Goal: Task Accomplishment & Management: Manage account settings

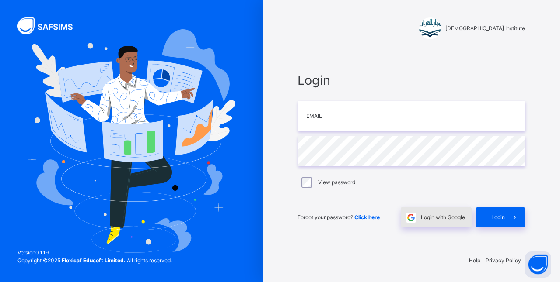
click at [438, 222] on div "Login with Google" at bounding box center [436, 218] width 71 height 20
click at [425, 215] on span "Login with Google" at bounding box center [443, 218] width 44 height 8
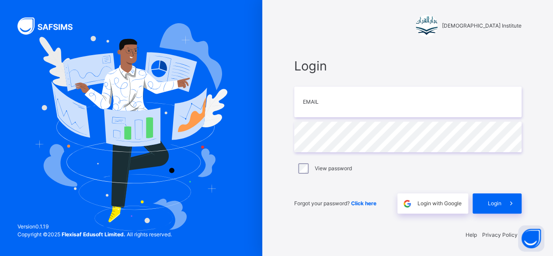
scroll to position [3, 0]
click at [444, 205] on span "Login with Google" at bounding box center [440, 203] width 44 height 8
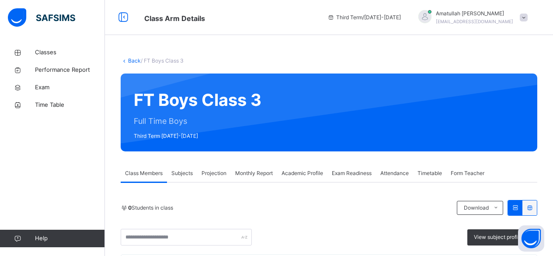
click at [222, 169] on span "Projection" at bounding box center [214, 173] width 25 height 8
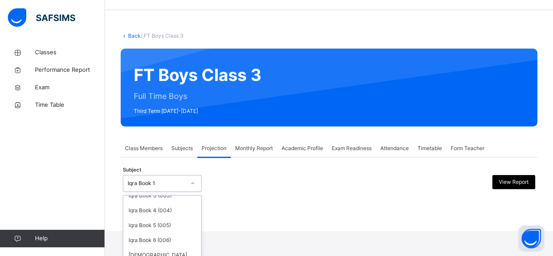
scroll to position [66, 0]
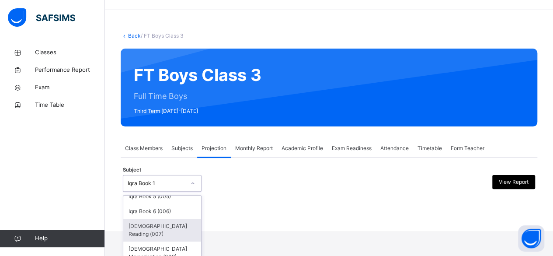
click at [161, 227] on div "[DEMOGRAPHIC_DATA] Reading (007)" at bounding box center [162, 230] width 78 height 23
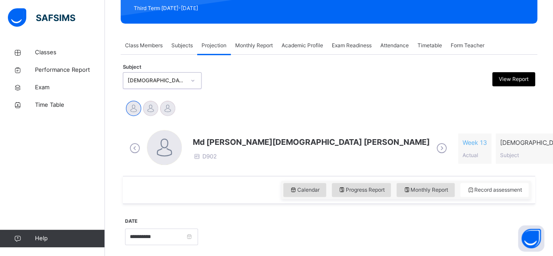
scroll to position [129, 0]
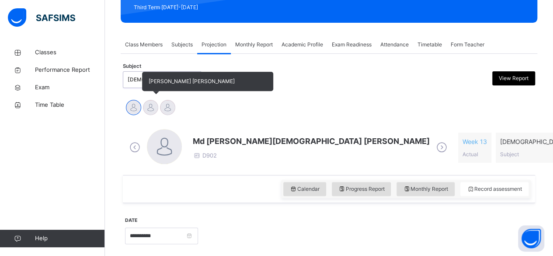
click at [147, 109] on div at bounding box center [150, 107] width 15 height 15
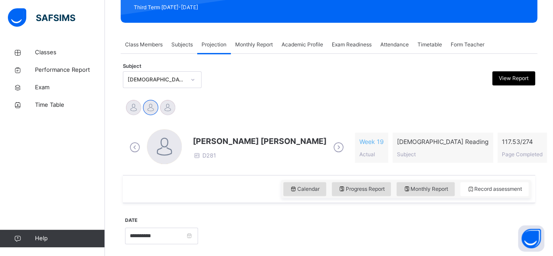
click at [271, 146] on span "Mohammad Hanzalah Siddiqui" at bounding box center [260, 141] width 134 height 12
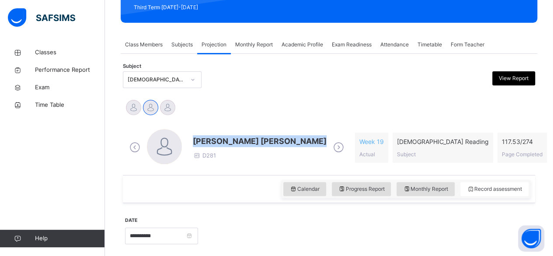
click at [271, 146] on span "Mohammad Hanzalah Siddiqui" at bounding box center [260, 141] width 134 height 12
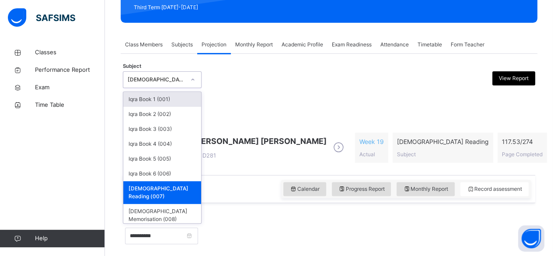
click at [181, 83] on div "Quran Reading (007)" at bounding box center [157, 80] width 58 height 8
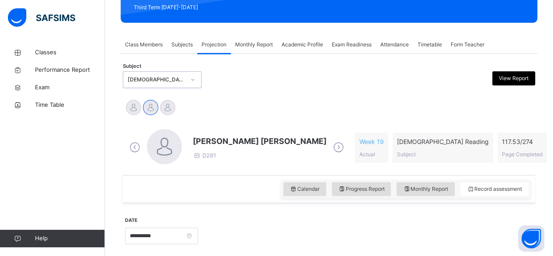
click at [157, 76] on div "Quran Reading (007)" at bounding box center [157, 80] width 58 height 8
click at [171, 183] on div "Calendar Progress Report Monthly Report Record assessment" at bounding box center [329, 189] width 412 height 28
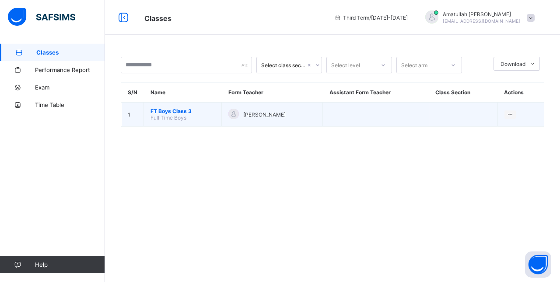
click at [157, 108] on span "FT Boys Class 3" at bounding box center [182, 111] width 64 height 7
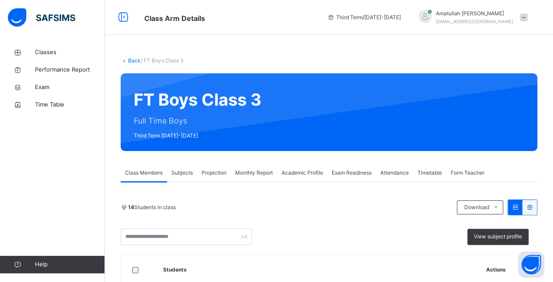
click at [220, 174] on span "Projection" at bounding box center [214, 173] width 25 height 8
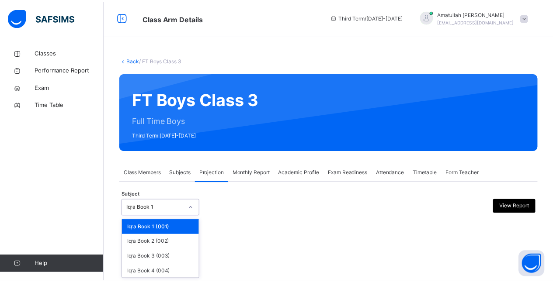
scroll to position [67, 0]
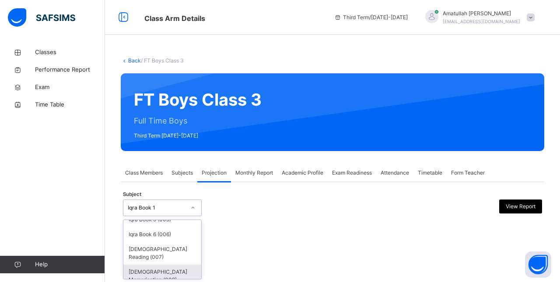
click at [170, 269] on div "Quran Memorisation (008)" at bounding box center [162, 276] width 78 height 23
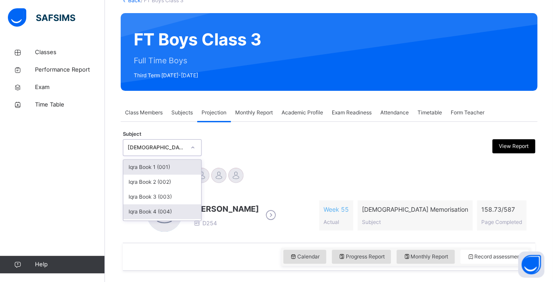
click at [169, 214] on div "Iqra Book 4 (004)" at bounding box center [162, 212] width 78 height 15
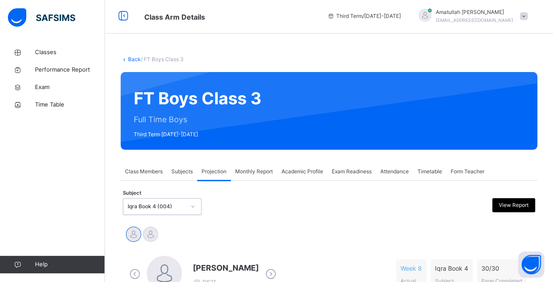
scroll to position [60, 0]
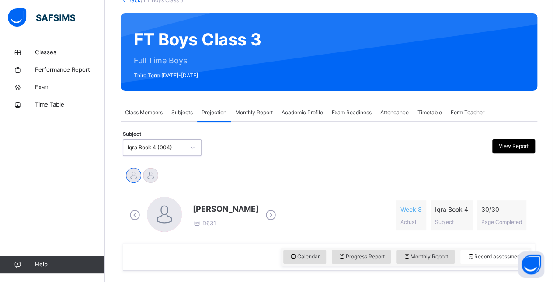
click at [128, 147] on div "Iqra Book 4 (004)" at bounding box center [157, 148] width 58 height 8
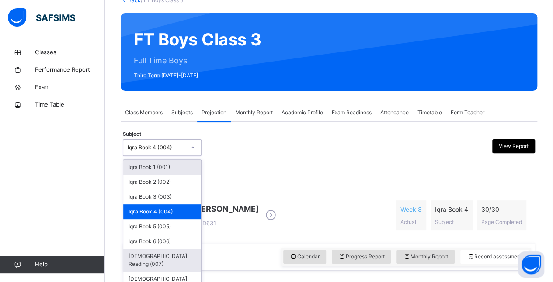
click at [175, 259] on div "Quran Reading (007)" at bounding box center [162, 260] width 78 height 23
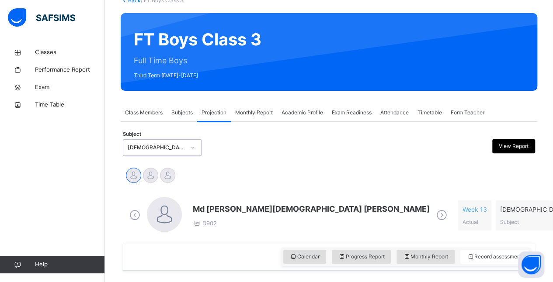
click at [434, 219] on icon at bounding box center [441, 215] width 15 height 13
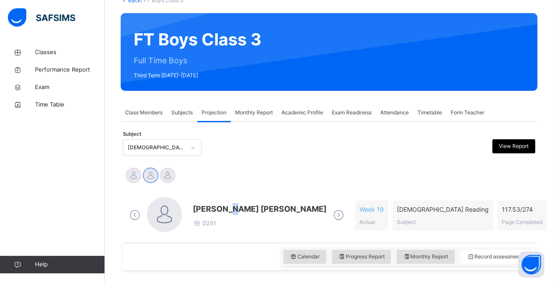
click at [238, 207] on span "[PERSON_NAME] [PERSON_NAME]" at bounding box center [260, 209] width 134 height 12
click at [238, 207] on span "Mohammad Hanzalah Siddiqui" at bounding box center [260, 209] width 134 height 12
click at [238, 209] on span "Mohammad Hanzalah Siddiqui" at bounding box center [260, 209] width 134 height 12
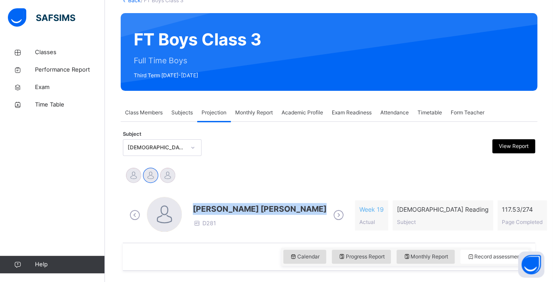
click at [238, 209] on span "[PERSON_NAME] [PERSON_NAME]" at bounding box center [260, 209] width 134 height 12
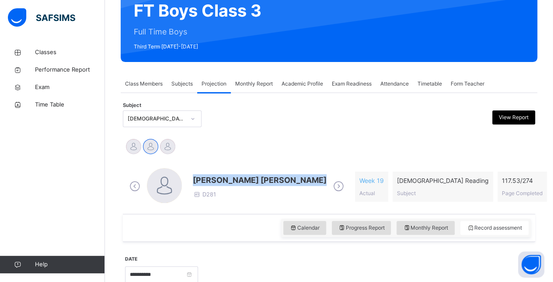
scroll to position [90, 0]
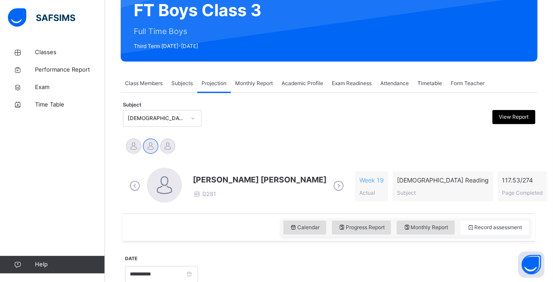
click at [174, 115] on div "[DEMOGRAPHIC_DATA] Reading (007)" at bounding box center [157, 119] width 58 height 8
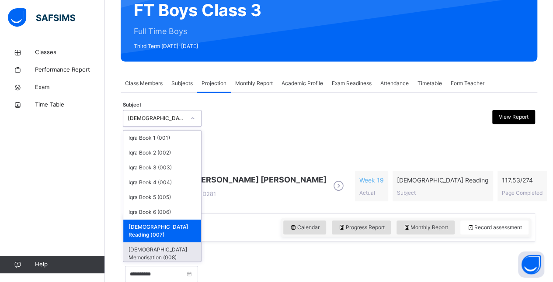
click at [169, 243] on div "[DEMOGRAPHIC_DATA] Memorisation (008)" at bounding box center [162, 254] width 78 height 23
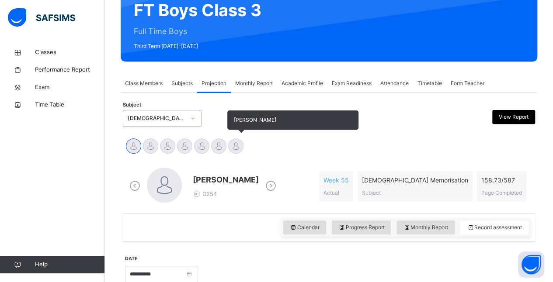
click at [235, 146] on div at bounding box center [235, 146] width 15 height 15
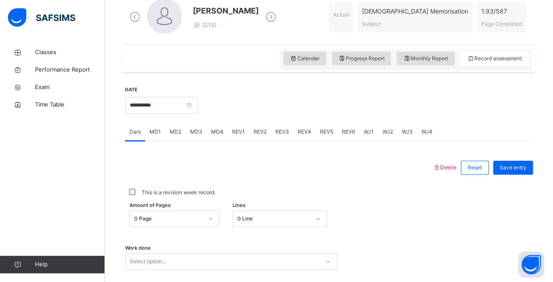
scroll to position [337, 0]
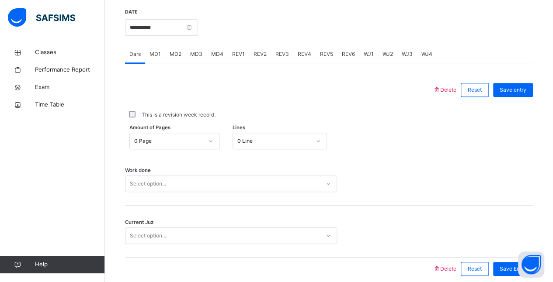
click at [218, 55] on span "MD4" at bounding box center [217, 54] width 12 height 8
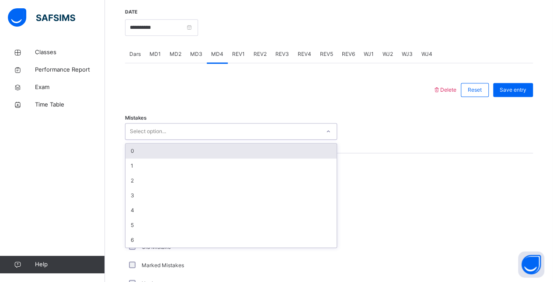
click at [161, 150] on div "0" at bounding box center [230, 151] width 211 height 15
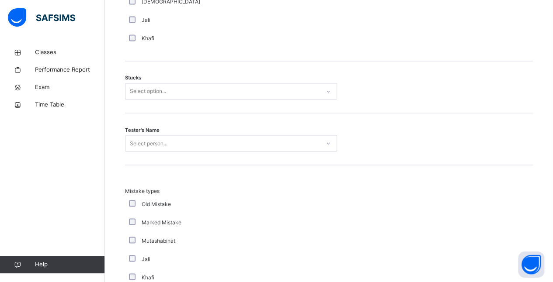
scroll to position [719, 0]
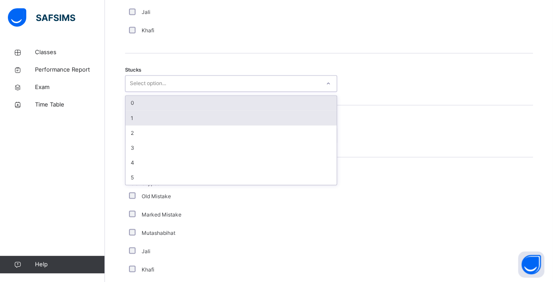
click at [143, 116] on div "1" at bounding box center [230, 118] width 211 height 15
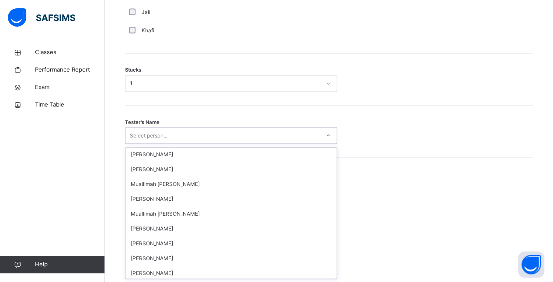
scroll to position [1145, 0]
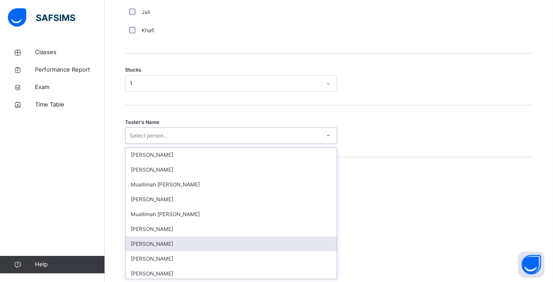
click at [237, 244] on div "[PERSON_NAME]" at bounding box center [230, 244] width 211 height 15
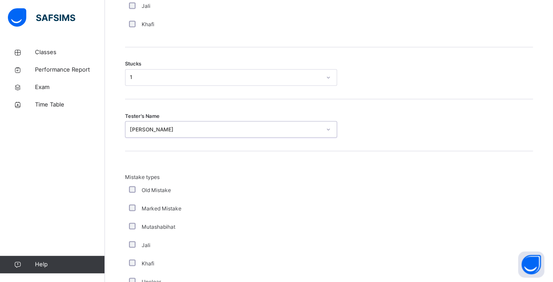
scroll to position [727, 0]
click at [258, 213] on div "Marked Mistake" at bounding box center [234, 207] width 219 height 18
click at [254, 221] on div "Mutashabihat" at bounding box center [234, 225] width 214 height 8
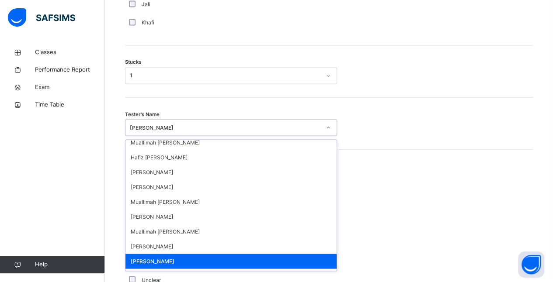
scroll to position [1125, 0]
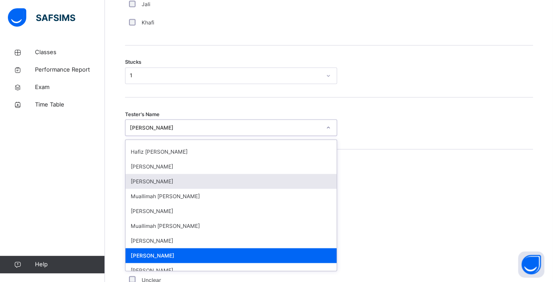
click at [171, 183] on div "[PERSON_NAME]" at bounding box center [230, 181] width 211 height 15
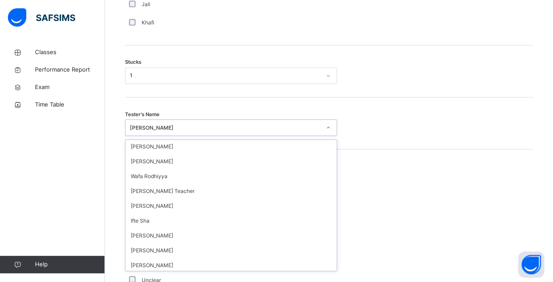
scroll to position [923, 0]
click at [197, 135] on div "Tester's Name option Hafiz Nehan Ahmed, selected. option Hafiz Nehan Ahmed focu…" at bounding box center [329, 124] width 408 height 52
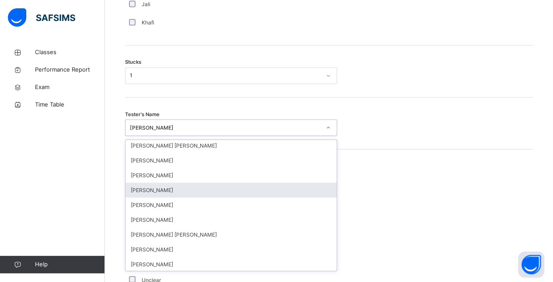
click at [164, 186] on div "[PERSON_NAME]" at bounding box center [230, 190] width 211 height 15
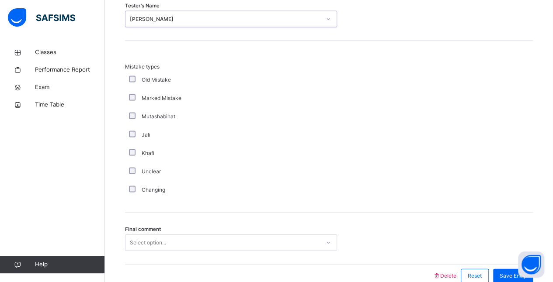
scroll to position [878, 0]
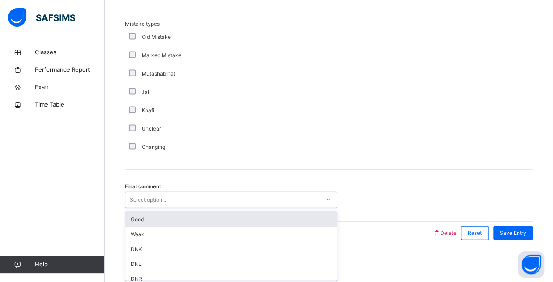
click at [189, 220] on div "Good" at bounding box center [230, 220] width 211 height 15
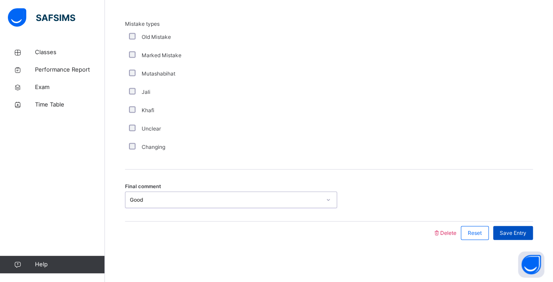
click at [525, 233] on span "Save Entry" at bounding box center [513, 234] width 27 height 8
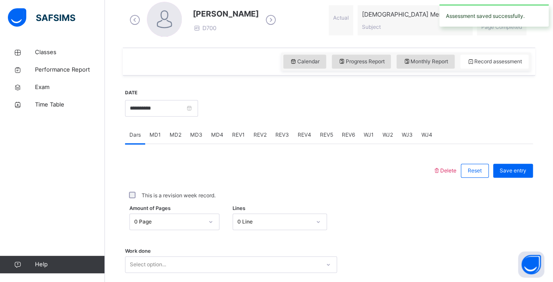
scroll to position [208, 0]
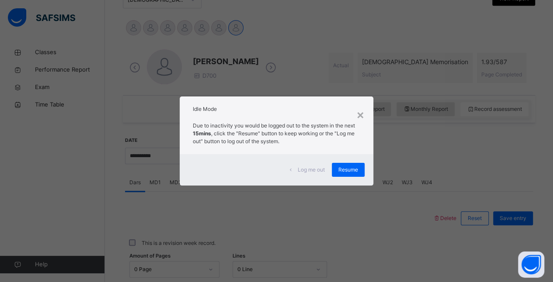
click at [345, 174] on div "Resume" at bounding box center [348, 170] width 33 height 14
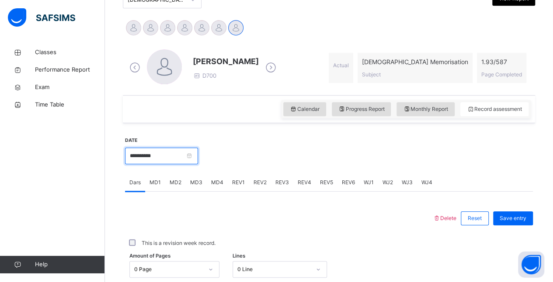
click at [159, 158] on input "**********" at bounding box center [161, 156] width 73 height 17
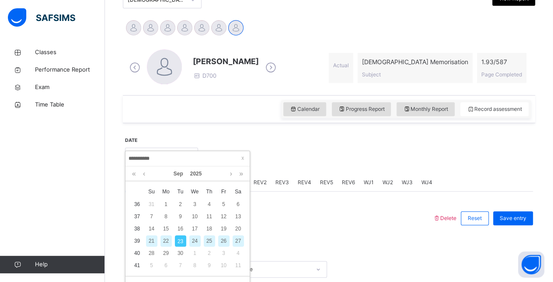
click at [165, 241] on div "22" at bounding box center [165, 241] width 11 height 11
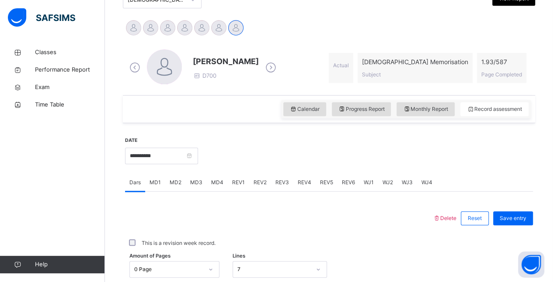
drag, startPoint x: 129, startPoint y: 59, endPoint x: 137, endPoint y: 65, distance: 10.2
click at [136, 63] on span at bounding box center [134, 68] width 15 height 17
click at [137, 66] on icon at bounding box center [134, 67] width 15 height 13
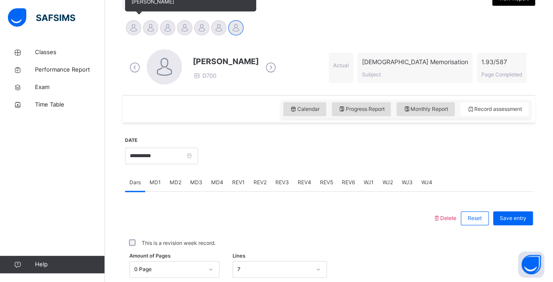
scroll to position [175, 0]
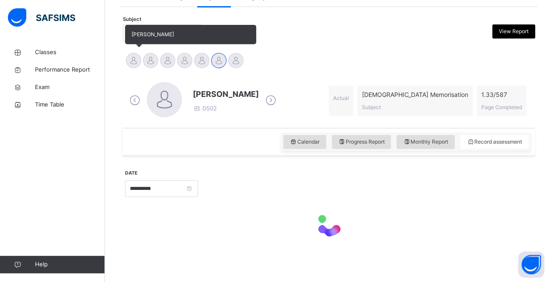
click at [137, 66] on div at bounding box center [133, 60] width 15 height 15
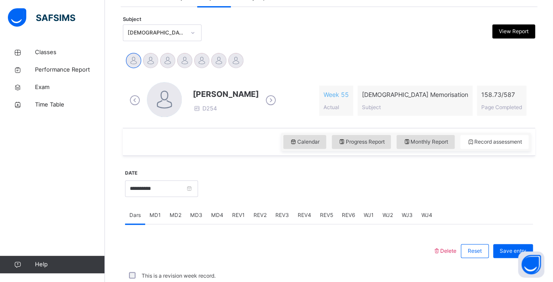
scroll to position [208, 0]
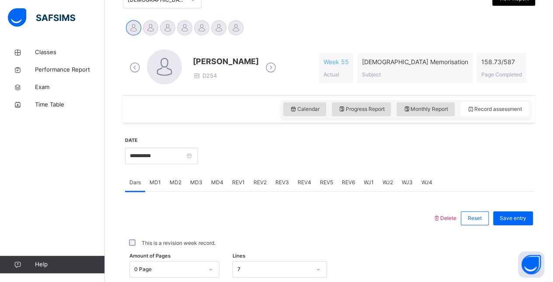
click at [277, 66] on icon at bounding box center [270, 67] width 15 height 13
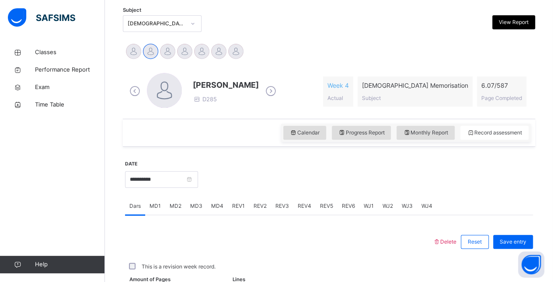
scroll to position [184, 0]
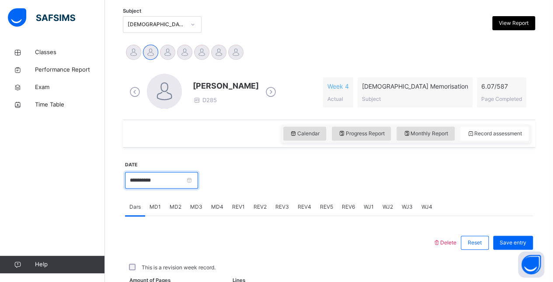
click at [192, 180] on input "**********" at bounding box center [161, 180] width 73 height 17
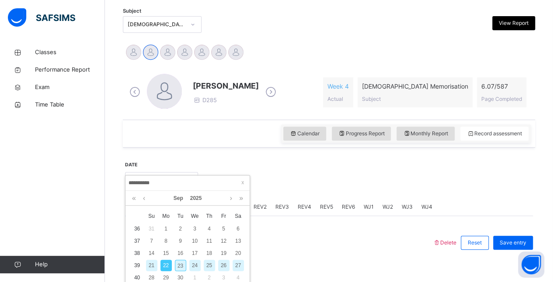
click at [180, 265] on div "23" at bounding box center [180, 265] width 11 height 11
type input "**********"
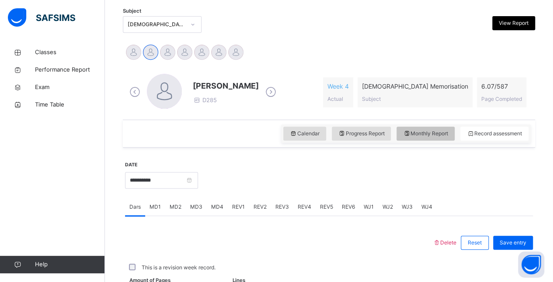
click at [440, 132] on span "Monthly Report" at bounding box center [425, 134] width 45 height 8
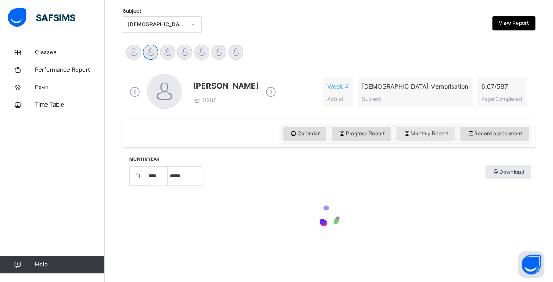
select select "****"
select select "*"
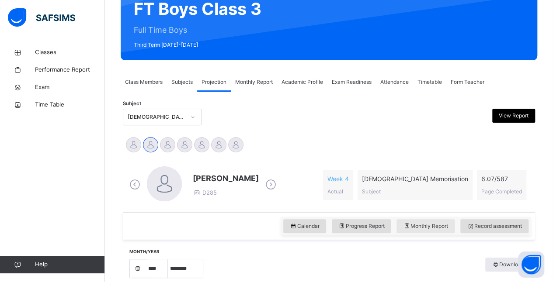
scroll to position [85, 0]
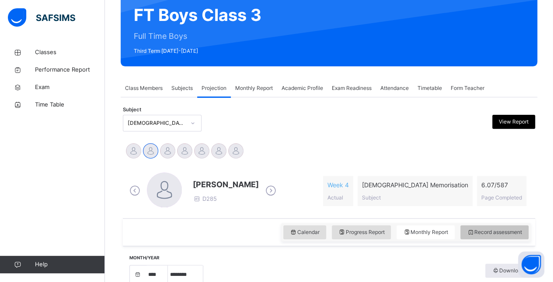
click at [511, 233] on span "Record assessment" at bounding box center [494, 233] width 55 height 8
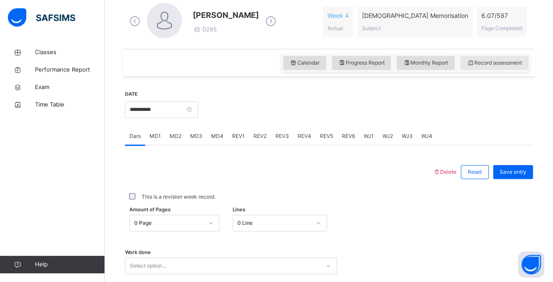
scroll to position [268, 0]
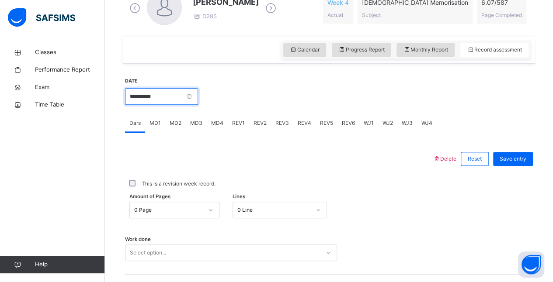
click at [185, 98] on input "**********" at bounding box center [161, 96] width 73 height 17
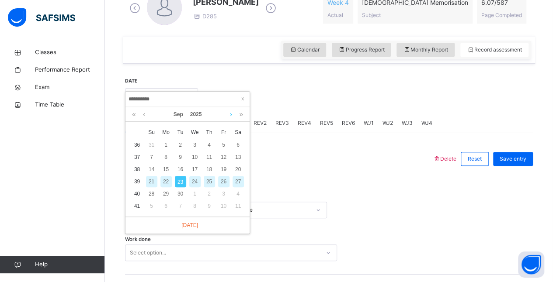
click at [228, 115] on link at bounding box center [231, 114] width 7 height 15
click at [195, 144] on div "1" at bounding box center [194, 144] width 11 height 11
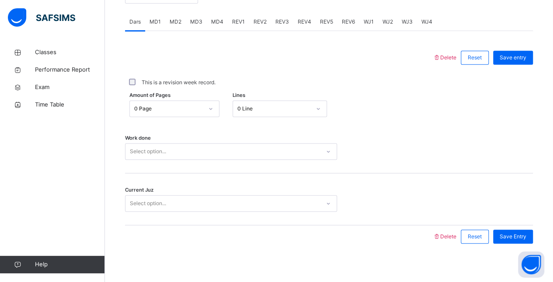
scroll to position [373, 0]
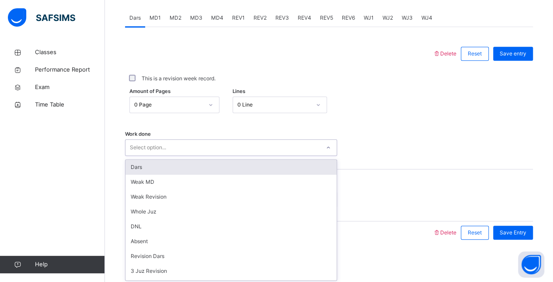
click at [519, 70] on div "This is a revision week record." at bounding box center [329, 79] width 408 height 18
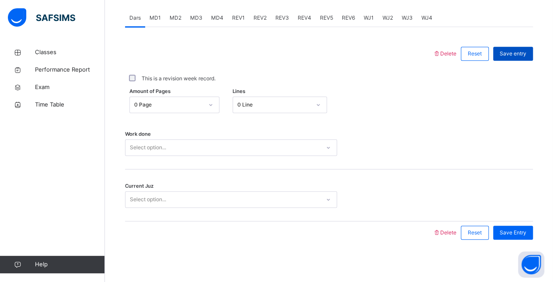
click at [527, 58] on div "Save entry" at bounding box center [513, 54] width 40 height 14
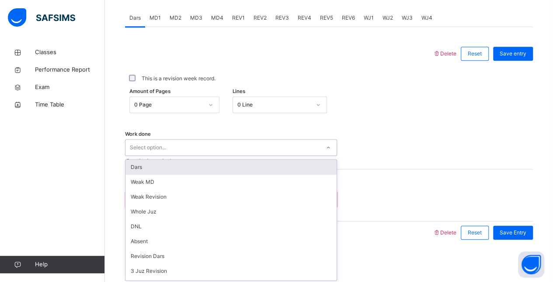
click at [221, 164] on div "Dars" at bounding box center [230, 167] width 211 height 15
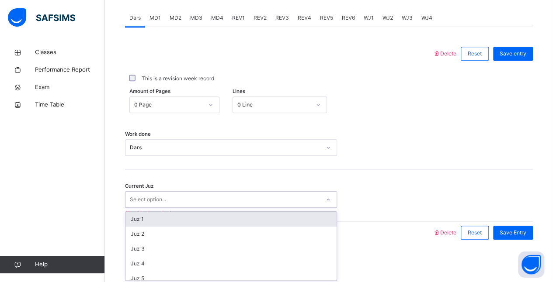
click at [192, 219] on div "Juz 1" at bounding box center [230, 219] width 211 height 15
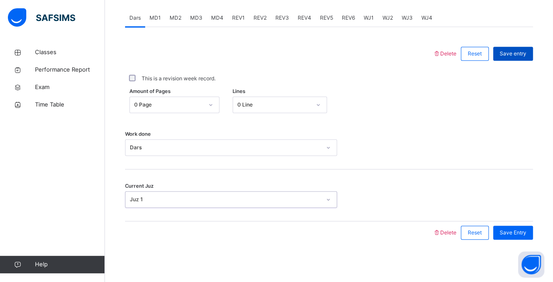
click at [526, 56] on span "Save entry" at bounding box center [513, 54] width 27 height 8
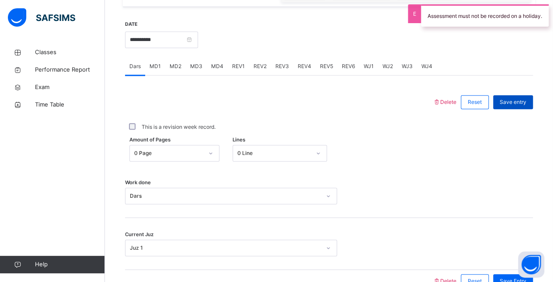
scroll to position [324, 0]
click at [449, 100] on span "Delete" at bounding box center [445, 102] width 24 height 7
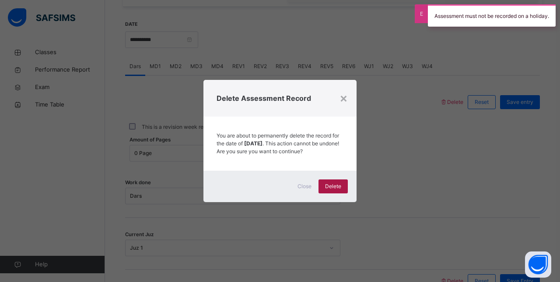
click at [336, 191] on span "Delete" at bounding box center [333, 187] width 16 height 8
click at [303, 194] on div "Close" at bounding box center [304, 187] width 28 height 14
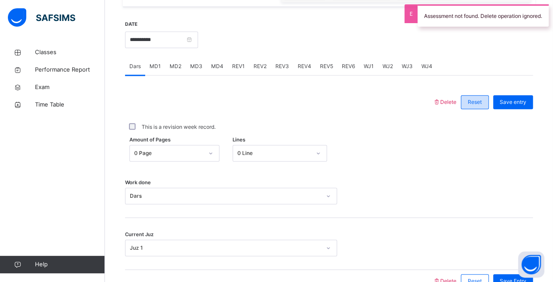
click at [480, 104] on span "Reset" at bounding box center [475, 102] width 14 height 8
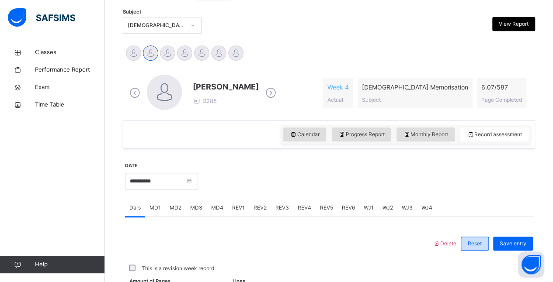
scroll to position [180, 0]
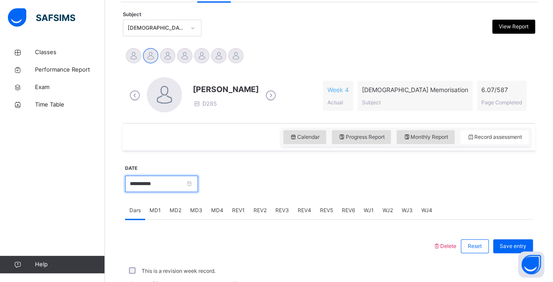
click at [188, 186] on input "**********" at bounding box center [161, 184] width 73 height 17
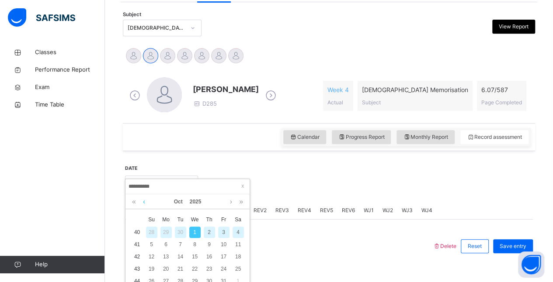
click at [143, 199] on link at bounding box center [144, 202] width 7 height 15
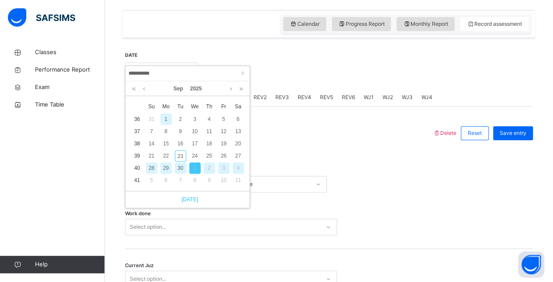
click at [194, 202] on link "[DATE]" at bounding box center [187, 200] width 21 height 8
type input "**********"
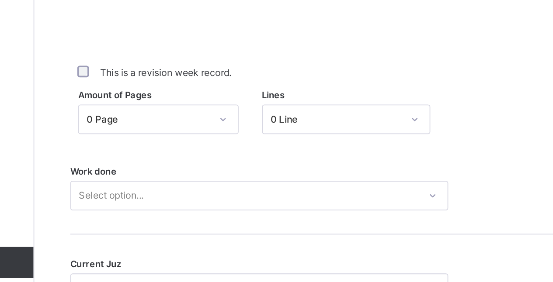
scroll to position [293, 0]
click at [178, 194] on div "Amount of Pages 0 Page Lines 0 Line" at bounding box center [329, 184] width 408 height 25
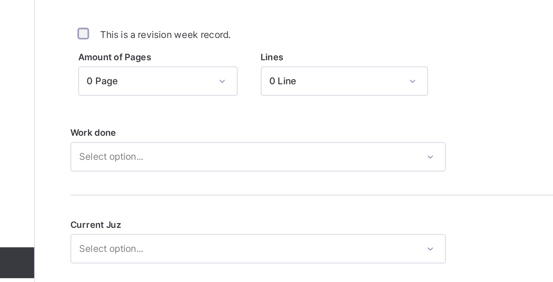
click at [176, 171] on div "0 Page" at bounding box center [174, 162] width 90 height 17
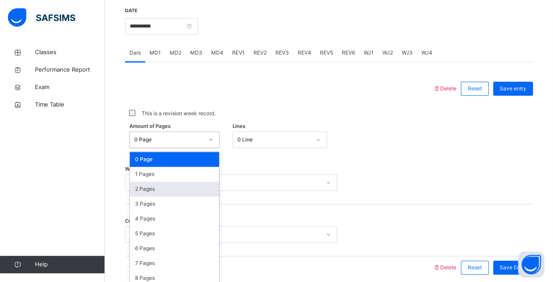
scroll to position [338, 0]
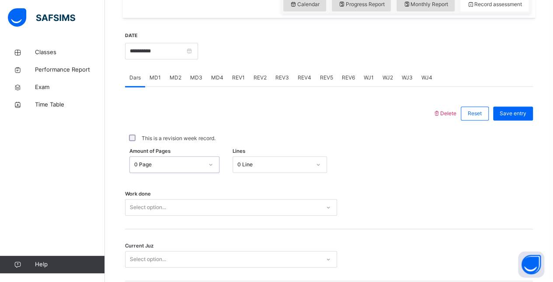
click at [361, 125] on div "This is a revision week record." at bounding box center [329, 138] width 408 height 27
click at [353, 129] on div "This is a revision week record." at bounding box center [329, 138] width 408 height 18
click at [346, 129] on div "This is a revision week record." at bounding box center [329, 138] width 408 height 18
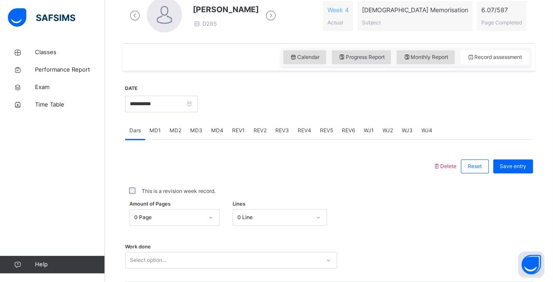
scroll to position [259, 0]
click at [277, 183] on div "This is a revision week record." at bounding box center [329, 192] width 408 height 18
click at [267, 184] on div "This is a revision week record." at bounding box center [329, 192] width 408 height 18
click at [266, 190] on div "This is a revision week record." at bounding box center [329, 192] width 404 height 8
click at [266, 193] on div "This is a revision week record." at bounding box center [329, 192] width 404 height 8
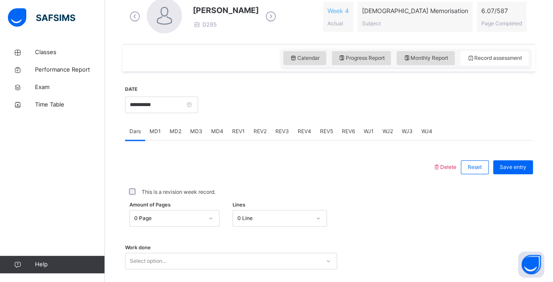
click at [287, 188] on div "This is a revision week record." at bounding box center [329, 192] width 408 height 18
click at [288, 189] on div "This is a revision week record." at bounding box center [329, 192] width 404 height 8
click at [234, 66] on div "Calendar Progress Report Monthly Report Record assessment" at bounding box center [329, 58] width 412 height 28
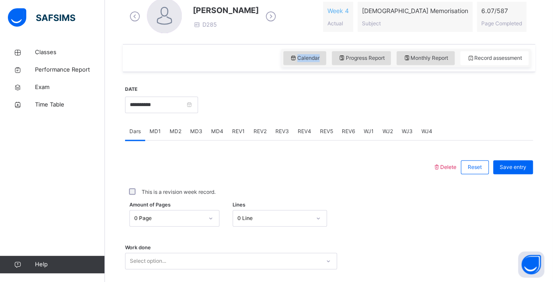
click at [235, 66] on div "Calendar Progress Report Monthly Report Record assessment" at bounding box center [329, 58] width 412 height 28
click at [244, 94] on div at bounding box center [365, 104] width 326 height 38
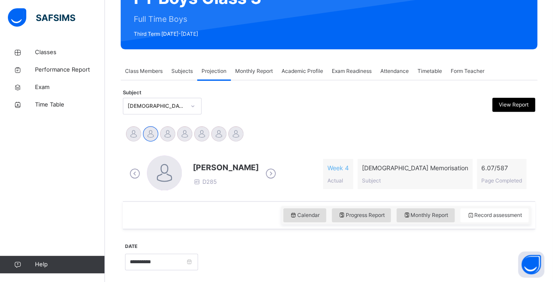
scroll to position [84, 0]
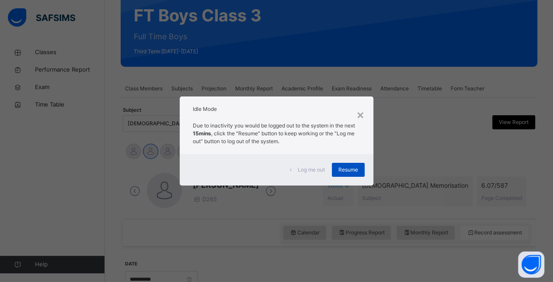
click at [359, 164] on div "Resume" at bounding box center [348, 170] width 33 height 14
click at [335, 170] on div "Resume" at bounding box center [348, 170] width 33 height 14
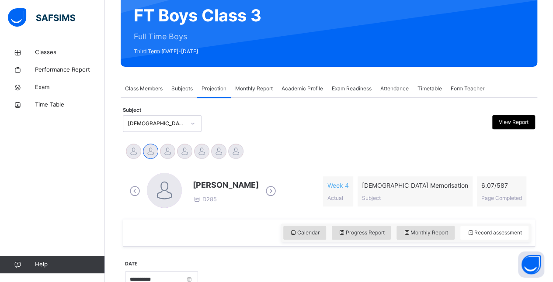
click at [143, 122] on div "[DEMOGRAPHIC_DATA] Memorisation (008)" at bounding box center [157, 124] width 58 height 8
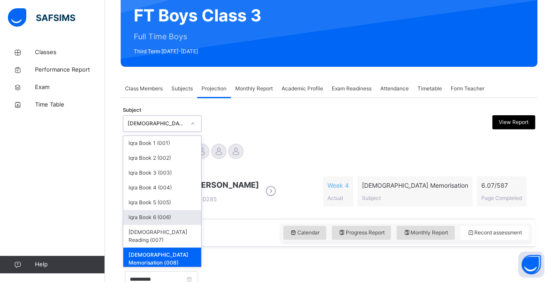
click at [169, 213] on div "Iqra Book 6 (006)" at bounding box center [162, 217] width 78 height 15
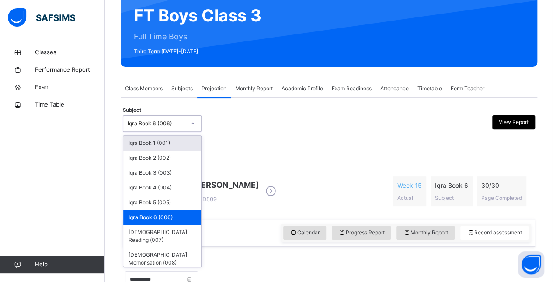
click at [155, 125] on div "Iqra Book 6 (006)" at bounding box center [157, 124] width 58 height 8
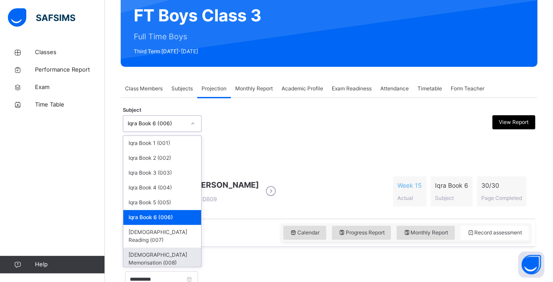
click at [165, 248] on div "[DEMOGRAPHIC_DATA] Memorisation (008)" at bounding box center [162, 259] width 78 height 23
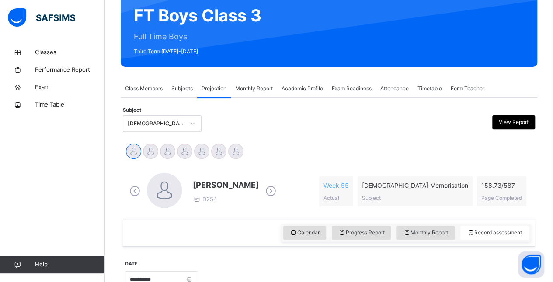
click at [267, 196] on icon at bounding box center [270, 191] width 15 height 13
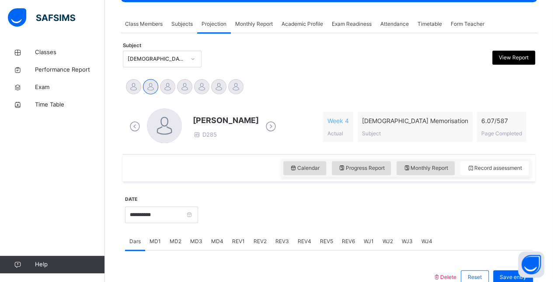
scroll to position [126, 0]
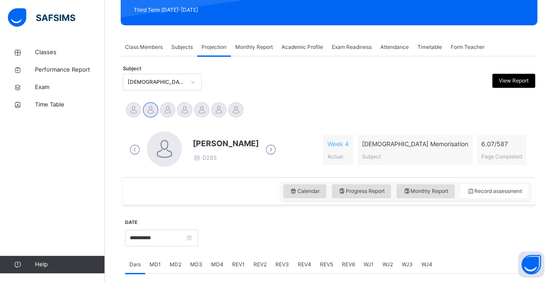
click at [214, 265] on span "MD4" at bounding box center [217, 265] width 12 height 8
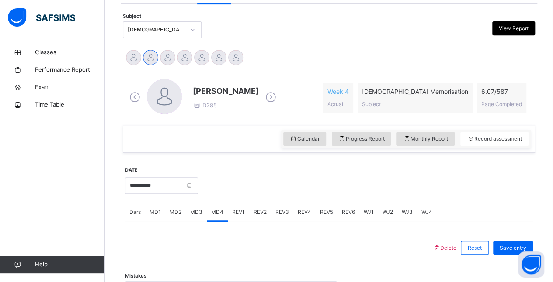
scroll to position [196, 0]
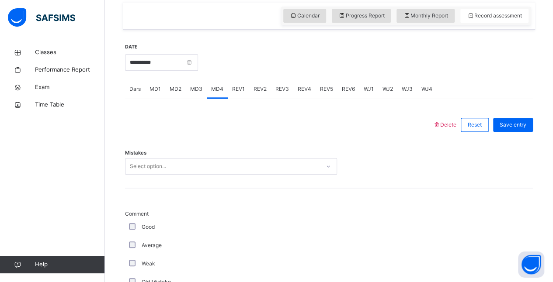
click at [214, 175] on div "Select option..." at bounding box center [231, 166] width 212 height 17
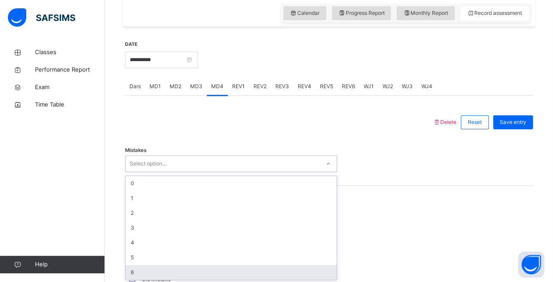
scroll to position [305, 0]
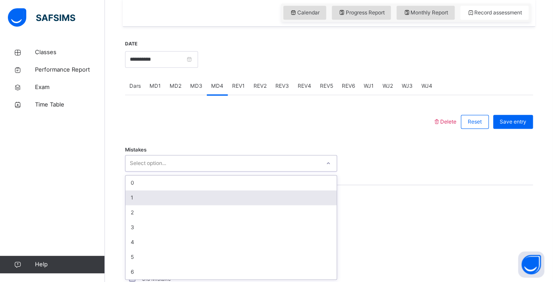
click at [214, 265] on div "6" at bounding box center [230, 272] width 211 height 15
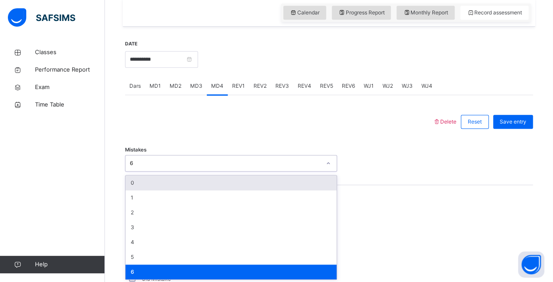
click at [173, 168] on div "6" at bounding box center [222, 164] width 195 height 14
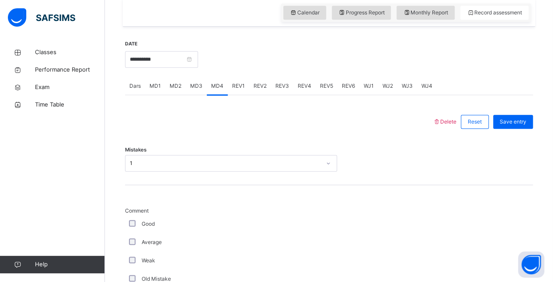
click at [202, 270] on div "Old Mistake" at bounding box center [234, 279] width 219 height 18
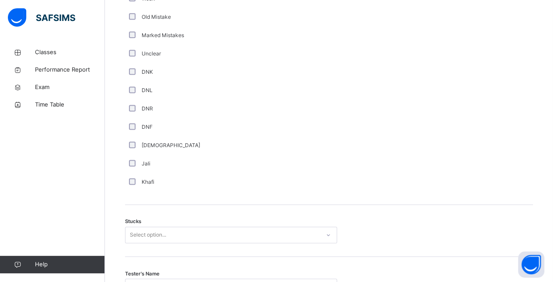
scroll to position [550, 0]
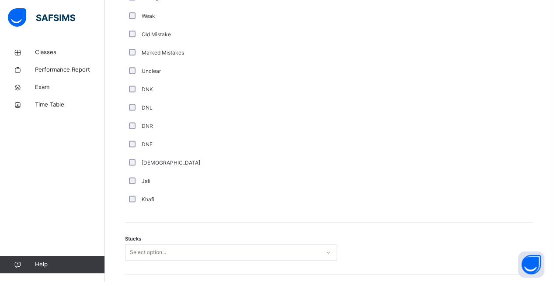
click at [132, 258] on div "Select option..." at bounding box center [231, 252] width 212 height 17
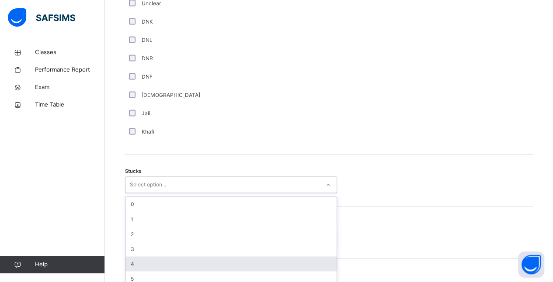
scroll to position [624, 0]
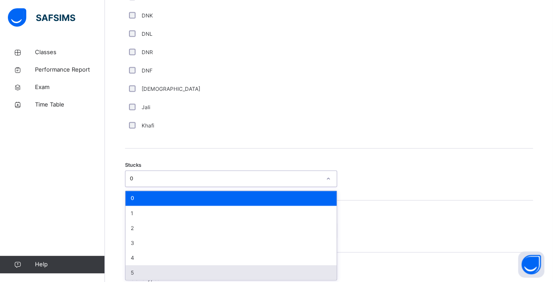
click at [398, 241] on div "Tester's Name Select person..." at bounding box center [329, 227] width 408 height 52
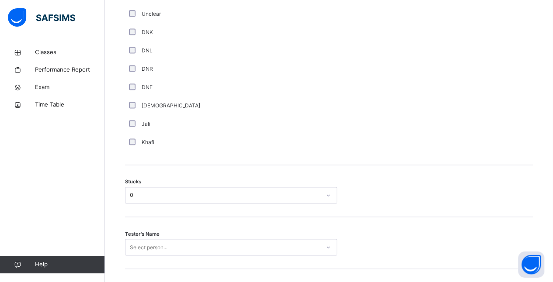
scroll to position [606, 0]
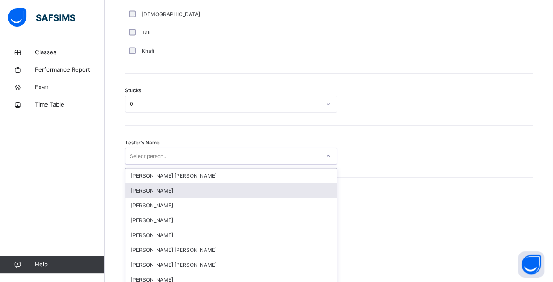
click at [130, 164] on div "option [PERSON_NAME] focused, 2 of 90. 90 results available. Use Up and Down to…" at bounding box center [231, 156] width 212 height 17
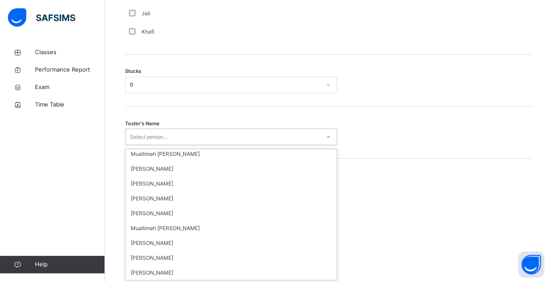
scroll to position [0, 0]
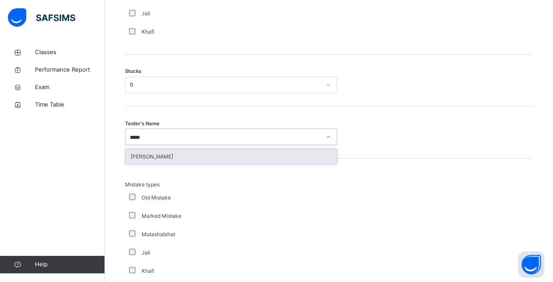
type input "******"
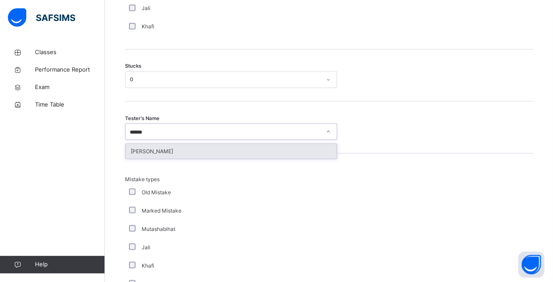
click at [139, 150] on div "[PERSON_NAME]" at bounding box center [230, 151] width 211 height 15
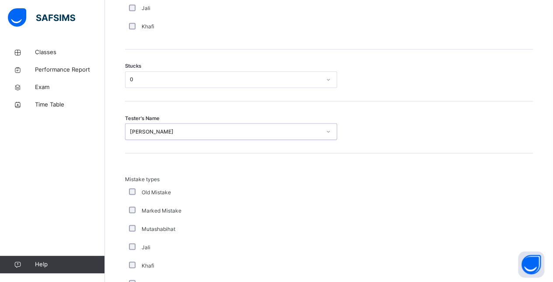
click at [213, 203] on div "Marked Mistake" at bounding box center [234, 211] width 219 height 18
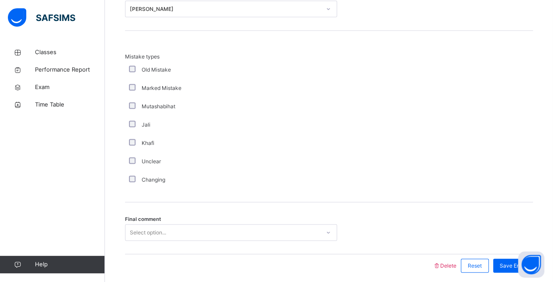
click at [200, 225] on div "Select option..." at bounding box center [231, 233] width 212 height 17
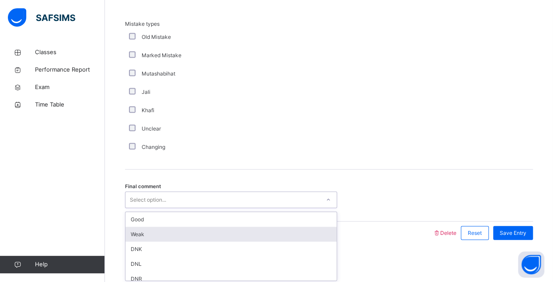
click at [199, 227] on div "Weak" at bounding box center [230, 234] width 211 height 15
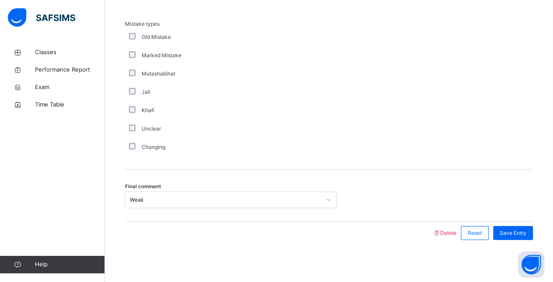
click at [376, 199] on div "Final comment Weak" at bounding box center [329, 200] width 408 height 17
click at [526, 233] on span "Save Entry" at bounding box center [513, 234] width 27 height 8
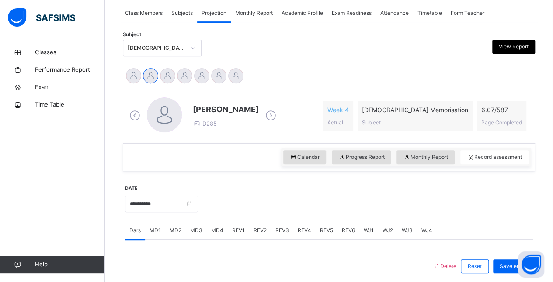
scroll to position [159, 0]
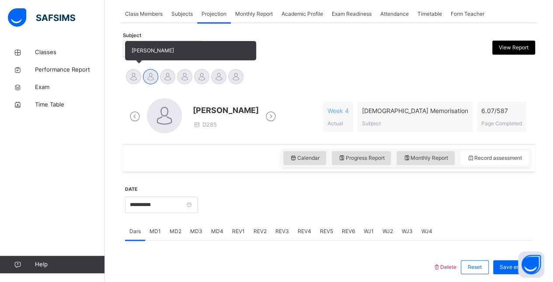
click at [131, 73] on div at bounding box center [133, 76] width 15 height 15
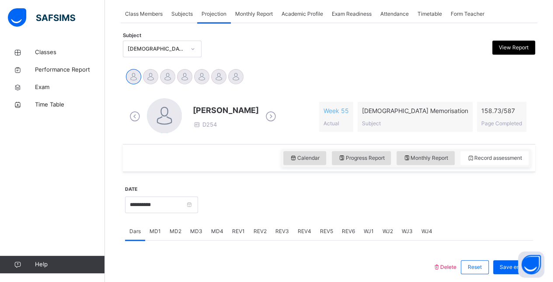
click at [218, 231] on span "MD4" at bounding box center [217, 232] width 12 height 8
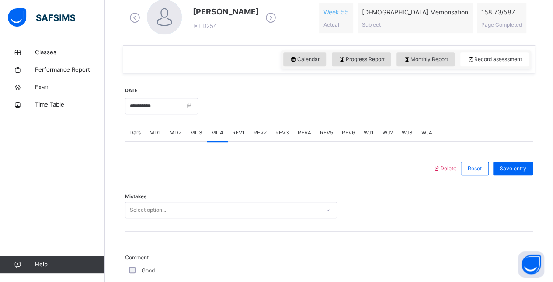
scroll to position [261, 0]
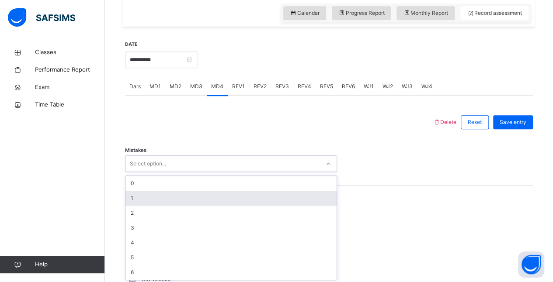
click at [213, 172] on div "option 1 focused, 2 of 7. 7 results available. Use Up and Down to choose option…" at bounding box center [231, 164] width 212 height 17
click at [199, 199] on div "1" at bounding box center [230, 198] width 211 height 15
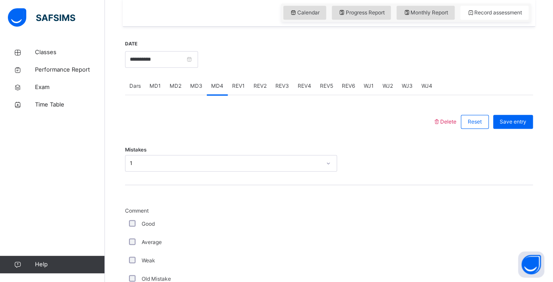
click at [129, 222] on div "Good" at bounding box center [234, 224] width 214 height 8
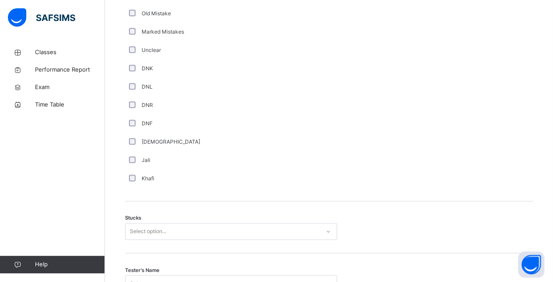
scroll to position [571, 0]
click at [132, 221] on div "Stucks Select option..." at bounding box center [329, 227] width 408 height 52
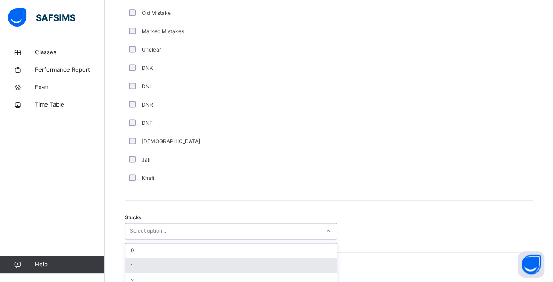
scroll to position [624, 0]
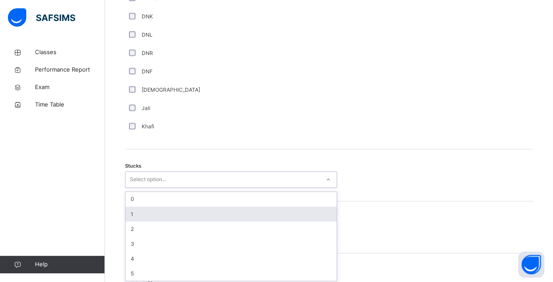
click at [132, 188] on div "option 1 focused, 2 of 6. 6 results available. Use Up and Down to choose option…" at bounding box center [231, 179] width 212 height 17
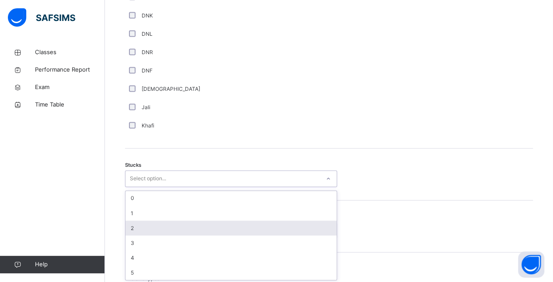
click at [132, 226] on div "2" at bounding box center [230, 228] width 211 height 15
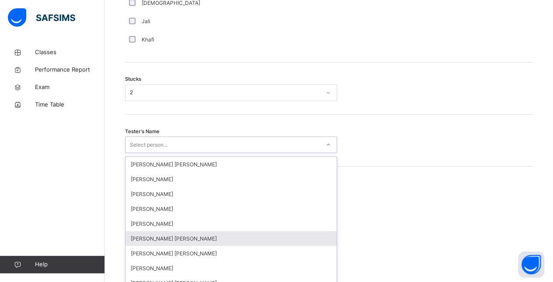
click at [134, 153] on div "option Mohammad Hanzalah Siddiqui focused, 6 of 90. 90 results available. Use U…" at bounding box center [231, 144] width 212 height 17
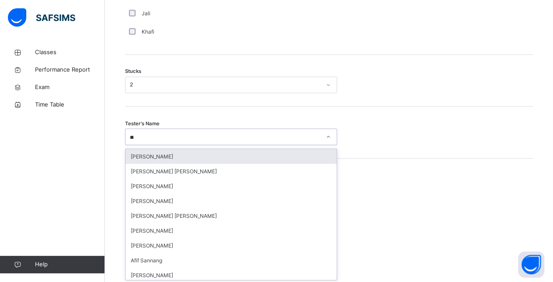
type input "***"
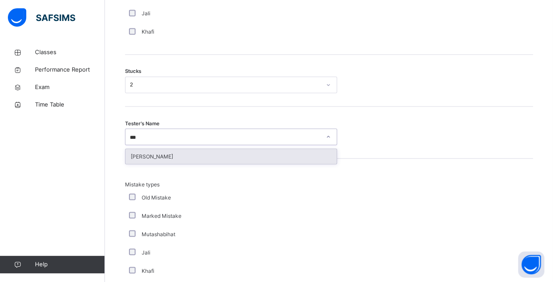
click at [178, 157] on div "[PERSON_NAME]" at bounding box center [230, 156] width 211 height 15
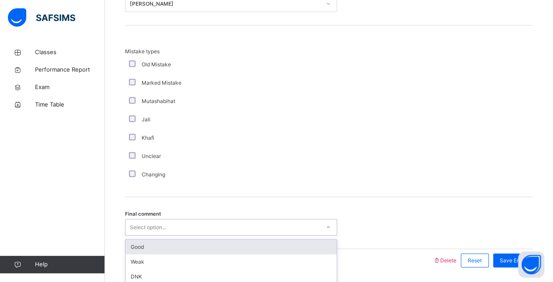
scroll to position [878, 0]
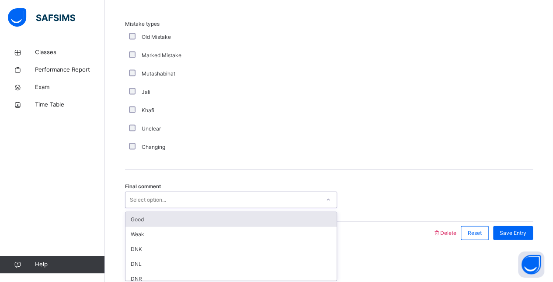
click at [139, 209] on div "option Good focused, 1 of 6. 6 results available. Use Up and Down to choose opt…" at bounding box center [231, 200] width 212 height 17
click at [139, 222] on div "Good" at bounding box center [230, 220] width 211 height 15
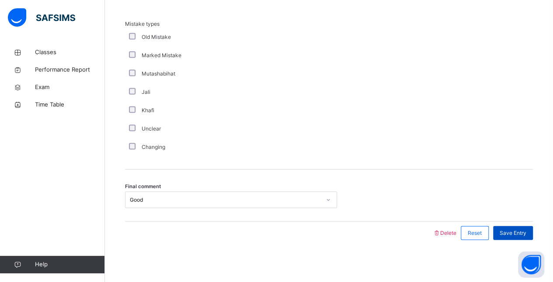
click at [526, 232] on span "Save Entry" at bounding box center [513, 234] width 27 height 8
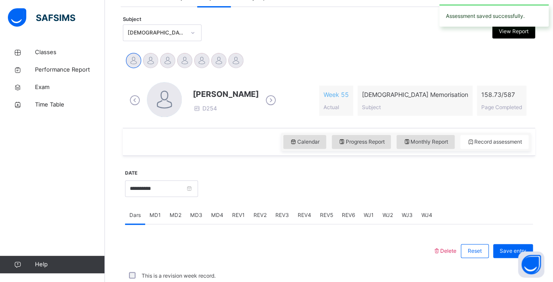
scroll to position [373, 0]
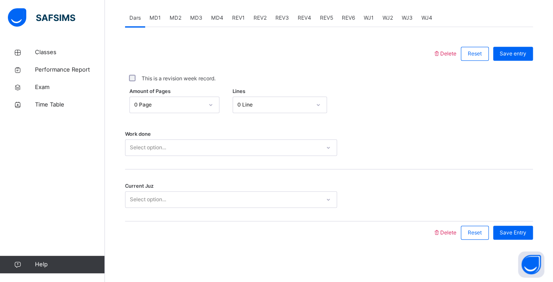
click at [213, 14] on span "MD4" at bounding box center [217, 18] width 12 height 8
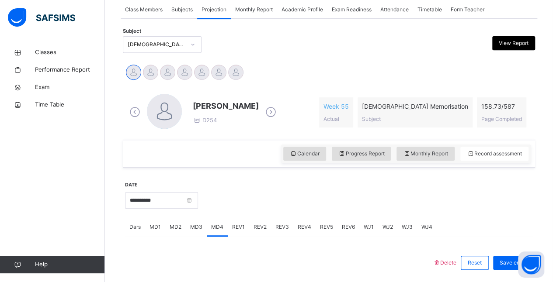
scroll to position [164, 0]
click at [172, 224] on span "MD2" at bounding box center [176, 227] width 12 height 8
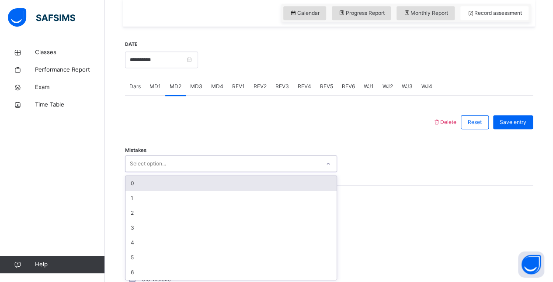
scroll to position [305, 0]
click at [201, 173] on div "Mistakes option 0 focused, 1 of 7. 7 results available. Use Up and Down to choo…" at bounding box center [329, 159] width 408 height 52
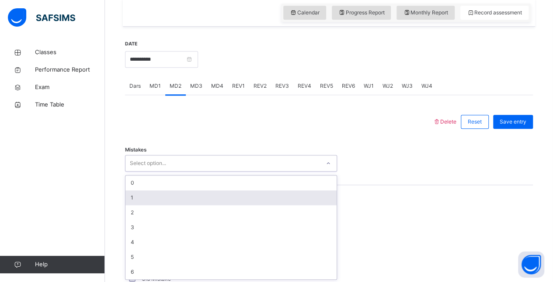
click at [159, 197] on div "1" at bounding box center [230, 198] width 211 height 15
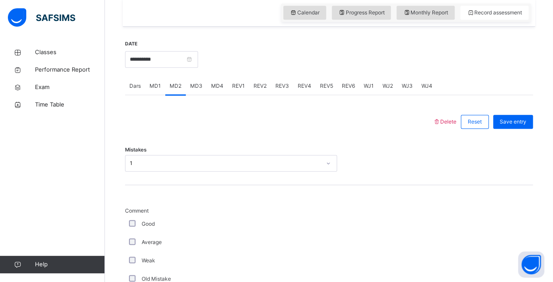
click at [133, 237] on div "Average" at bounding box center [234, 242] width 219 height 18
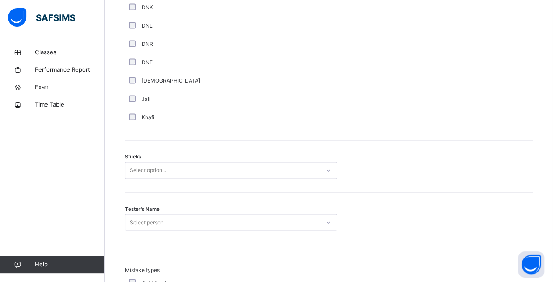
scroll to position [634, 0]
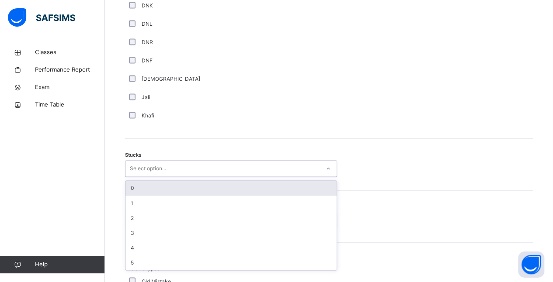
click at [166, 166] on div "Select option..." at bounding box center [148, 168] width 36 height 17
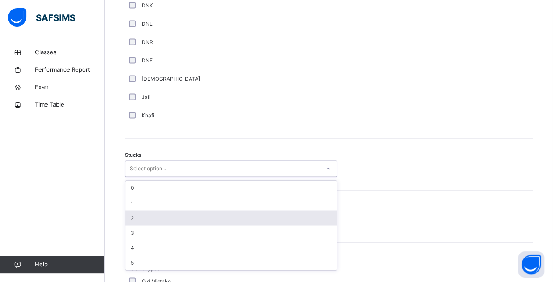
click at [163, 213] on div "2" at bounding box center [230, 218] width 211 height 15
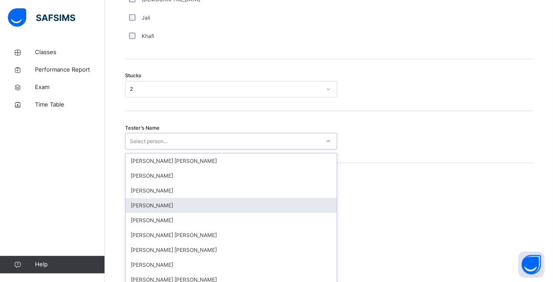
scroll to position [718, 0]
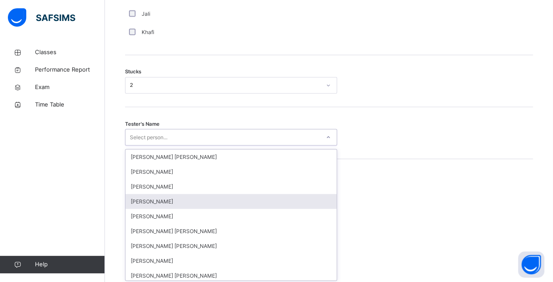
click at [163, 146] on div "option [PERSON_NAME] focused, 4 of 90. 90 results available. Use Up and Down to…" at bounding box center [231, 137] width 212 height 17
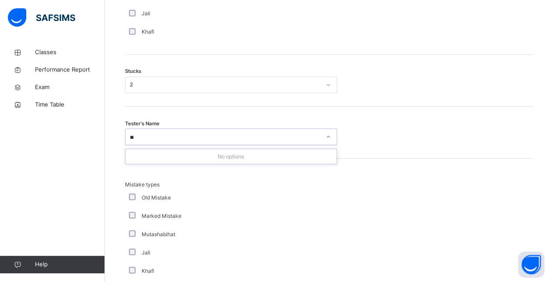
type input "*"
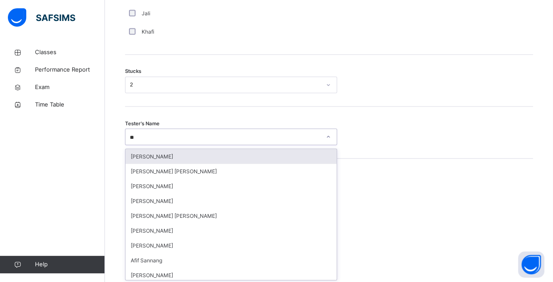
type input "***"
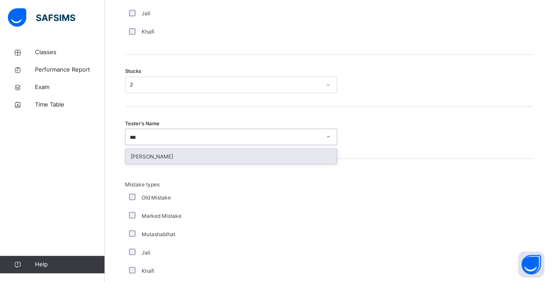
click at [156, 157] on div "[PERSON_NAME]" at bounding box center [230, 156] width 211 height 15
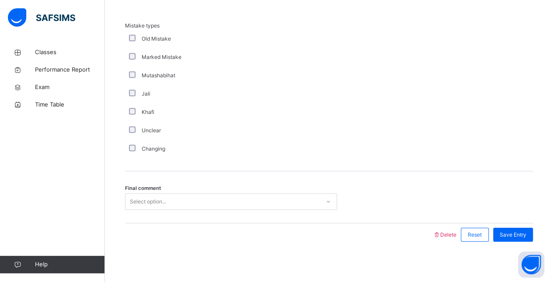
scroll to position [878, 0]
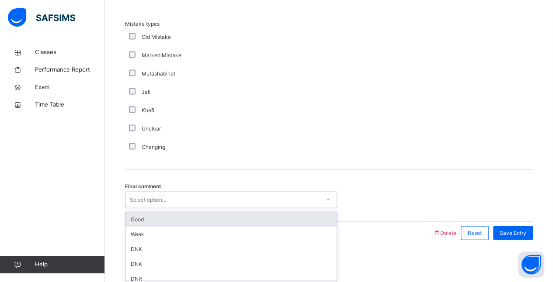
click at [239, 200] on div "Select option..." at bounding box center [222, 201] width 195 height 14
click at [257, 222] on div "Good" at bounding box center [230, 220] width 211 height 15
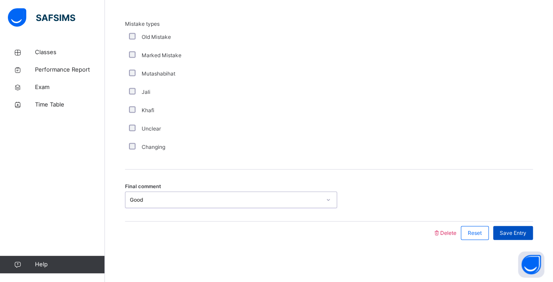
click at [526, 230] on span "Save Entry" at bounding box center [513, 234] width 27 height 8
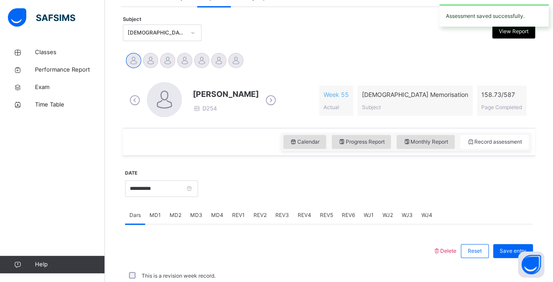
scroll to position [373, 0]
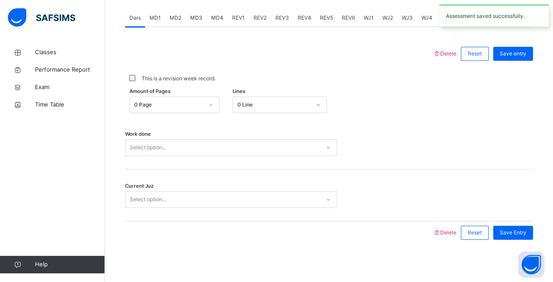
click at [239, 16] on span "REV1" at bounding box center [238, 18] width 13 height 8
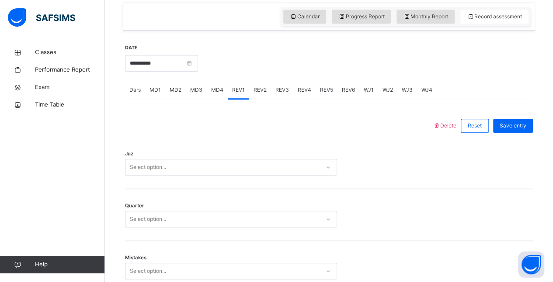
scroll to position [298, 0]
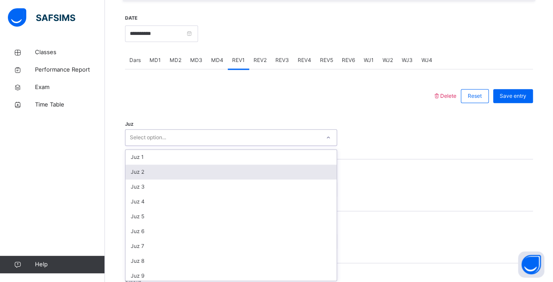
click at [153, 146] on div "option Juz 2 focused, 2 of 30. 30 results available. Use Up and Down to choose …" at bounding box center [231, 137] width 212 height 17
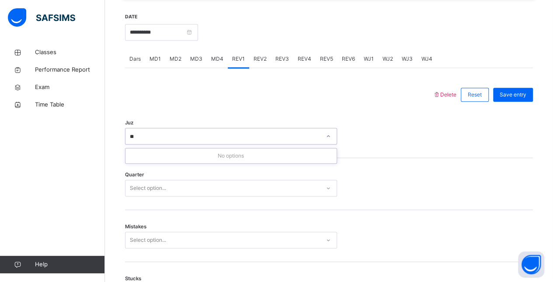
type input "*"
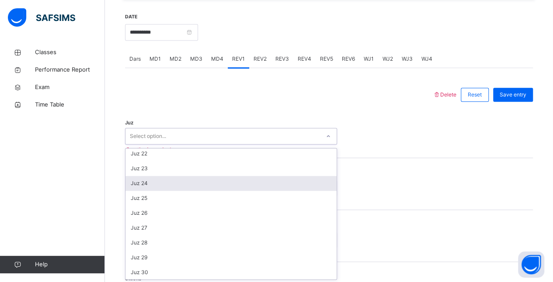
scroll to position [315, 0]
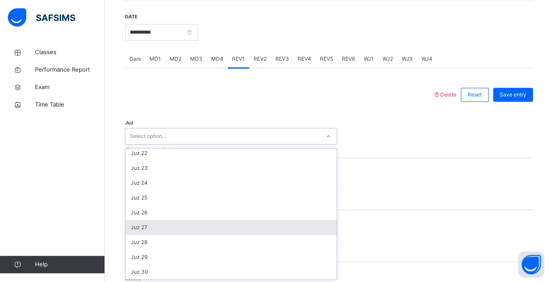
click at [157, 226] on div "Juz 27" at bounding box center [230, 227] width 211 height 15
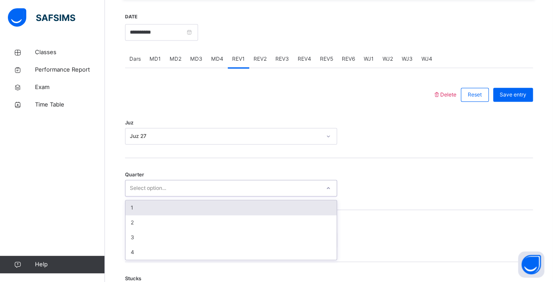
click at [150, 191] on div "Select option..." at bounding box center [148, 188] width 36 height 17
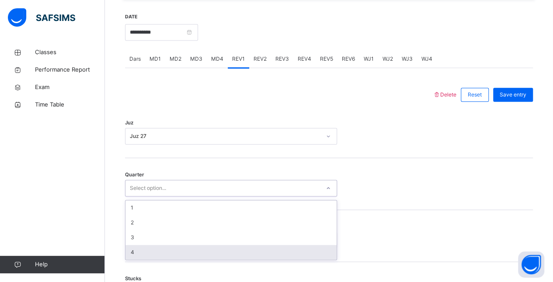
click at [141, 250] on div "4" at bounding box center [230, 252] width 211 height 15
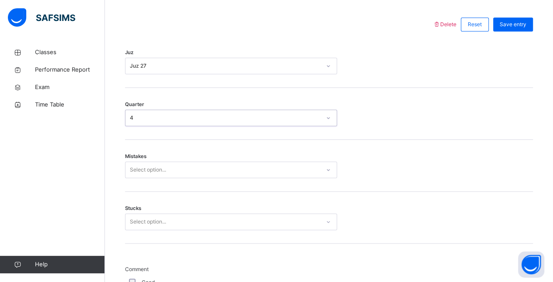
click at [136, 178] on div "Select option..." at bounding box center [231, 170] width 212 height 17
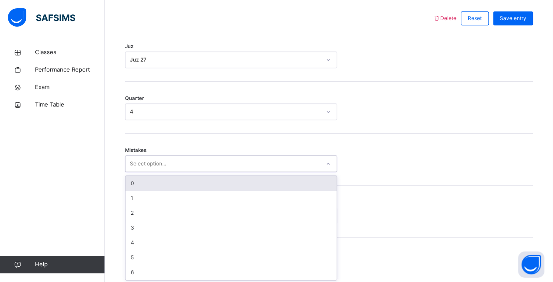
click at [139, 183] on div "0" at bounding box center [230, 183] width 211 height 15
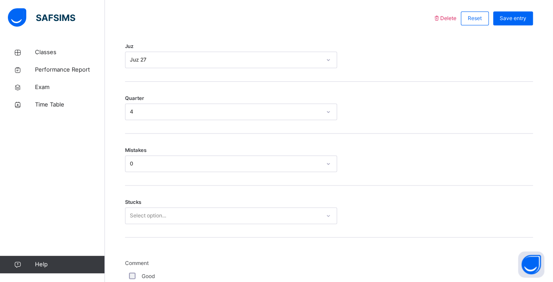
click at [143, 206] on div "Stucks Select option..." at bounding box center [329, 212] width 408 height 52
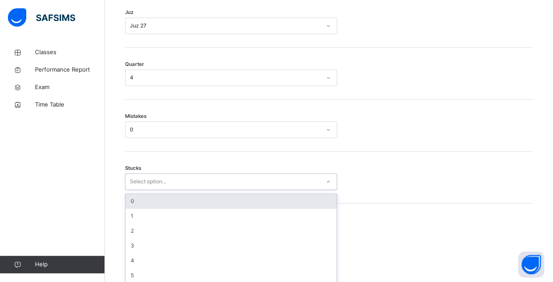
click at [136, 190] on div "option 0 focused, 1 of 6. 6 results available. Use Up and Down to choose option…" at bounding box center [231, 182] width 212 height 17
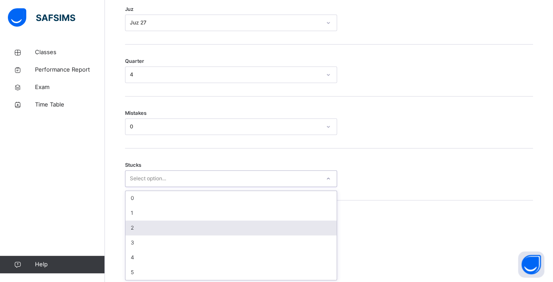
click at [136, 222] on div "2" at bounding box center [230, 228] width 211 height 15
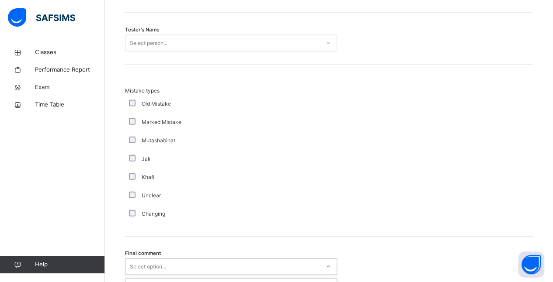
scroll to position [982, 0]
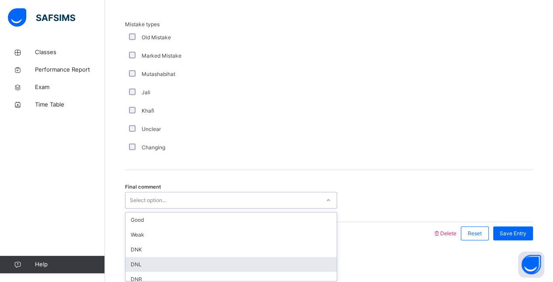
click at [157, 209] on div "option DNL focused, 4 of 6. 6 results available. Use Up and Down to choose opti…" at bounding box center [231, 200] width 212 height 17
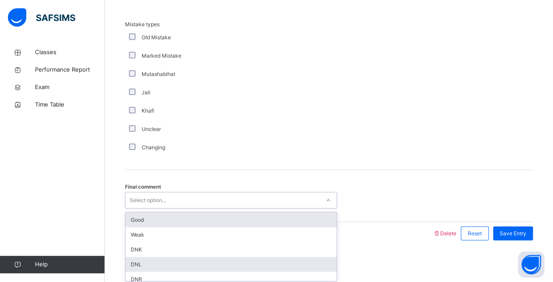
click at [223, 216] on div "Good" at bounding box center [230, 220] width 211 height 15
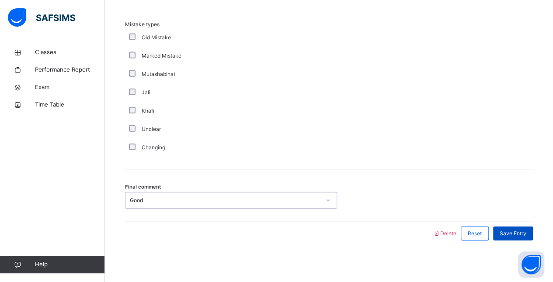
click at [523, 232] on span "Save Entry" at bounding box center [513, 234] width 27 height 8
drag, startPoint x: 509, startPoint y: 231, endPoint x: 467, endPoint y: 153, distance: 88.2
click at [524, 232] on span "Save Entry" at bounding box center [513, 234] width 27 height 8
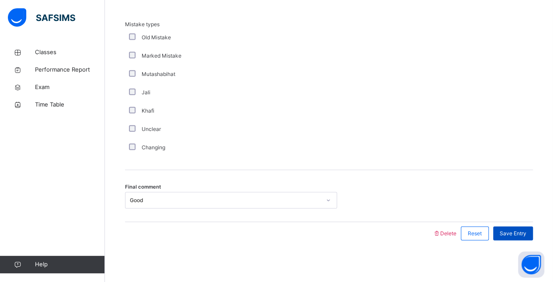
click at [519, 230] on span "Save Entry" at bounding box center [513, 234] width 27 height 8
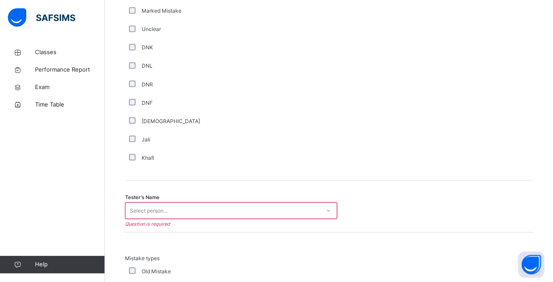
scroll to position [750, 0]
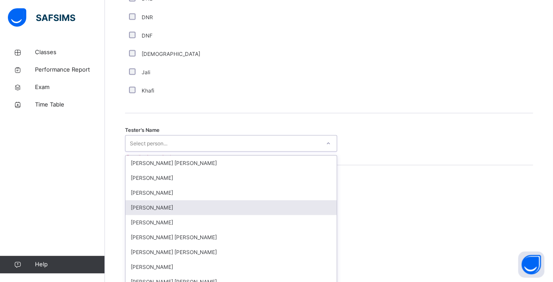
click at [271, 152] on div "option [PERSON_NAME] focused, 4 of 90. 90 results available. Use Up and Down to…" at bounding box center [231, 143] width 212 height 17
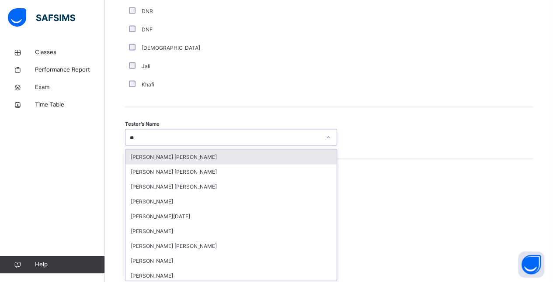
type input "***"
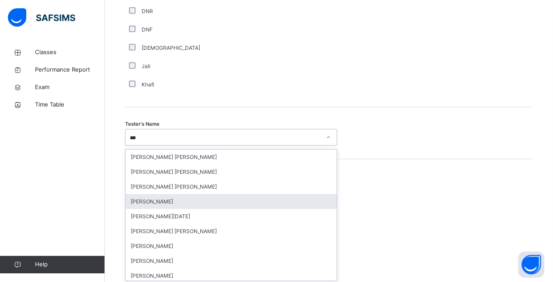
click at [227, 197] on div "[PERSON_NAME]" at bounding box center [230, 201] width 211 height 15
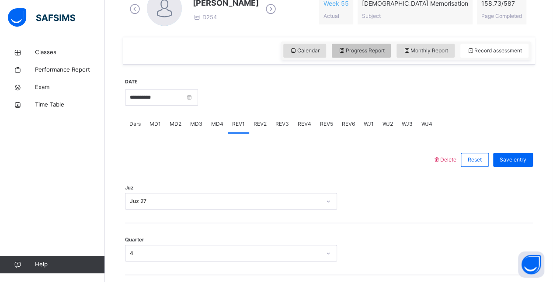
scroll to position [266, 0]
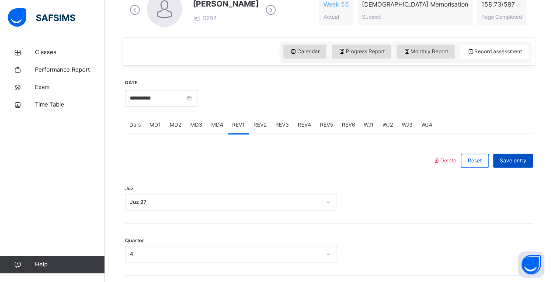
click at [523, 157] on span "Save entry" at bounding box center [513, 161] width 27 height 8
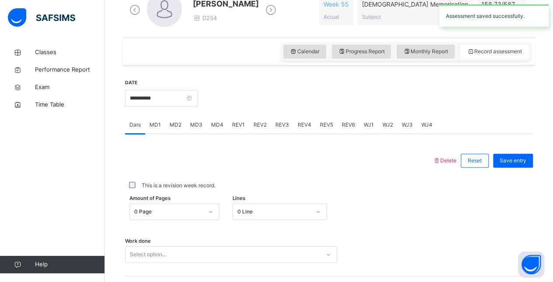
click at [232, 124] on span "REV1" at bounding box center [238, 125] width 13 height 8
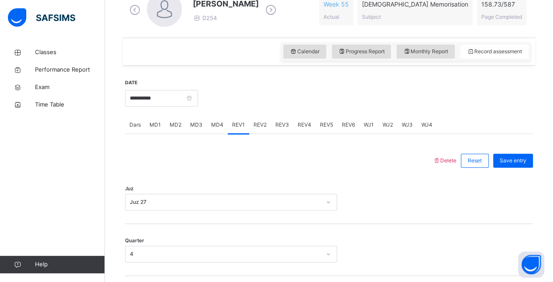
click at [254, 128] on span "REV2" at bounding box center [260, 125] width 13 height 8
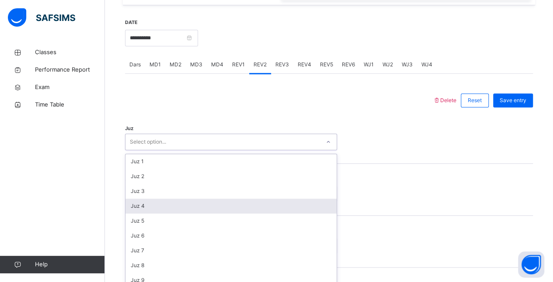
scroll to position [332, 0]
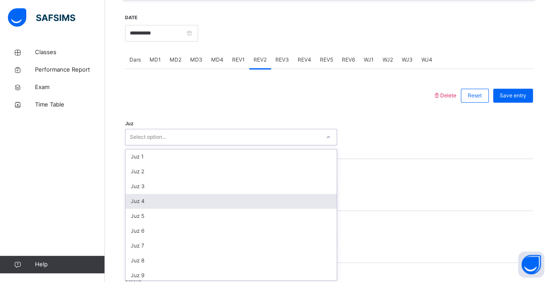
click at [216, 146] on div "option Juz 4 focused, 4 of 30. 30 results available. Use Up and Down to choose …" at bounding box center [231, 137] width 212 height 17
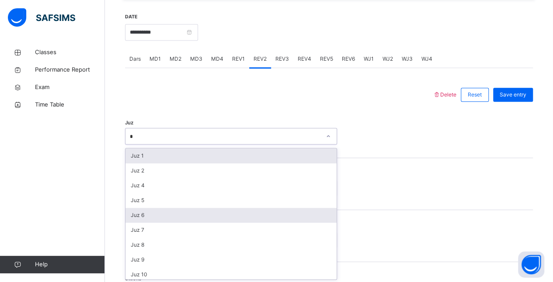
type input "**"
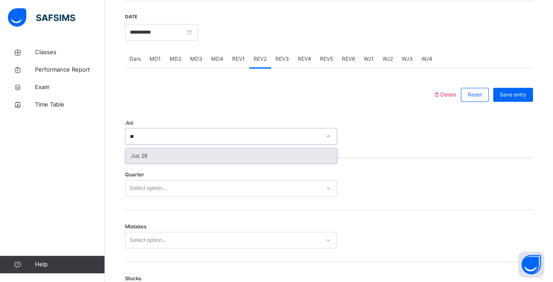
click at [166, 153] on div "Juz 28" at bounding box center [230, 156] width 211 height 15
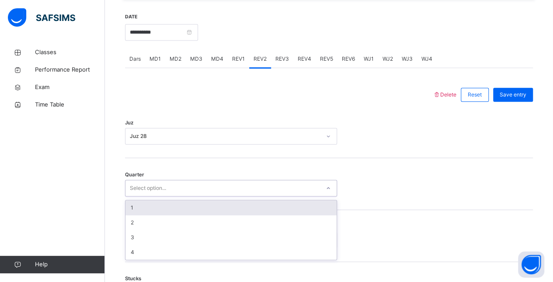
click at [161, 188] on div "Select option..." at bounding box center [148, 188] width 36 height 17
click at [147, 210] on div "1" at bounding box center [230, 208] width 211 height 15
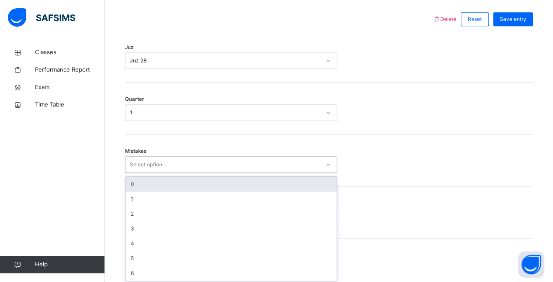
scroll to position [408, 0]
click at [242, 186] on div "0" at bounding box center [230, 183] width 211 height 15
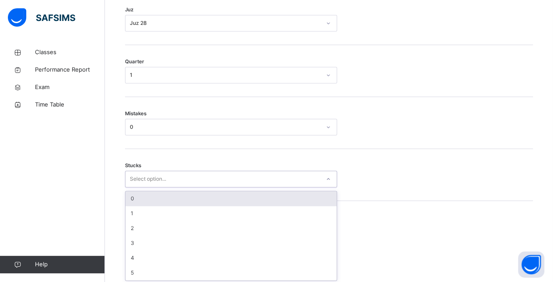
scroll to position [446, 0]
click at [246, 198] on div "0" at bounding box center [230, 198] width 211 height 15
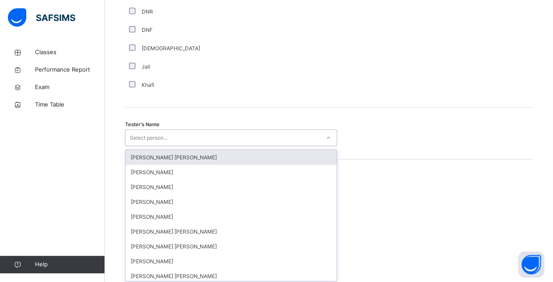
scroll to position [821, 0]
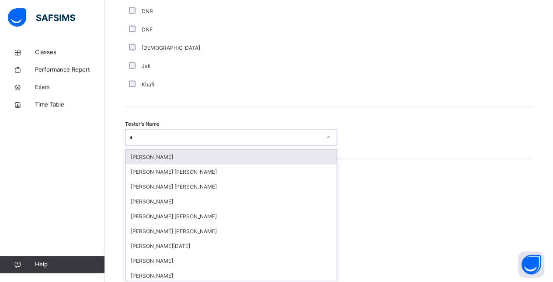
type input "**"
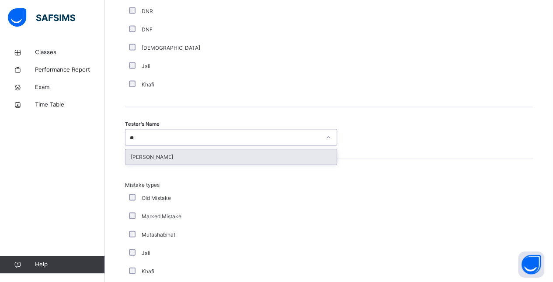
click at [243, 160] on div "[PERSON_NAME]" at bounding box center [230, 157] width 211 height 15
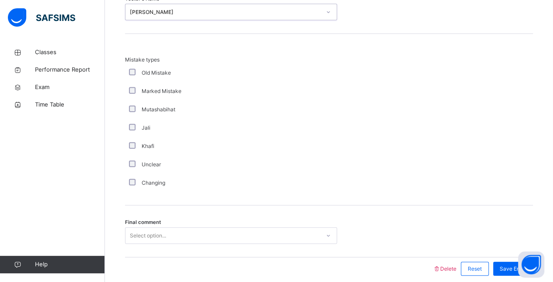
click at [157, 247] on div "Final comment Select option..." at bounding box center [329, 232] width 408 height 52
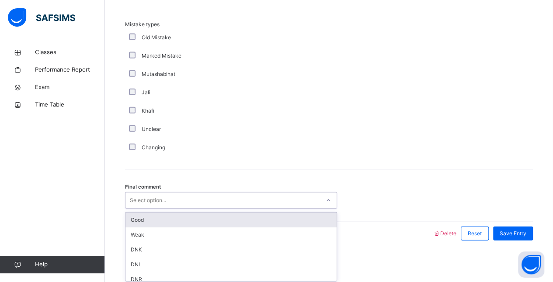
click at [175, 223] on div "Good" at bounding box center [230, 220] width 211 height 15
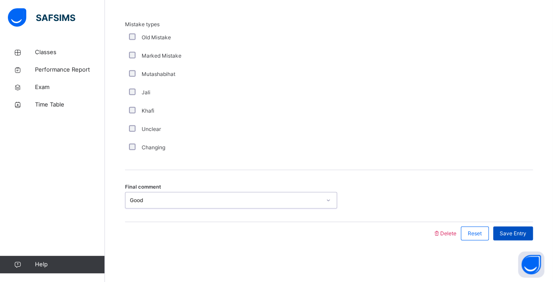
click at [513, 232] on span "Save Entry" at bounding box center [513, 234] width 27 height 8
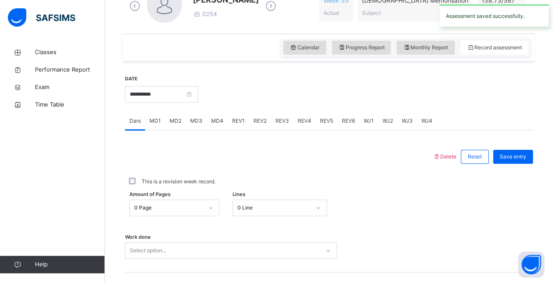
scroll to position [259, 0]
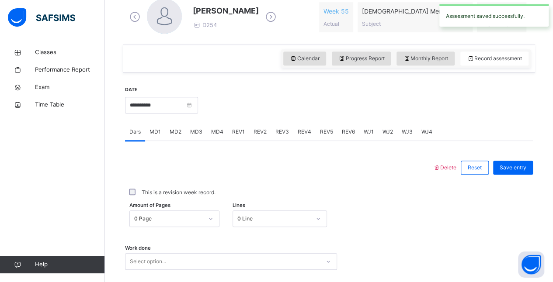
click at [233, 138] on div "REV1" at bounding box center [238, 131] width 21 height 17
click at [249, 136] on div "REV2" at bounding box center [260, 131] width 22 height 17
click at [266, 132] on div "REV2" at bounding box center [260, 131] width 22 height 17
click at [282, 136] on div "REV3" at bounding box center [282, 131] width 22 height 17
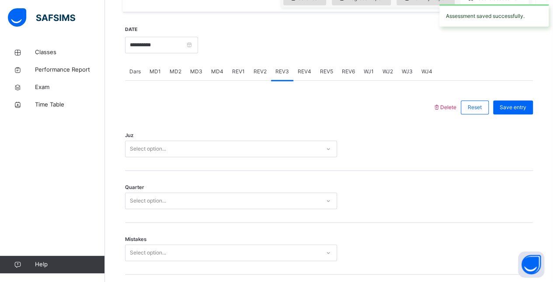
scroll to position [332, 0]
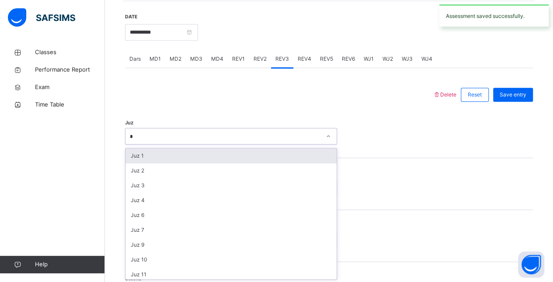
type input "**"
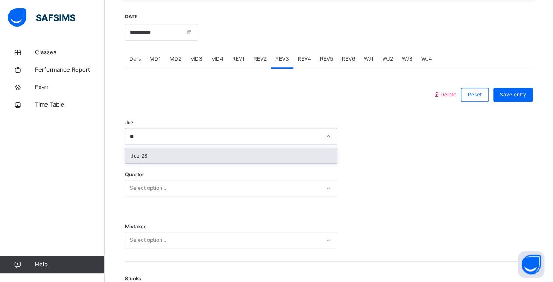
click at [178, 157] on div "Juz 28" at bounding box center [230, 156] width 211 height 15
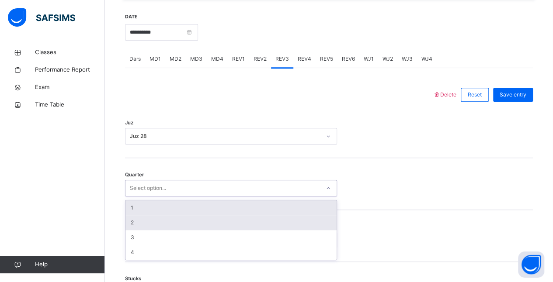
click at [175, 218] on div "2" at bounding box center [230, 223] width 211 height 15
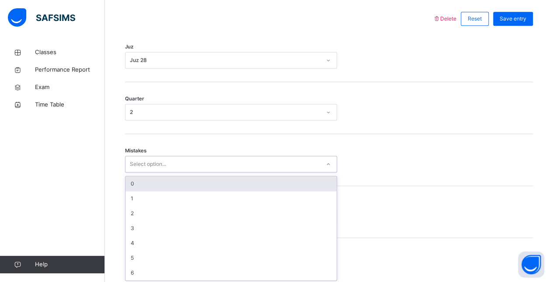
scroll to position [408, 0]
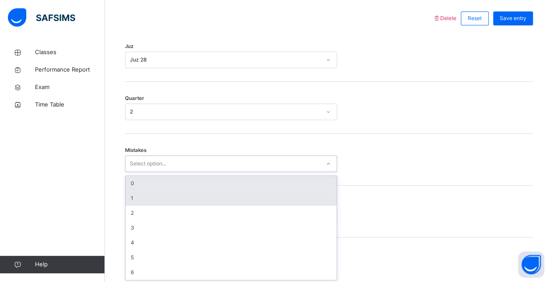
click at [148, 199] on div "1" at bounding box center [230, 198] width 211 height 15
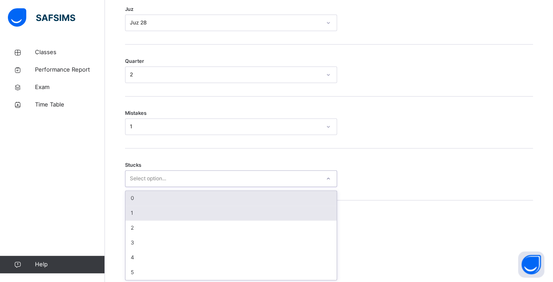
click at [156, 212] on div "1" at bounding box center [230, 213] width 211 height 15
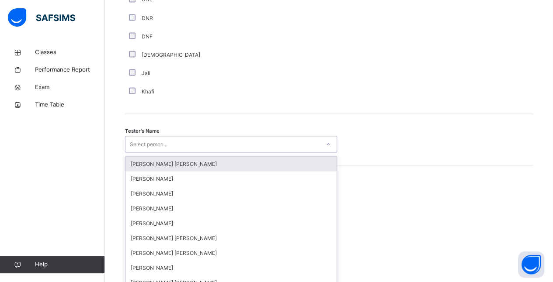
scroll to position [821, 0]
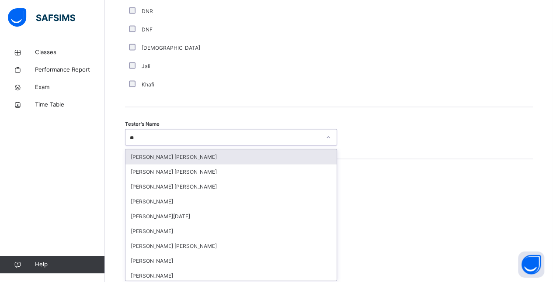
type input "***"
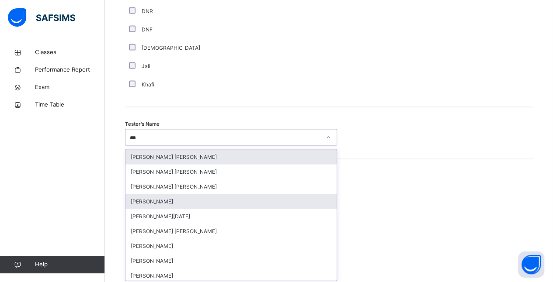
click at [198, 206] on div "[PERSON_NAME]" at bounding box center [230, 201] width 211 height 15
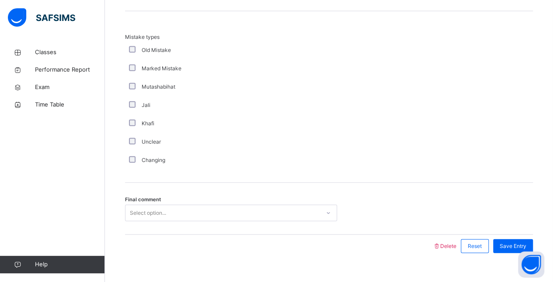
scroll to position [982, 0]
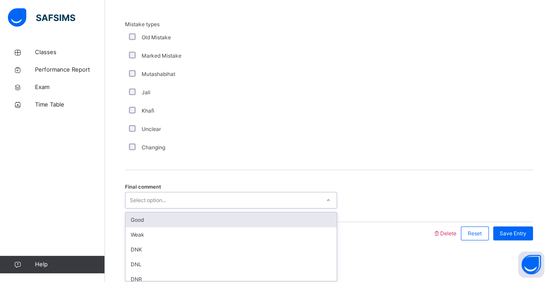
click at [201, 219] on div "Good" at bounding box center [230, 220] width 211 height 15
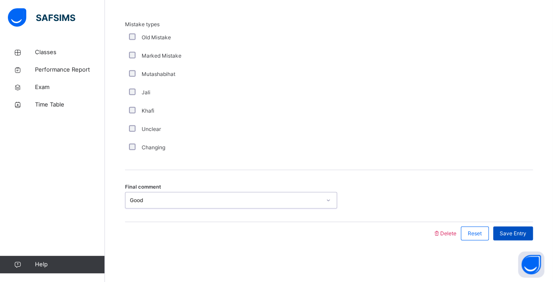
click at [533, 238] on div "Save Entry" at bounding box center [513, 234] width 40 height 14
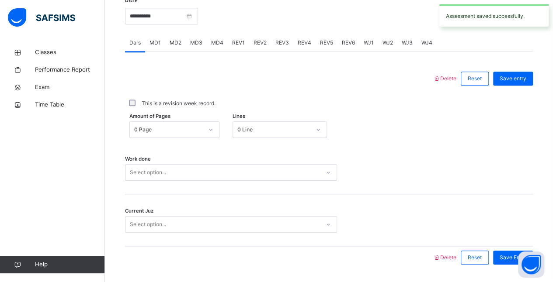
scroll to position [317, 0]
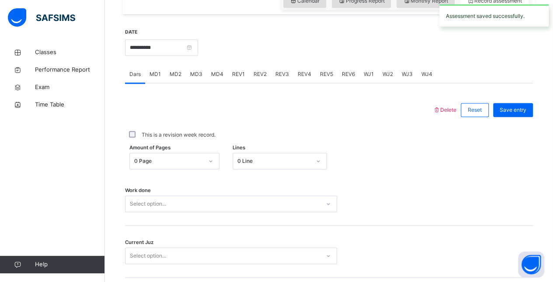
click at [264, 81] on div "REV2" at bounding box center [260, 74] width 22 height 17
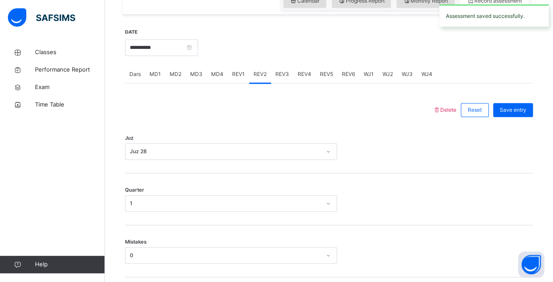
click at [279, 75] on span "REV3" at bounding box center [282, 74] width 14 height 8
click at [301, 68] on div "REV4" at bounding box center [304, 74] width 22 height 17
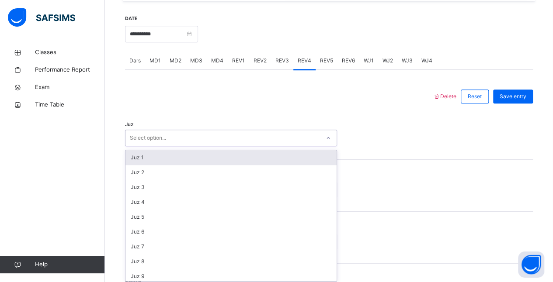
scroll to position [332, 0]
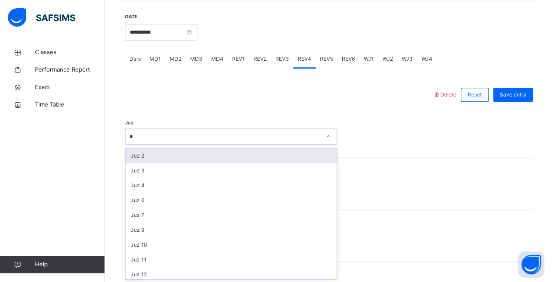
type input "**"
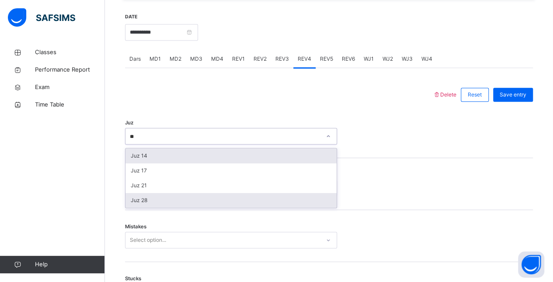
click at [157, 202] on div "Juz 28" at bounding box center [230, 200] width 211 height 15
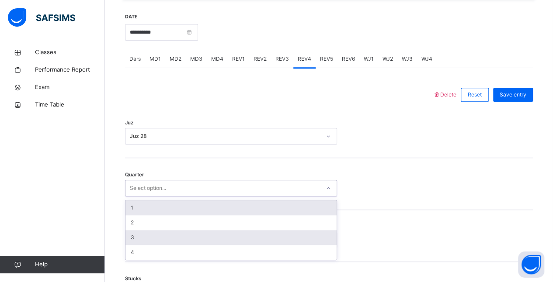
click at [154, 238] on div "3" at bounding box center [230, 237] width 211 height 15
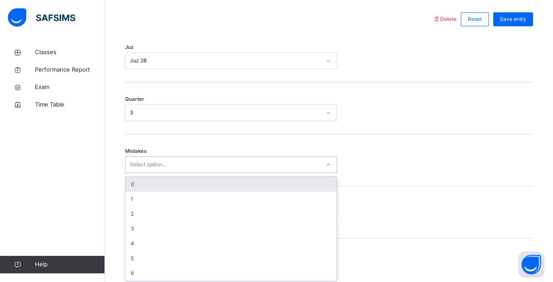
scroll to position [408, 0]
click at [205, 185] on div "0" at bounding box center [230, 183] width 211 height 15
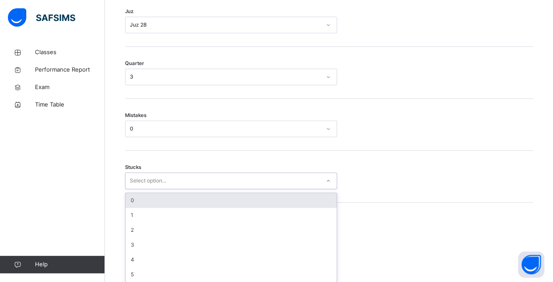
scroll to position [446, 0]
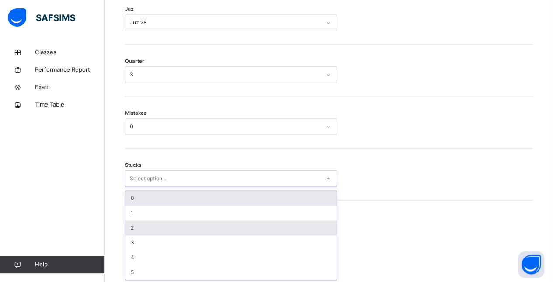
click at [156, 227] on div "2" at bounding box center [230, 228] width 211 height 15
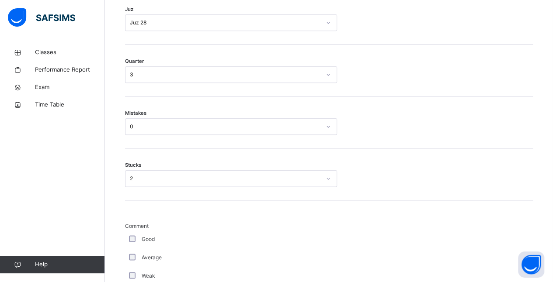
click at [135, 264] on div "Average" at bounding box center [234, 258] width 219 height 18
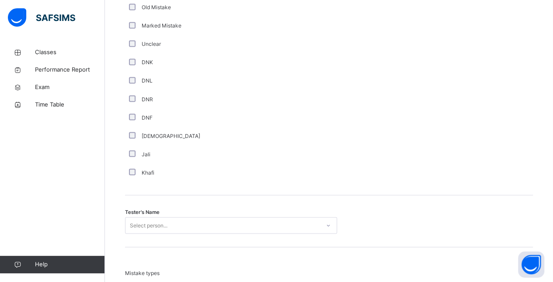
click at [158, 237] on div "Tester's Name Select person..." at bounding box center [329, 221] width 408 height 52
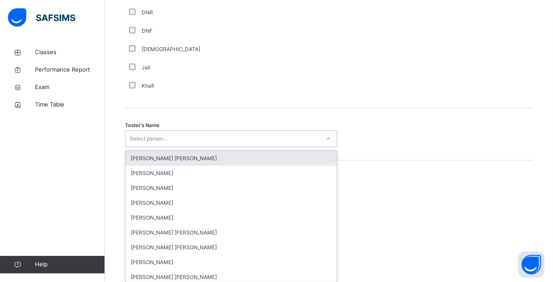
scroll to position [821, 0]
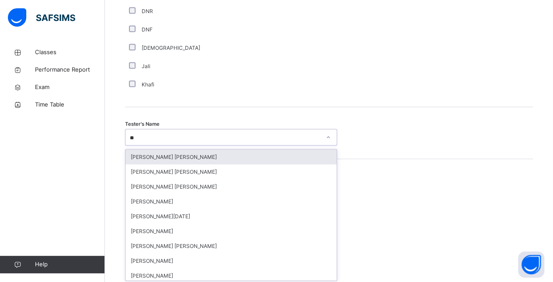
type input "***"
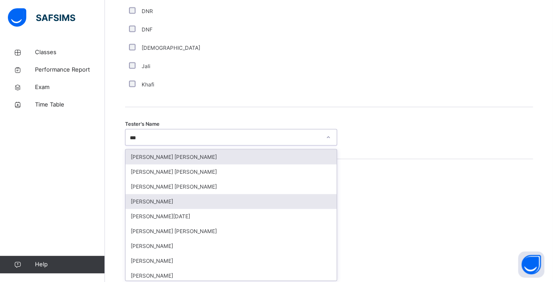
click at [193, 199] on div "[PERSON_NAME]" at bounding box center [230, 201] width 211 height 15
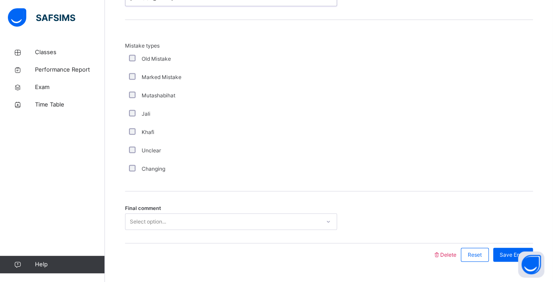
click at [182, 233] on div "Final comment Select option..." at bounding box center [329, 218] width 408 height 52
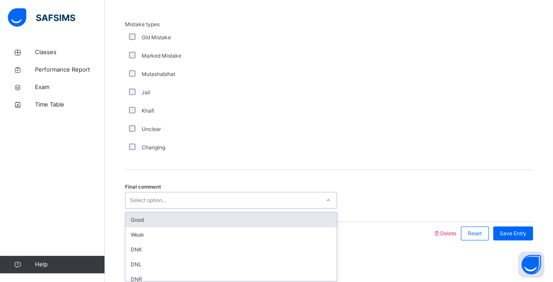
click at [180, 221] on div "Good" at bounding box center [230, 220] width 211 height 15
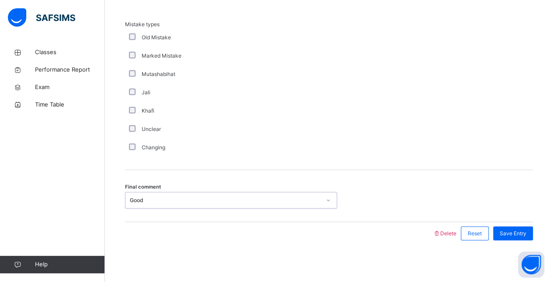
click at [522, 231] on span "Save Entry" at bounding box center [513, 234] width 27 height 8
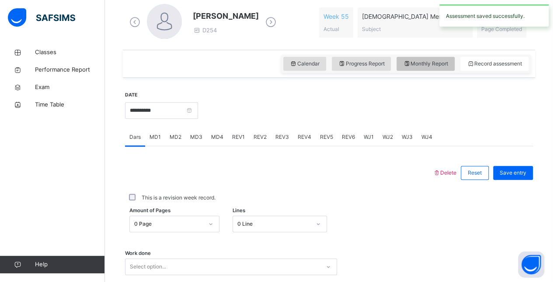
click at [443, 64] on span "Monthly Report" at bounding box center [425, 64] width 45 height 8
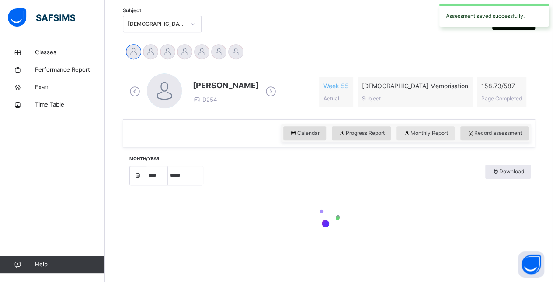
select select "****"
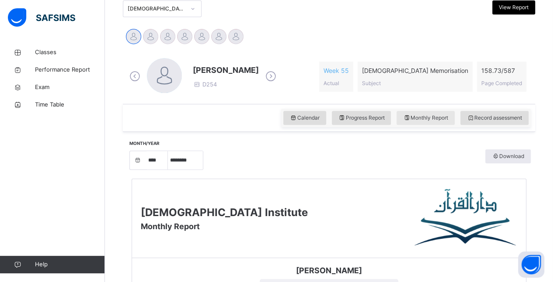
scroll to position [198, 0]
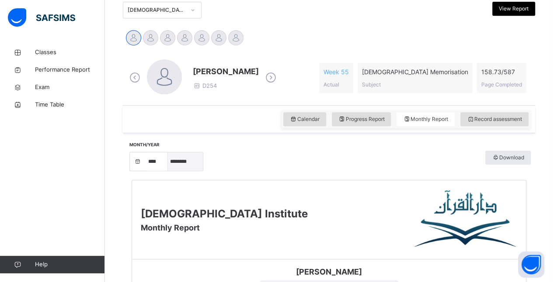
click at [185, 164] on select "***** ******** ***** ***** *** **** **** ****** ********* ******* ******** ****…" at bounding box center [185, 162] width 35 height 18
select select "*"
click at [168, 165] on select "***** ******** ***** ***** *** **** **** ****** ********* ******* ******** ****…" at bounding box center [185, 162] width 35 height 18
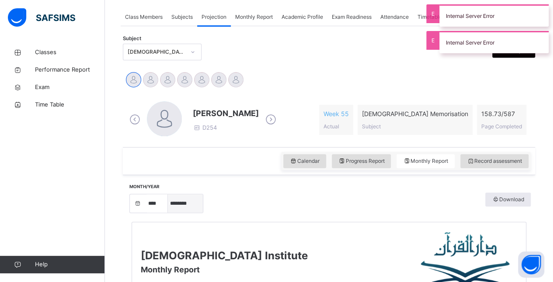
scroll to position [155, 0]
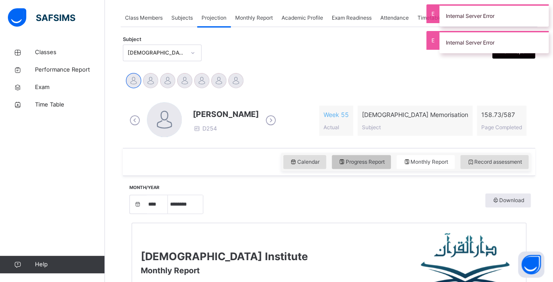
click at [363, 163] on span "Progress Report" at bounding box center [361, 162] width 46 height 8
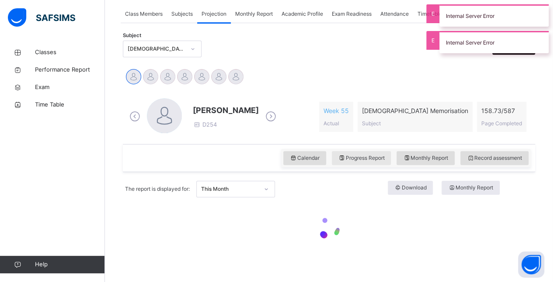
scroll to position [163, 0]
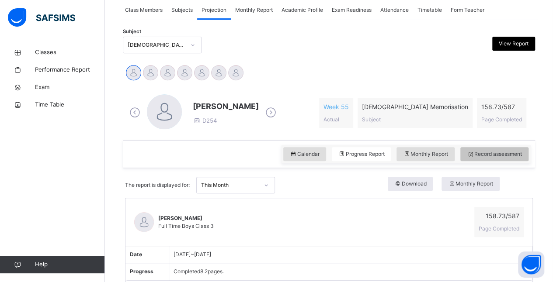
click at [496, 158] on div "Record assessment" at bounding box center [494, 154] width 68 height 14
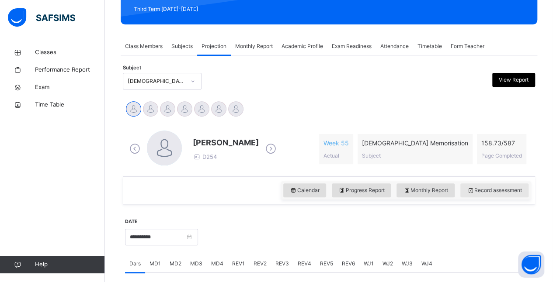
scroll to position [110, 0]
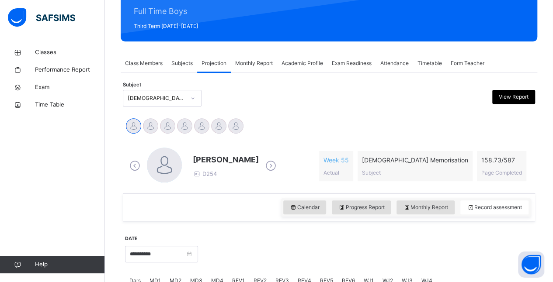
click at [401, 56] on div "Attendance" at bounding box center [394, 63] width 37 height 17
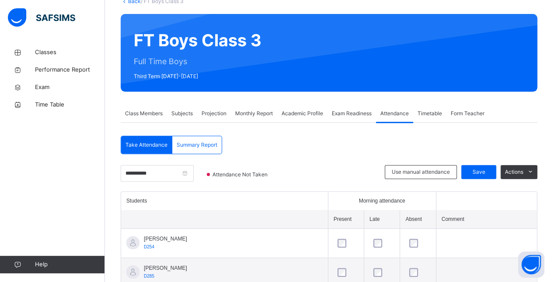
scroll to position [61, 0]
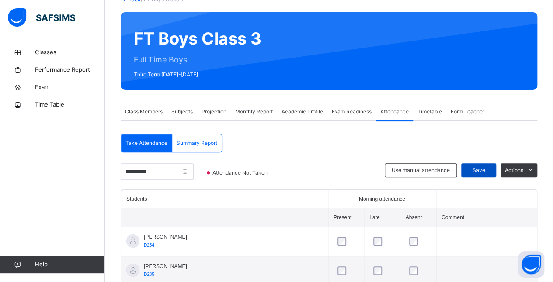
click at [489, 167] on span "Save" at bounding box center [479, 171] width 22 height 8
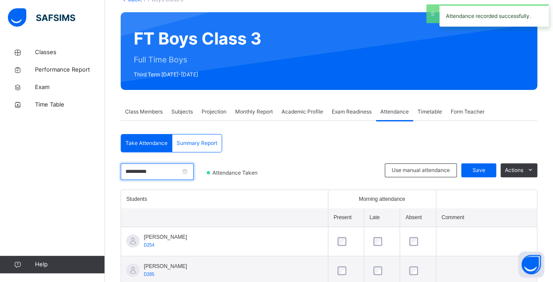
click at [183, 178] on input "**********" at bounding box center [157, 172] width 73 height 17
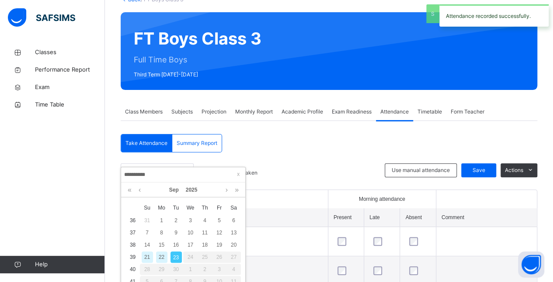
click at [160, 257] on div "22" at bounding box center [161, 257] width 11 height 11
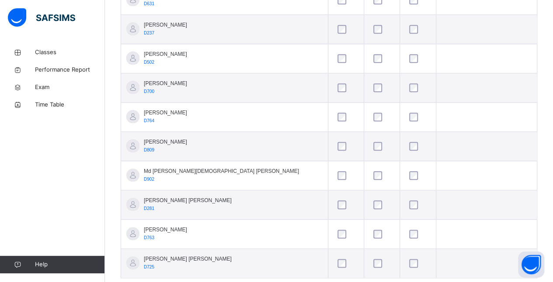
scroll to position [437, 0]
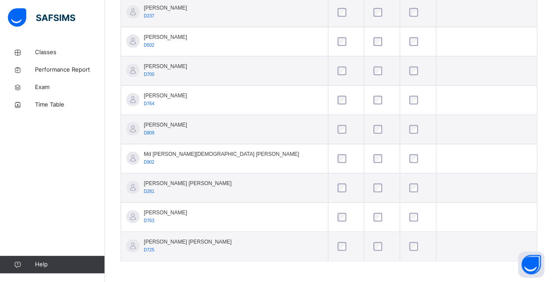
click at [400, 247] on td at bounding box center [418, 246] width 36 height 29
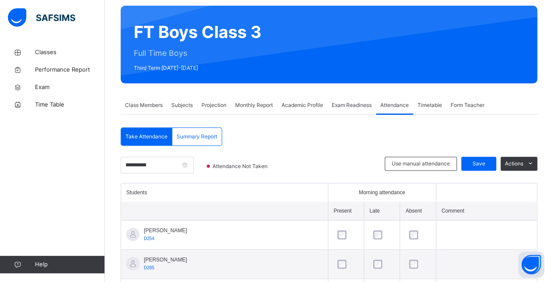
scroll to position [68, 0]
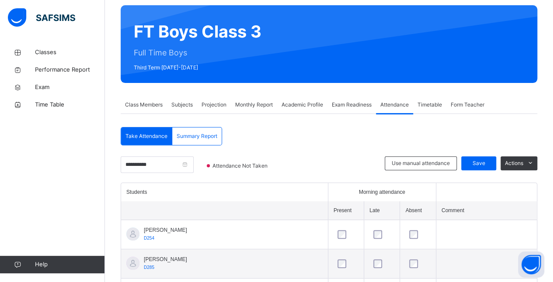
click at [484, 178] on div "Use manual attendance Save Actions" at bounding box center [461, 170] width 153 height 26
click at [489, 170] on div "Save" at bounding box center [478, 164] width 35 height 14
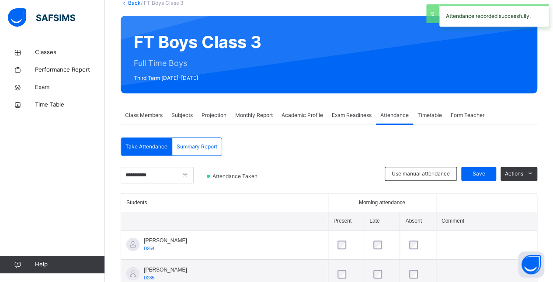
scroll to position [28, 0]
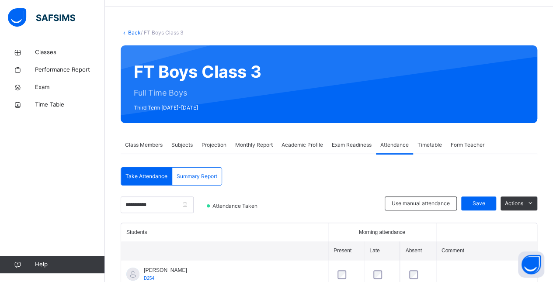
click at [152, 144] on span "Class Members" at bounding box center [144, 145] width 38 height 8
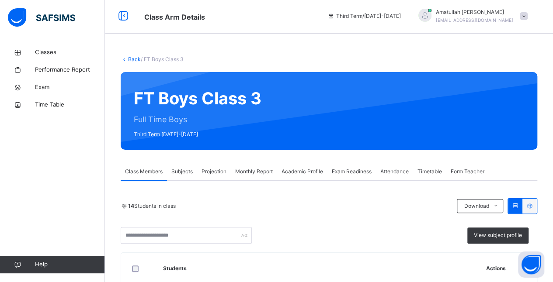
scroll to position [1, 0]
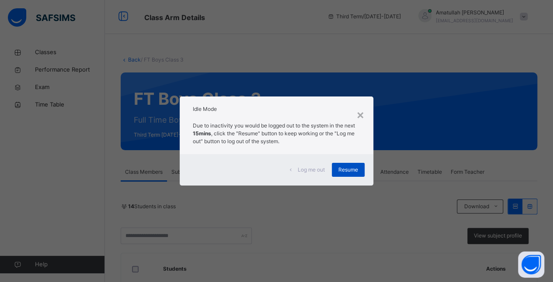
click at [352, 173] on span "Resume" at bounding box center [348, 170] width 20 height 8
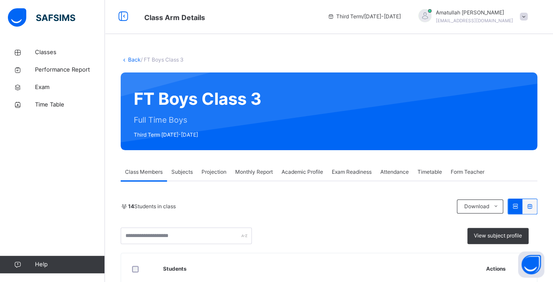
click at [203, 180] on div "Projection" at bounding box center [214, 172] width 34 height 17
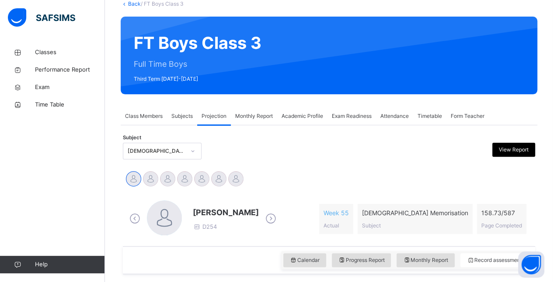
scroll to position [65, 0]
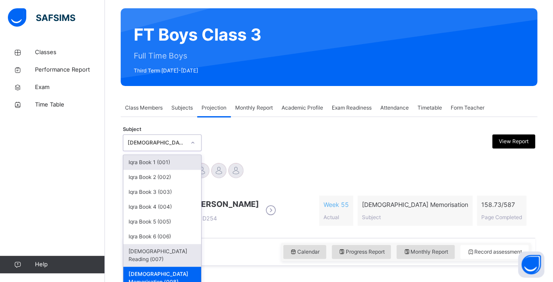
click at [170, 249] on div "[DEMOGRAPHIC_DATA] Reading (007)" at bounding box center [162, 255] width 78 height 23
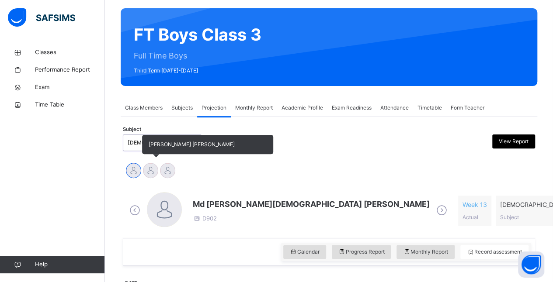
click at [153, 176] on div at bounding box center [150, 170] width 15 height 15
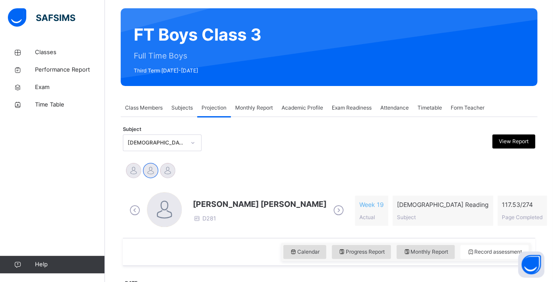
click at [197, 204] on span "[PERSON_NAME] [PERSON_NAME]" at bounding box center [260, 205] width 134 height 12
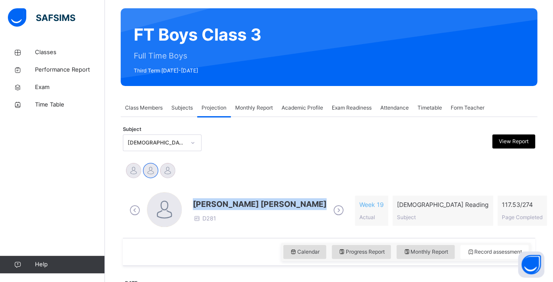
click at [197, 204] on span "[PERSON_NAME] [PERSON_NAME]" at bounding box center [260, 205] width 134 height 12
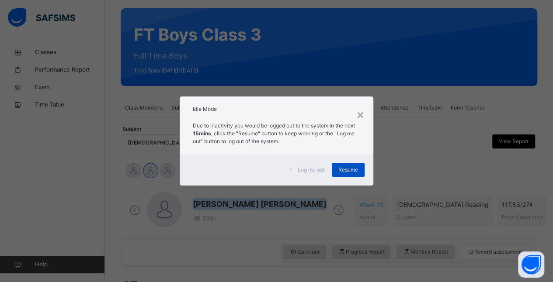
click at [355, 169] on span "Resume" at bounding box center [348, 170] width 20 height 8
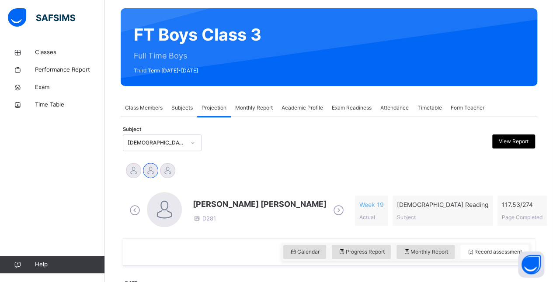
click at [216, 203] on span "[PERSON_NAME] [PERSON_NAME]" at bounding box center [260, 205] width 134 height 12
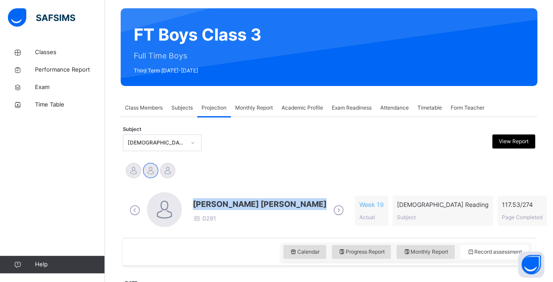
click at [216, 203] on span "[PERSON_NAME] [PERSON_NAME]" at bounding box center [260, 205] width 134 height 12
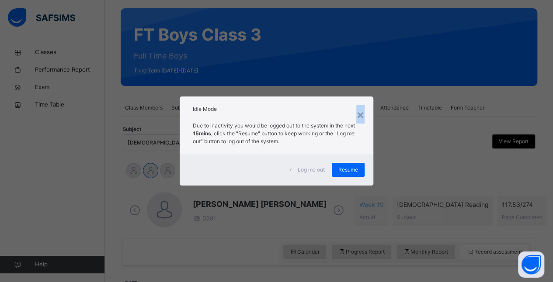
click at [362, 116] on div "×" at bounding box center [360, 114] width 8 height 18
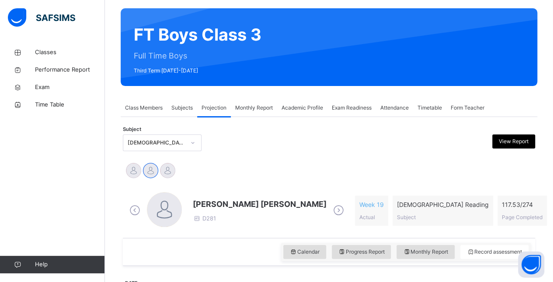
drag, startPoint x: 183, startPoint y: 148, endPoint x: 181, endPoint y: 142, distance: 6.8
click at [181, 142] on div "[DEMOGRAPHIC_DATA] Reading (007)" at bounding box center [153, 143] width 61 height 14
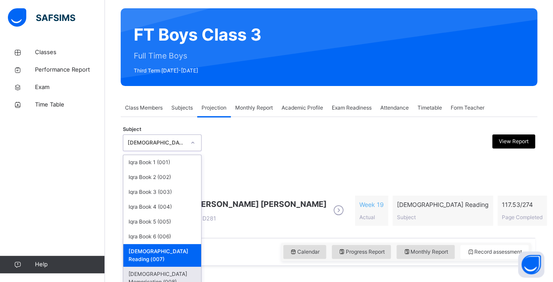
click at [179, 267] on div "[DEMOGRAPHIC_DATA] Memorisation (008)" at bounding box center [162, 278] width 78 height 23
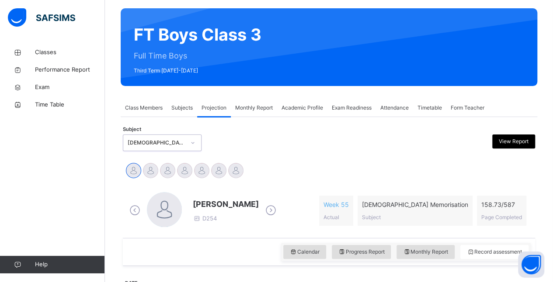
click at [277, 208] on icon at bounding box center [270, 210] width 15 height 13
drag, startPoint x: 277, startPoint y: 208, endPoint x: 271, endPoint y: 208, distance: 5.7
click at [275, 208] on div "Ahmed Selami D285 Week 4 Actual Quran Memorisation Subject 6.07 / 587 Page Comp…" at bounding box center [329, 210] width 404 height 37
click at [263, 211] on icon at bounding box center [270, 210] width 15 height 13
click at [263, 210] on icon at bounding box center [270, 210] width 15 height 13
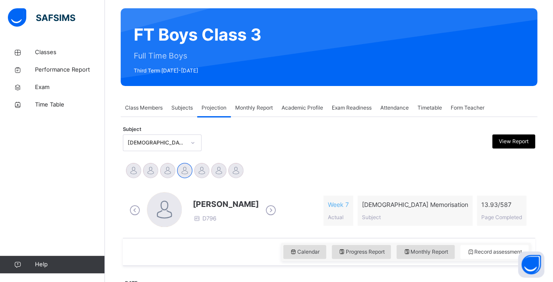
click at [263, 210] on icon at bounding box center [270, 210] width 15 height 13
click at [222, 203] on span "[PERSON_NAME]" at bounding box center [226, 205] width 66 height 12
click at [221, 203] on span "[PERSON_NAME]" at bounding box center [226, 205] width 66 height 12
click at [221, 205] on span "[PERSON_NAME]" at bounding box center [226, 205] width 66 height 12
click at [219, 203] on span "[PERSON_NAME]" at bounding box center [226, 205] width 66 height 12
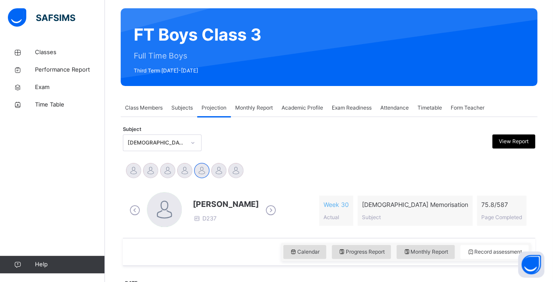
click at [219, 203] on span "[PERSON_NAME]" at bounding box center [226, 205] width 66 height 12
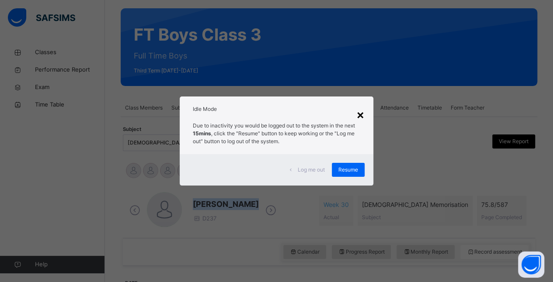
click at [359, 112] on div "×" at bounding box center [360, 114] width 8 height 18
click at [359, 166] on div "Resume" at bounding box center [348, 170] width 33 height 14
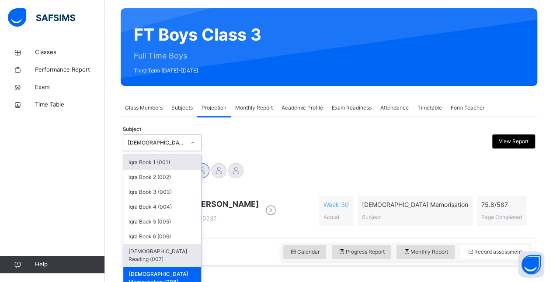
click at [151, 254] on div "[DEMOGRAPHIC_DATA] Reading (007)" at bounding box center [162, 255] width 78 height 23
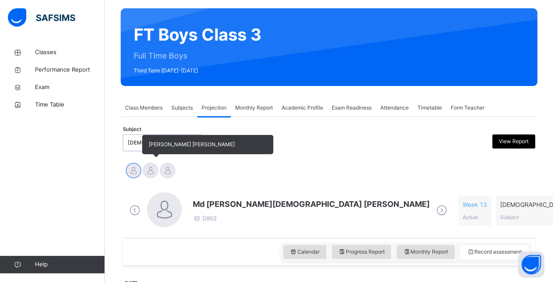
click at [147, 173] on div at bounding box center [150, 170] width 15 height 15
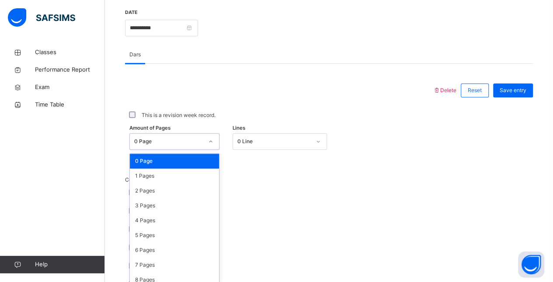
scroll to position [341, 0]
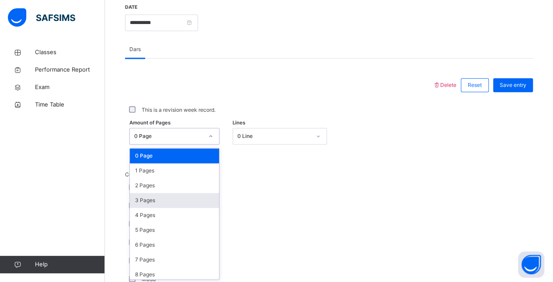
click at [148, 199] on div "3 Pages" at bounding box center [174, 200] width 89 height 15
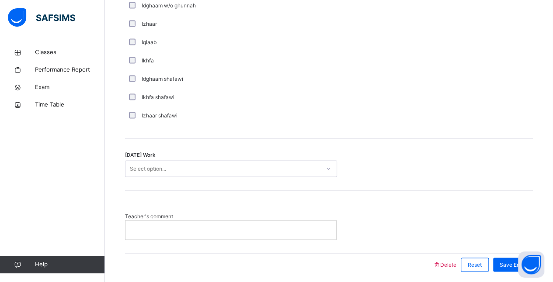
scroll to position [702, 0]
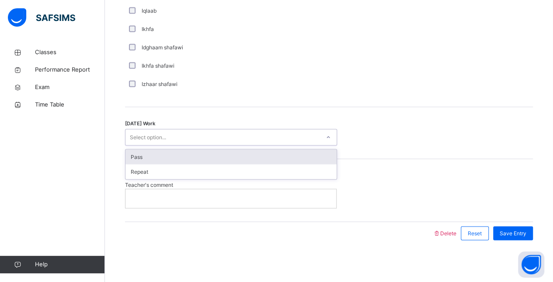
click at [210, 136] on div "Select option..." at bounding box center [222, 138] width 195 height 14
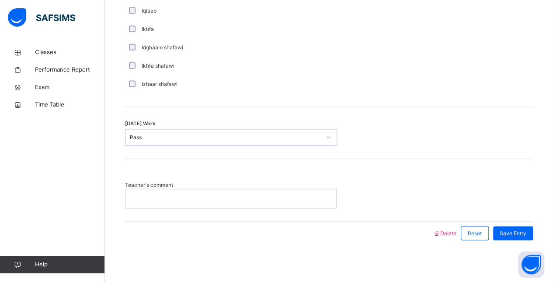
click at [220, 203] on div at bounding box center [230, 198] width 211 height 18
click at [516, 226] on div "Save Entry" at bounding box center [513, 233] width 40 height 14
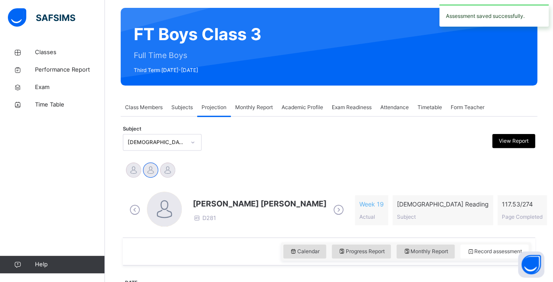
scroll to position [67, 0]
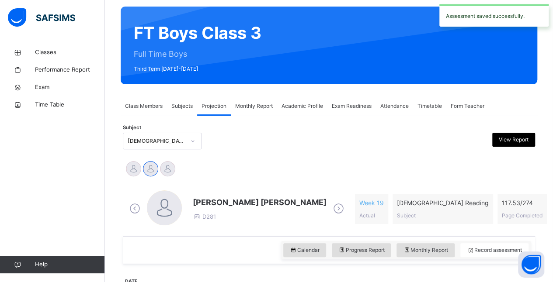
click at [219, 197] on span "[PERSON_NAME] [PERSON_NAME]" at bounding box center [260, 203] width 134 height 12
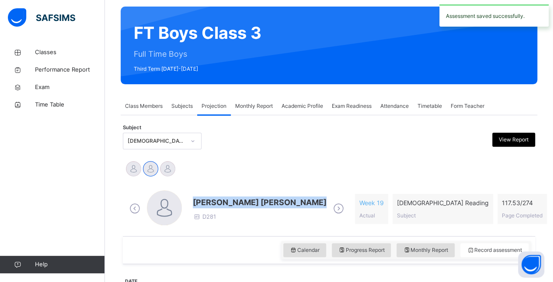
click at [219, 197] on span "[PERSON_NAME] [PERSON_NAME]" at bounding box center [260, 203] width 134 height 12
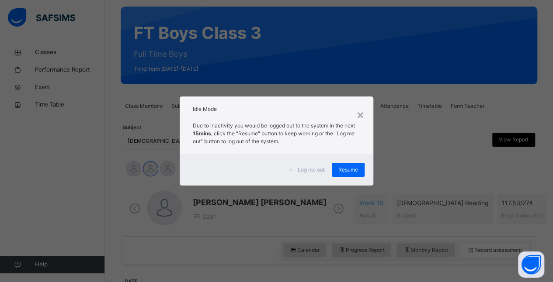
click at [310, 168] on span "Log me out" at bounding box center [311, 170] width 27 height 8
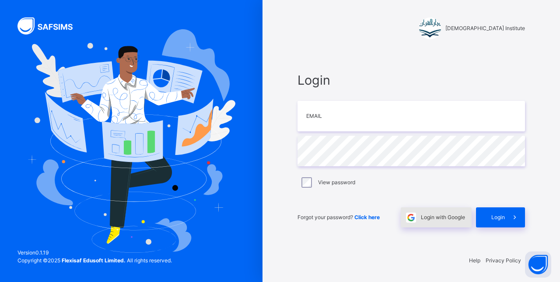
click at [434, 218] on span "Login with Google" at bounding box center [443, 218] width 44 height 8
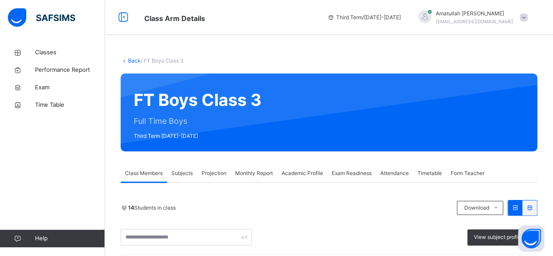
click at [217, 173] on span "Projection" at bounding box center [214, 173] width 25 height 8
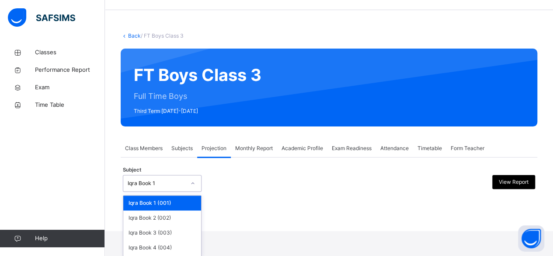
scroll to position [66, 0]
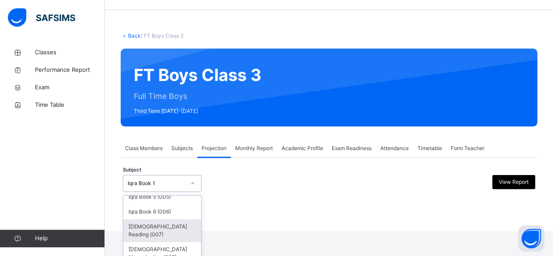
click at [165, 231] on div "[DEMOGRAPHIC_DATA] Reading (007)" at bounding box center [162, 230] width 78 height 23
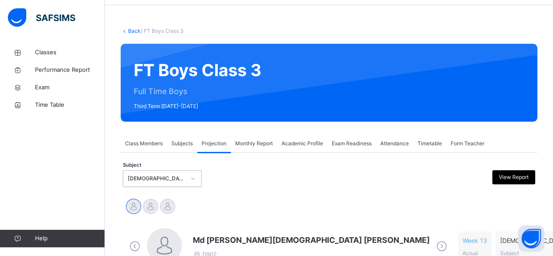
scroll to position [80, 0]
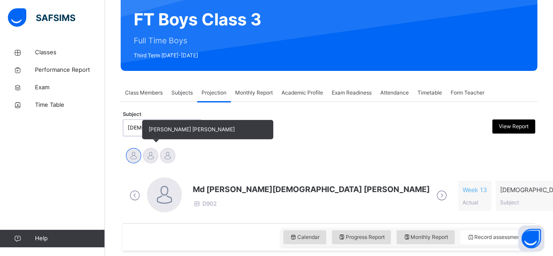
click at [151, 158] on div at bounding box center [150, 155] width 15 height 15
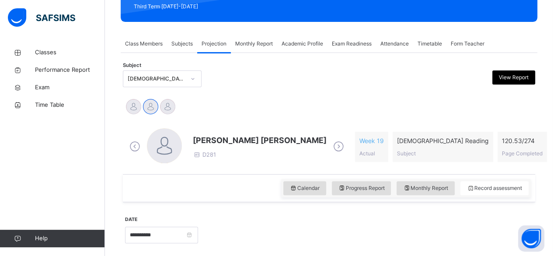
scroll to position [130, 0]
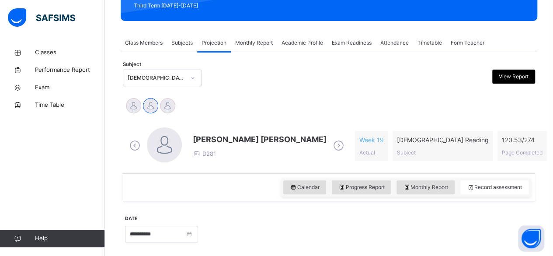
click at [271, 171] on div "Mohammad Hanzalah Siddiqui D281 Week 19 Actual Quran Reading Subject 120.53 / 2…" at bounding box center [329, 145] width 412 height 55
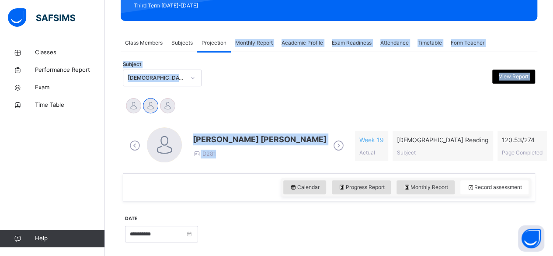
drag, startPoint x: 271, startPoint y: 171, endPoint x: 228, endPoint y: 28, distance: 150.0
click at [266, 85] on div at bounding box center [277, 78] width 100 height 17
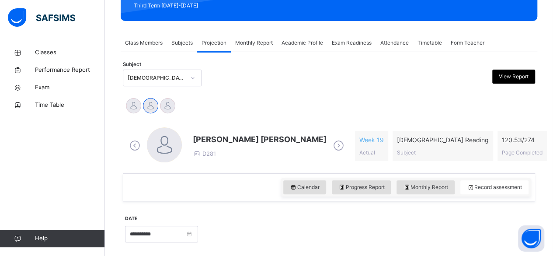
click at [247, 186] on div "Calendar Progress Report Monthly Report Record assessment" at bounding box center [329, 187] width 412 height 28
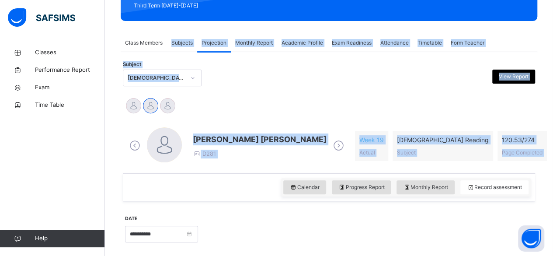
drag, startPoint x: 247, startPoint y: 186, endPoint x: 177, endPoint y: 18, distance: 182.5
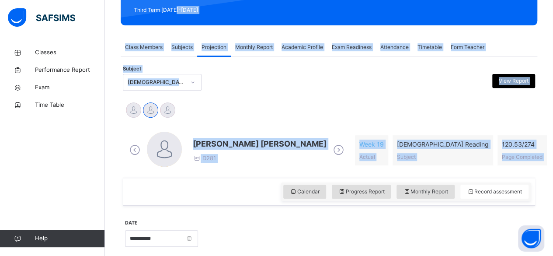
scroll to position [126, 0]
click at [225, 125] on div "Mohammad Hanzalah Siddiqui D281 Week 19 Actual Quran Reading Subject 120.53 / 2…" at bounding box center [329, 150] width 408 height 50
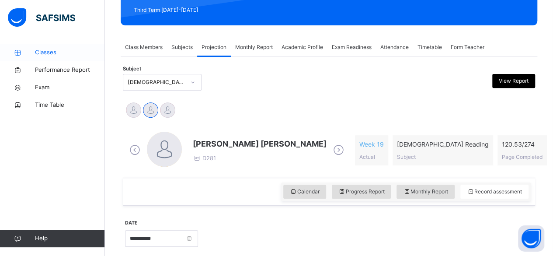
click at [91, 49] on span "Classes" at bounding box center [70, 52] width 70 height 9
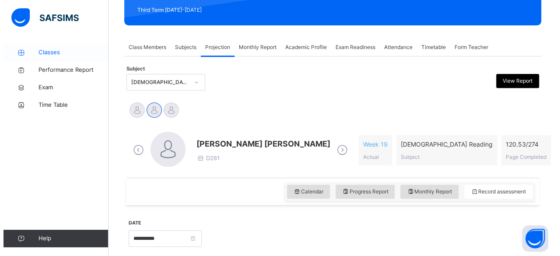
scroll to position [0, 0]
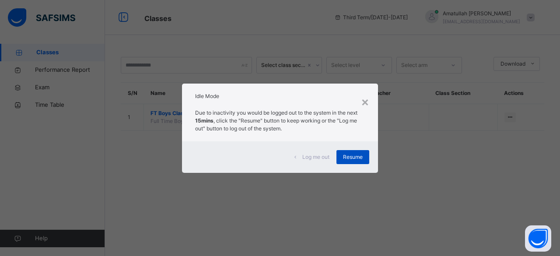
click at [354, 163] on div "Resume" at bounding box center [352, 157] width 33 height 14
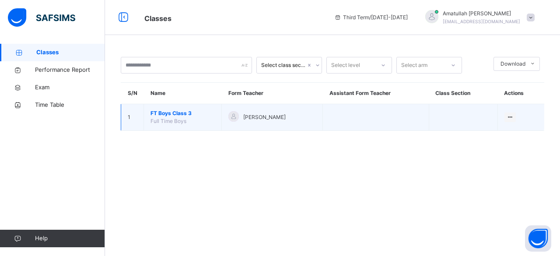
click at [152, 109] on span "FT Boys Class 3" at bounding box center [182, 113] width 64 height 8
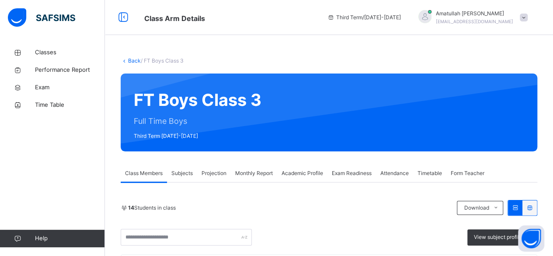
click at [213, 167] on div "Projection" at bounding box center [214, 172] width 34 height 17
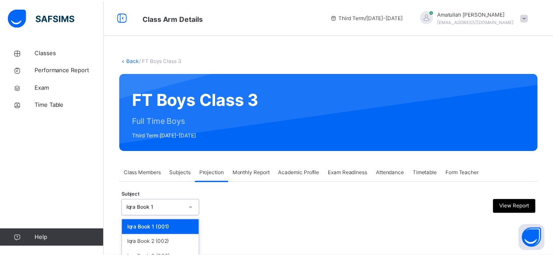
scroll to position [83, 0]
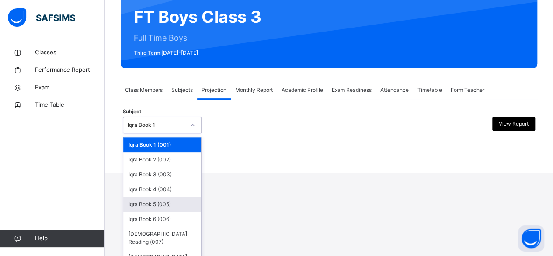
click at [171, 133] on div "option Iqra Book 5 (005) focused, 5 of 8. 8 results available. Use Up and Down …" at bounding box center [162, 125] width 79 height 17
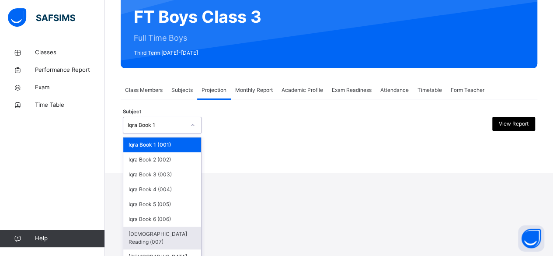
click at [170, 203] on div "Iqra Book 5 (005)" at bounding box center [162, 204] width 78 height 15
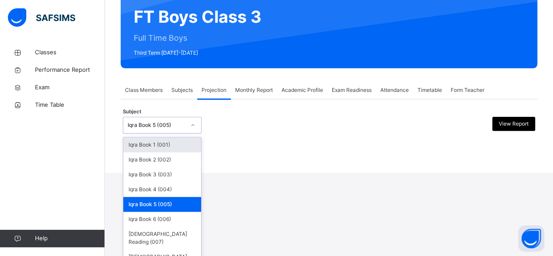
click at [148, 133] on div "option Iqra Book 5 (005), selected. option Iqra Book 1 (001) focused, 1 of 8. 8…" at bounding box center [162, 125] width 79 height 17
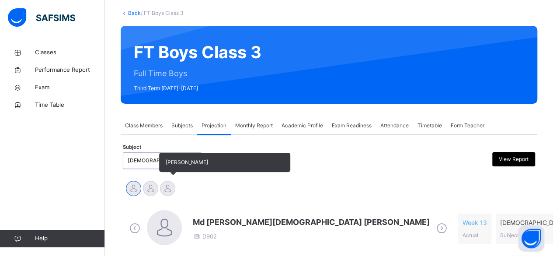
scroll to position [48, 0]
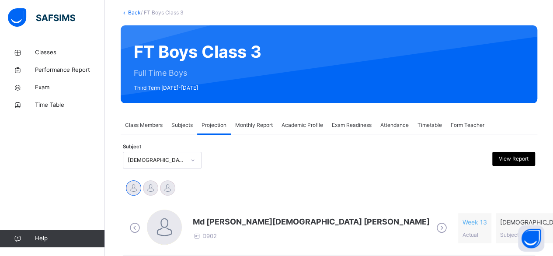
click at [434, 229] on icon at bounding box center [441, 227] width 15 height 13
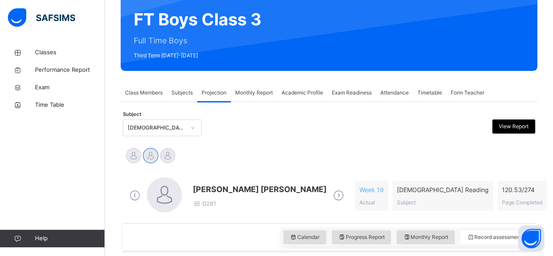
scroll to position [79, 0]
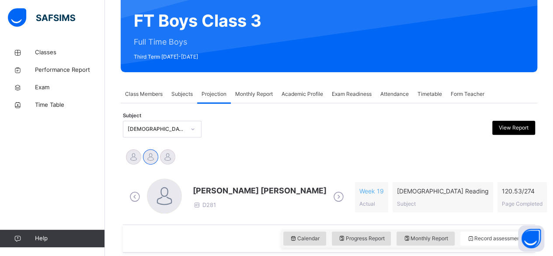
click at [215, 182] on div "Mohammad Hanzalah Siddiqui D281" at bounding box center [236, 196] width 219 height 37
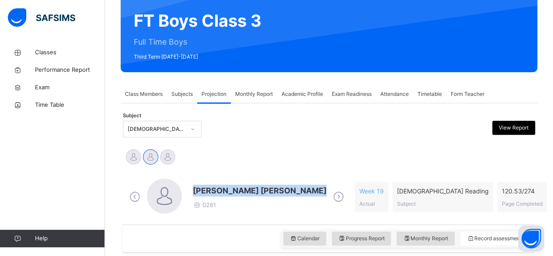
click at [215, 182] on div "Mohammad Hanzalah Siddiqui D281" at bounding box center [236, 196] width 219 height 37
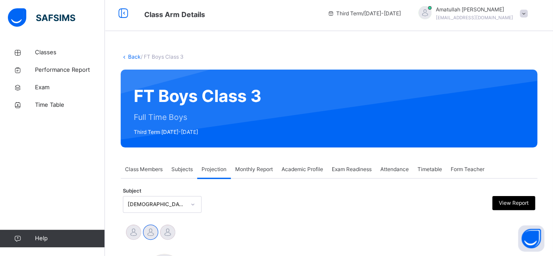
scroll to position [0, 0]
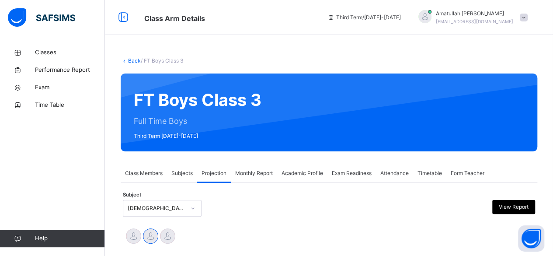
drag, startPoint x: 228, startPoint y: 154, endPoint x: 210, endPoint y: 213, distance: 61.0
click at [210, 213] on div "Subject Quran Reading (007) View Report" at bounding box center [329, 208] width 412 height 17
click at [45, 52] on span "Classes" at bounding box center [70, 52] width 70 height 9
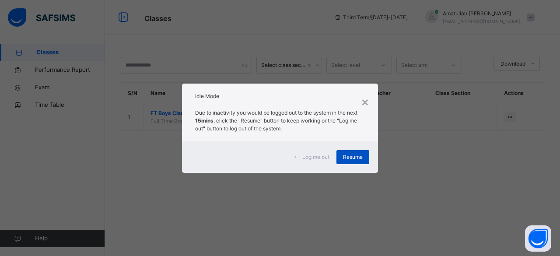
click at [356, 158] on span "Resume" at bounding box center [353, 157] width 20 height 8
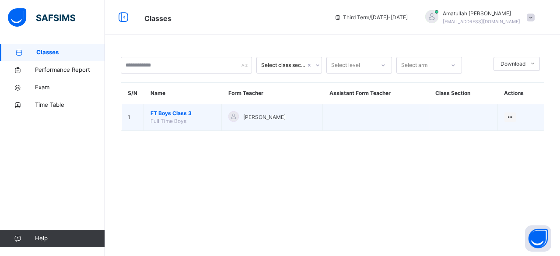
click at [189, 113] on span "FT Boys Class 3" at bounding box center [182, 113] width 64 height 8
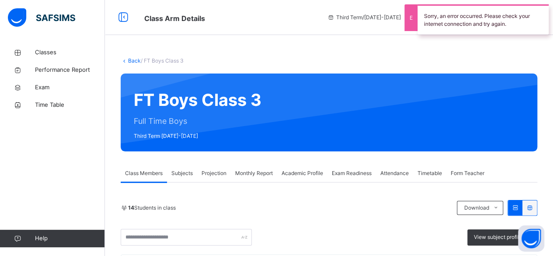
click at [209, 178] on div "Projection" at bounding box center [214, 172] width 34 height 17
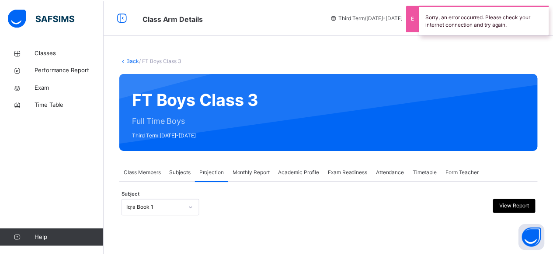
scroll to position [83, 0]
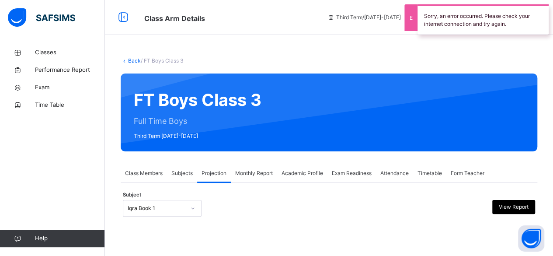
click at [166, 210] on div "Iqra Book 1" at bounding box center [162, 208] width 79 height 17
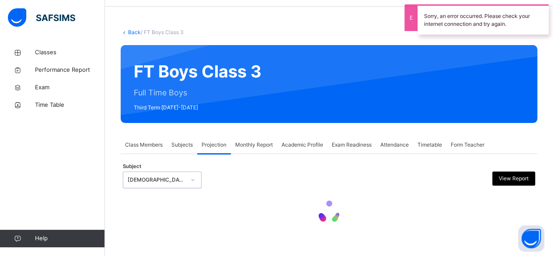
scroll to position [0, 0]
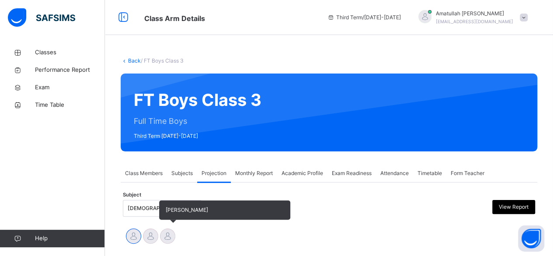
click at [171, 232] on div at bounding box center [167, 235] width 15 height 15
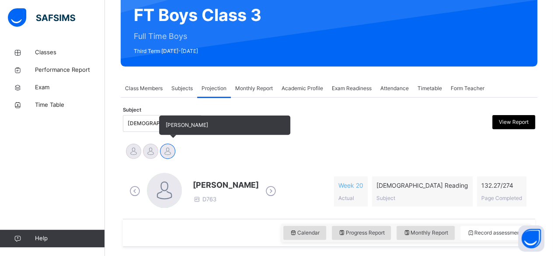
scroll to position [87, 0]
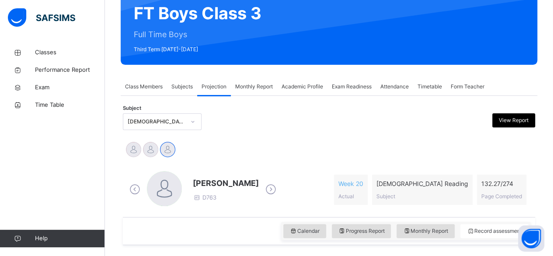
click at [217, 177] on span "[PERSON_NAME]" at bounding box center [226, 183] width 66 height 12
drag, startPoint x: 217, startPoint y: 177, endPoint x: 243, endPoint y: 144, distance: 42.0
click at [247, 153] on div "Md Abarar Islam Ayash Mohammad Hanzalah Siddiqui Mohammed Abdullah" at bounding box center [329, 150] width 408 height 19
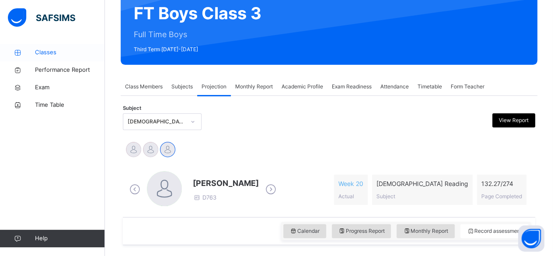
click at [40, 53] on span "Classes" at bounding box center [70, 52] width 70 height 9
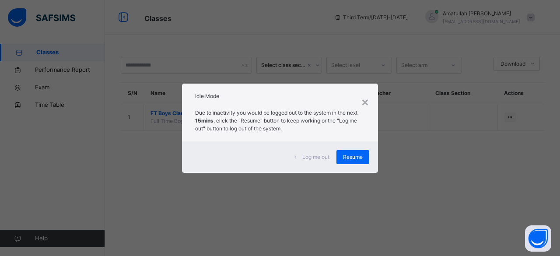
click at [341, 169] on div "Log me out Resume" at bounding box center [280, 156] width 196 height 31
click at [347, 152] on div "Resume" at bounding box center [352, 157] width 33 height 14
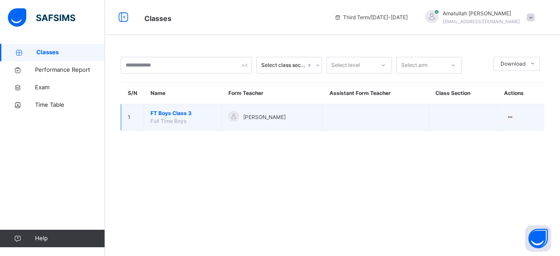
click at [180, 113] on span "FT Boys Class 3" at bounding box center [182, 113] width 64 height 8
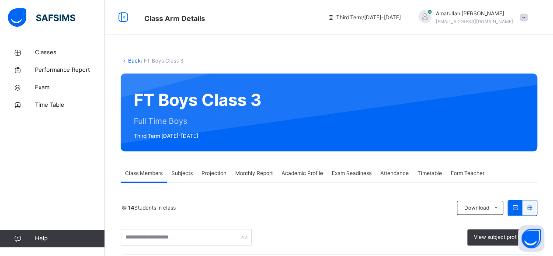
click at [187, 179] on div "Subjects" at bounding box center [182, 172] width 30 height 17
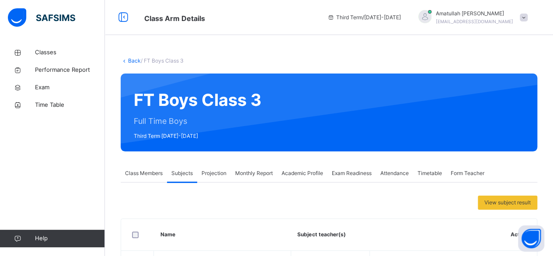
click at [213, 176] on span "Projection" at bounding box center [214, 173] width 25 height 8
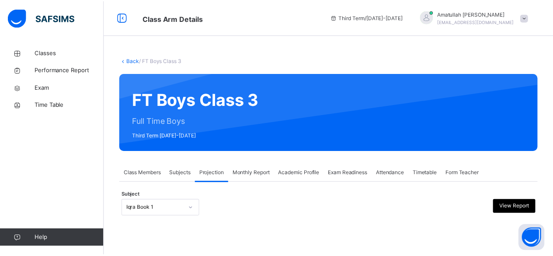
scroll to position [83, 0]
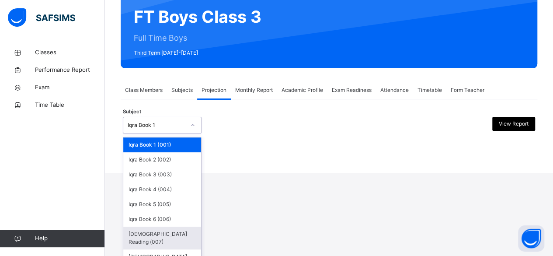
click at [166, 237] on div "[DEMOGRAPHIC_DATA] Reading (007)" at bounding box center [162, 237] width 78 height 23
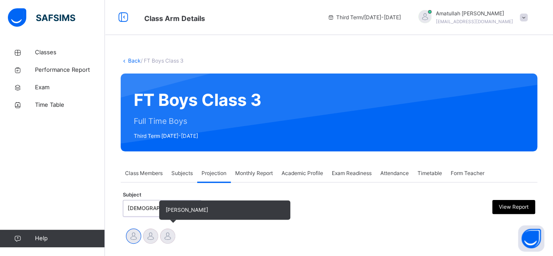
click at [173, 235] on div at bounding box center [167, 235] width 15 height 15
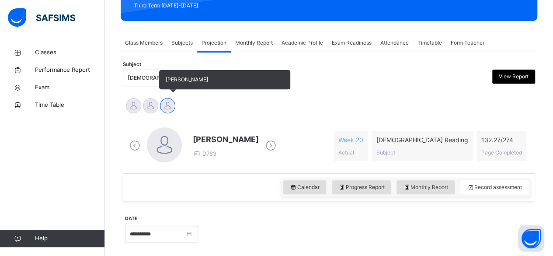
scroll to position [131, 0]
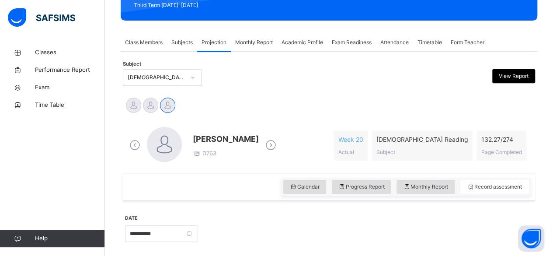
click at [212, 144] on span "[PERSON_NAME]" at bounding box center [226, 139] width 66 height 12
click at [224, 139] on span "[PERSON_NAME]" at bounding box center [226, 139] width 66 height 12
click at [233, 130] on div "Mohammed Abdullah D763" at bounding box center [202, 145] width 151 height 37
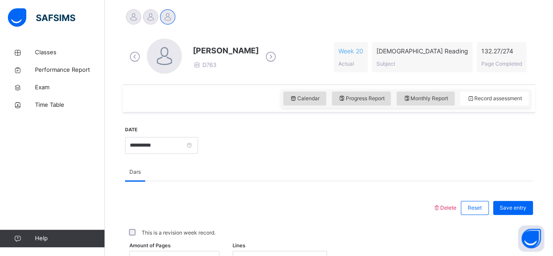
scroll to position [221, 0]
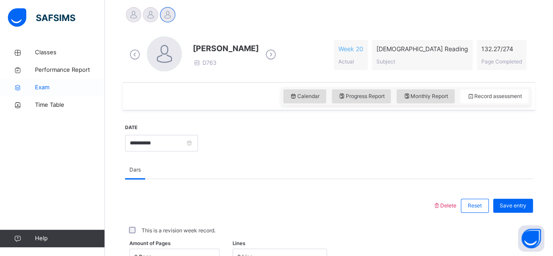
click at [38, 91] on span "Exam" at bounding box center [70, 87] width 70 height 9
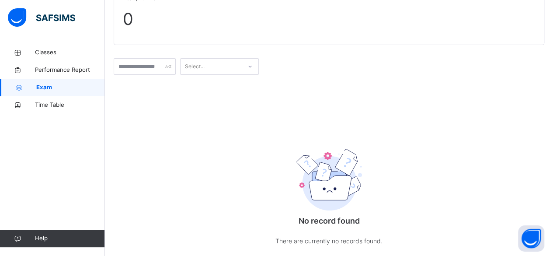
scroll to position [93, 0]
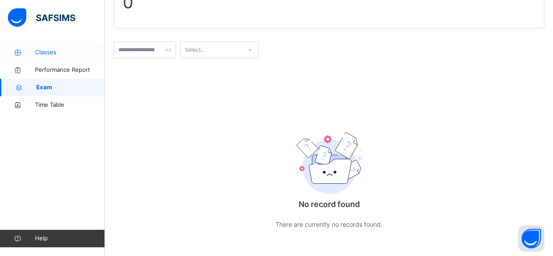
click at [38, 52] on span "Classes" at bounding box center [70, 52] width 70 height 9
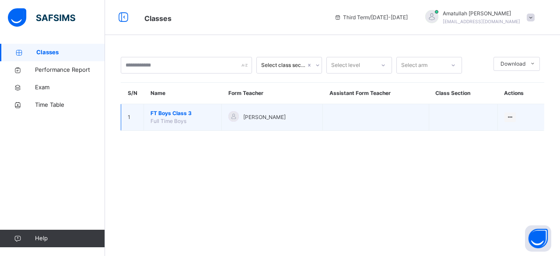
click at [174, 126] on td "FT Boys Class 3 Full Time Boys" at bounding box center [183, 117] width 78 height 27
click at [157, 111] on span "FT Boys Class 3" at bounding box center [182, 113] width 64 height 8
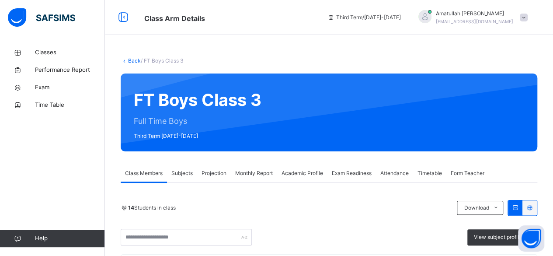
click at [358, 172] on span "Exam Readiness" at bounding box center [352, 173] width 40 height 8
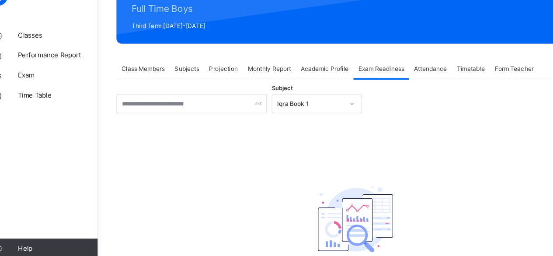
scroll to position [92, 0]
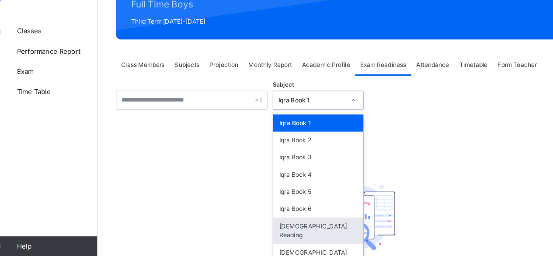
click at [285, 220] on div "[DEMOGRAPHIC_DATA] Reading" at bounding box center [296, 224] width 78 height 23
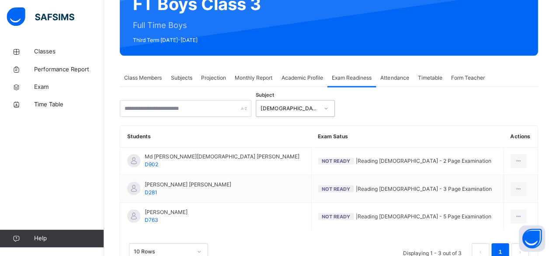
scroll to position [100, 0]
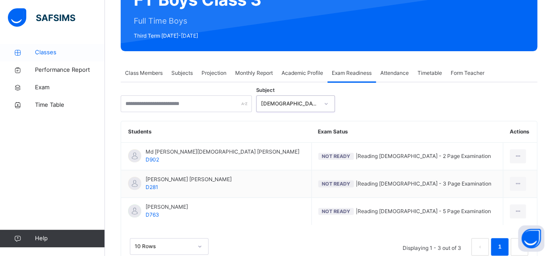
click at [38, 53] on span "Classes" at bounding box center [70, 52] width 70 height 9
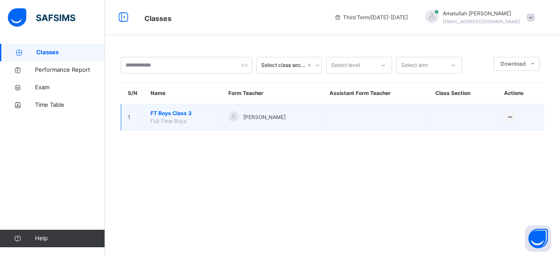
click at [153, 110] on span "FT Boys Class 3" at bounding box center [182, 113] width 64 height 8
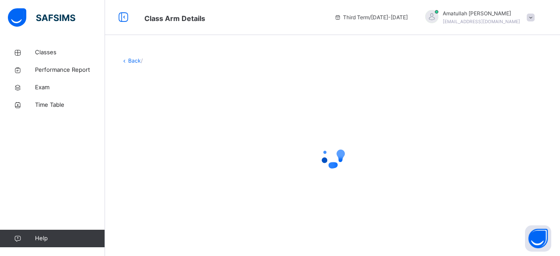
click at [160, 111] on div at bounding box center [332, 156] width 423 height 166
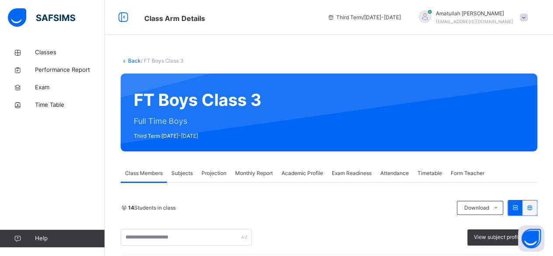
click at [505, 146] on div "FT Boys Class 3 Full Time Boys Third Term 2024-2025" at bounding box center [329, 112] width 417 height 78
click at [208, 173] on span "Projection" at bounding box center [214, 173] width 25 height 8
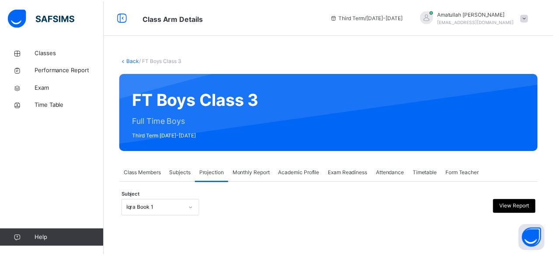
scroll to position [83, 0]
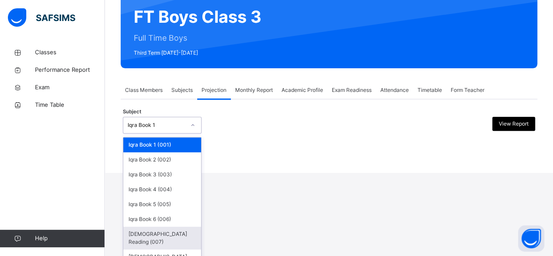
click at [133, 236] on div "[DEMOGRAPHIC_DATA] Reading (007)" at bounding box center [162, 237] width 78 height 23
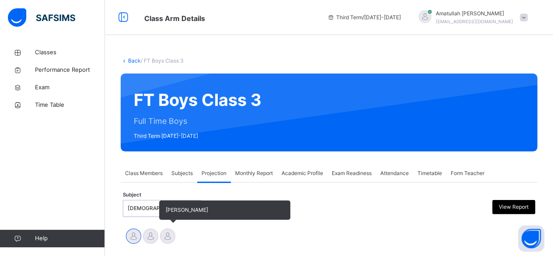
click at [167, 240] on div at bounding box center [167, 235] width 15 height 15
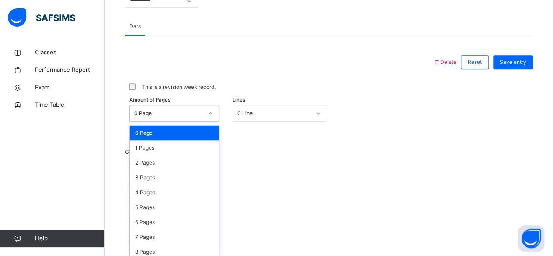
scroll to position [368, 0]
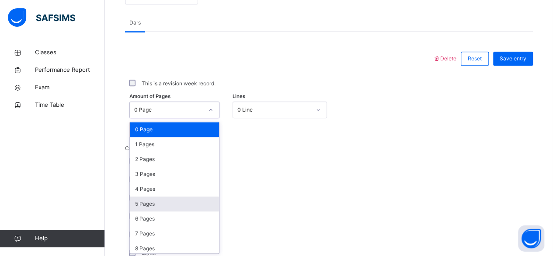
click at [132, 196] on div "5 Pages" at bounding box center [174, 203] width 89 height 15
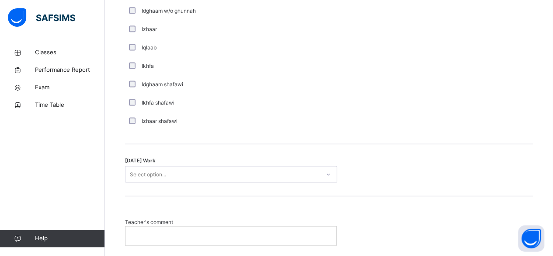
scroll to position [669, 0]
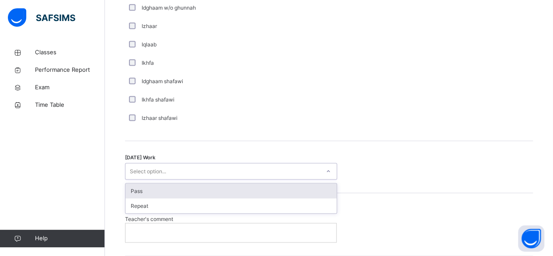
click at [134, 189] on div "Pass" at bounding box center [230, 190] width 211 height 15
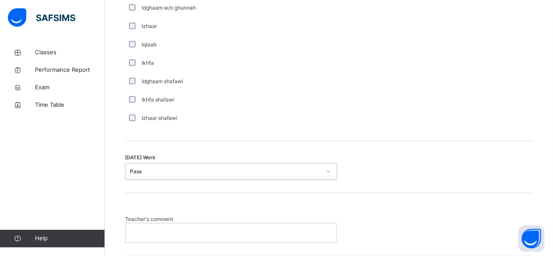
click at [143, 229] on p at bounding box center [231, 232] width 198 height 8
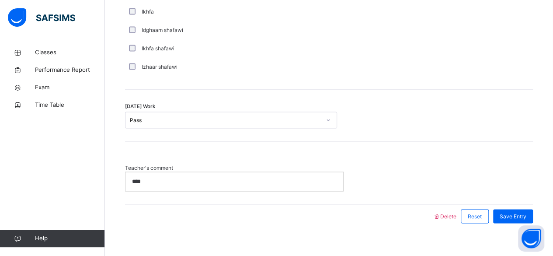
scroll to position [728, 0]
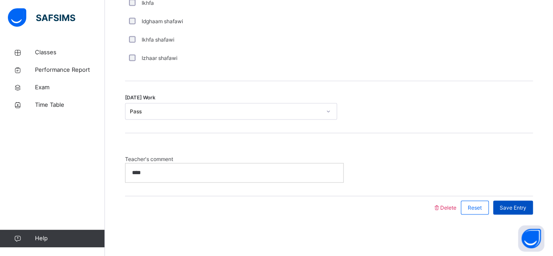
click at [526, 208] on span "Save Entry" at bounding box center [513, 207] width 27 height 8
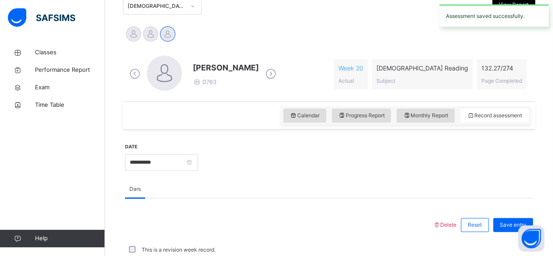
scroll to position [214, 0]
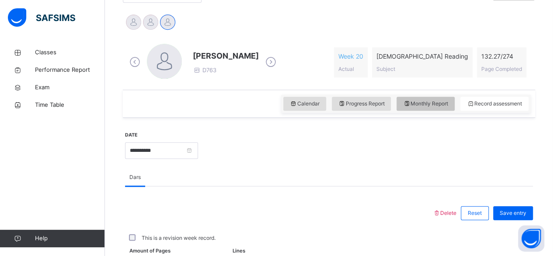
click at [435, 103] on span "Monthly Report" at bounding box center [425, 104] width 45 height 8
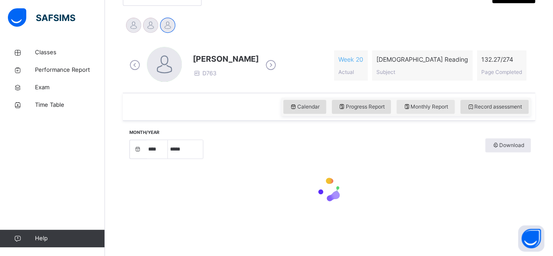
select select "****"
select select "*"
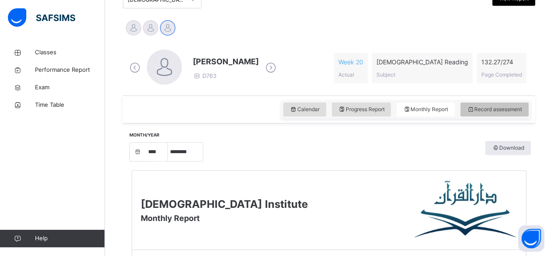
click at [514, 103] on div "Record assessment" at bounding box center [494, 109] width 68 height 14
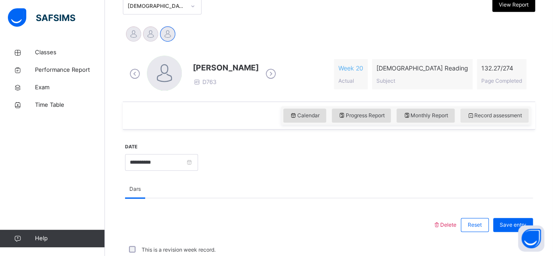
scroll to position [208, 0]
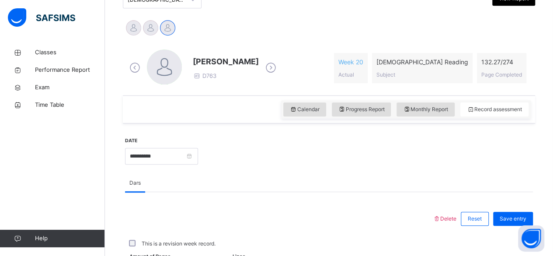
click at [128, 2] on div "[DEMOGRAPHIC_DATA] Reading (007)" at bounding box center [157, 0] width 58 height 8
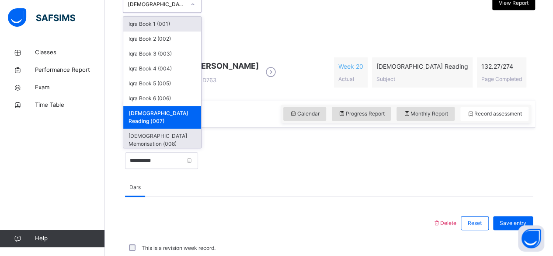
click at [130, 129] on div "[DEMOGRAPHIC_DATA] Memorisation (008)" at bounding box center [162, 140] width 78 height 23
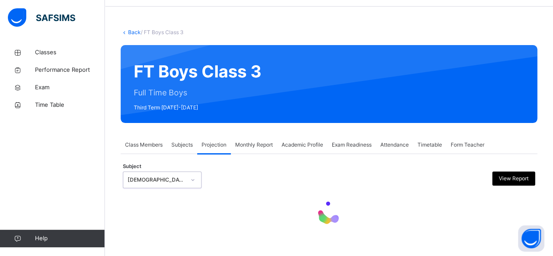
scroll to position [28, 0]
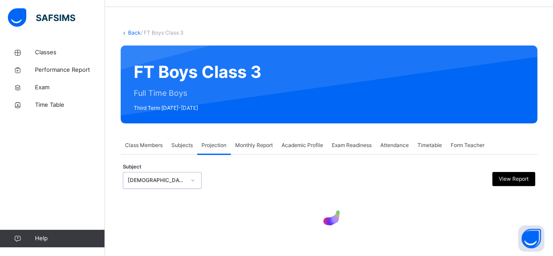
click at [131, 147] on span "Class Members" at bounding box center [144, 145] width 38 height 8
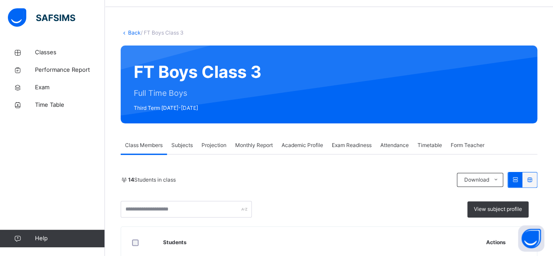
click at [209, 143] on span "Projection" at bounding box center [214, 145] width 25 height 8
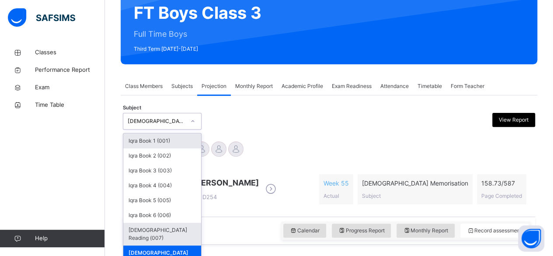
click at [143, 230] on div "[DEMOGRAPHIC_DATA] Reading (007)" at bounding box center [162, 234] width 78 height 23
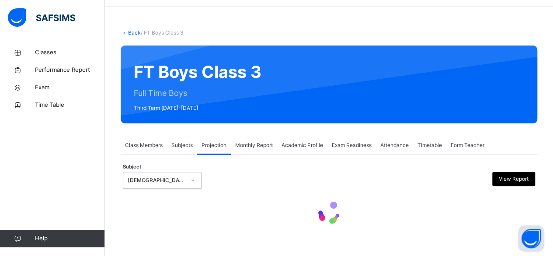
scroll to position [87, 0]
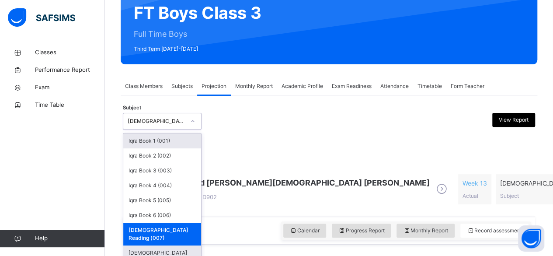
click at [129, 245] on div "[DEMOGRAPHIC_DATA] Memorisation (008)" at bounding box center [162, 256] width 78 height 23
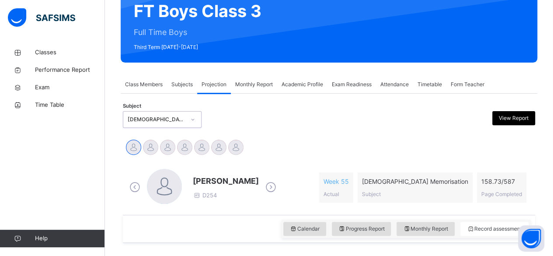
scroll to position [112, 0]
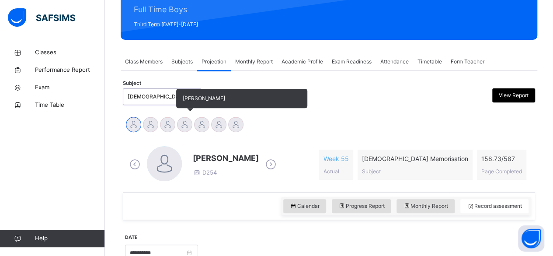
click at [177, 132] on div "[PERSON_NAME]" at bounding box center [184, 125] width 17 height 19
click at [165, 129] on div at bounding box center [167, 124] width 15 height 15
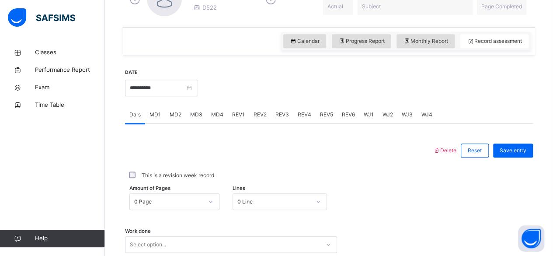
click at [255, 214] on div "Work done Select option..." at bounding box center [329, 240] width 408 height 52
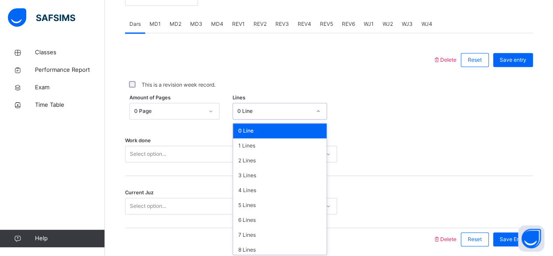
scroll to position [368, 0]
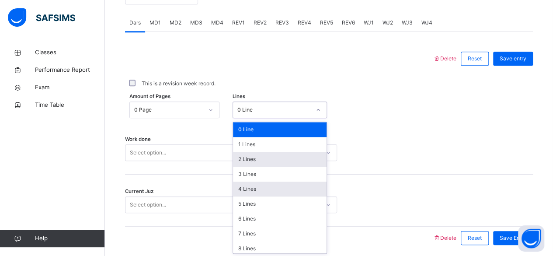
click at [236, 188] on div "4 Lines" at bounding box center [280, 188] width 94 height 15
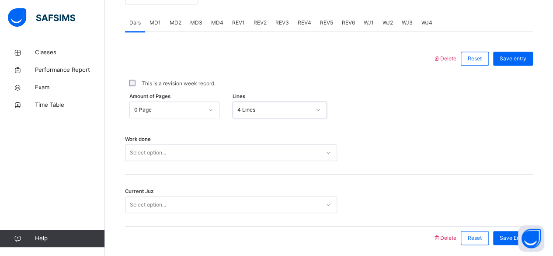
scroll to position [400, 0]
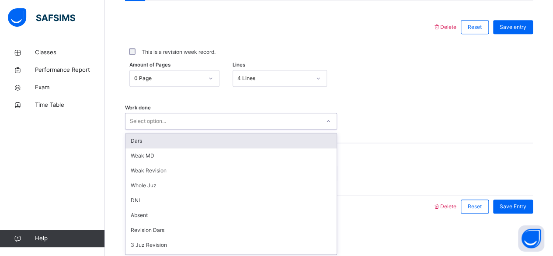
click at [140, 144] on div "Dars" at bounding box center [230, 140] width 211 height 15
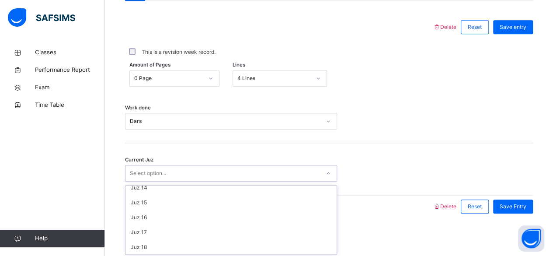
scroll to position [377, 0]
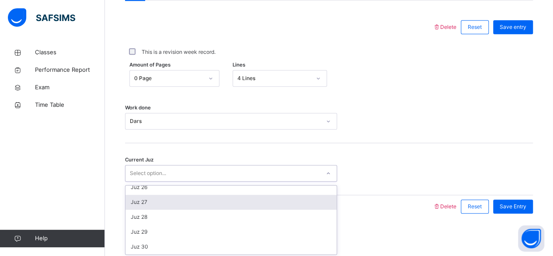
click at [138, 204] on div "Juz 27" at bounding box center [230, 202] width 211 height 15
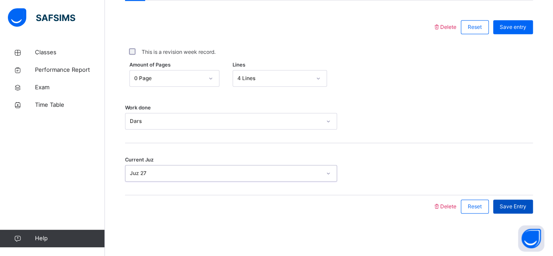
click at [519, 207] on span "Save Entry" at bounding box center [513, 206] width 27 height 8
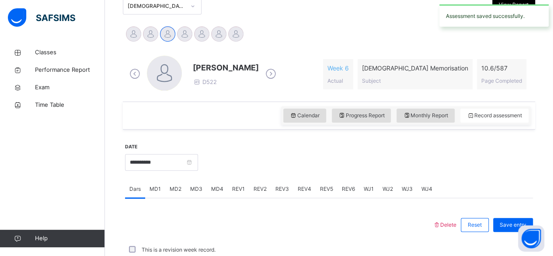
scroll to position [400, 0]
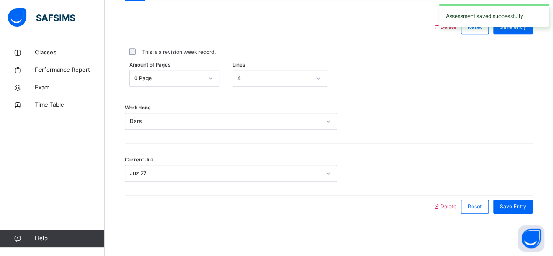
click at [247, 188] on div "Current Juz Juz 27" at bounding box center [329, 169] width 408 height 52
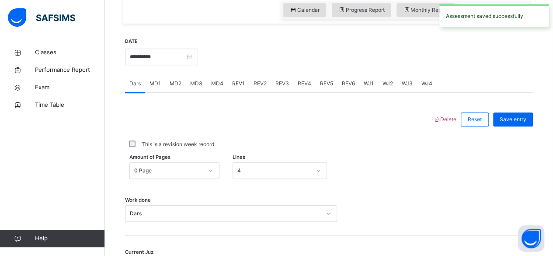
scroll to position [307, 0]
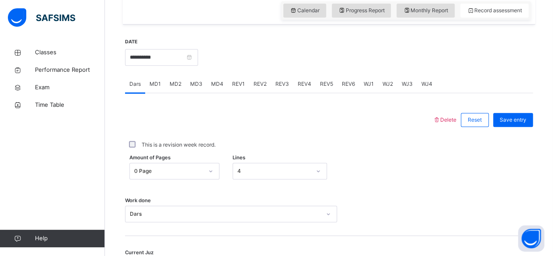
click at [175, 91] on div "MD2" at bounding box center [175, 83] width 21 height 17
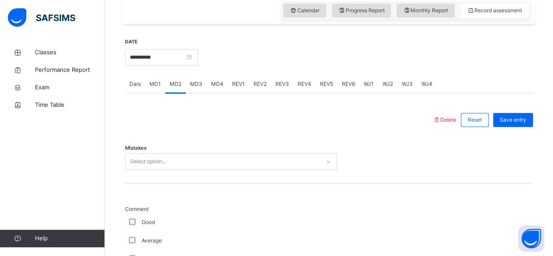
click at [142, 176] on div "Mistakes Select option..." at bounding box center [329, 157] width 408 height 52
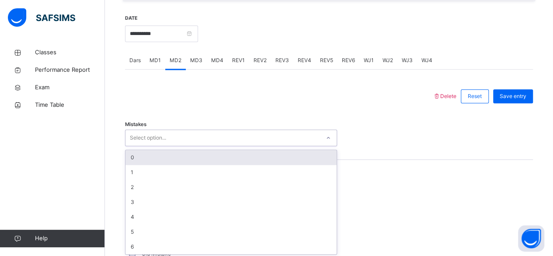
scroll to position [331, 0]
click at [140, 157] on div "0" at bounding box center [230, 156] width 211 height 15
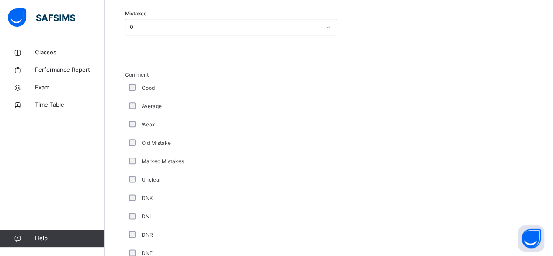
scroll to position [443, 0]
click at [136, 94] on div "Good" at bounding box center [234, 86] width 219 height 18
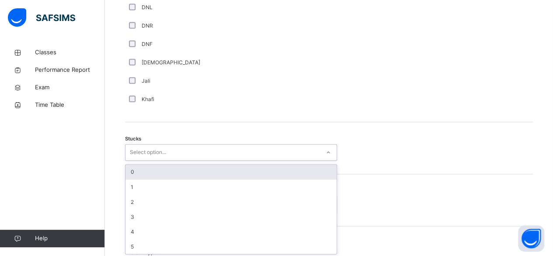
scroll to position [651, 0]
click at [133, 172] on div "0" at bounding box center [230, 171] width 211 height 15
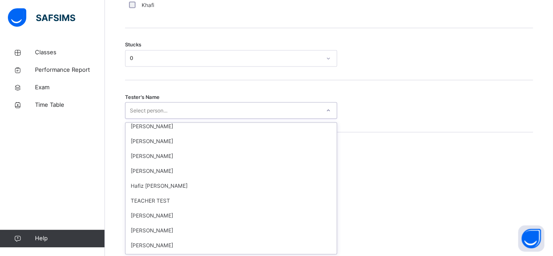
scroll to position [837, 0]
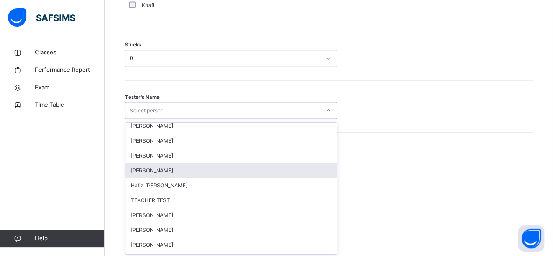
click at [146, 172] on div "[PERSON_NAME]" at bounding box center [230, 170] width 211 height 15
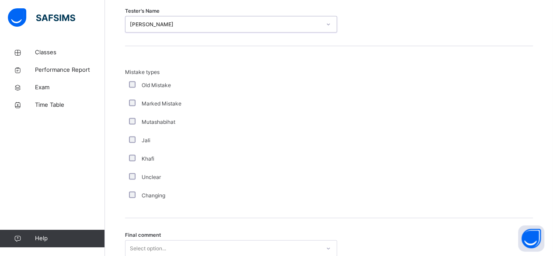
scroll to position [904, 0]
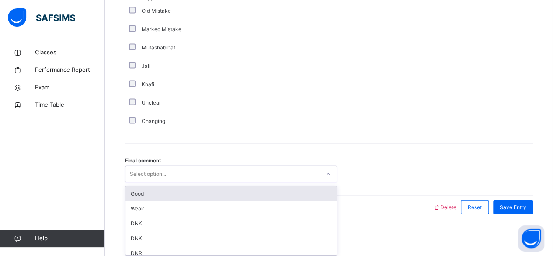
click at [147, 194] on div "Good" at bounding box center [230, 193] width 211 height 15
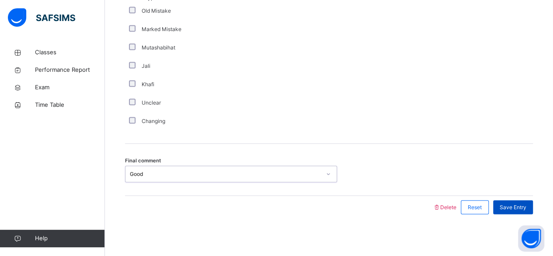
click at [522, 211] on div "Save Entry" at bounding box center [513, 207] width 40 height 14
click at [518, 206] on span "Save Entry" at bounding box center [513, 207] width 27 height 8
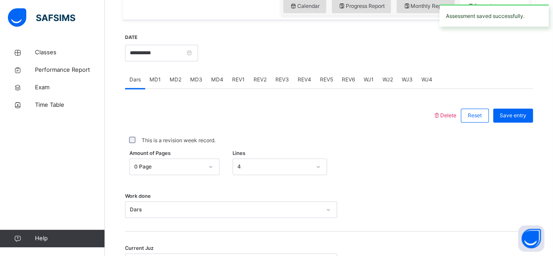
scroll to position [310, 0]
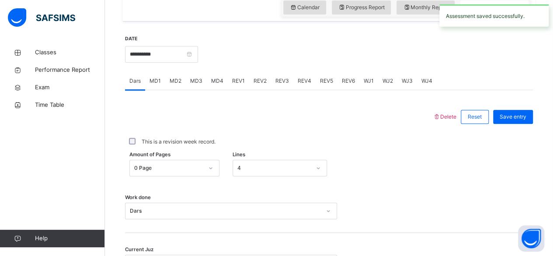
click at [176, 87] on div "MD2" at bounding box center [175, 80] width 21 height 17
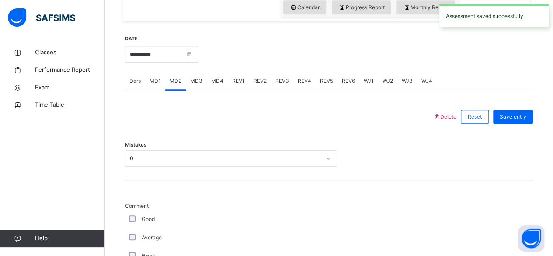
click at [204, 77] on div "MD3" at bounding box center [196, 80] width 21 height 17
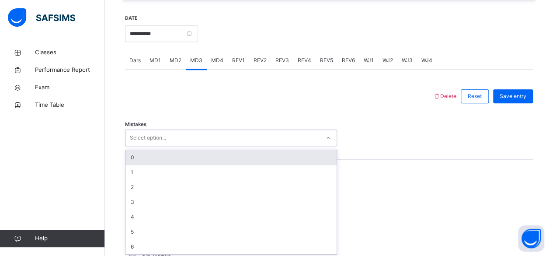
scroll to position [331, 0]
click at [133, 157] on div "0" at bounding box center [230, 156] width 211 height 15
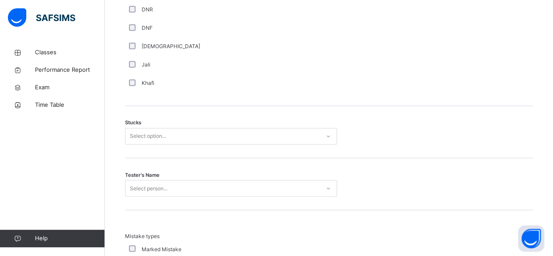
scroll to position [668, 0]
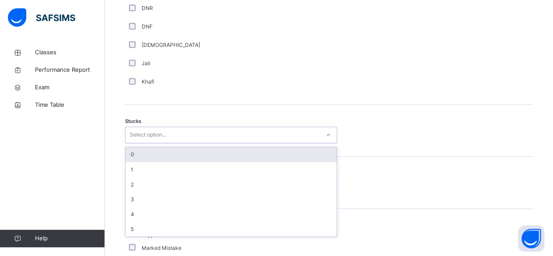
click at [132, 153] on div "0" at bounding box center [230, 154] width 211 height 15
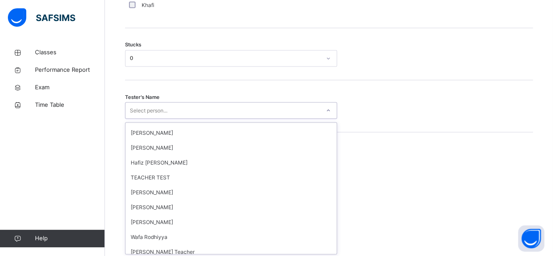
scroll to position [858, 0]
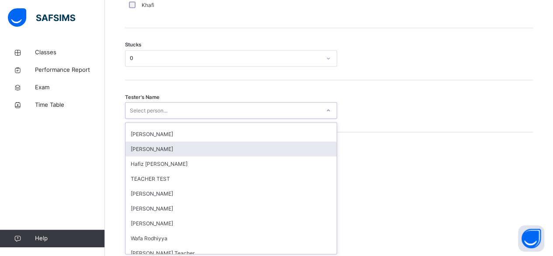
click at [137, 153] on div "[PERSON_NAME]" at bounding box center [230, 148] width 211 height 15
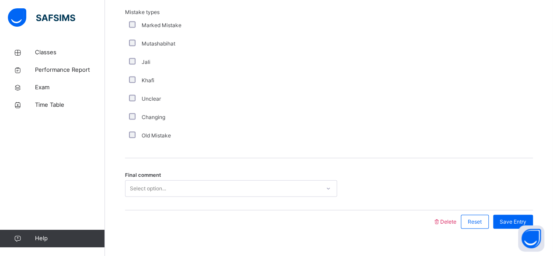
scroll to position [904, 0]
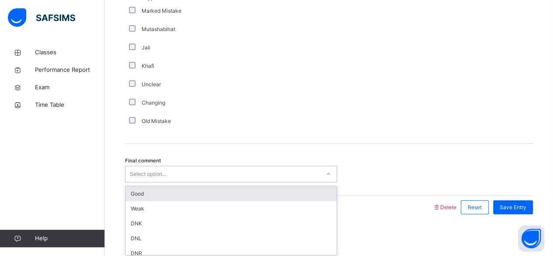
click at [142, 196] on div "Good" at bounding box center [230, 193] width 211 height 15
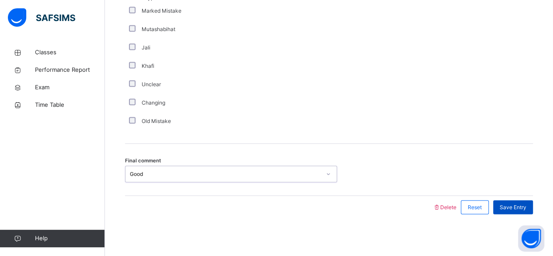
click at [513, 206] on span "Save Entry" at bounding box center [513, 207] width 27 height 8
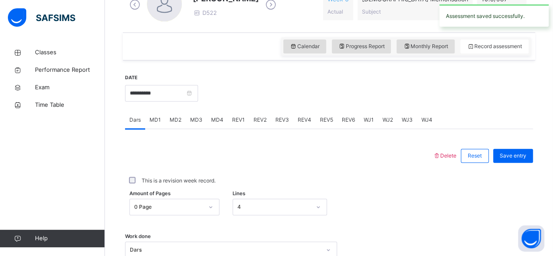
scroll to position [268, 0]
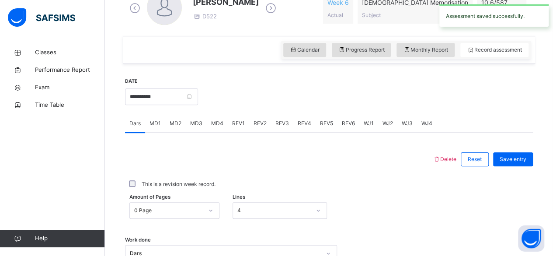
click at [204, 126] on div "MD3" at bounding box center [196, 123] width 21 height 17
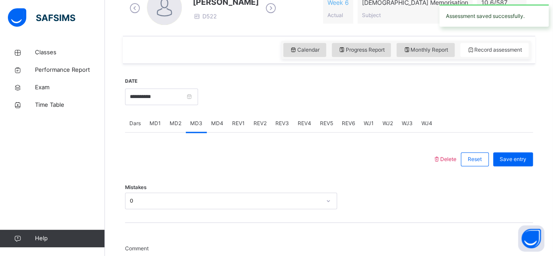
click at [213, 126] on span "MD4" at bounding box center [217, 123] width 12 height 8
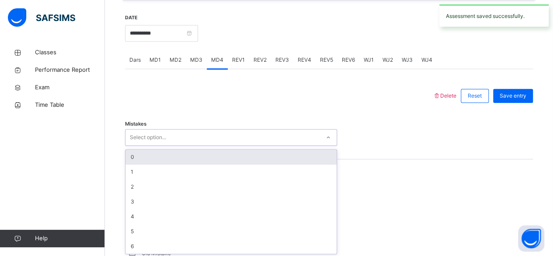
scroll to position [331, 0]
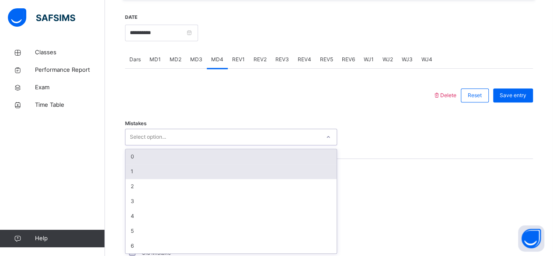
click at [138, 164] on div "1" at bounding box center [230, 171] width 211 height 15
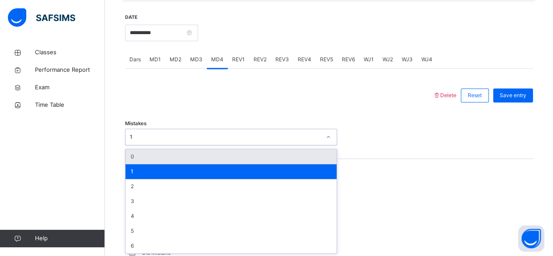
click at [138, 159] on div "0" at bounding box center [230, 156] width 211 height 15
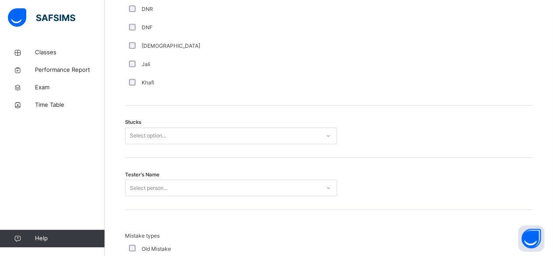
scroll to position [668, 0]
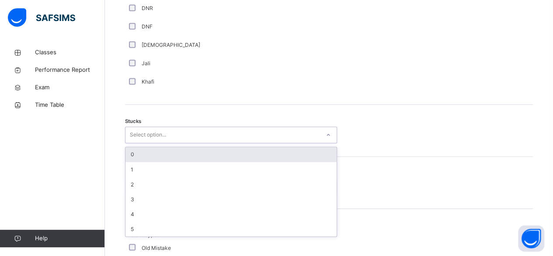
click at [133, 152] on div "0" at bounding box center [230, 154] width 211 height 15
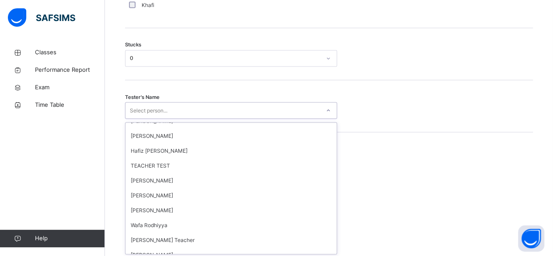
scroll to position [868, 0]
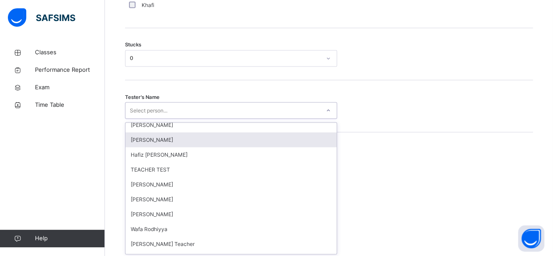
click at [143, 142] on div "[PERSON_NAME]" at bounding box center [230, 139] width 211 height 15
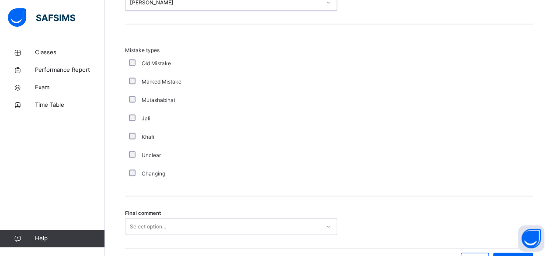
scroll to position [904, 0]
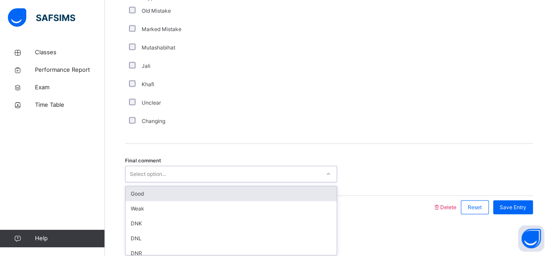
click at [143, 193] on div "Good" at bounding box center [230, 193] width 211 height 15
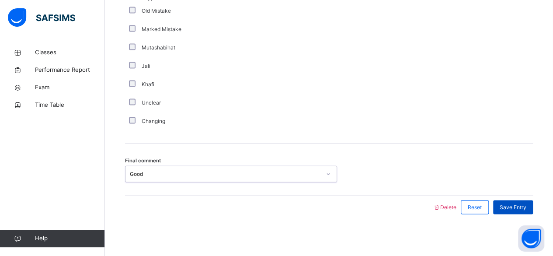
click at [517, 209] on div "Save Entry" at bounding box center [513, 207] width 40 height 14
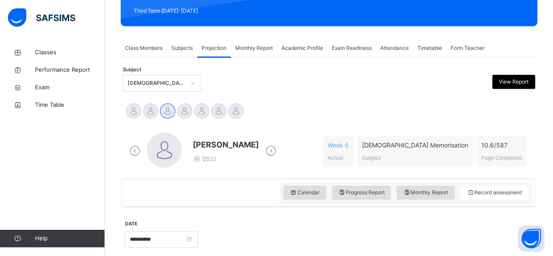
scroll to position [122, 0]
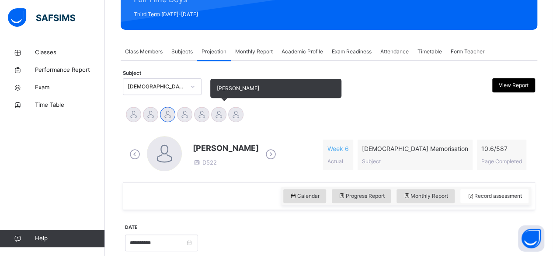
click at [216, 122] on div "[PERSON_NAME]" at bounding box center [218, 115] width 17 height 19
click at [213, 119] on div at bounding box center [218, 114] width 15 height 15
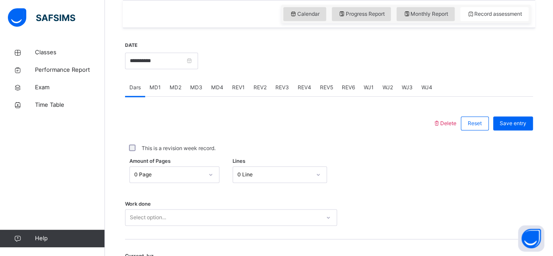
scroll to position [304, 0]
click at [217, 90] on div "MD4" at bounding box center [217, 86] width 21 height 17
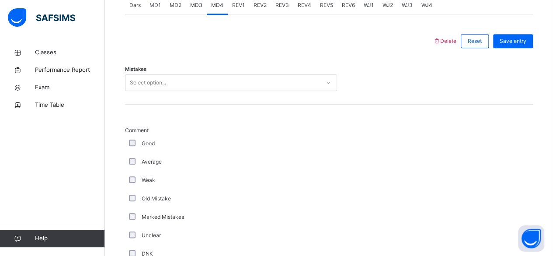
scroll to position [393, 0]
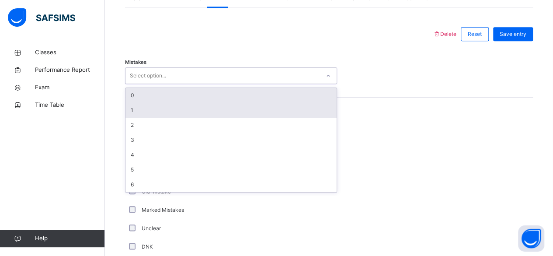
click at [145, 112] on div "1" at bounding box center [230, 110] width 211 height 15
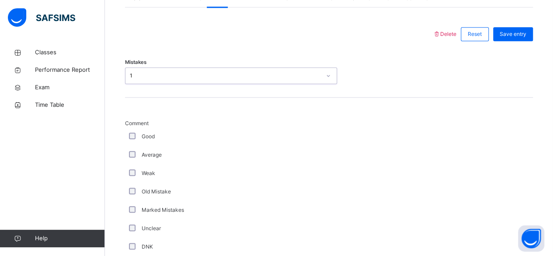
click at [366, 165] on div "Comment Good Average Weak Old Mistake Marked Mistakes Unclear DNK DNL DNR DNF M…" at bounding box center [329, 242] width 408 height 247
click at [213, 188] on div "Old Mistake" at bounding box center [234, 192] width 214 height 8
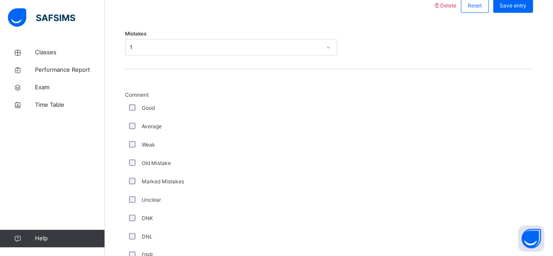
scroll to position [423, 0]
click at [140, 108] on div "Good" at bounding box center [234, 106] width 214 height 8
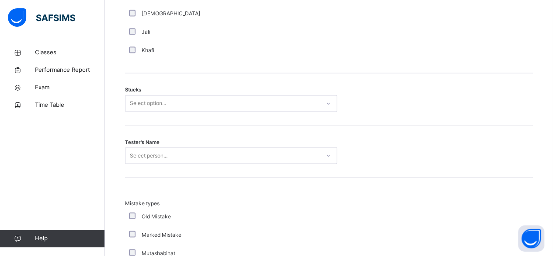
scroll to position [714, 0]
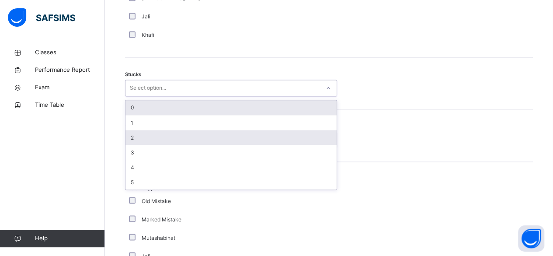
click at [140, 138] on div "2" at bounding box center [230, 137] width 211 height 15
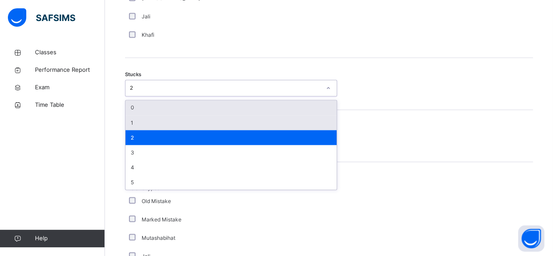
click at [170, 123] on div "1" at bounding box center [230, 122] width 211 height 15
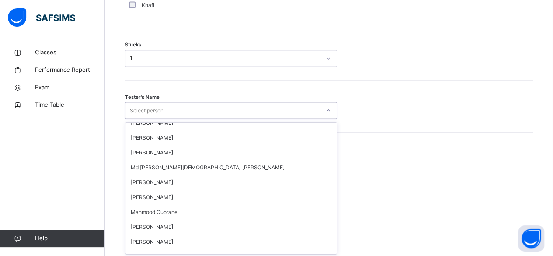
scroll to position [642, 0]
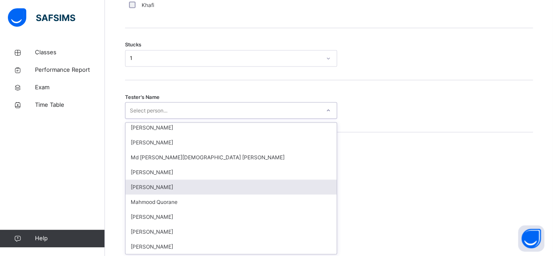
click at [165, 189] on div "[PERSON_NAME]" at bounding box center [230, 186] width 211 height 15
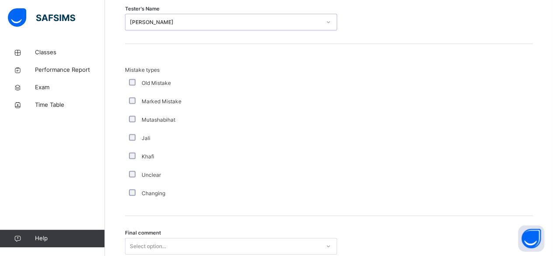
scroll to position [833, 0]
click at [170, 121] on label "Mutashabihat" at bounding box center [159, 119] width 34 height 8
click at [129, 126] on div "Mutashabihat" at bounding box center [234, 119] width 219 height 18
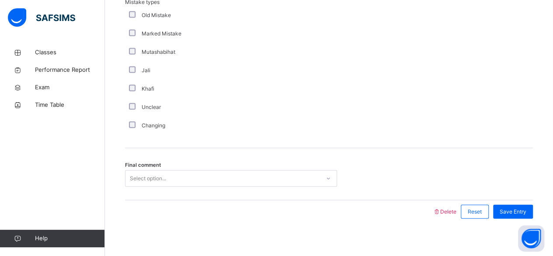
scroll to position [904, 0]
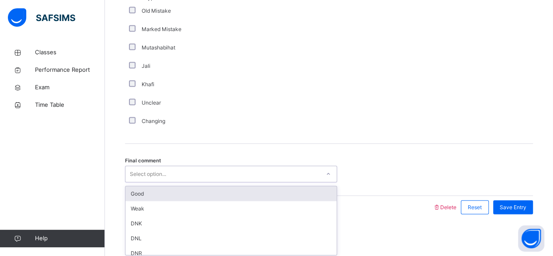
click at [182, 199] on div "Good" at bounding box center [230, 193] width 211 height 15
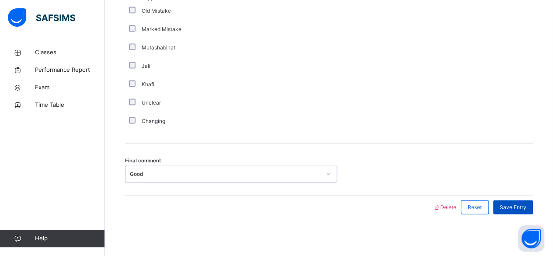
click at [526, 203] on span "Save Entry" at bounding box center [513, 207] width 27 height 8
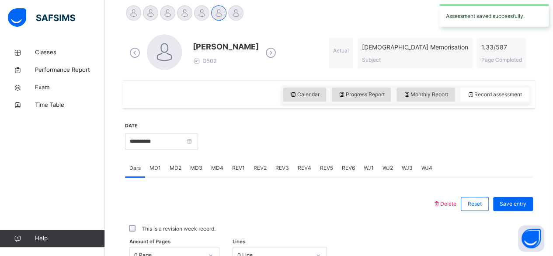
scroll to position [223, 0]
click at [198, 134] on input "**********" at bounding box center [161, 141] width 73 height 17
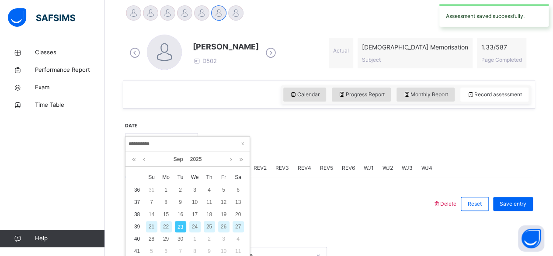
click at [166, 226] on div "22" at bounding box center [165, 226] width 11 height 11
type input "**********"
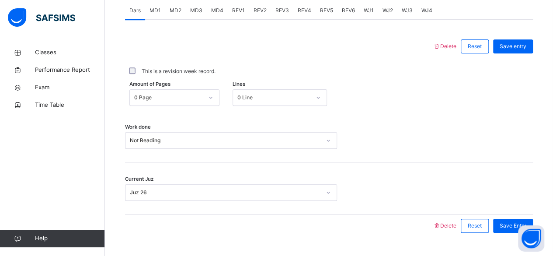
scroll to position [400, 0]
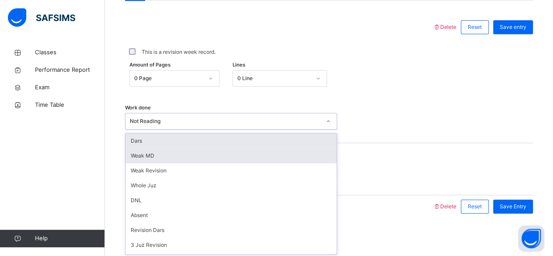
click at [197, 160] on div "Weak MD" at bounding box center [230, 155] width 211 height 15
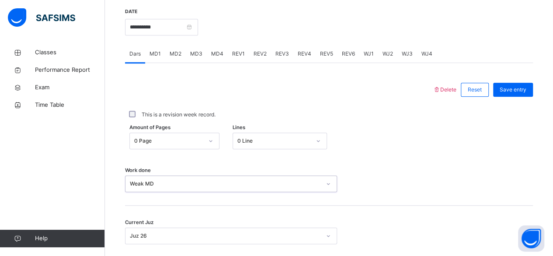
scroll to position [336, 0]
click at [218, 55] on span "MD4" at bounding box center [217, 55] width 12 height 8
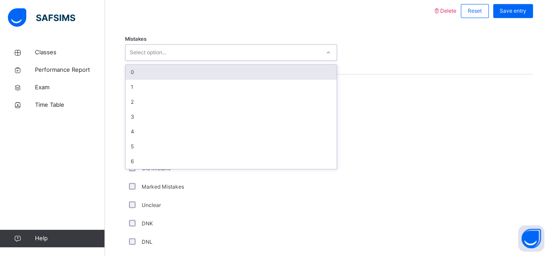
scroll to position [417, 0]
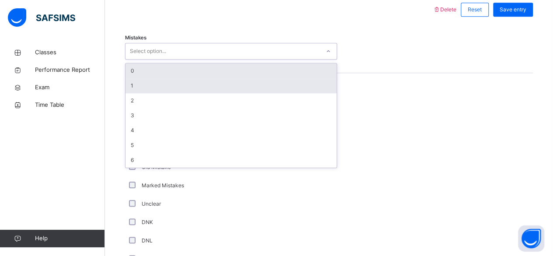
click at [306, 87] on div "1" at bounding box center [230, 85] width 211 height 15
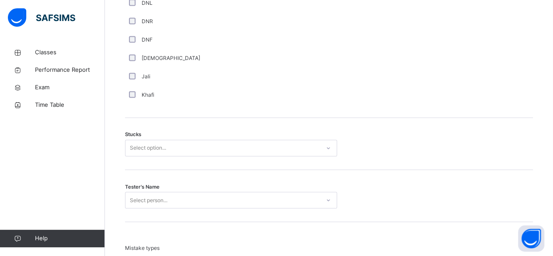
scroll to position [670, 0]
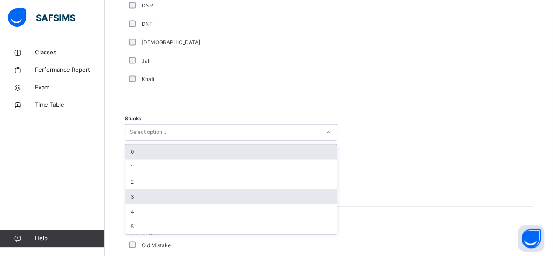
click at [151, 199] on div "3" at bounding box center [230, 196] width 211 height 15
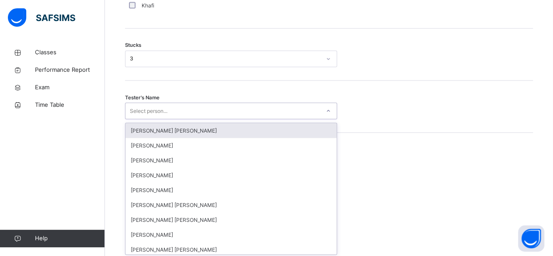
scroll to position [744, 0]
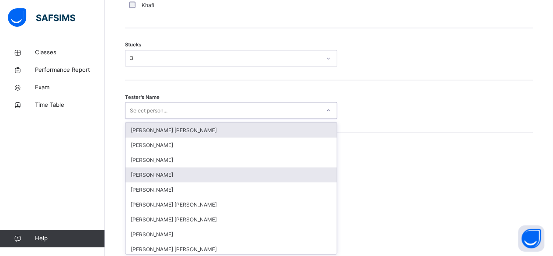
click at [175, 167] on div "[PERSON_NAME]" at bounding box center [230, 174] width 211 height 15
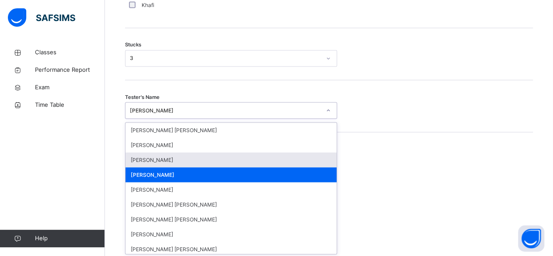
click at [170, 161] on div "[PERSON_NAME]" at bounding box center [230, 159] width 211 height 15
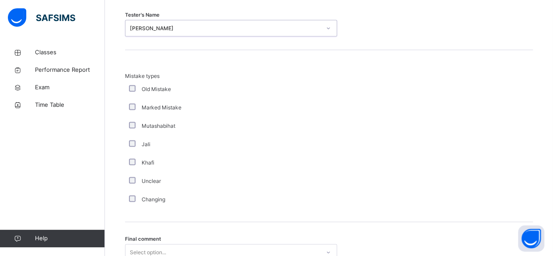
scroll to position [826, 0]
click at [138, 206] on div "Changing" at bounding box center [234, 199] width 219 height 18
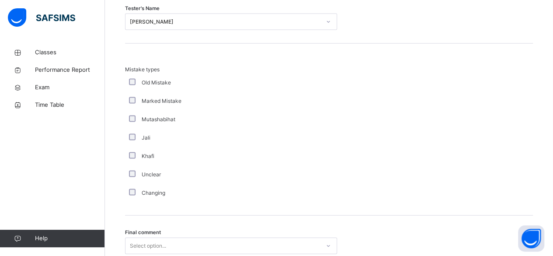
scroll to position [834, 0]
click at [131, 198] on div "Changing" at bounding box center [234, 191] width 219 height 18
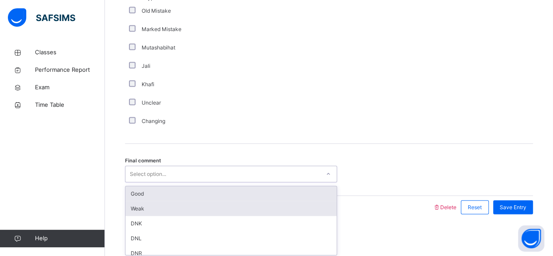
click at [222, 209] on div "Weak" at bounding box center [230, 208] width 211 height 15
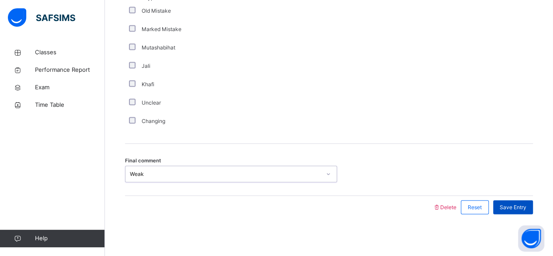
click at [523, 205] on span "Save Entry" at bounding box center [513, 207] width 27 height 8
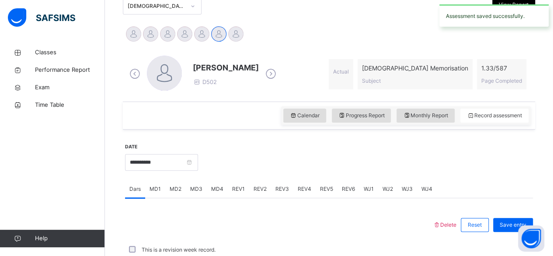
scroll to position [232, 0]
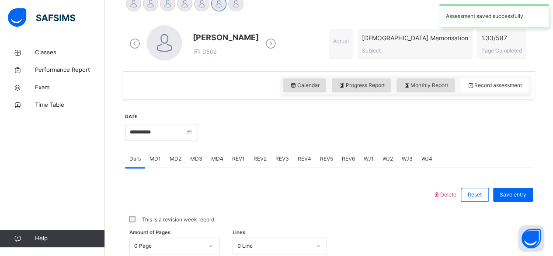
click at [445, 96] on div "Calendar Progress Report Monthly Report Record assessment" at bounding box center [329, 85] width 412 height 28
click at [443, 86] on span "Monthly Report" at bounding box center [425, 85] width 45 height 8
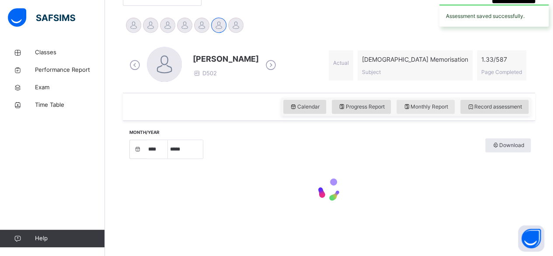
select select "****"
select select "*"
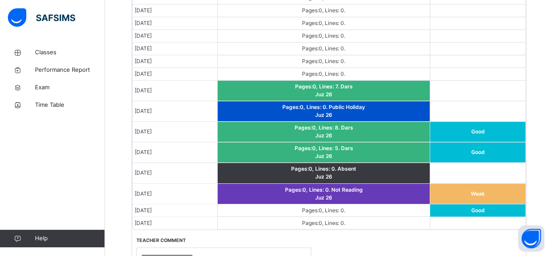
scroll to position [652, 0]
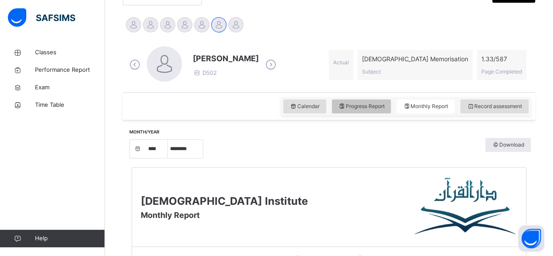
click at [380, 107] on span "Progress Report" at bounding box center [361, 106] width 46 height 8
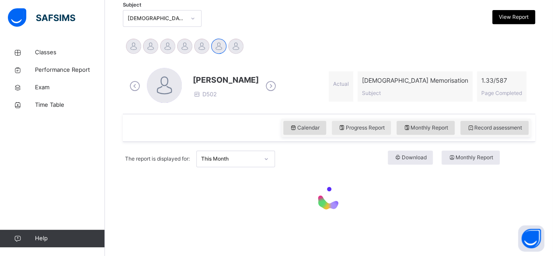
scroll to position [211, 0]
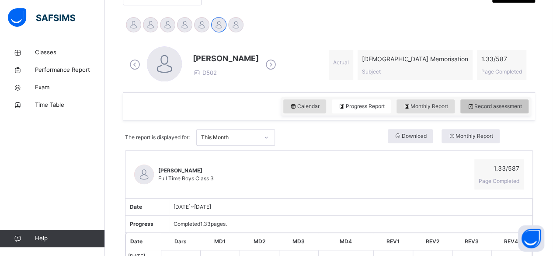
click at [506, 110] on div "Record assessment" at bounding box center [494, 106] width 68 height 14
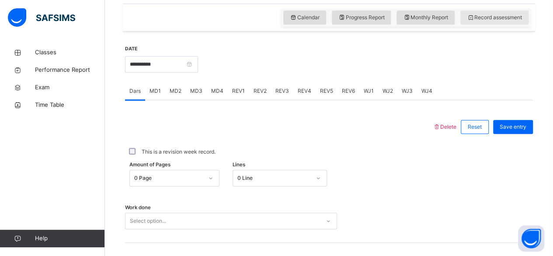
scroll to position [332, 0]
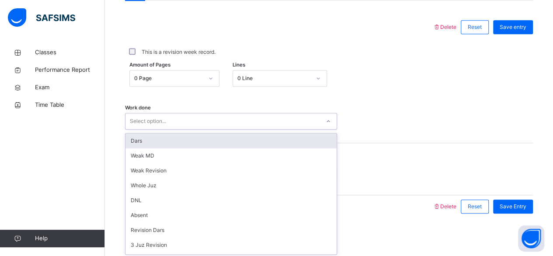
click at [401, 87] on div "Amount of Pages 0 Page Lines 0 Line" at bounding box center [329, 78] width 408 height 25
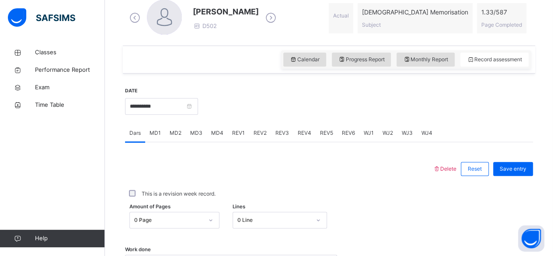
scroll to position [254, 0]
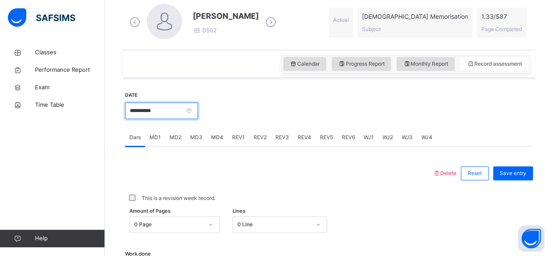
click at [192, 112] on input "**********" at bounding box center [161, 110] width 73 height 17
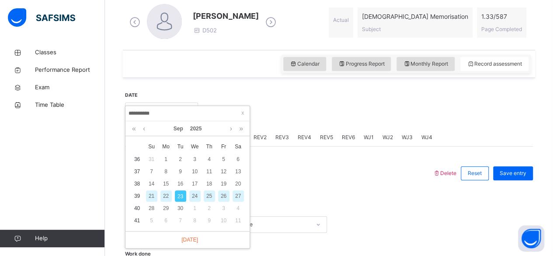
click at [166, 196] on div "22" at bounding box center [165, 195] width 11 height 11
type input "**********"
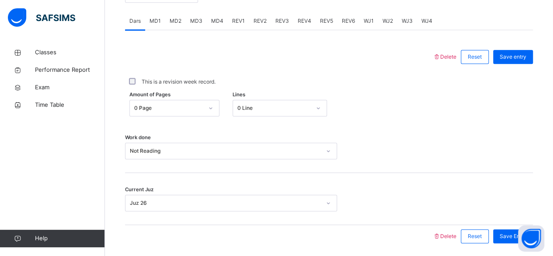
scroll to position [400, 0]
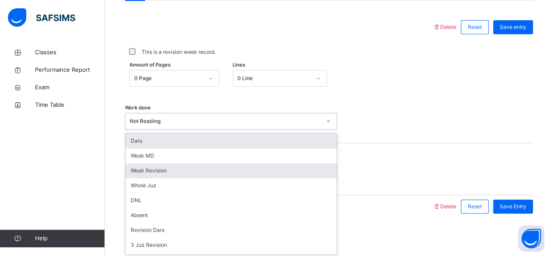
click at [150, 169] on div "Weak Revision" at bounding box center [230, 170] width 211 height 15
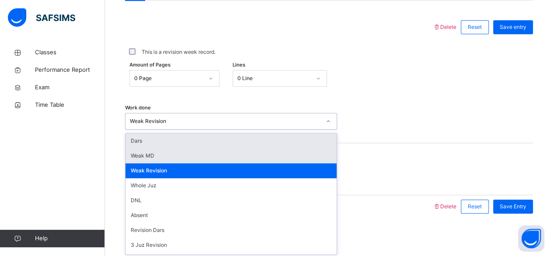
click at [166, 160] on div "Weak MD" at bounding box center [230, 155] width 211 height 15
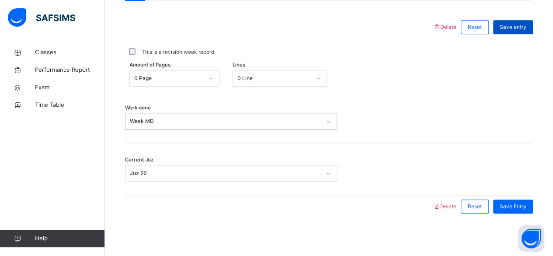
click at [522, 27] on span "Save entry" at bounding box center [513, 27] width 27 height 8
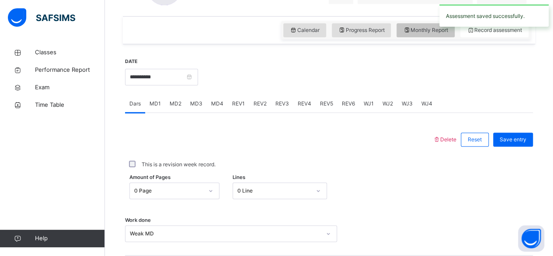
click at [432, 32] on span "Monthly Report" at bounding box center [425, 30] width 45 height 8
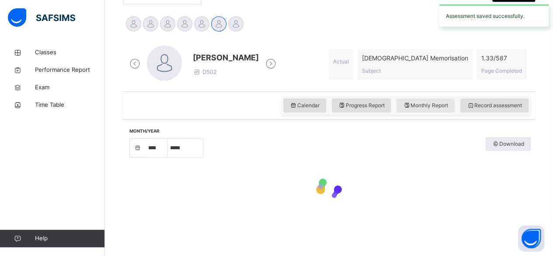
select select "****"
select select "*"
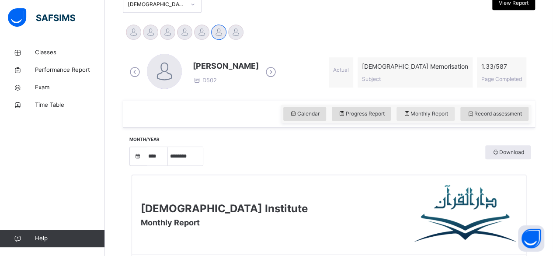
scroll to position [195, 0]
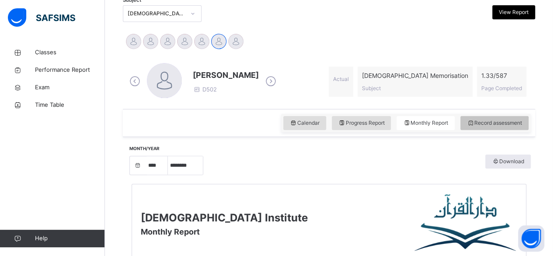
click at [485, 123] on span "Record assessment" at bounding box center [494, 123] width 55 height 8
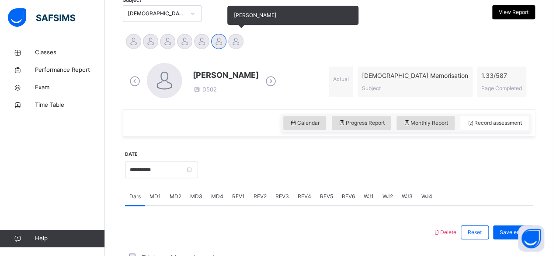
click at [229, 45] on div "[PERSON_NAME]" at bounding box center [235, 42] width 17 height 19
click at [237, 45] on div at bounding box center [235, 41] width 15 height 15
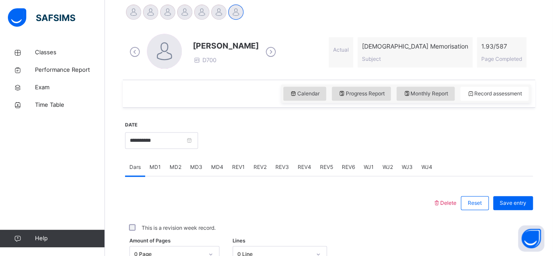
scroll to position [227, 0]
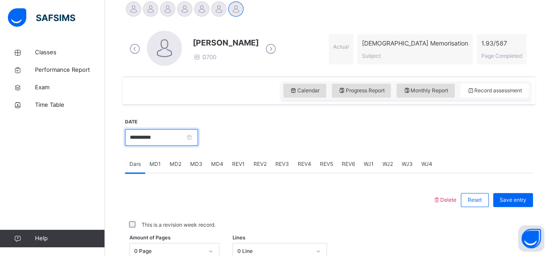
click at [185, 137] on input "**********" at bounding box center [161, 137] width 73 height 17
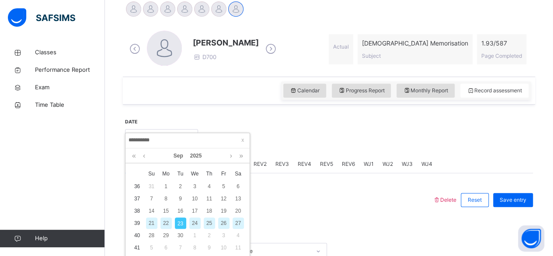
click at [166, 223] on div "22" at bounding box center [165, 222] width 11 height 11
type input "**********"
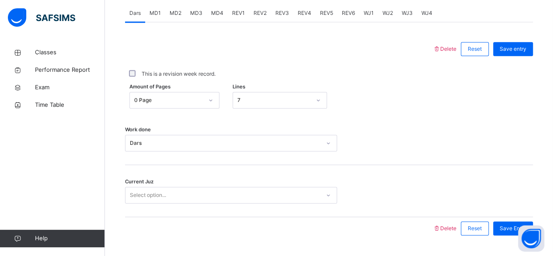
scroll to position [379, 0]
click at [174, 17] on div "MD2" at bounding box center [175, 11] width 21 height 17
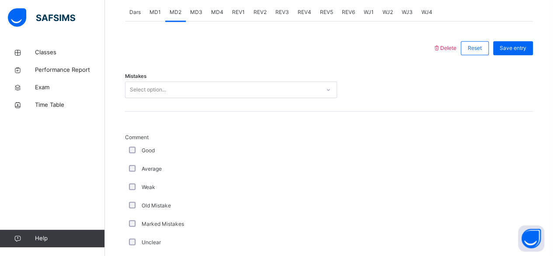
click at [213, 15] on span "MD4" at bounding box center [217, 12] width 12 height 8
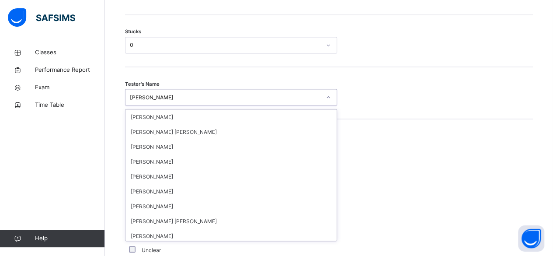
scroll to position [449, 0]
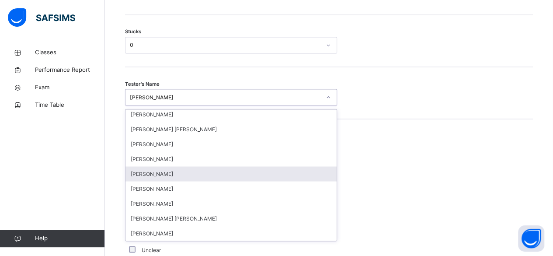
click at [157, 176] on div "[PERSON_NAME]" at bounding box center [230, 173] width 211 height 15
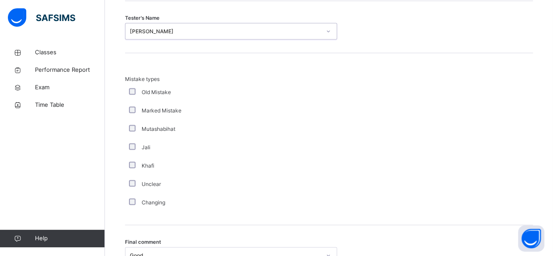
scroll to position [904, 0]
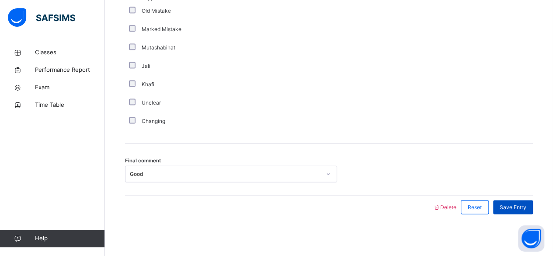
click at [523, 207] on span "Save Entry" at bounding box center [513, 207] width 27 height 8
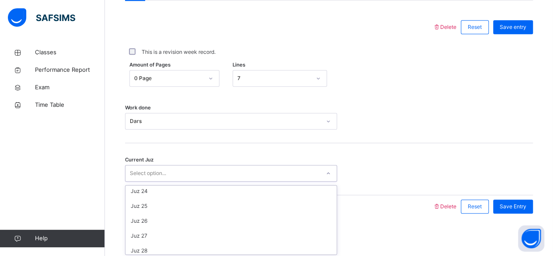
scroll to position [377, 0]
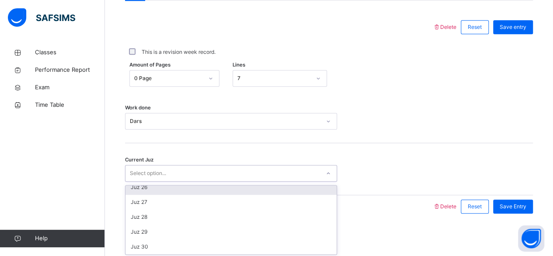
click at [156, 192] on div "Juz 26" at bounding box center [230, 187] width 211 height 15
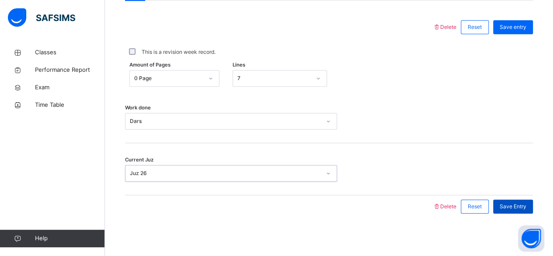
click at [526, 205] on span "Save Entry" at bounding box center [513, 206] width 27 height 8
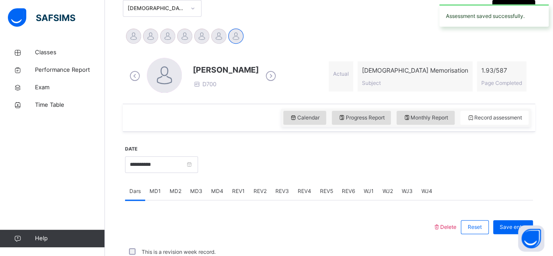
scroll to position [163, 0]
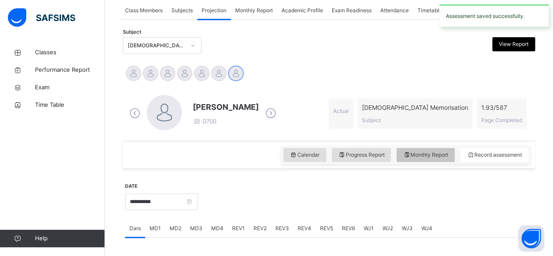
click at [434, 157] on span "Monthly Report" at bounding box center [425, 155] width 45 height 8
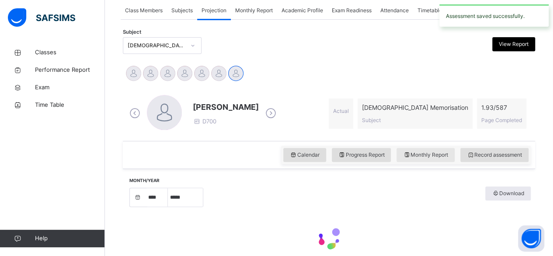
select select "****"
select select "*"
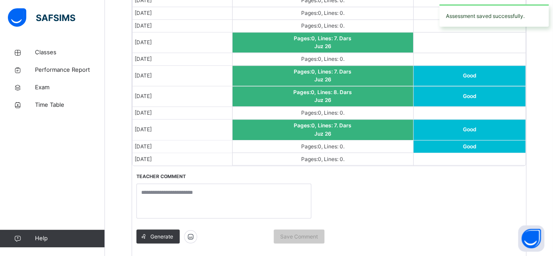
scroll to position [698, 0]
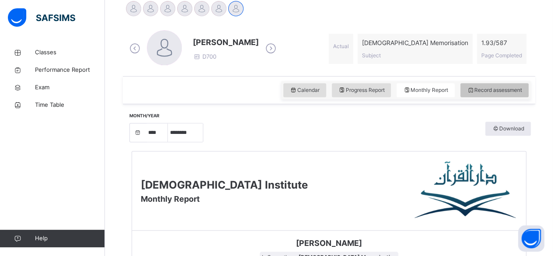
click at [520, 93] on div "Record assessment" at bounding box center [494, 90] width 68 height 14
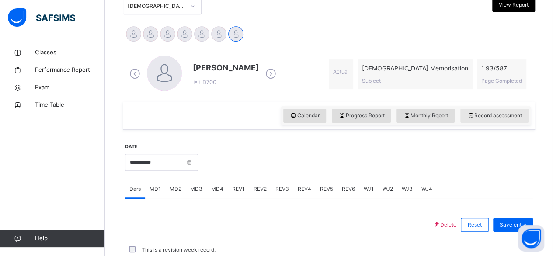
scroll to position [227, 0]
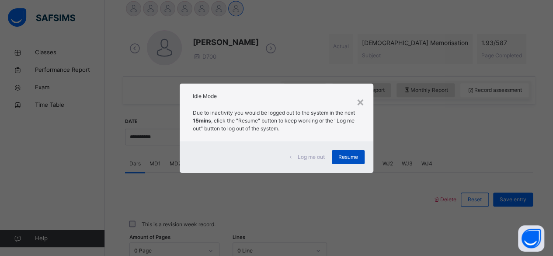
click at [349, 159] on span "Resume" at bounding box center [348, 157] width 20 height 8
click at [349, 160] on span "REV6" at bounding box center [348, 164] width 13 height 8
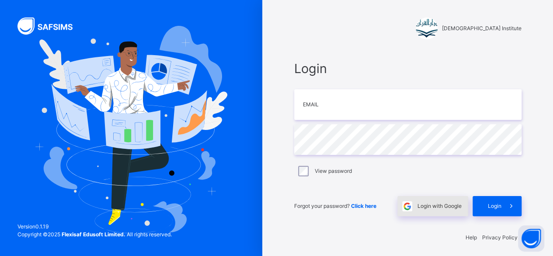
click at [429, 211] on div "Login with Google" at bounding box center [432, 206] width 71 height 20
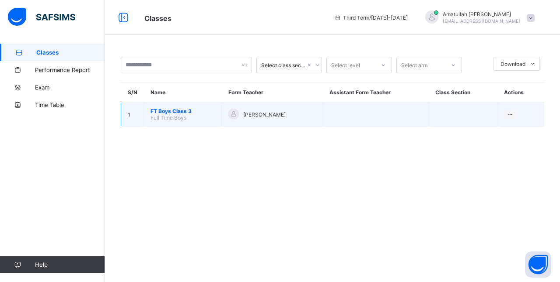
click at [163, 120] on td "FT Boys Class 3 Full Time Boys" at bounding box center [183, 115] width 78 height 24
click at [169, 110] on span "FT Boys Class 3" at bounding box center [182, 111] width 64 height 7
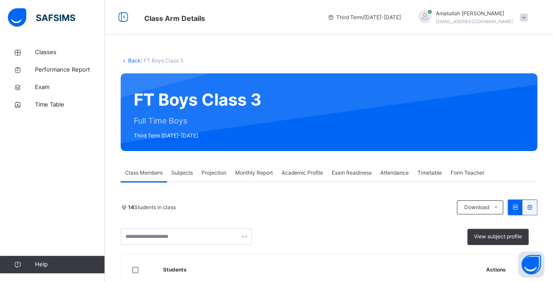
click at [209, 165] on div "Projection" at bounding box center [214, 172] width 34 height 17
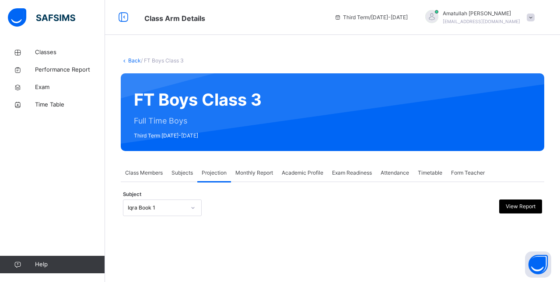
click at [154, 206] on div "Iqra Book 1" at bounding box center [157, 208] width 58 height 8
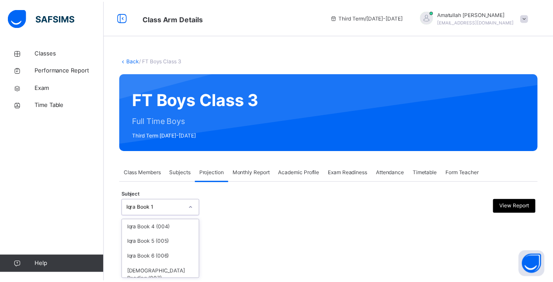
scroll to position [67, 0]
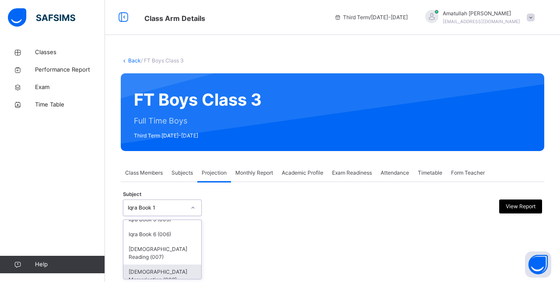
click at [174, 268] on div "[DEMOGRAPHIC_DATA] Memorisation (008)" at bounding box center [162, 276] width 78 height 23
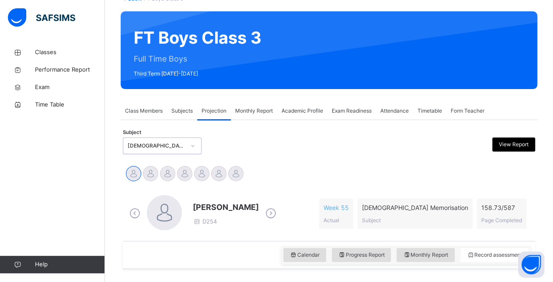
scroll to position [62, 0]
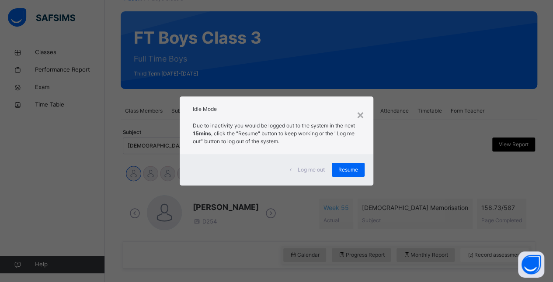
drag, startPoint x: 232, startPoint y: 173, endPoint x: 172, endPoint y: 167, distance: 59.7
click at [172, 167] on div "× Idle Mode Due to inactivity you would be logged out to the system in the next…" at bounding box center [276, 141] width 553 height 282
click at [359, 119] on div "×" at bounding box center [360, 114] width 8 height 18
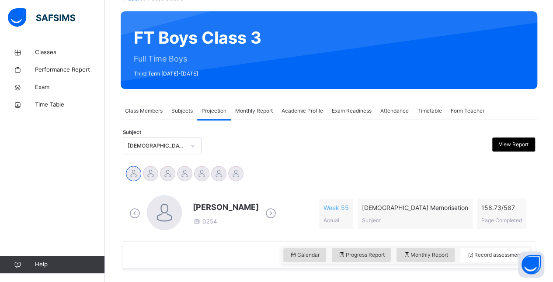
click at [279, 217] on icon at bounding box center [270, 213] width 15 height 13
click at [265, 218] on icon at bounding box center [270, 213] width 15 height 13
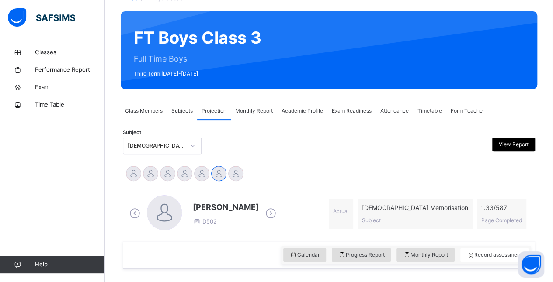
click at [265, 218] on icon at bounding box center [270, 213] width 15 height 13
click at [265, 218] on div "Abubakr [PERSON_NAME] D254" at bounding box center [202, 213] width 151 height 37
click at [279, 218] on icon at bounding box center [270, 213] width 15 height 13
click at [266, 216] on icon at bounding box center [270, 213] width 15 height 13
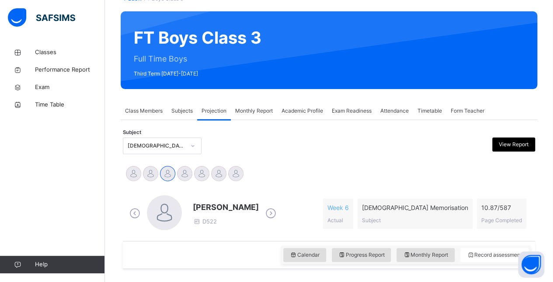
click at [266, 216] on icon at bounding box center [270, 213] width 15 height 13
click at [221, 206] on span "[PERSON_NAME]" at bounding box center [226, 208] width 66 height 12
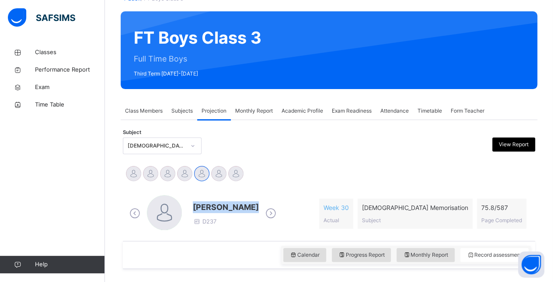
click at [221, 206] on span "[PERSON_NAME]" at bounding box center [226, 208] width 66 height 12
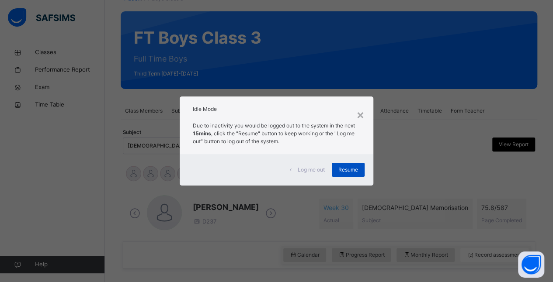
click at [348, 164] on div "Resume" at bounding box center [348, 170] width 33 height 14
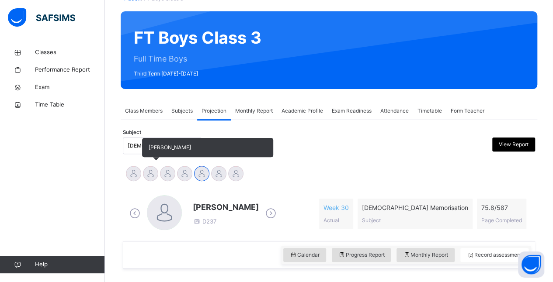
click at [151, 180] on div at bounding box center [150, 173] width 15 height 15
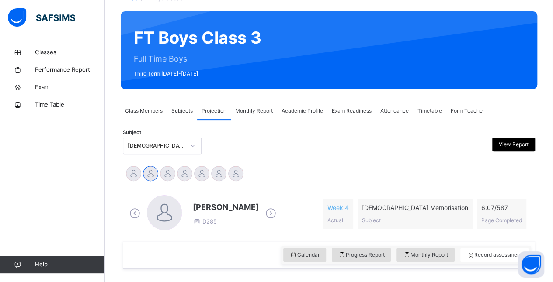
click at [201, 203] on span "[PERSON_NAME]" at bounding box center [226, 208] width 66 height 12
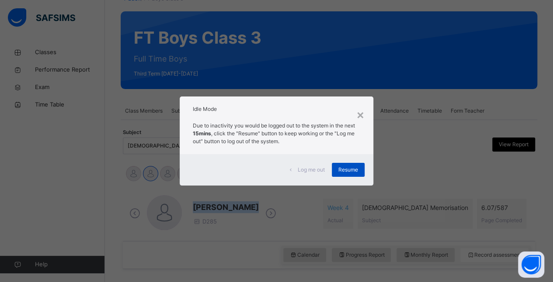
click at [347, 172] on span "Resume" at bounding box center [348, 170] width 20 height 8
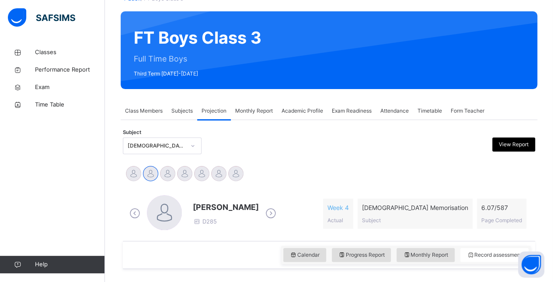
click at [348, 171] on div "Abubakr [PERSON_NAME] [PERSON_NAME] [PERSON_NAME] [PERSON_NAME] [PERSON_NAME] […" at bounding box center [329, 174] width 408 height 19
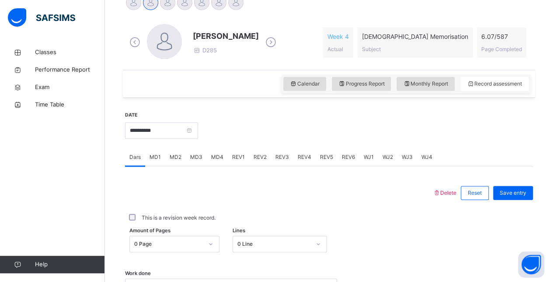
scroll to position [234, 0]
click at [216, 153] on span "MD4" at bounding box center [217, 157] width 12 height 8
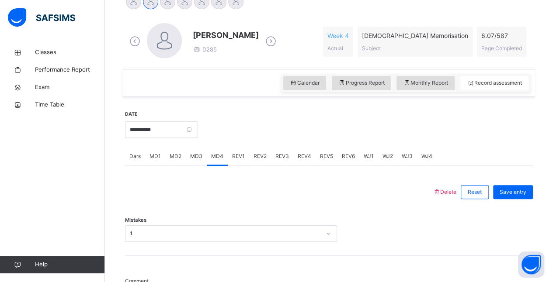
click at [136, 157] on span "Dars" at bounding box center [134, 157] width 11 height 8
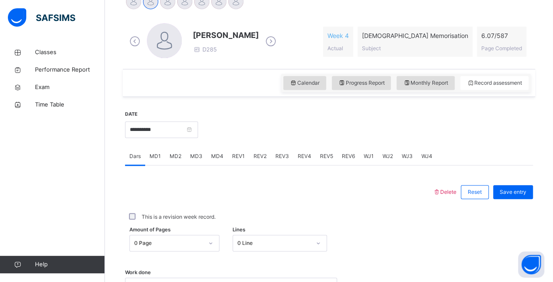
click at [220, 156] on span "MD4" at bounding box center [217, 157] width 12 height 8
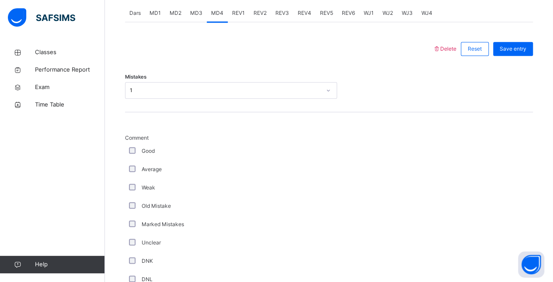
scroll to position [383, 0]
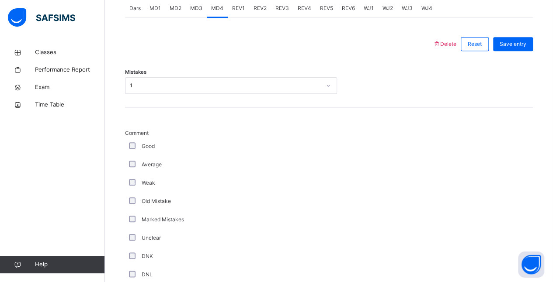
click at [193, 87] on div "1" at bounding box center [222, 86] width 195 height 14
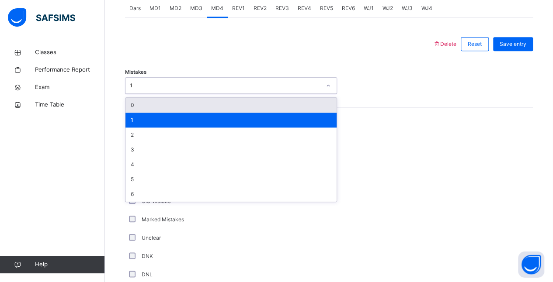
click at [177, 102] on div "0" at bounding box center [230, 105] width 211 height 15
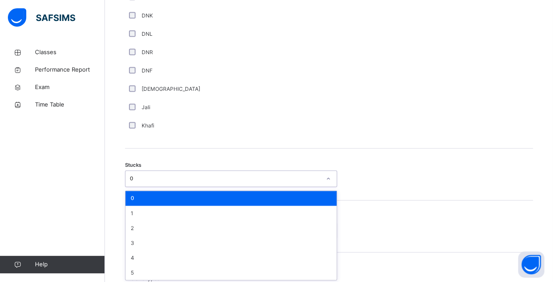
drag, startPoint x: 235, startPoint y: 179, endPoint x: 231, endPoint y: 180, distance: 4.5
click at [231, 180] on div "0" at bounding box center [225, 179] width 191 height 8
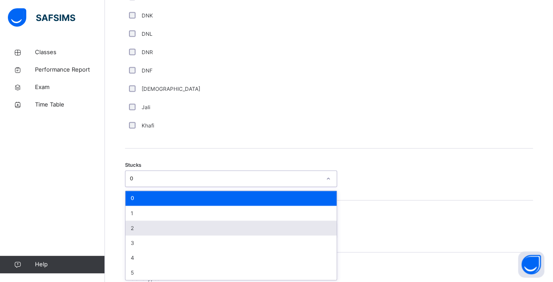
click at [170, 226] on div "2" at bounding box center [230, 228] width 211 height 15
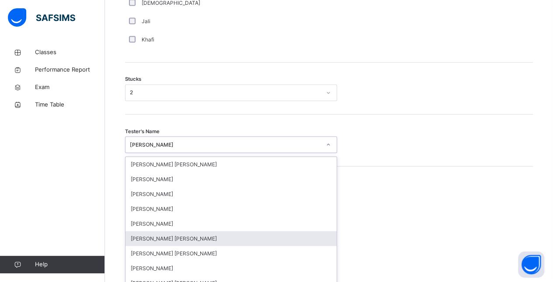
click at [171, 153] on div "option [PERSON_NAME] [PERSON_NAME] focused, 6 of 90. 90 results available. Use …" at bounding box center [231, 144] width 212 height 17
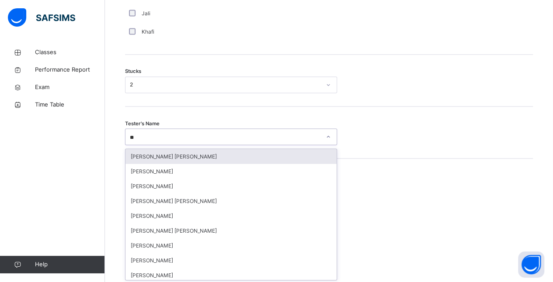
type input "***"
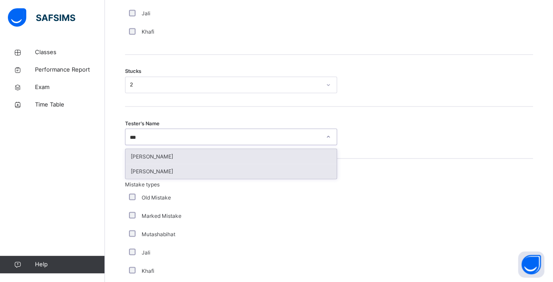
click at [183, 175] on div "[PERSON_NAME]" at bounding box center [230, 171] width 211 height 15
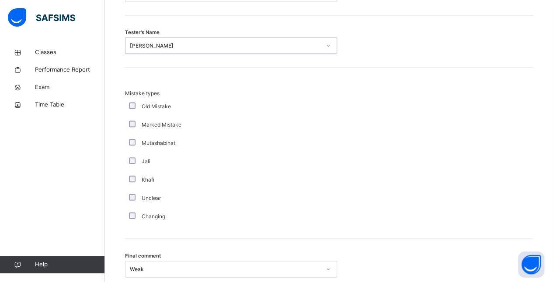
click at [282, 129] on div "Marked Mistake" at bounding box center [234, 124] width 219 height 18
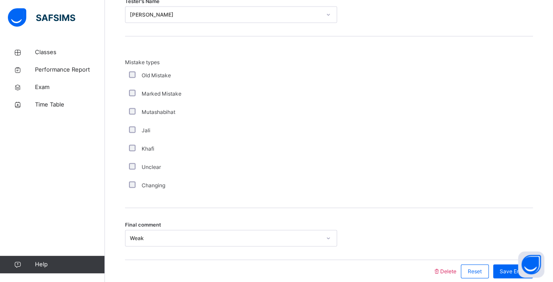
scroll to position [878, 0]
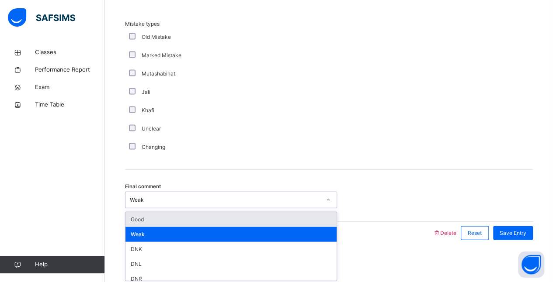
click at [164, 219] on div "Good" at bounding box center [230, 220] width 211 height 15
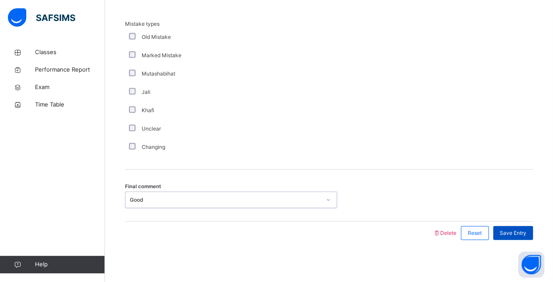
click at [523, 232] on span "Save Entry" at bounding box center [513, 234] width 27 height 8
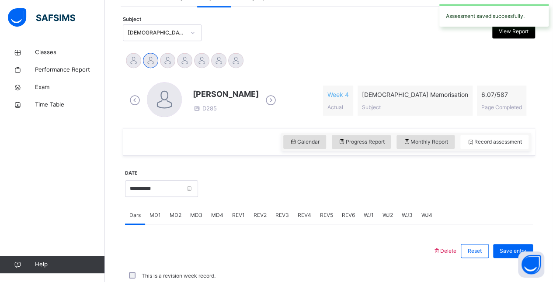
scroll to position [373, 0]
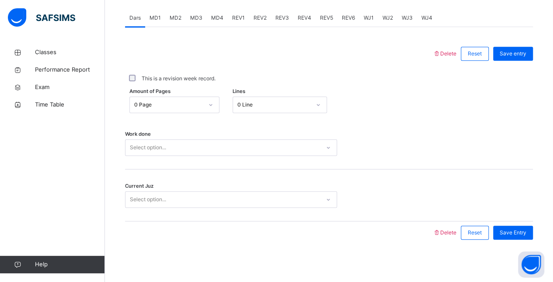
click at [188, 125] on div "Work done Select option..." at bounding box center [329, 144] width 408 height 52
click at [140, 143] on div "Select option..." at bounding box center [148, 147] width 36 height 17
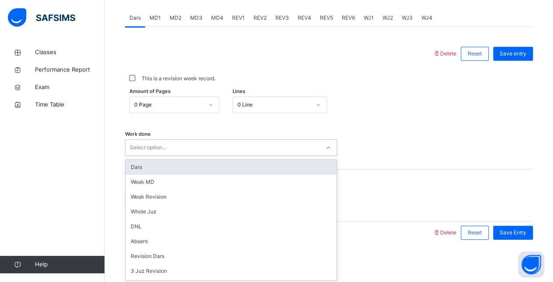
click at [134, 161] on div "Dars" at bounding box center [230, 167] width 211 height 15
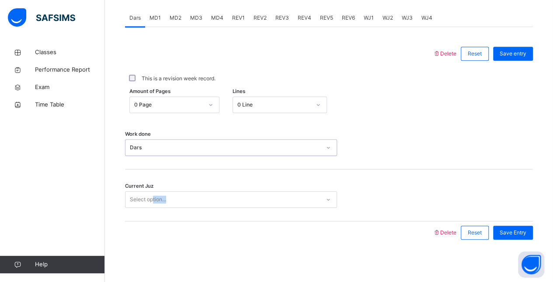
click at [152, 203] on div "Current Juz Select option..." at bounding box center [329, 196] width 408 height 52
click at [153, 201] on div "Select option..." at bounding box center [148, 200] width 36 height 17
type input "*"
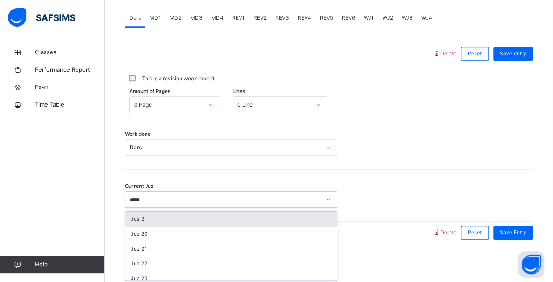
type input "******"
click at [143, 219] on div "Juz 26" at bounding box center [230, 219] width 211 height 15
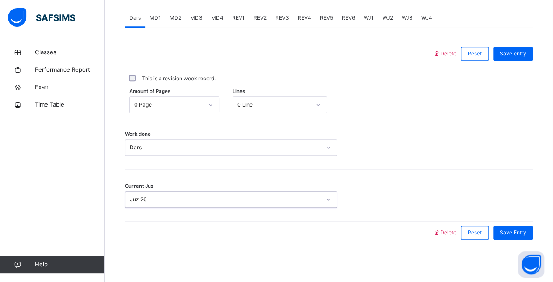
drag, startPoint x: 408, startPoint y: 121, endPoint x: 356, endPoint y: 116, distance: 51.8
click at [361, 116] on div "Delete Reset Save entry This is a revision week record. Amount of Pages 0 Page …" at bounding box center [329, 143] width 408 height 202
click at [298, 101] on div "0 Line" at bounding box center [273, 105] width 73 height 8
click at [526, 52] on span "Save entry" at bounding box center [513, 54] width 27 height 8
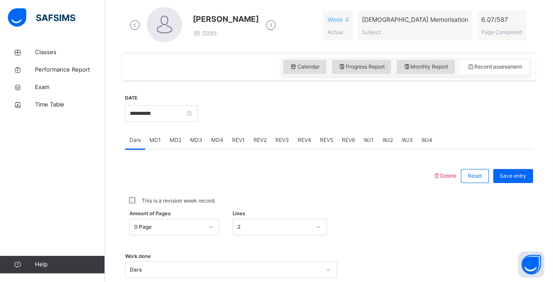
scroll to position [233, 0]
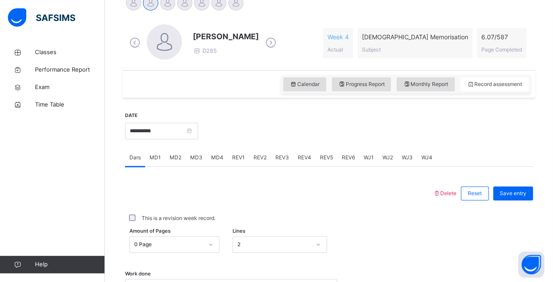
click at [428, 86] on span "Monthly Report" at bounding box center [425, 84] width 45 height 8
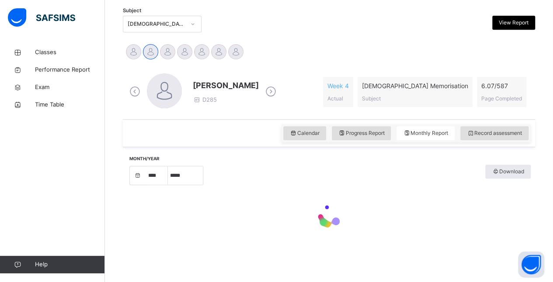
select select "****"
select select "*"
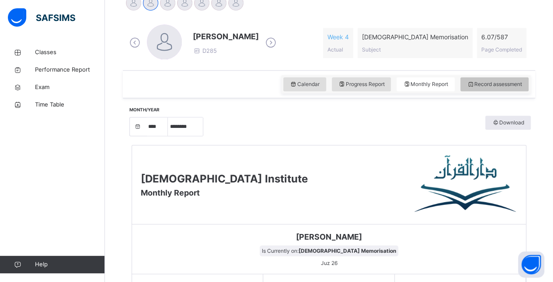
click at [481, 87] on div "Record assessment" at bounding box center [494, 84] width 68 height 14
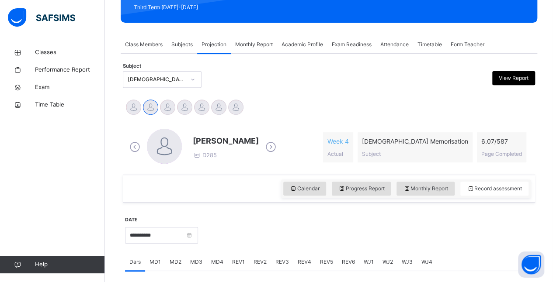
scroll to position [128, 0]
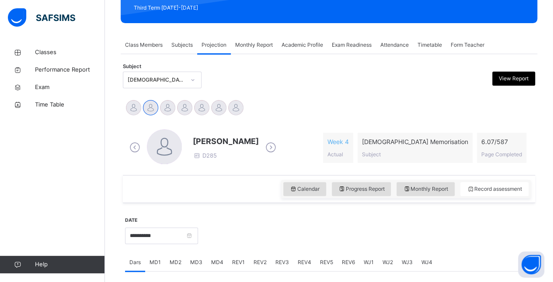
click at [260, 42] on div "Monthly Report" at bounding box center [254, 44] width 46 height 17
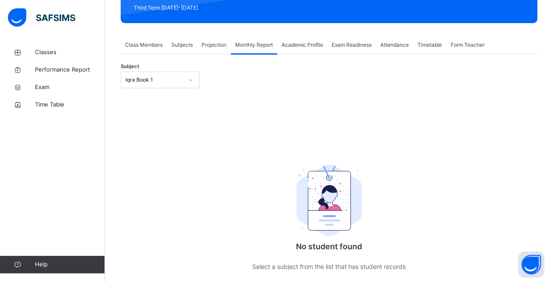
click at [157, 81] on div "Iqra Book 1" at bounding box center [154, 80] width 58 height 8
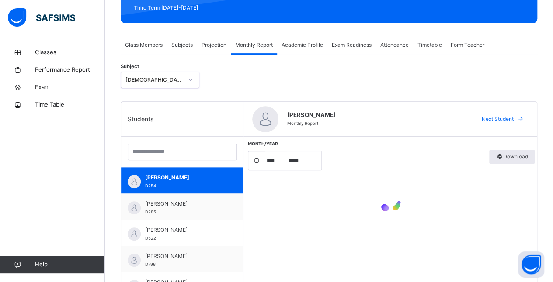
select select "****"
select select "*"
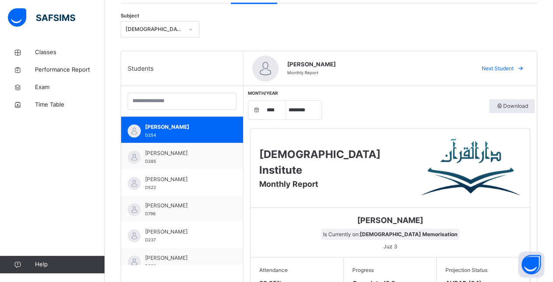
scroll to position [181, 0]
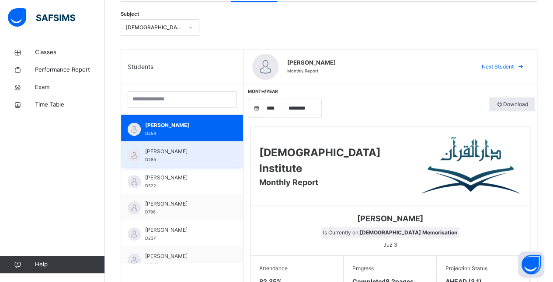
drag, startPoint x: 169, startPoint y: 146, endPoint x: 171, endPoint y: 153, distance: 7.2
click at [171, 153] on div "[PERSON_NAME] D285" at bounding box center [182, 154] width 122 height 26
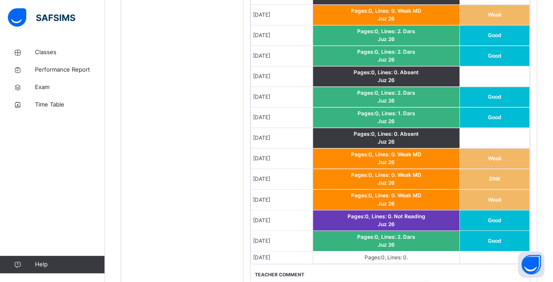
scroll to position [670, 0]
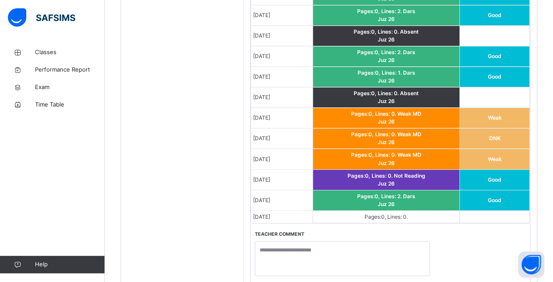
drag, startPoint x: 254, startPoint y: 211, endPoint x: 280, endPoint y: 212, distance: 25.8
click at [270, 213] on span "[DATE]" at bounding box center [261, 216] width 17 height 7
drag, startPoint x: 280, startPoint y: 212, endPoint x: 286, endPoint y: 213, distance: 5.8
click at [270, 213] on span "[DATE]" at bounding box center [261, 216] width 17 height 7
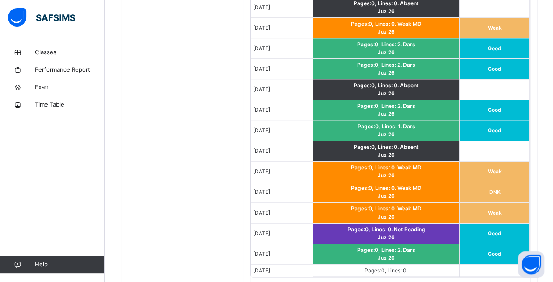
scroll to position [618, 0]
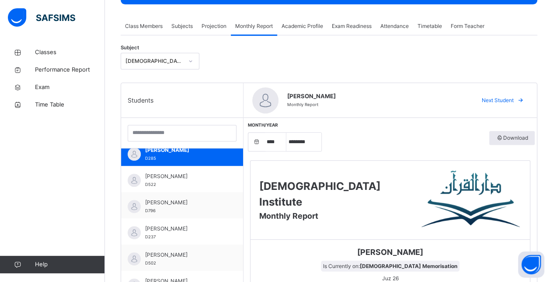
click at [392, 153] on div "Month/Year **** **** **** **** **** **** **** ***** ******** ***** ***** *** **…" at bounding box center [390, 141] width 289 height 29
click at [401, 155] on div "Month/Year **** **** **** **** **** **** **** ***** ******** ***** ***** *** **…" at bounding box center [390, 141] width 289 height 29
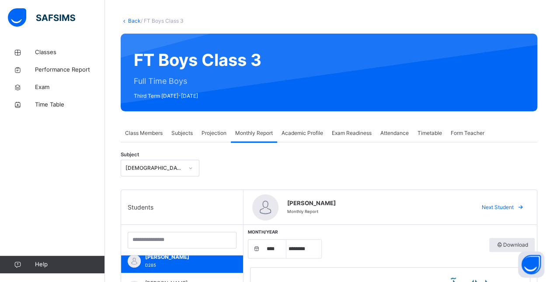
scroll to position [0, 0]
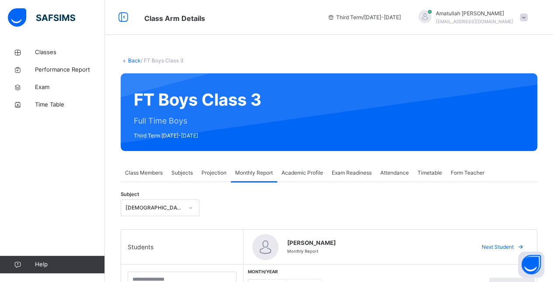
click at [205, 168] on div "Projection" at bounding box center [214, 172] width 34 height 17
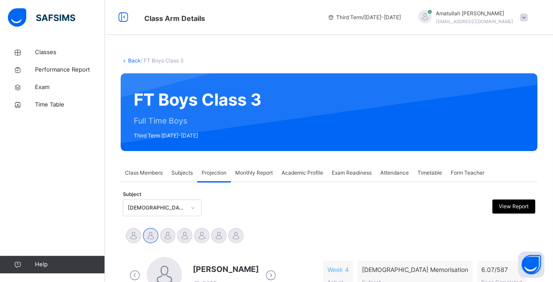
click at [263, 275] on icon at bounding box center [270, 275] width 15 height 13
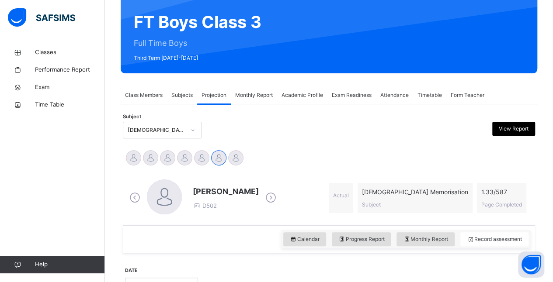
scroll to position [88, 0]
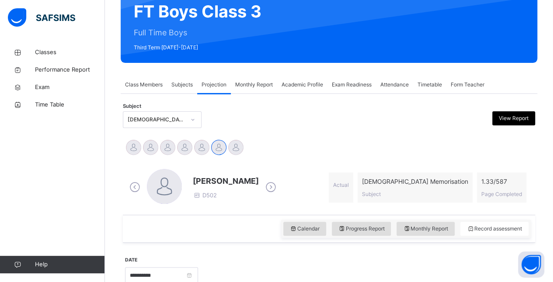
click at [221, 181] on span "[PERSON_NAME]" at bounding box center [226, 181] width 66 height 12
click at [222, 182] on span "[PERSON_NAME]" at bounding box center [226, 181] width 66 height 12
click at [223, 182] on span "[PERSON_NAME]" at bounding box center [226, 181] width 66 height 12
click at [222, 181] on span "[PERSON_NAME]" at bounding box center [226, 181] width 66 height 12
click at [221, 181] on span "[PERSON_NAME]" at bounding box center [226, 181] width 66 height 12
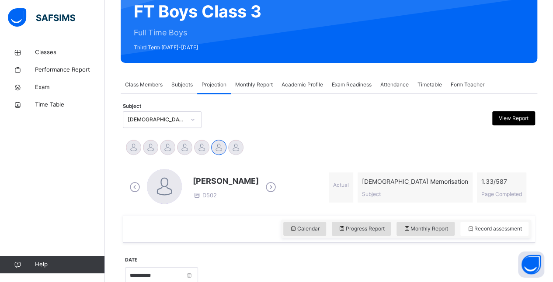
click at [222, 182] on span "[PERSON_NAME]" at bounding box center [226, 181] width 66 height 12
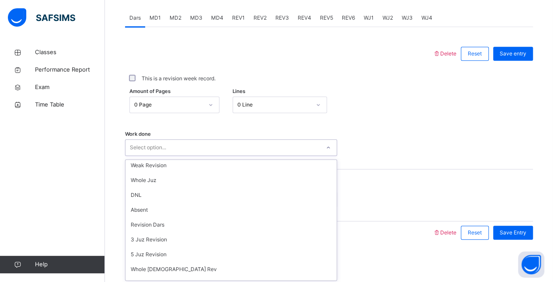
scroll to position [0, 0]
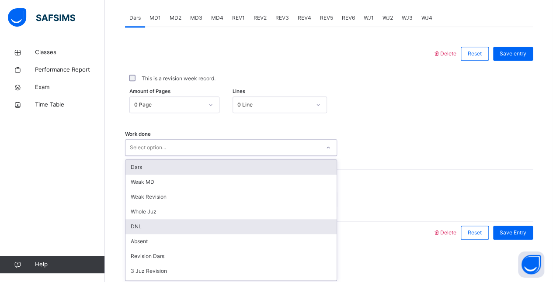
click at [169, 225] on div "DNL" at bounding box center [230, 227] width 211 height 15
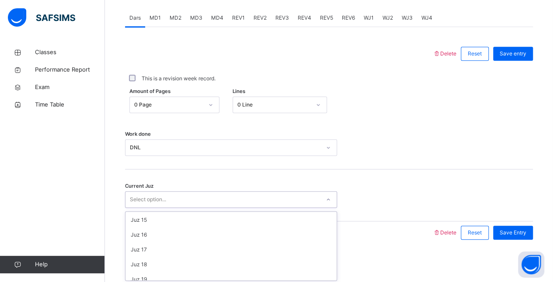
scroll to position [207, 0]
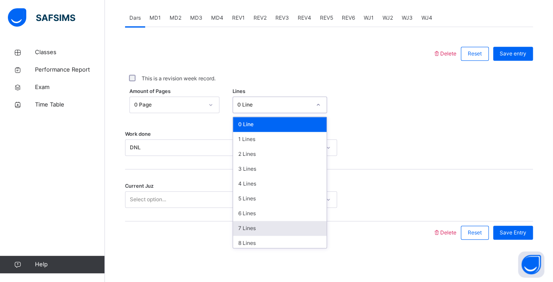
click at [251, 229] on div "7 Lines" at bounding box center [280, 228] width 94 height 15
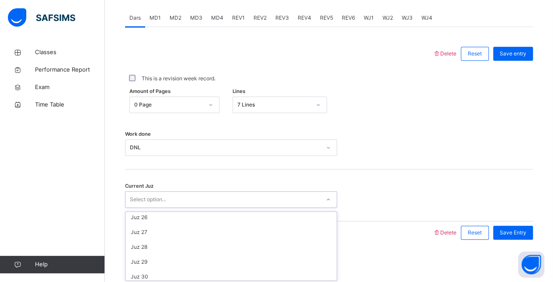
scroll to position [373, 0]
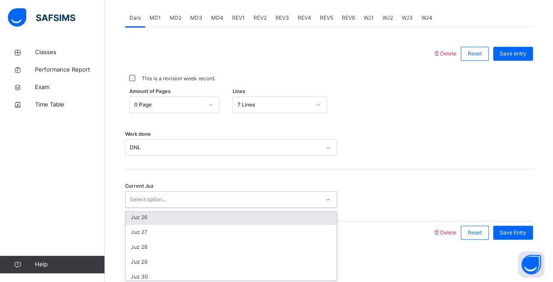
click at [152, 219] on div "Juz 26" at bounding box center [230, 217] width 211 height 15
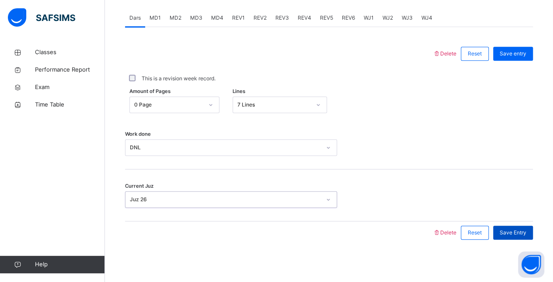
click at [526, 233] on span "Save Entry" at bounding box center [513, 233] width 27 height 8
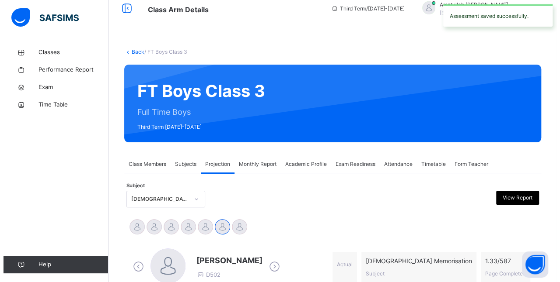
scroll to position [0, 0]
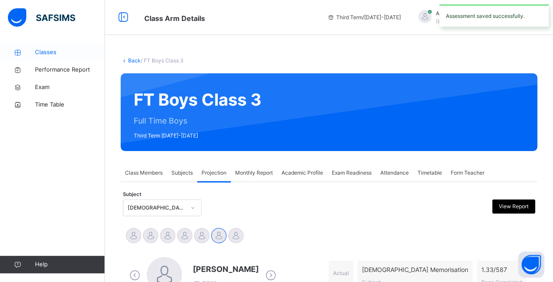
click at [44, 58] on link "Classes" at bounding box center [52, 52] width 105 height 17
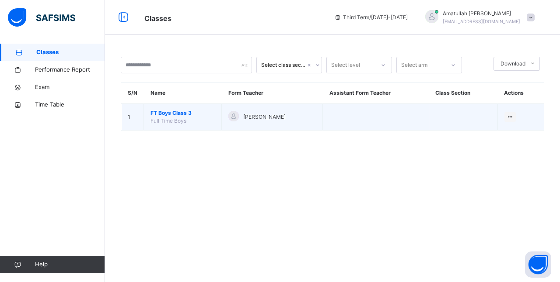
click at [182, 114] on span "FT Boys Class 3" at bounding box center [182, 113] width 64 height 8
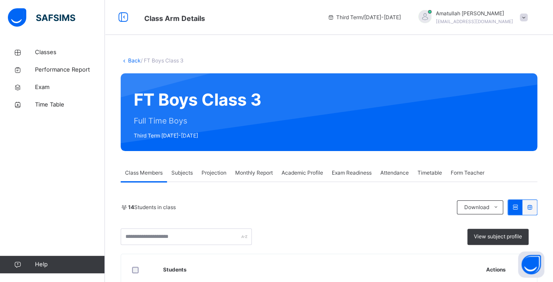
click at [208, 179] on div "Projection" at bounding box center [214, 172] width 34 height 17
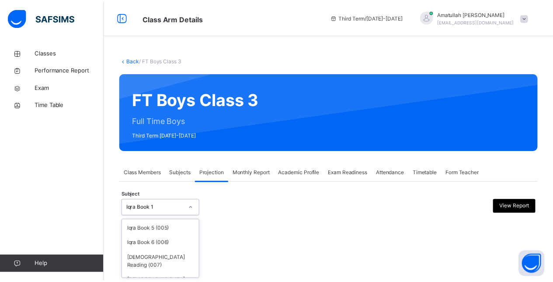
scroll to position [67, 0]
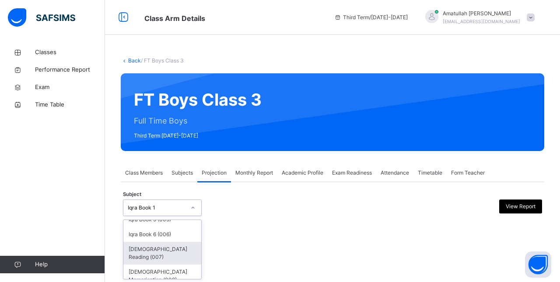
click at [173, 251] on div "[DEMOGRAPHIC_DATA] Reading (007)" at bounding box center [162, 253] width 78 height 23
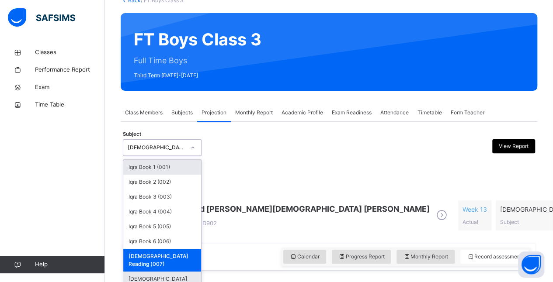
click at [178, 272] on div "[DEMOGRAPHIC_DATA] Memorisation (008)" at bounding box center [162, 283] width 78 height 23
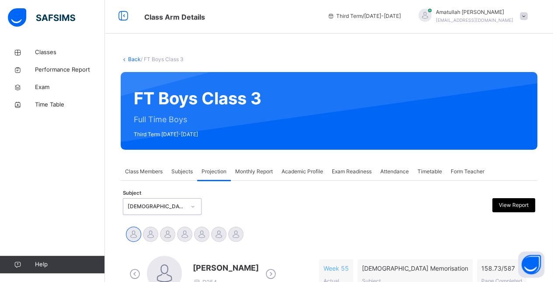
scroll to position [60, 0]
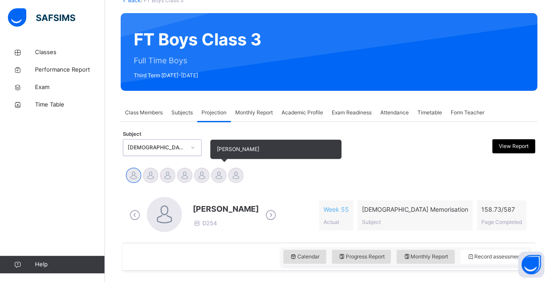
click at [218, 170] on div at bounding box center [218, 175] width 15 height 15
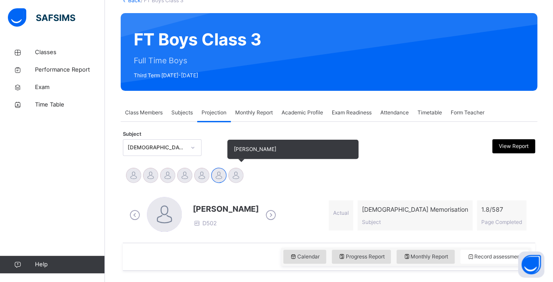
click at [242, 185] on div "[PERSON_NAME]" at bounding box center [235, 176] width 17 height 19
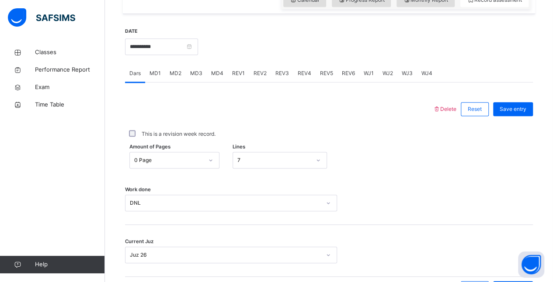
scroll to position [320, 0]
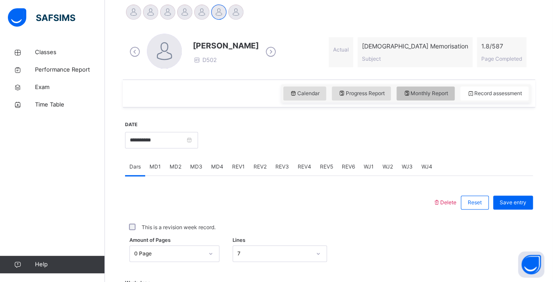
click at [444, 94] on span "Monthly Report" at bounding box center [425, 94] width 45 height 8
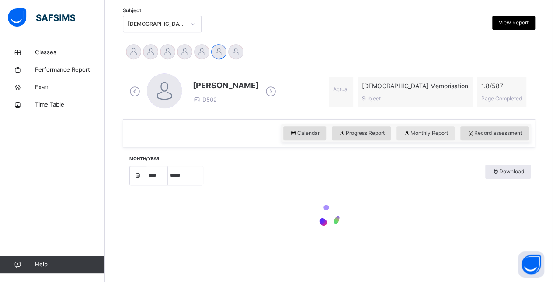
select select "****"
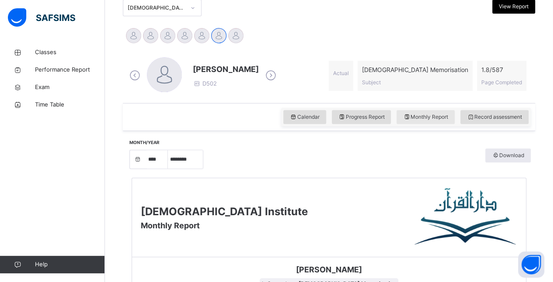
scroll to position [199, 0]
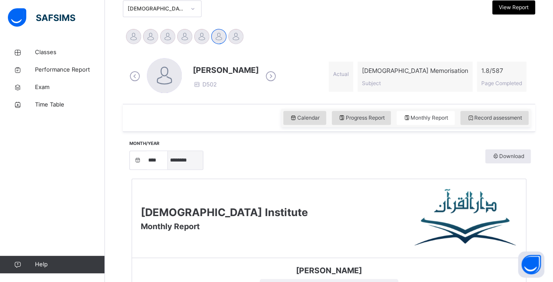
click at [188, 164] on select "***** ******** ***** ***** *** **** **** ****** ********* ******* ******** ****…" at bounding box center [185, 160] width 35 height 18
click at [168, 165] on select "***** ******** ***** ***** *** **** **** ****** ********* ******* ******** ****…" at bounding box center [185, 160] width 35 height 18
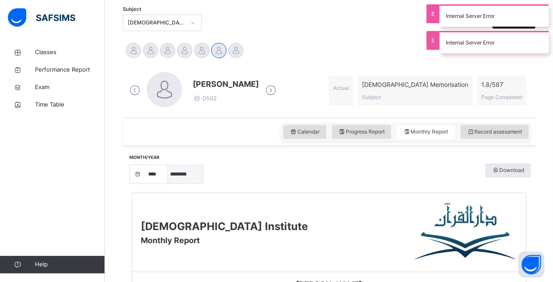
scroll to position [185, 0]
click at [192, 171] on select "***** ******** ***** ***** *** **** **** ****** ********* ******* ******** ****…" at bounding box center [185, 174] width 35 height 18
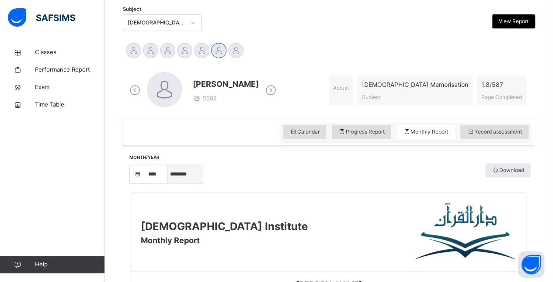
select select "*"
click at [168, 165] on select "***** ******** ***** ***** *** **** **** ****** ********* ******* ******** ****…" at bounding box center [185, 174] width 35 height 18
click at [373, 131] on span "Progress Report" at bounding box center [361, 132] width 46 height 8
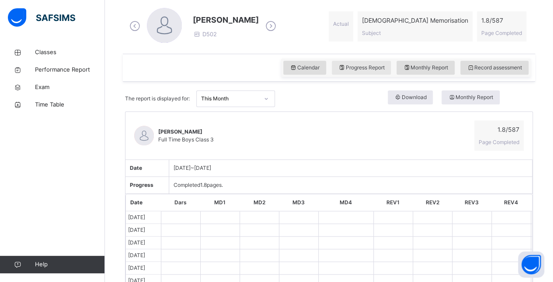
scroll to position [0, 0]
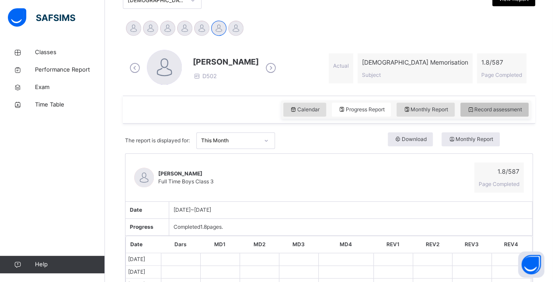
click at [505, 115] on div "Record assessment" at bounding box center [494, 110] width 68 height 14
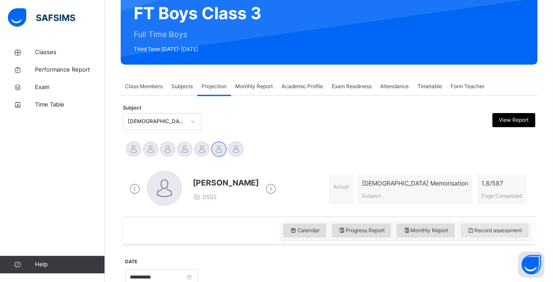
scroll to position [83, 0]
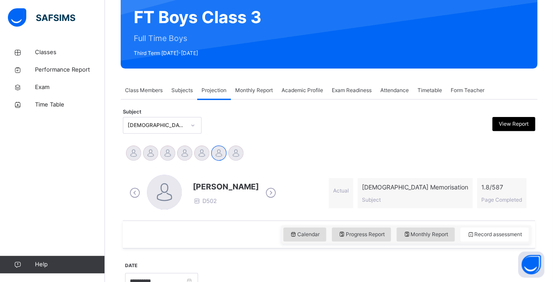
click at [203, 185] on span "[PERSON_NAME]" at bounding box center [226, 187] width 66 height 12
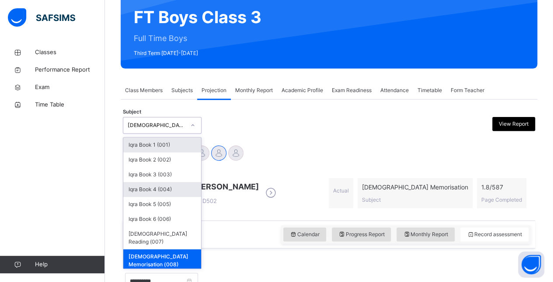
click at [175, 190] on div "Iqra Book 4 (004)" at bounding box center [162, 189] width 78 height 15
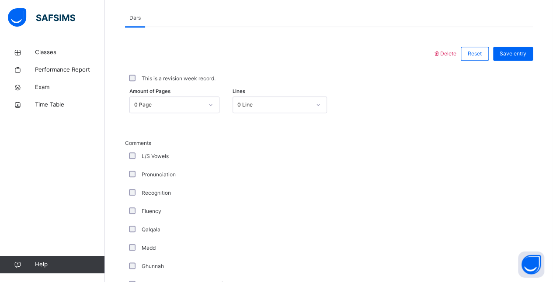
scroll to position [373, 0]
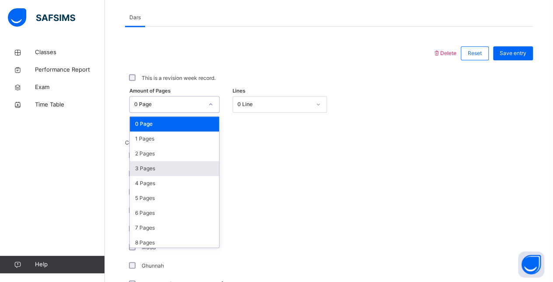
click at [163, 171] on div "3 Pages" at bounding box center [174, 168] width 89 height 15
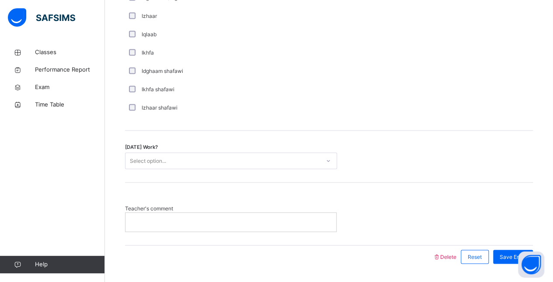
scroll to position [684, 0]
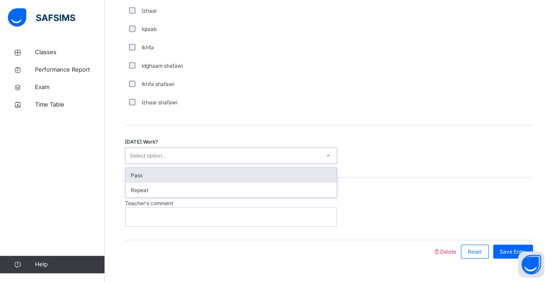
click at [259, 170] on div "Pass" at bounding box center [230, 175] width 211 height 15
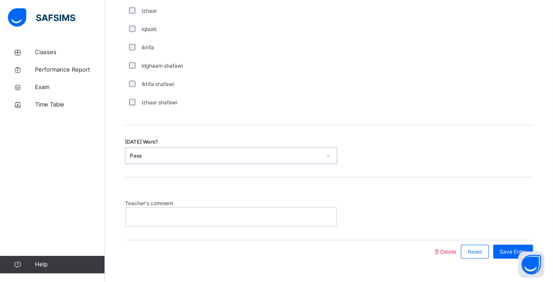
click at [274, 219] on p at bounding box center [231, 217] width 198 height 8
click at [509, 253] on span "Save Entry" at bounding box center [513, 252] width 27 height 8
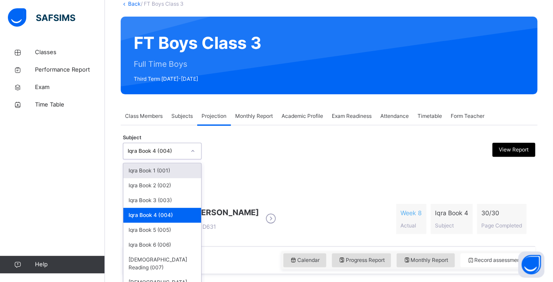
scroll to position [60, 0]
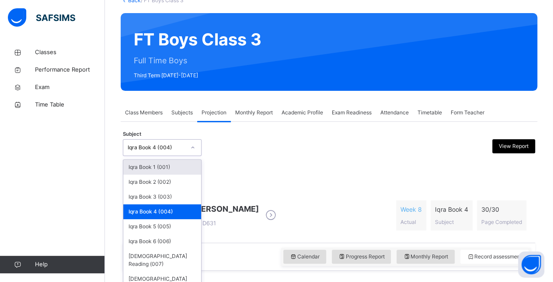
click at [185, 152] on div at bounding box center [193, 148] width 17 height 16
click at [170, 272] on div "[DEMOGRAPHIC_DATA] Memorisation (008)" at bounding box center [162, 283] width 78 height 23
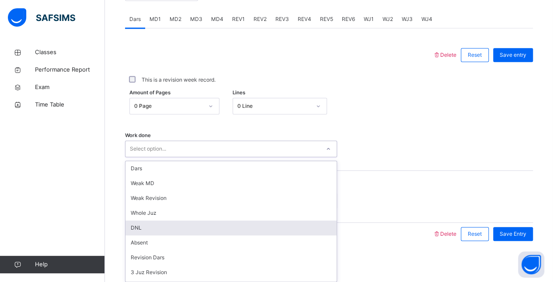
scroll to position [373, 0]
click at [206, 156] on div "option DNL focused, 5 of 16. 16 results available. Use Up and Down to choose op…" at bounding box center [231, 147] width 212 height 17
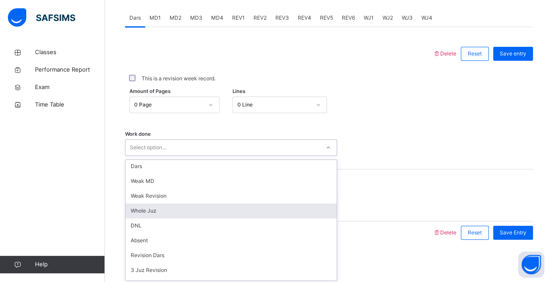
scroll to position [0, 0]
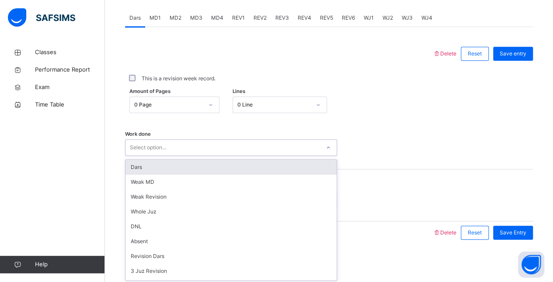
click at [190, 168] on div "Dars" at bounding box center [230, 167] width 211 height 15
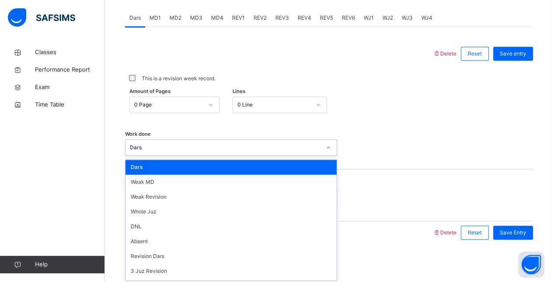
click at [172, 142] on div "Dars" at bounding box center [222, 148] width 195 height 14
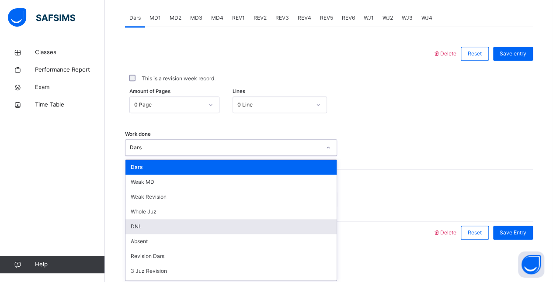
click at [175, 220] on div "DNL" at bounding box center [230, 227] width 211 height 15
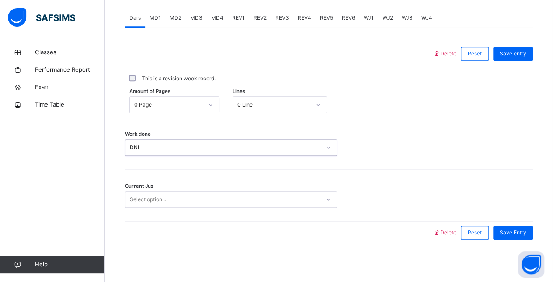
click at [157, 208] on div "Current Juz Select option..." at bounding box center [329, 196] width 408 height 52
click at [154, 205] on div "Select option..." at bounding box center [231, 200] width 212 height 17
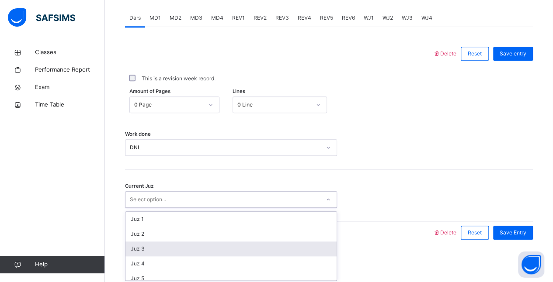
click at [146, 250] on div "Juz 3" at bounding box center [230, 249] width 211 height 15
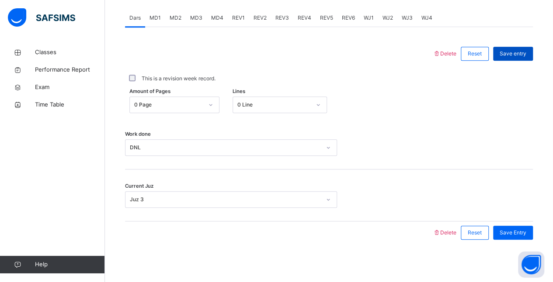
click at [523, 56] on span "Save entry" at bounding box center [513, 54] width 27 height 8
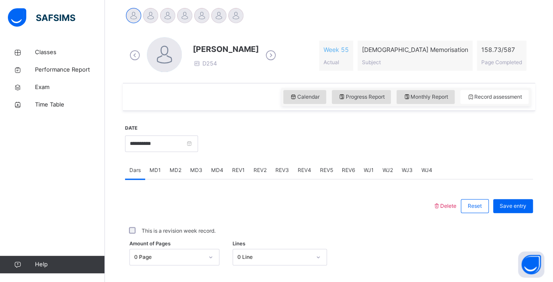
scroll to position [218, 0]
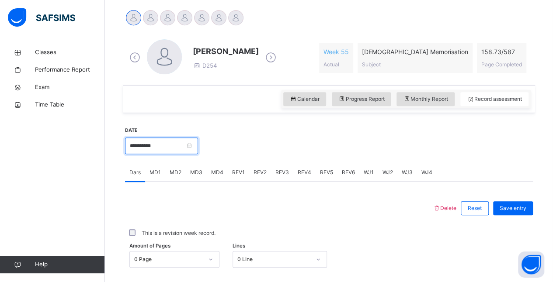
click at [143, 150] on input "**********" at bounding box center [161, 146] width 73 height 17
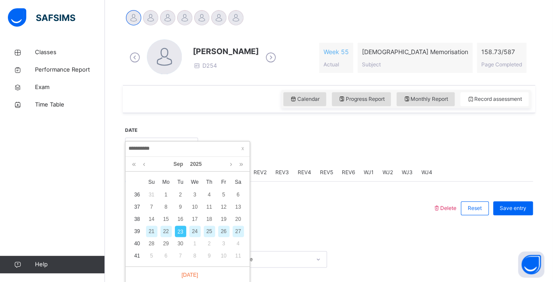
click at [278, 211] on div at bounding box center [278, 208] width 299 height 23
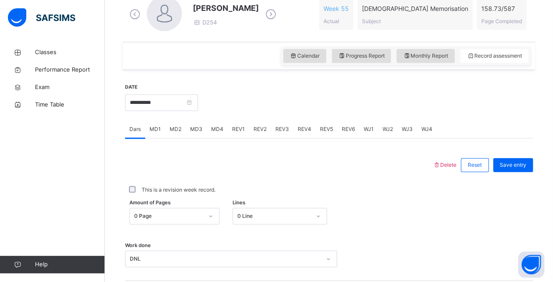
scroll to position [262, 0]
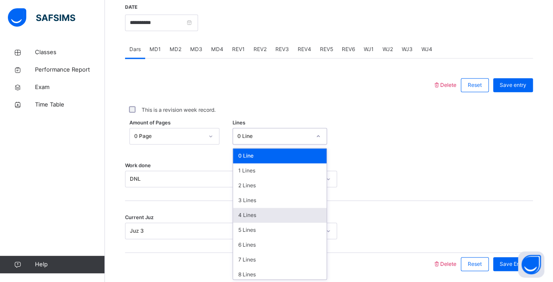
click at [267, 145] on div "option 4 Lines focused, 5 of 16. 16 results available. Use Up and Down to choos…" at bounding box center [280, 136] width 94 height 17
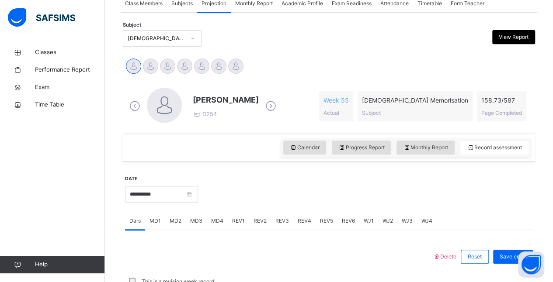
scroll to position [169, 0]
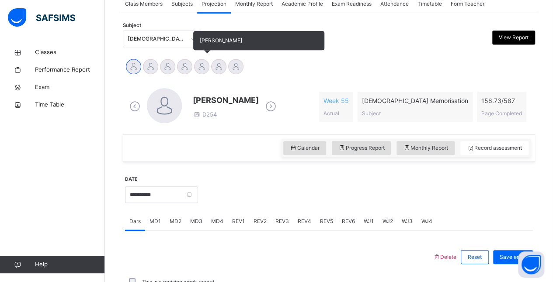
drag, startPoint x: 203, startPoint y: 68, endPoint x: 202, endPoint y: 74, distance: 5.7
click at [202, 74] on div "[PERSON_NAME]" at bounding box center [201, 67] width 17 height 19
click at [204, 70] on div at bounding box center [201, 66] width 15 height 15
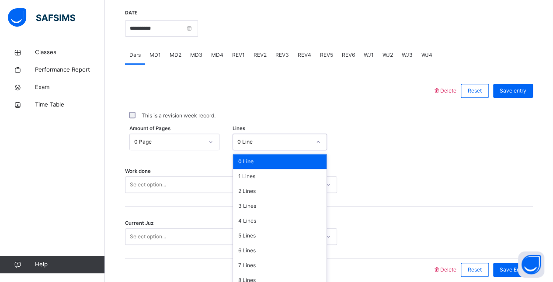
click at [250, 150] on div "option 0 Line focused, 1 of 16. 16 results available. Use Up and Down to choose…" at bounding box center [280, 142] width 94 height 17
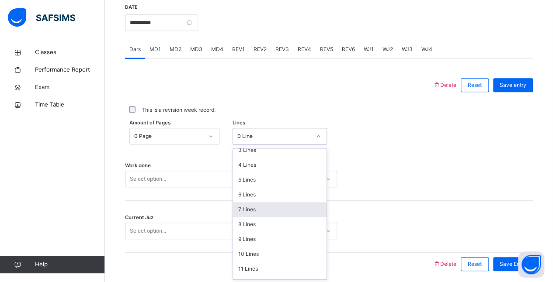
scroll to position [49, 0]
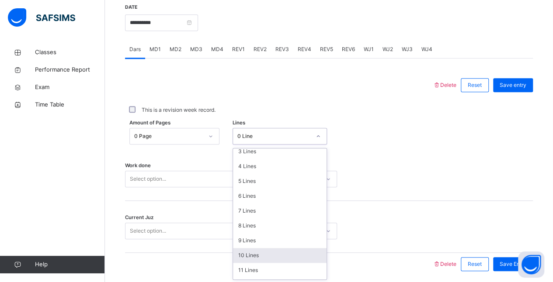
click at [254, 261] on div "10 Lines" at bounding box center [280, 255] width 94 height 15
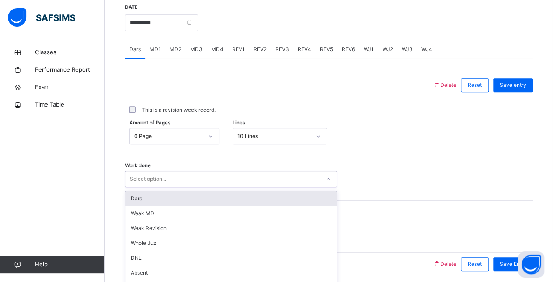
scroll to position [373, 0]
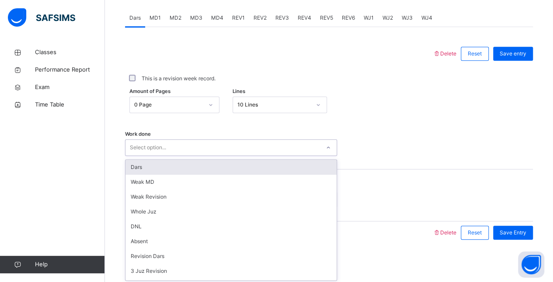
click at [214, 156] on div "option Dars focused, 1 of 16. 16 results available. Use Up and Down to choose o…" at bounding box center [231, 147] width 212 height 17
click at [213, 167] on div "Dars" at bounding box center [230, 167] width 211 height 15
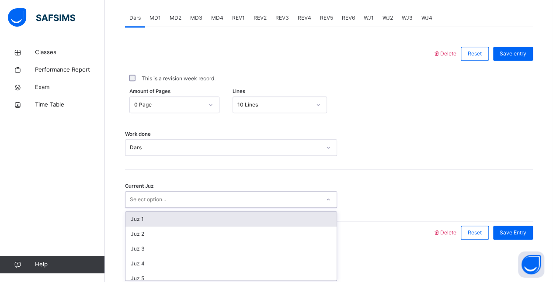
click at [209, 201] on div "Select option..." at bounding box center [222, 200] width 195 height 14
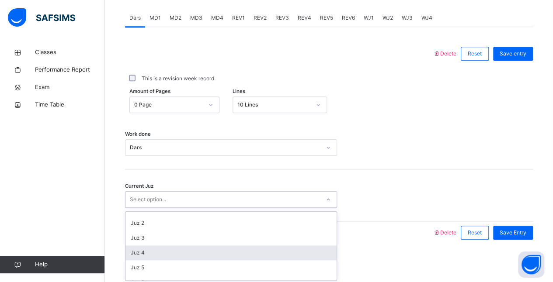
scroll to position [0, 0]
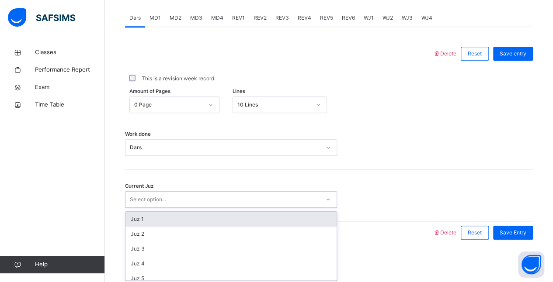
click at [147, 216] on div "Juz 1" at bounding box center [230, 219] width 211 height 15
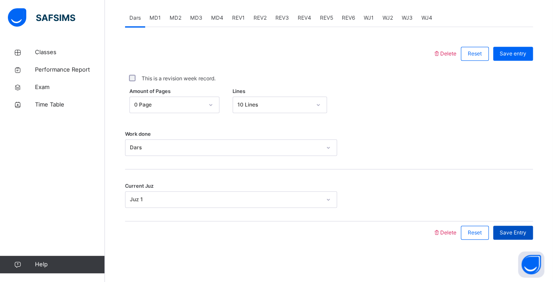
click at [514, 231] on span "Save Entry" at bounding box center [513, 233] width 27 height 8
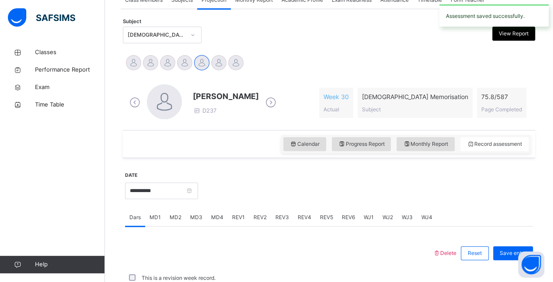
scroll to position [173, 0]
click at [214, 223] on div "MD4" at bounding box center [217, 217] width 21 height 17
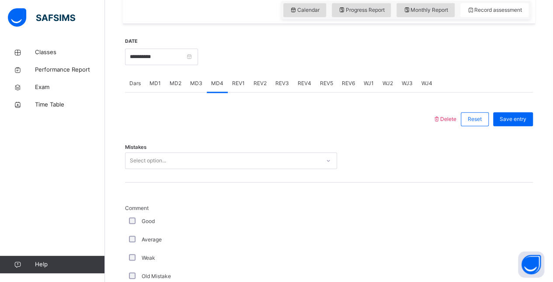
scroll to position [307, 0]
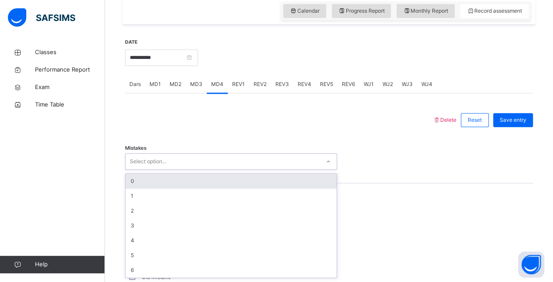
click at [191, 156] on div "Select option..." at bounding box center [222, 162] width 195 height 14
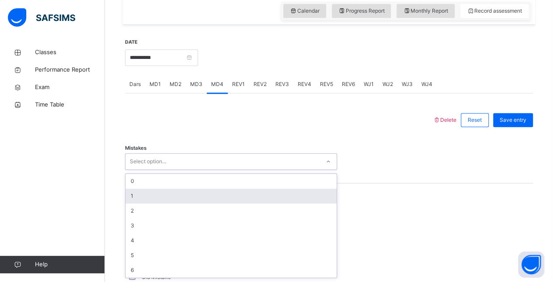
click at [188, 194] on div "1" at bounding box center [230, 196] width 211 height 15
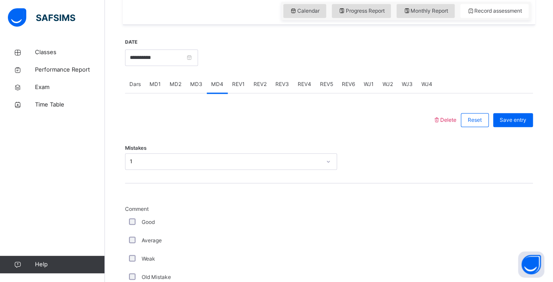
click at [127, 222] on div "Good" at bounding box center [234, 223] width 214 height 8
click at [129, 222] on div "Good" at bounding box center [234, 223] width 214 height 8
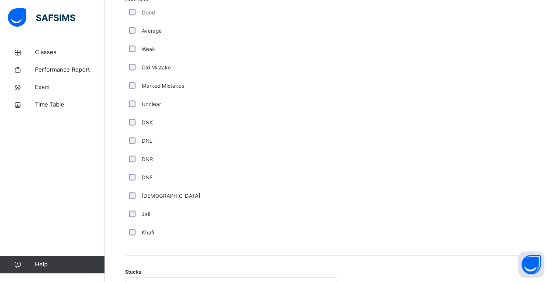
scroll to position [531, 0]
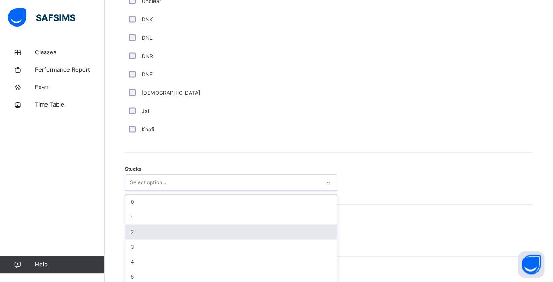
click at [155, 191] on div "option 2 focused, 3 of 6. 6 results available. Use Up and Down to choose option…" at bounding box center [231, 182] width 212 height 17
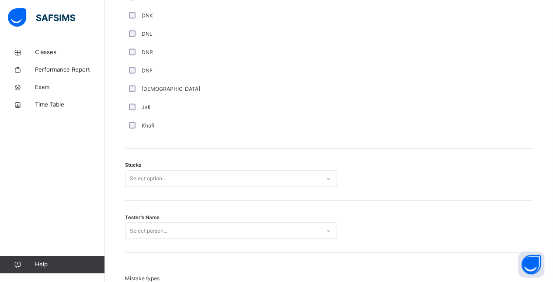
click at [149, 188] on div "Stucks Select option..." at bounding box center [329, 175] width 408 height 52
click at [146, 220] on div "Tester's Name Select person..." at bounding box center [329, 227] width 408 height 52
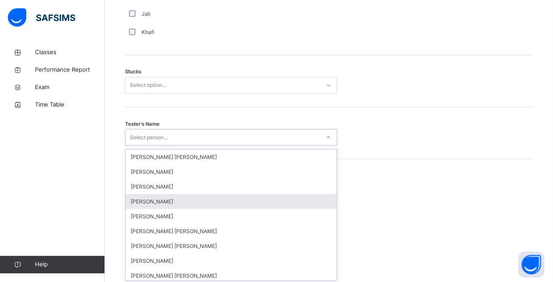
click at [147, 146] on div "option [PERSON_NAME] focused, 4 of 90. 90 results available. Use Up and Down to…" at bounding box center [231, 137] width 212 height 17
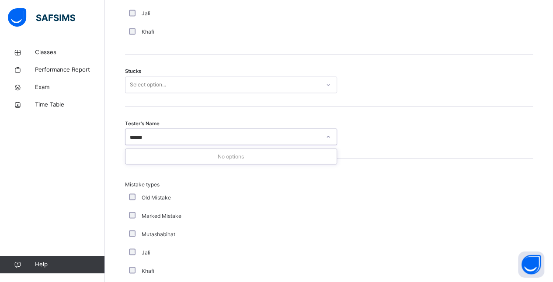
type input "*****"
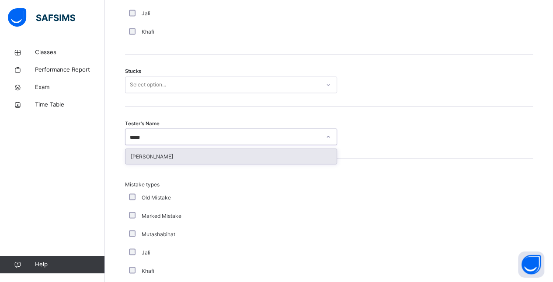
click at [155, 159] on div "[PERSON_NAME]" at bounding box center [230, 156] width 211 height 15
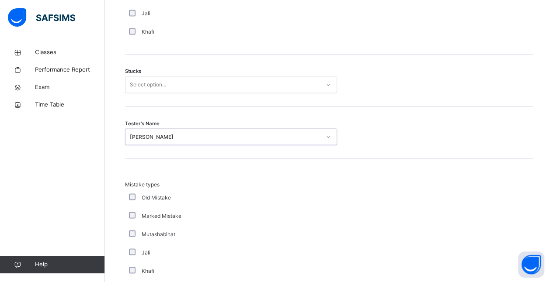
scroll to position [878, 0]
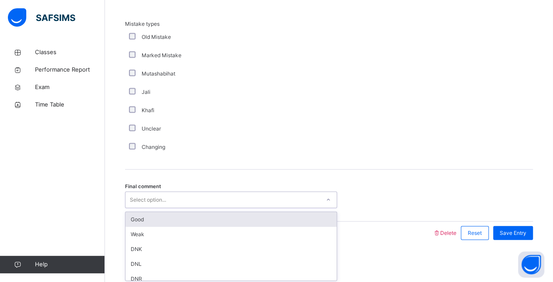
click at [189, 196] on div "Select option..." at bounding box center [222, 201] width 195 height 14
click at [192, 217] on div "Good" at bounding box center [230, 220] width 211 height 15
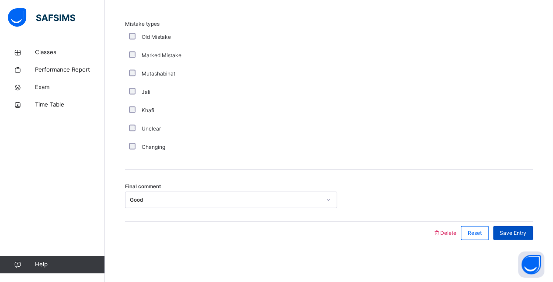
click at [522, 230] on span "Save Entry" at bounding box center [513, 234] width 27 height 8
click at [512, 218] on div "Final comment Good" at bounding box center [329, 196] width 408 height 52
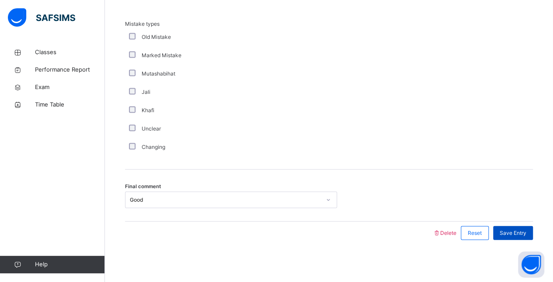
click at [519, 235] on span "Save Entry" at bounding box center [513, 234] width 27 height 8
drag, startPoint x: 519, startPoint y: 235, endPoint x: 516, endPoint y: 226, distance: 9.4
click at [516, 226] on div "Save Entry" at bounding box center [513, 233] width 40 height 14
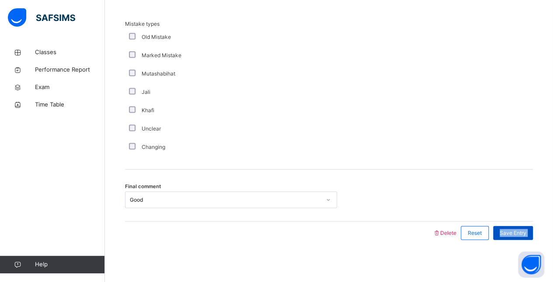
click at [516, 226] on div "Save Entry" at bounding box center [513, 233] width 40 height 14
drag, startPoint x: 516, startPoint y: 226, endPoint x: 539, endPoint y: 164, distance: 67.1
click at [533, 164] on div "Mistake types Old Mistake Marked Mistake Mutashabihat [PERSON_NAME] Unclear Cha…" at bounding box center [329, 84] width 408 height 172
click at [523, 230] on span "Save Entry" at bounding box center [513, 234] width 27 height 8
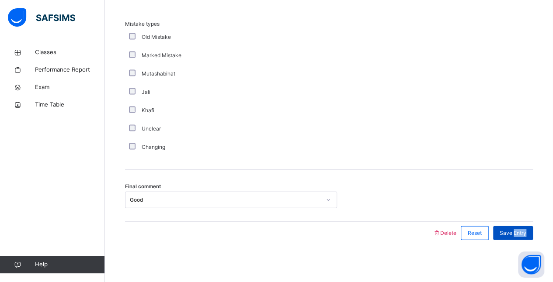
click at [523, 230] on span "Save Entry" at bounding box center [513, 234] width 27 height 8
drag, startPoint x: 523, startPoint y: 229, endPoint x: 505, endPoint y: 222, distance: 18.4
click at [505, 222] on div "Save Entry" at bounding box center [511, 233] width 44 height 23
click at [504, 194] on div "Final comment Good" at bounding box center [329, 200] width 408 height 17
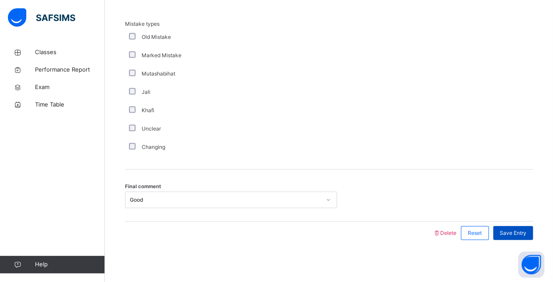
click at [516, 227] on div "Save Entry" at bounding box center [513, 233] width 40 height 14
drag, startPoint x: 516, startPoint y: 227, endPoint x: 490, endPoint y: 186, distance: 49.0
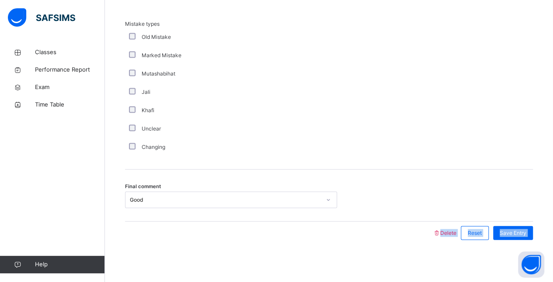
click at [490, 186] on div "Final comment Good" at bounding box center [329, 196] width 408 height 52
click at [523, 230] on span "Save Entry" at bounding box center [513, 234] width 27 height 8
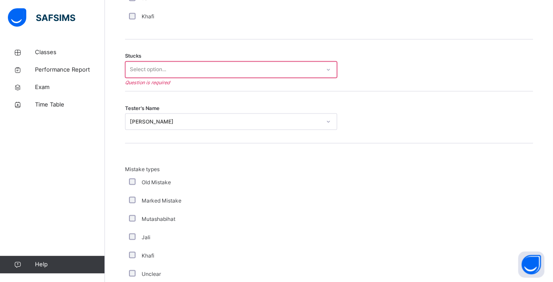
scroll to position [732, 0]
click at [296, 73] on div "Select option..." at bounding box center [222, 71] width 195 height 14
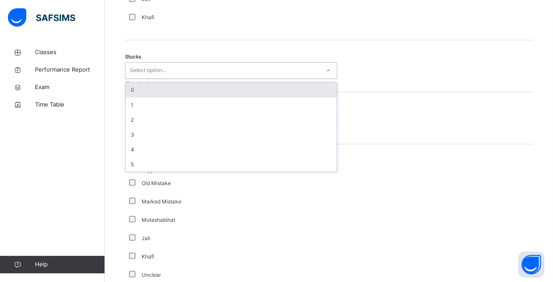
click at [297, 88] on div "0" at bounding box center [230, 90] width 211 height 15
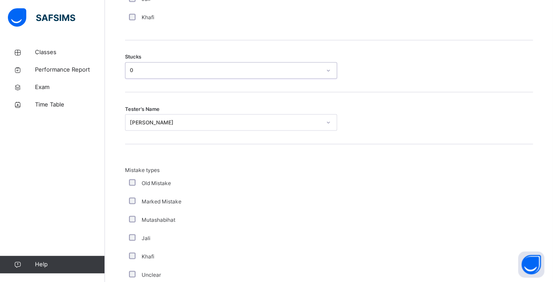
scroll to position [878, 0]
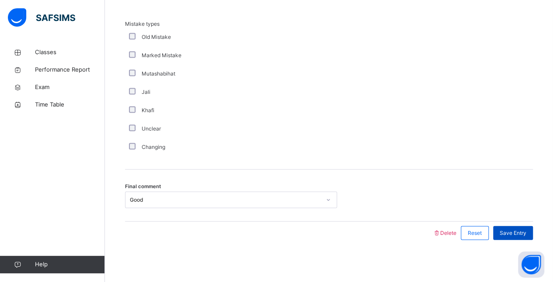
click at [521, 230] on span "Save Entry" at bounding box center [513, 234] width 27 height 8
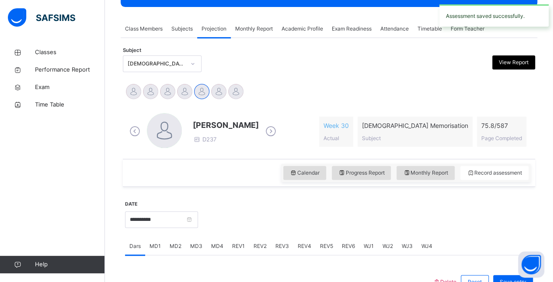
scroll to position [144, 0]
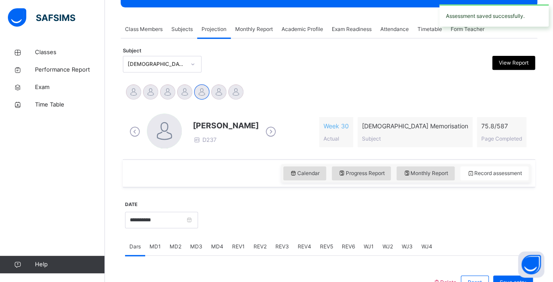
click at [178, 244] on span "MD2" at bounding box center [176, 247] width 12 height 8
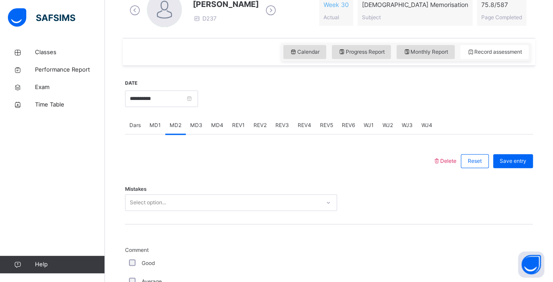
scroll to position [266, 0]
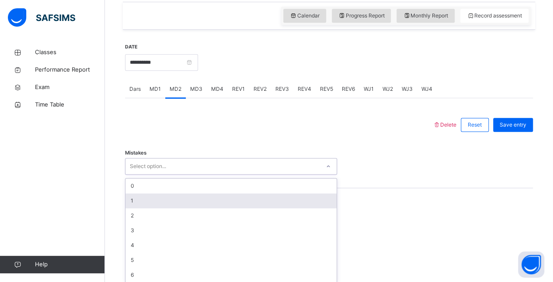
click at [173, 175] on div "option 1 focused, 2 of 7. 7 results available. Use Up and Down to choose option…" at bounding box center [231, 166] width 212 height 17
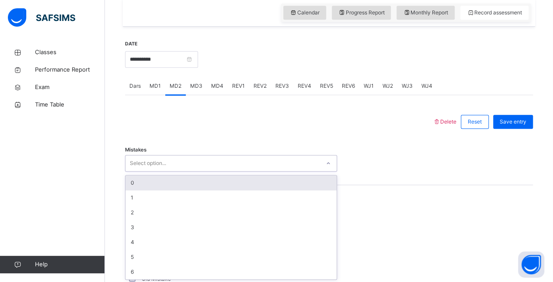
click at [171, 185] on div "0" at bounding box center [230, 183] width 211 height 15
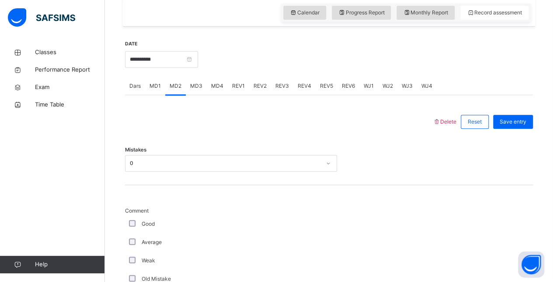
click at [129, 218] on div "Good" at bounding box center [234, 224] width 219 height 18
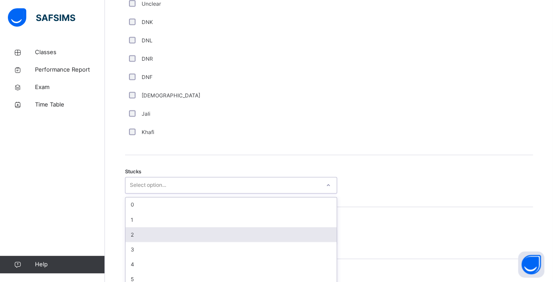
scroll to position [624, 0]
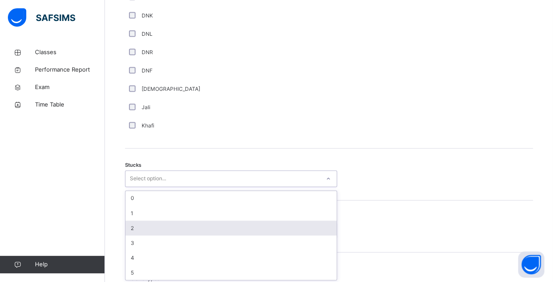
click at [200, 187] on div "option 2 focused, 3 of 6. 6 results available. Use Up and Down to choose option…" at bounding box center [231, 179] width 212 height 17
click at [200, 229] on div "2" at bounding box center [230, 228] width 211 height 15
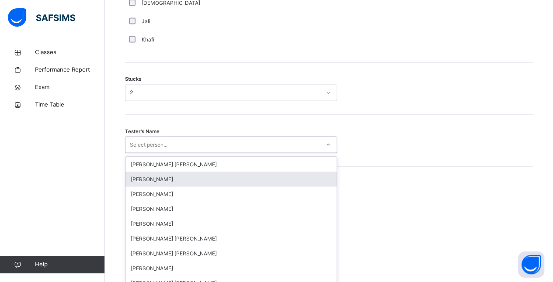
click at [193, 153] on div "option [PERSON_NAME] focused, 2 of 90. 90 results available. Use Up and Down to…" at bounding box center [231, 144] width 212 height 17
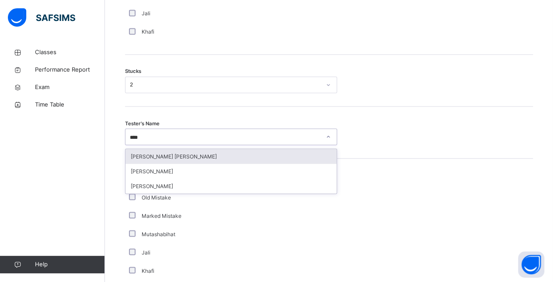
scroll to position [0, 0]
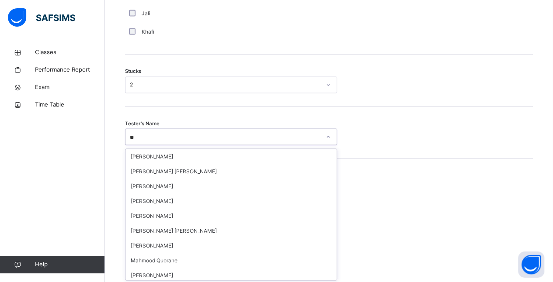
type input "*"
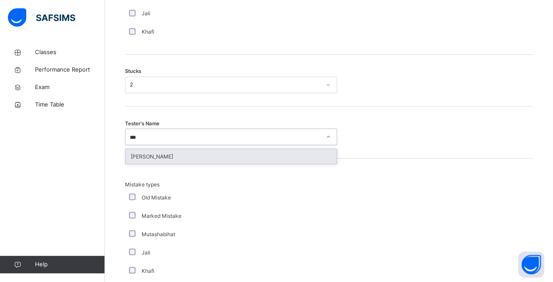
type input "****"
click at [161, 154] on div "[PERSON_NAME]" at bounding box center [230, 156] width 211 height 15
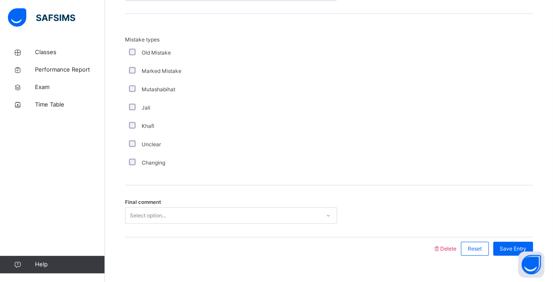
scroll to position [878, 0]
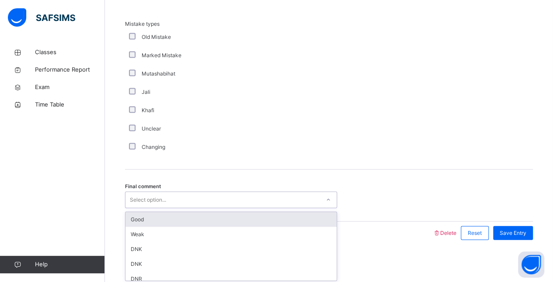
click at [182, 209] on div "option Good focused, 1 of 6. 6 results available. Use Up and Down to choose opt…" at bounding box center [231, 200] width 212 height 17
click at [182, 213] on div "Good" at bounding box center [230, 220] width 211 height 15
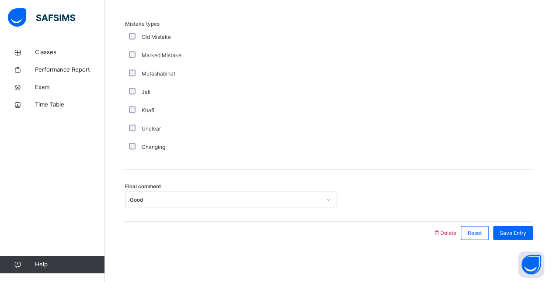
click at [182, 213] on div "Final comment Good" at bounding box center [329, 196] width 408 height 52
click at [533, 228] on div "Save Entry" at bounding box center [513, 233] width 40 height 14
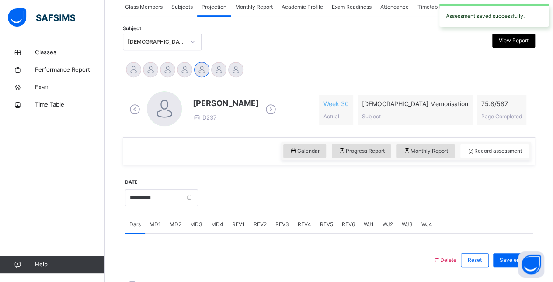
scroll to position [164, 0]
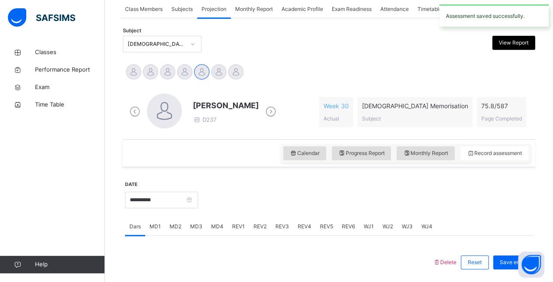
click at [237, 229] on span "REV1" at bounding box center [238, 227] width 13 height 8
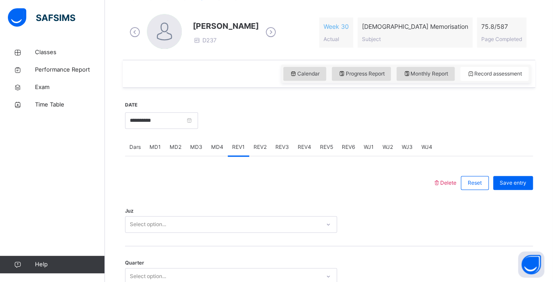
scroll to position [245, 0]
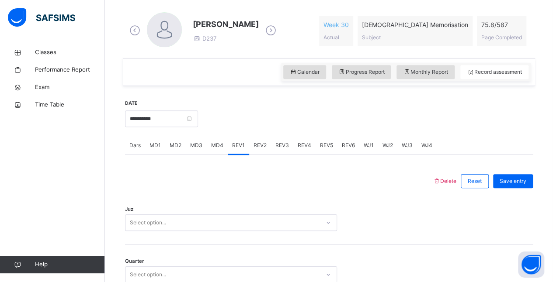
click at [218, 210] on div "Juz Select option..." at bounding box center [329, 219] width 408 height 52
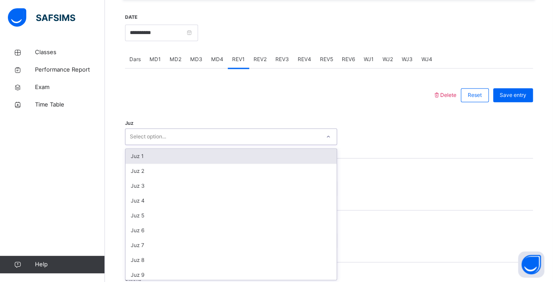
click at [221, 145] on div "option Juz 1 focused, 1 of 30. 30 results available. Use Up and Down to choose …" at bounding box center [231, 137] width 212 height 17
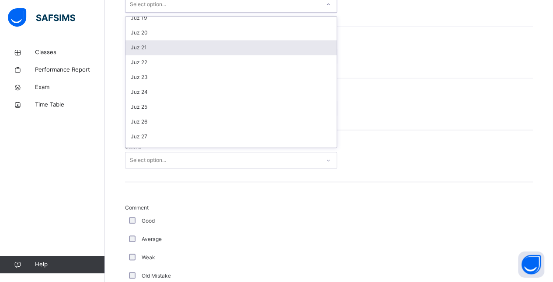
scroll to position [315, 0]
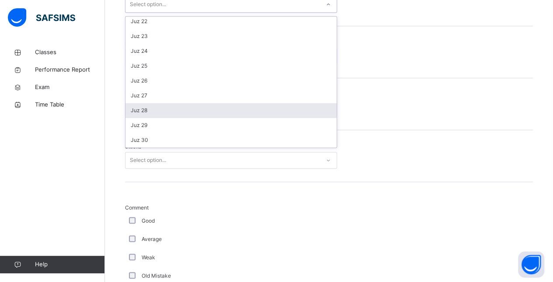
click at [244, 110] on div "Juz 28" at bounding box center [230, 110] width 211 height 15
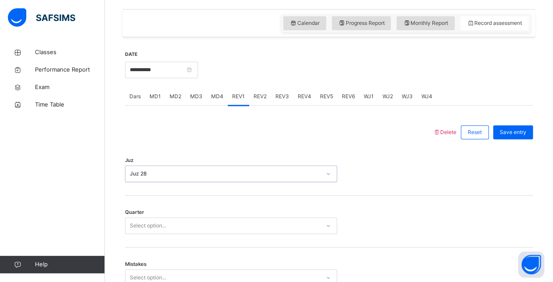
scroll to position [295, 0]
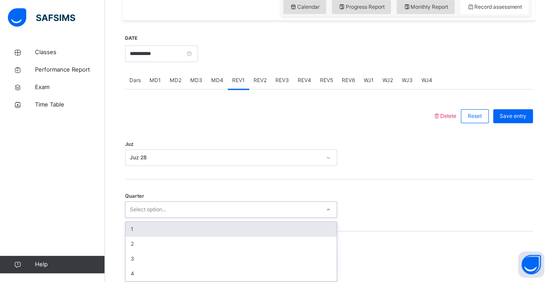
click at [211, 218] on div "option 1 focused, 1 of 4. 4 results available. Use Up and Down to choose option…" at bounding box center [231, 210] width 212 height 17
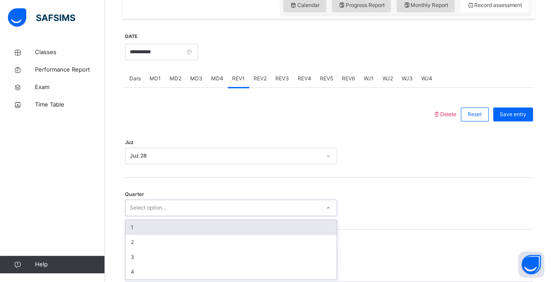
click at [212, 222] on div "1" at bounding box center [230, 227] width 211 height 15
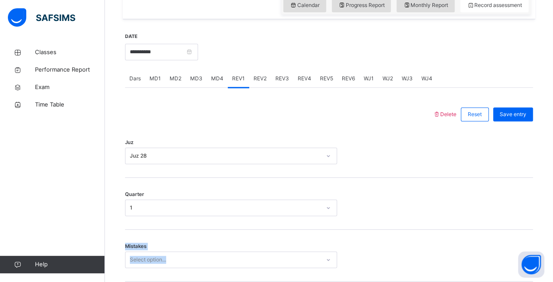
drag, startPoint x: 212, startPoint y: 222, endPoint x: 220, endPoint y: 245, distance: 24.1
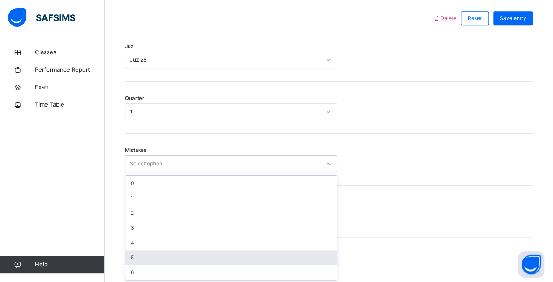
click at [214, 172] on div "option 5 focused, 6 of 7. 7 results available. Use Up and Down to choose option…" at bounding box center [231, 164] width 212 height 17
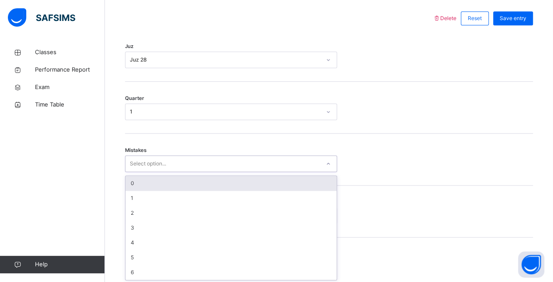
click at [206, 180] on div "0" at bounding box center [230, 183] width 211 height 15
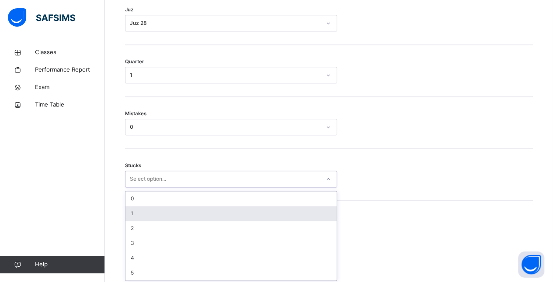
scroll to position [446, 0]
click at [143, 187] on div "option 1 focused, 2 of 6. 6 results available. Use Up and Down to choose option…" at bounding box center [231, 179] width 212 height 17
click at [143, 215] on div "1" at bounding box center [230, 213] width 211 height 15
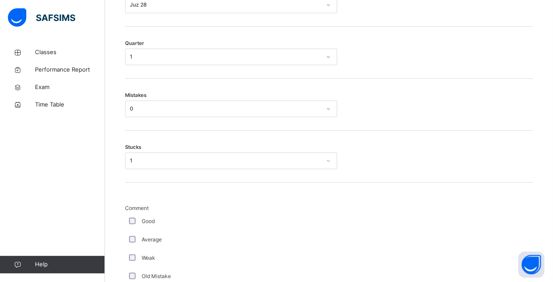
scroll to position [464, 0]
drag, startPoint x: 285, startPoint y: 213, endPoint x: 231, endPoint y: 214, distance: 54.2
click at [231, 214] on div "Good" at bounding box center [234, 221] width 219 height 18
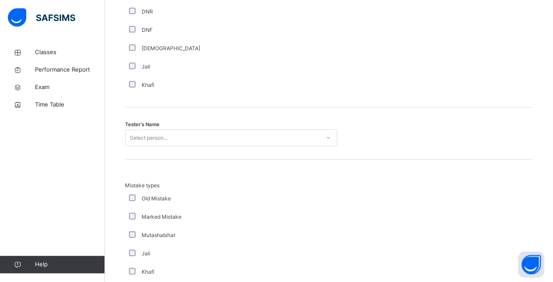
scroll to position [822, 0]
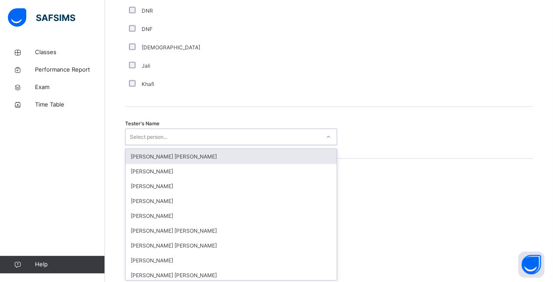
click at [211, 129] on div "Select person..." at bounding box center [231, 137] width 212 height 17
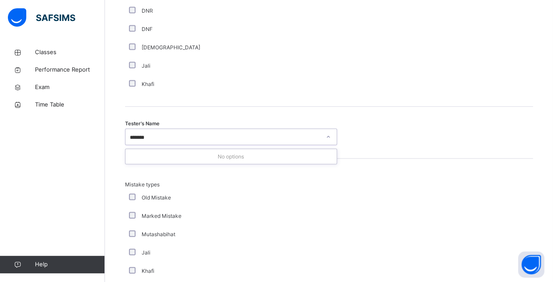
type input "******"
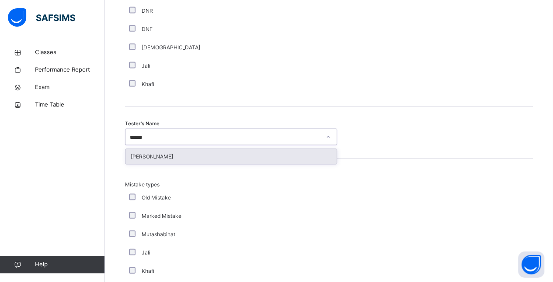
click at [195, 160] on div "[PERSON_NAME]" at bounding box center [230, 156] width 211 height 15
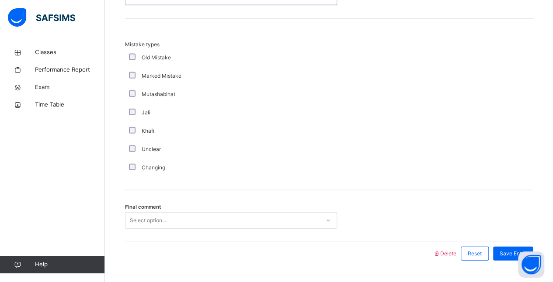
scroll to position [982, 0]
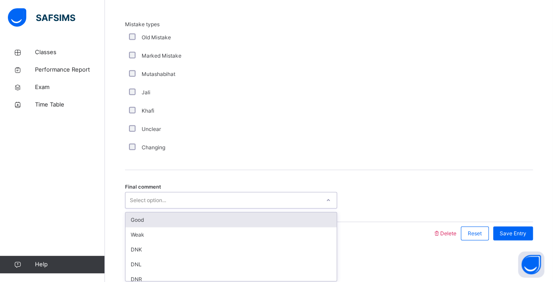
click at [200, 209] on div "option Good focused, 1 of 6. 6 results available. Use Up and Down to choose opt…" at bounding box center [231, 200] width 212 height 17
click at [295, 214] on div "Good" at bounding box center [230, 220] width 211 height 15
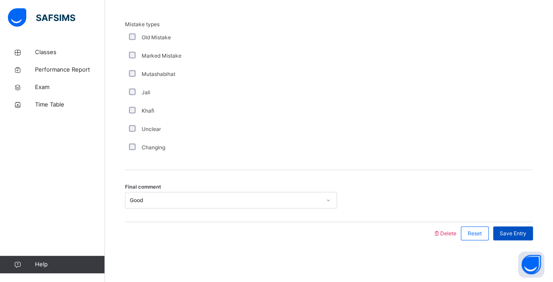
click at [526, 233] on span "Save Entry" at bounding box center [513, 234] width 27 height 8
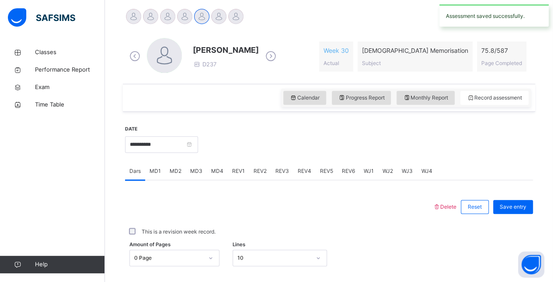
scroll to position [219, 0]
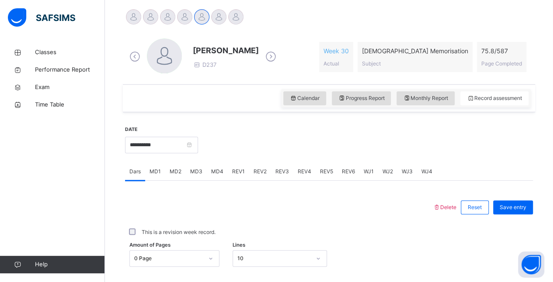
click at [259, 171] on span "REV2" at bounding box center [260, 172] width 13 height 8
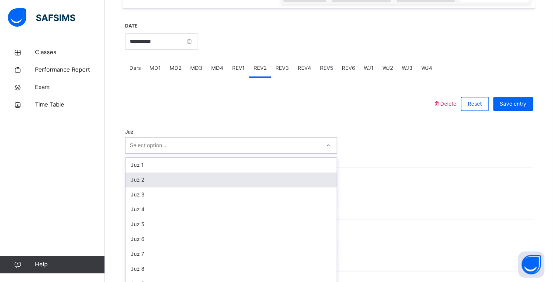
click at [210, 154] on div "option Juz 2 focused, 2 of 30. 30 results available. Use Up and Down to choose …" at bounding box center [231, 145] width 212 height 17
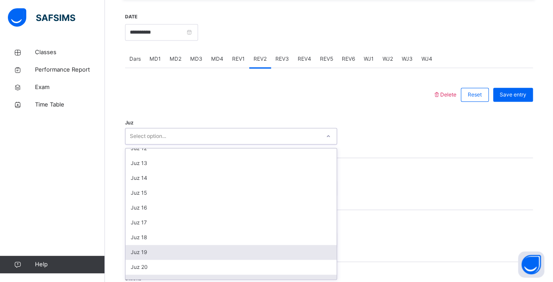
scroll to position [315, 0]
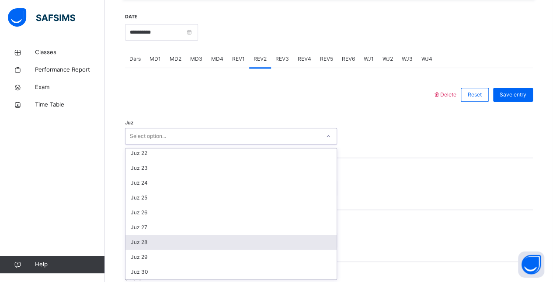
click at [129, 242] on div "Juz 28" at bounding box center [230, 242] width 211 height 15
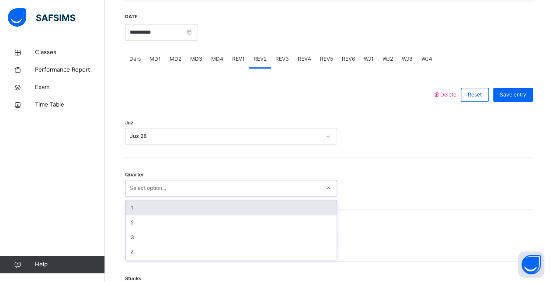
click at [136, 190] on div "Select option..." at bounding box center [148, 188] width 36 height 17
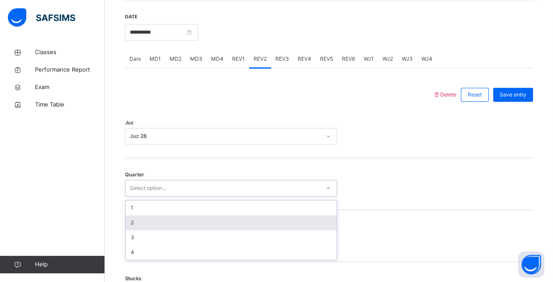
click at [143, 222] on div "2" at bounding box center [230, 223] width 211 height 15
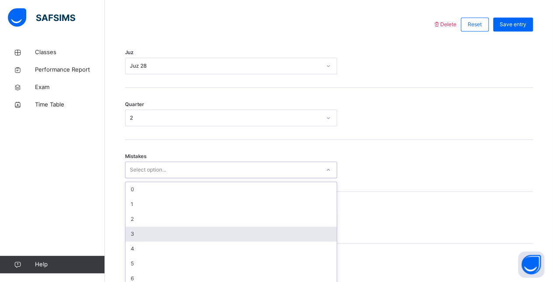
scroll to position [408, 0]
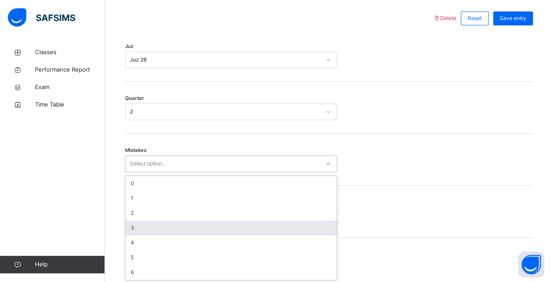
click at [150, 172] on div "option 3 focused, 4 of 7. 7 results available. Use Up and Down to choose option…" at bounding box center [231, 164] width 212 height 17
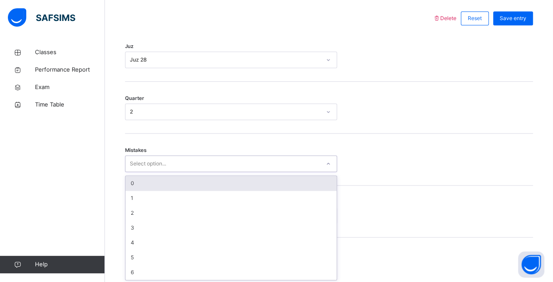
click at [149, 178] on div "0" at bounding box center [230, 183] width 211 height 15
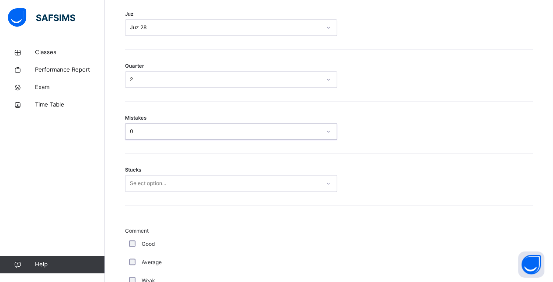
click at [136, 192] on div "Select option..." at bounding box center [231, 183] width 212 height 17
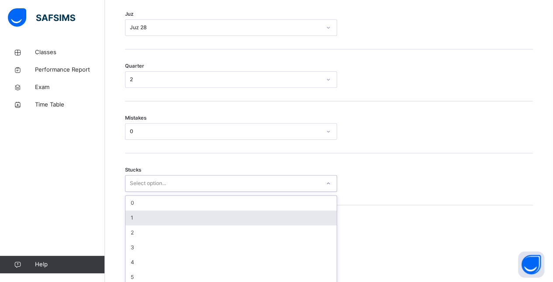
scroll to position [446, 0]
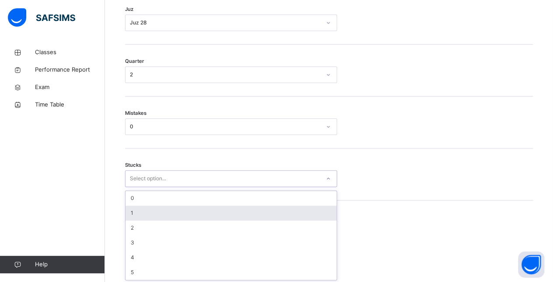
click at [136, 213] on div "1" at bounding box center [230, 213] width 211 height 15
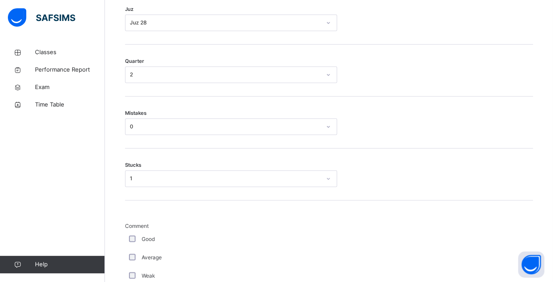
click at [128, 233] on div "Good" at bounding box center [234, 239] width 219 height 18
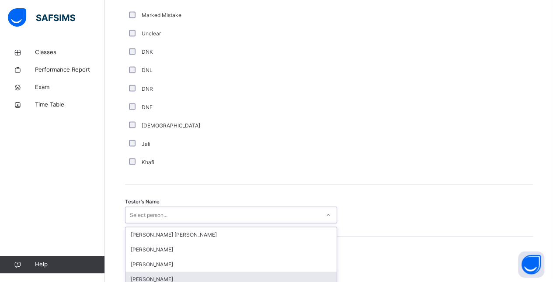
scroll to position [821, 0]
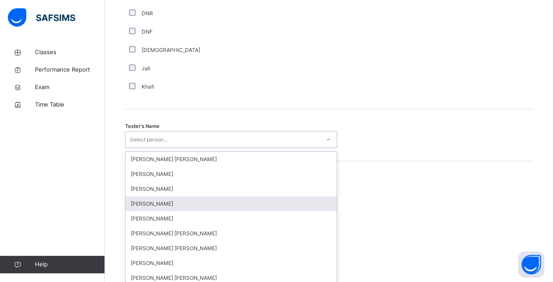
click at [191, 148] on div "option [PERSON_NAME] focused, 4 of 90. 90 results available. Use Up and Down to…" at bounding box center [231, 139] width 212 height 17
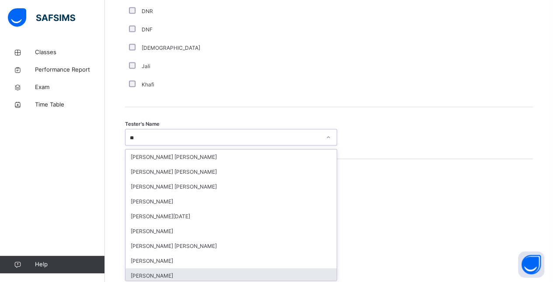
type input "***"
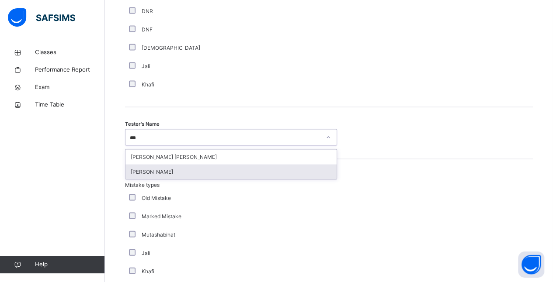
click at [183, 165] on div "[PERSON_NAME]" at bounding box center [230, 171] width 211 height 15
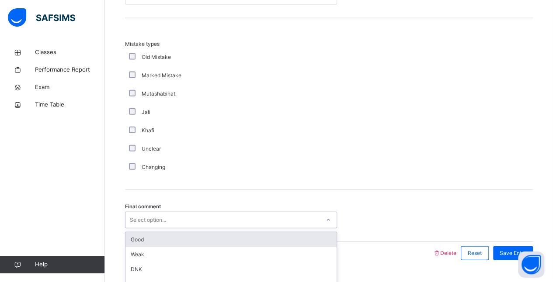
scroll to position [982, 0]
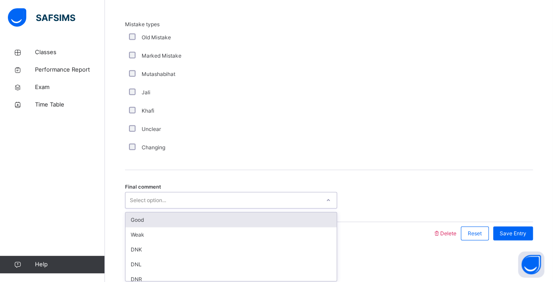
click at [227, 209] on div "option Good focused, 1 of 6. 6 results available. Use Up and Down to choose opt…" at bounding box center [231, 200] width 212 height 17
click at [227, 218] on div "Good" at bounding box center [230, 220] width 211 height 15
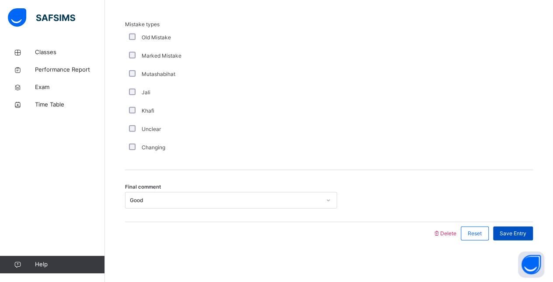
click at [526, 233] on span "Save Entry" at bounding box center [513, 234] width 27 height 8
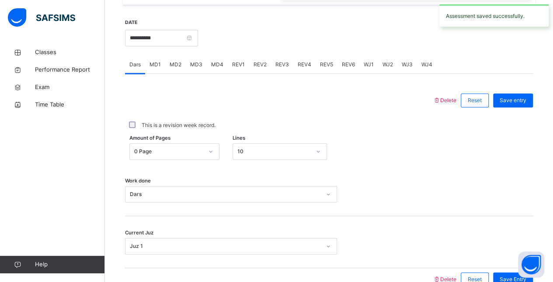
scroll to position [324, 0]
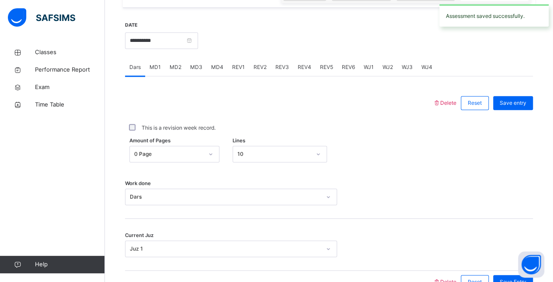
click at [281, 68] on span "REV3" at bounding box center [282, 67] width 14 height 8
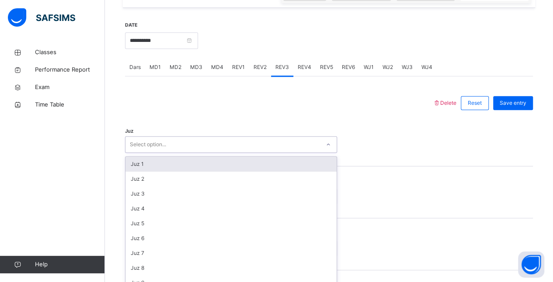
scroll to position [332, 0]
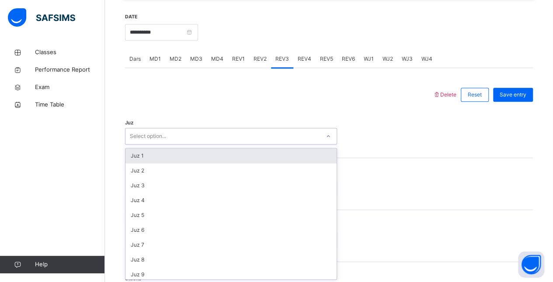
click at [253, 145] on div "Juz option Juz 1 focused, 1 of 30. 30 results available. Use Up and Down to cho…" at bounding box center [329, 132] width 408 height 52
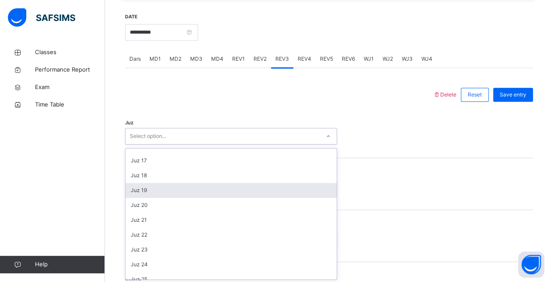
scroll to position [315, 0]
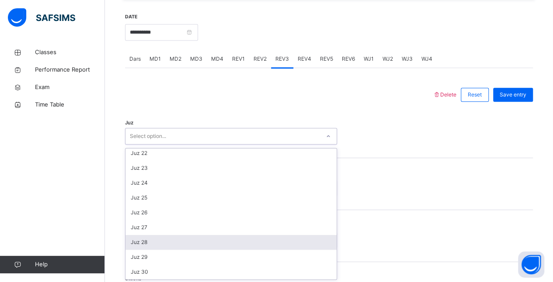
click at [184, 241] on div "Juz 28" at bounding box center [230, 242] width 211 height 15
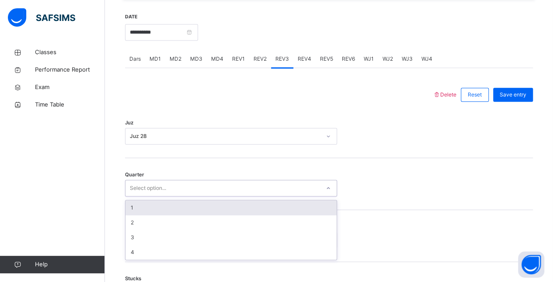
click at [169, 184] on div "Select option..." at bounding box center [222, 189] width 195 height 14
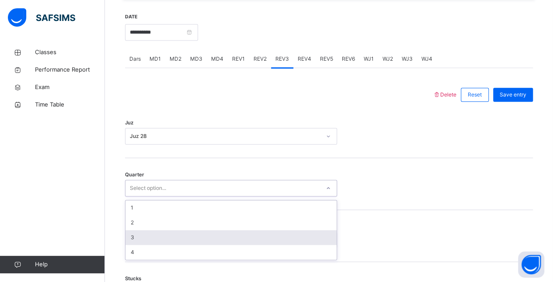
click at [160, 230] on div "3" at bounding box center [230, 237] width 211 height 15
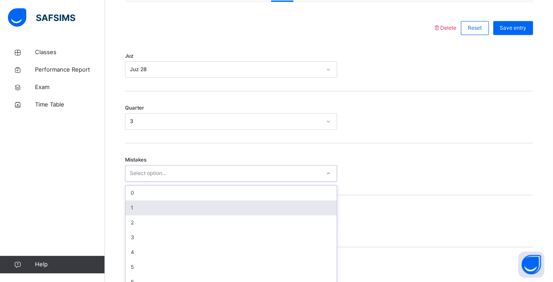
click at [158, 182] on div "option 1 focused, 2 of 7. 7 results available. Use Up and Down to choose option…" at bounding box center [231, 173] width 212 height 17
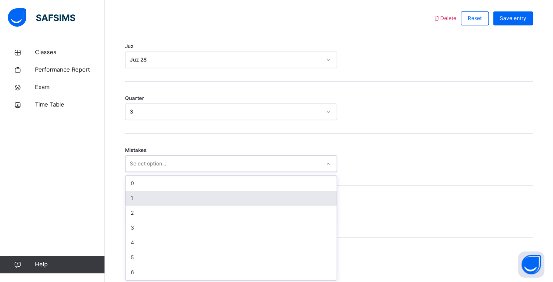
click at [154, 199] on div "1" at bounding box center [230, 198] width 211 height 15
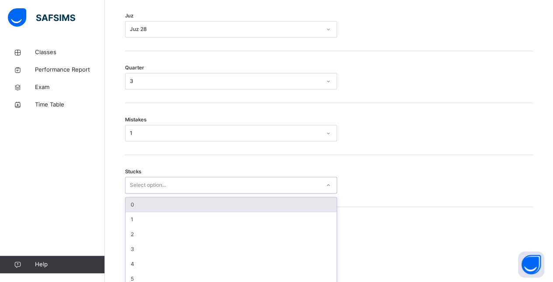
scroll to position [446, 0]
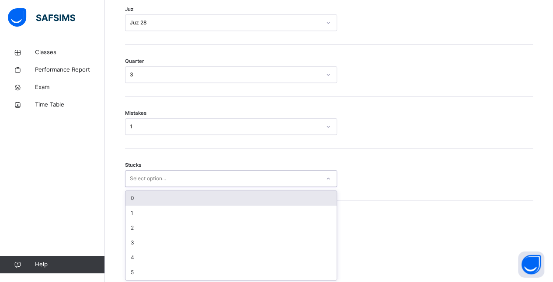
click at [148, 187] on div "option 0 focused, 1 of 6. 6 results available. Use Up and Down to choose option…" at bounding box center [231, 179] width 212 height 17
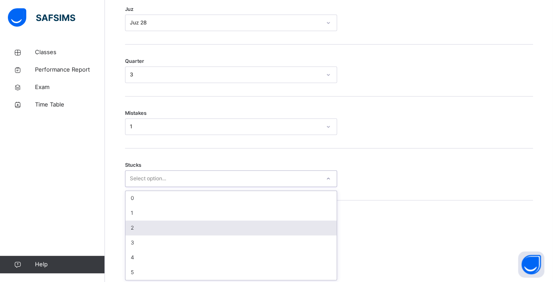
click at [146, 229] on div "2" at bounding box center [230, 228] width 211 height 15
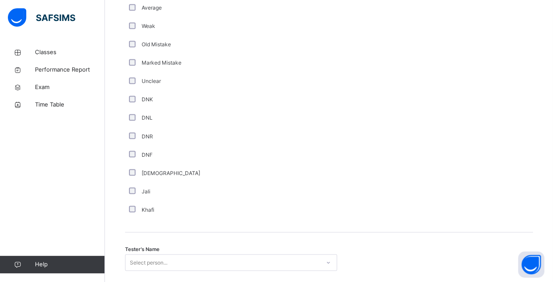
scroll to position [697, 0]
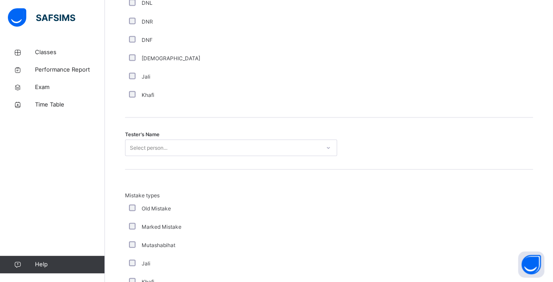
click at [156, 156] on div "Select person..." at bounding box center [231, 147] width 212 height 17
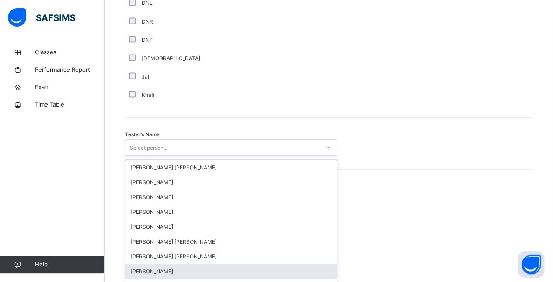
scroll to position [821, 0]
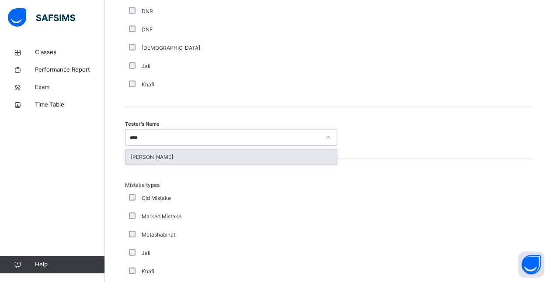
type input "*****"
click at [164, 156] on div "[PERSON_NAME]" at bounding box center [230, 157] width 211 height 15
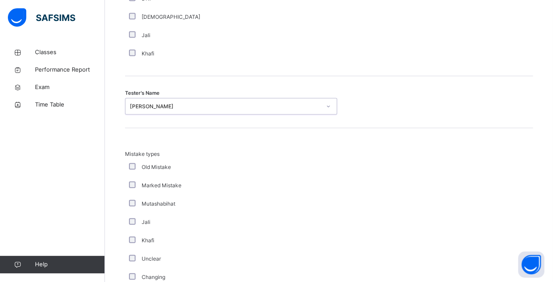
scroll to position [852, 0]
drag, startPoint x: 244, startPoint y: 202, endPoint x: 246, endPoint y: 170, distance: 32.4
click at [246, 170] on div "Mistake types Old Mistake Marked Mistake Mutashabihat [PERSON_NAME] Unclear Cha…" at bounding box center [234, 218] width 219 height 136
click at [216, 247] on div "Khafi" at bounding box center [234, 241] width 219 height 18
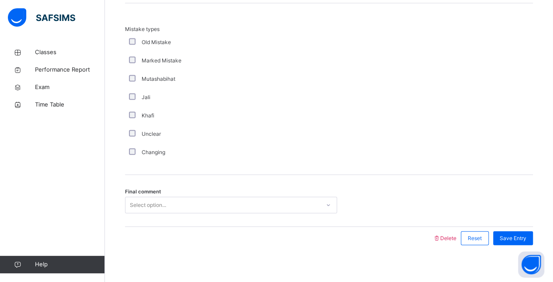
scroll to position [982, 0]
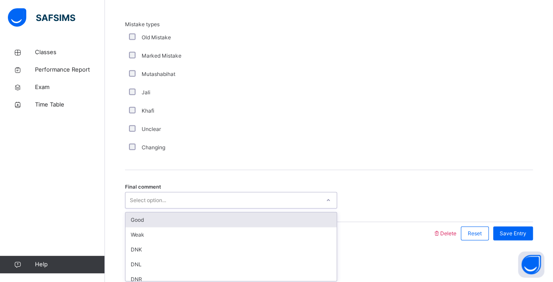
click at [273, 196] on div "Select option..." at bounding box center [222, 201] width 195 height 14
click at [263, 219] on div "Good" at bounding box center [230, 220] width 211 height 15
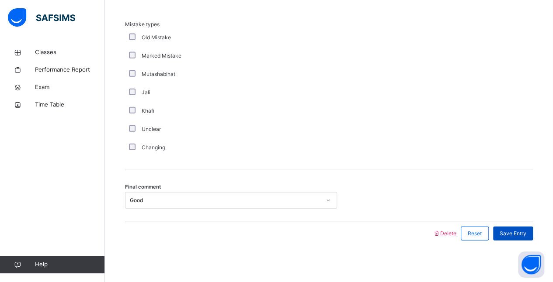
click at [514, 231] on span "Save Entry" at bounding box center [513, 234] width 27 height 8
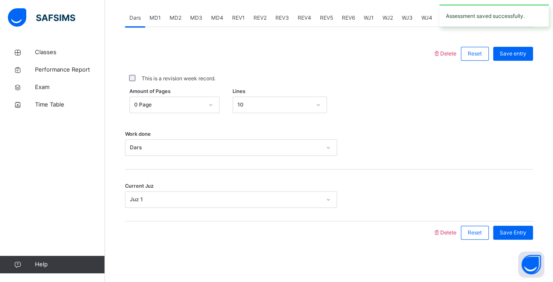
scroll to position [352, 0]
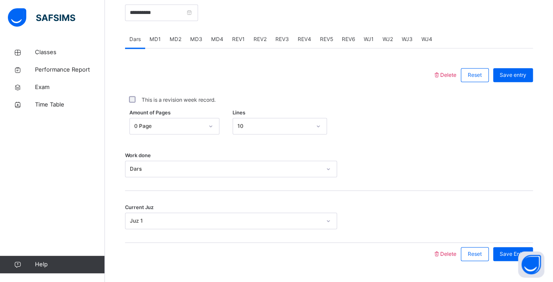
click at [304, 41] on span "REV4" at bounding box center [305, 39] width 14 height 8
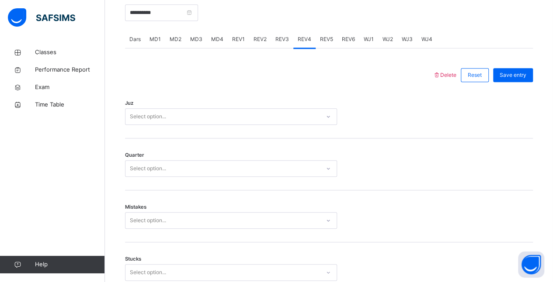
click at [287, 106] on div "Juz Select option..." at bounding box center [329, 113] width 408 height 52
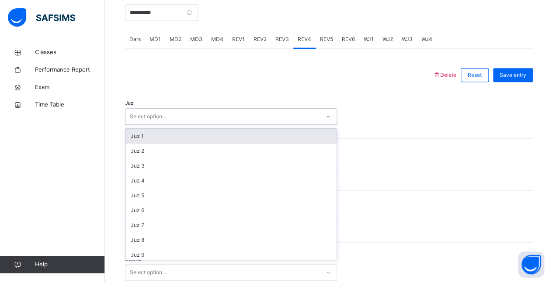
click at [279, 114] on div "Select option..." at bounding box center [222, 117] width 195 height 14
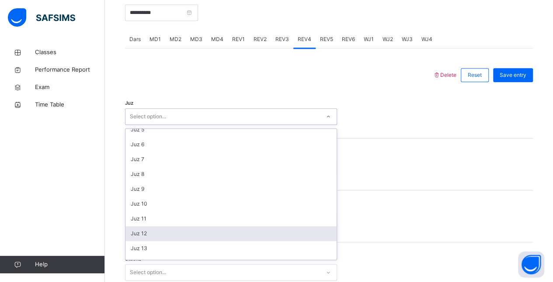
scroll to position [315, 0]
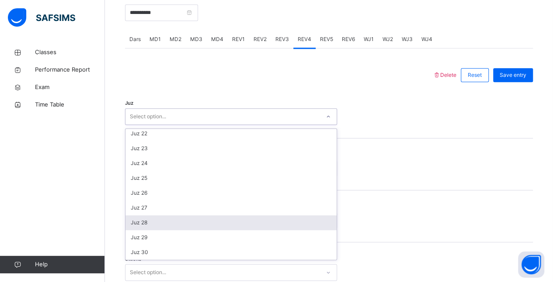
click at [216, 221] on div "Juz 28" at bounding box center [230, 223] width 211 height 15
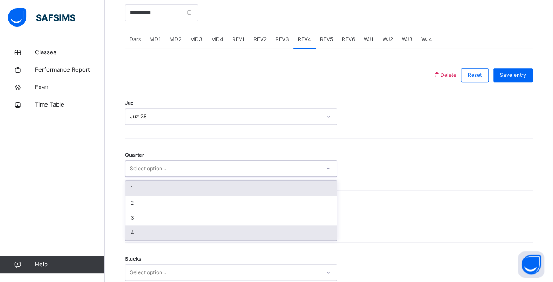
click at [237, 227] on div "4" at bounding box center [230, 233] width 211 height 15
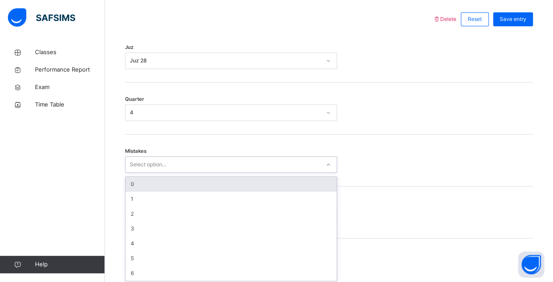
scroll to position [408, 0]
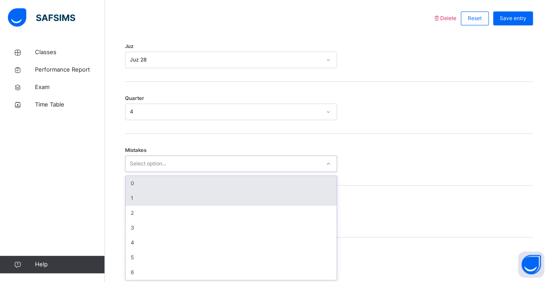
click at [277, 204] on div "1" at bounding box center [230, 198] width 211 height 15
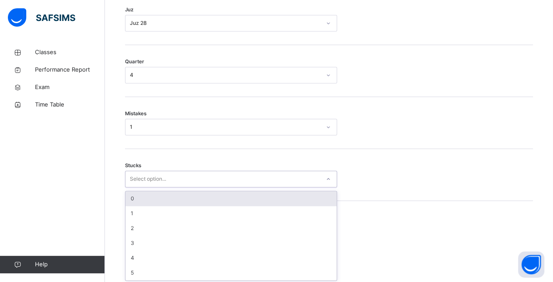
scroll to position [446, 0]
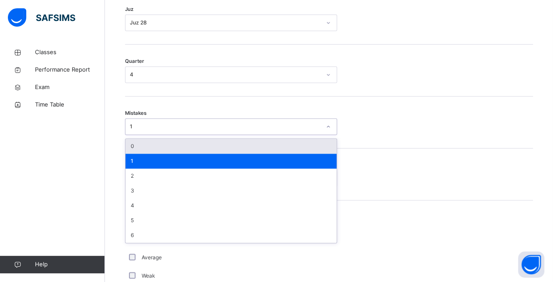
click at [288, 143] on div "0" at bounding box center [230, 146] width 211 height 15
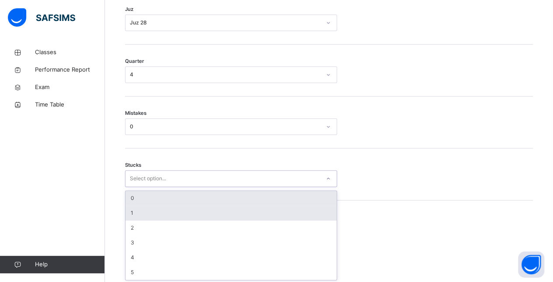
click at [249, 213] on div "1" at bounding box center [230, 213] width 211 height 15
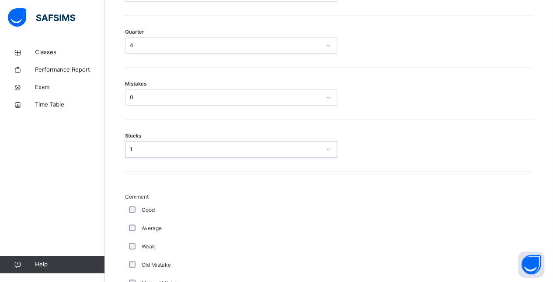
scroll to position [479, 0]
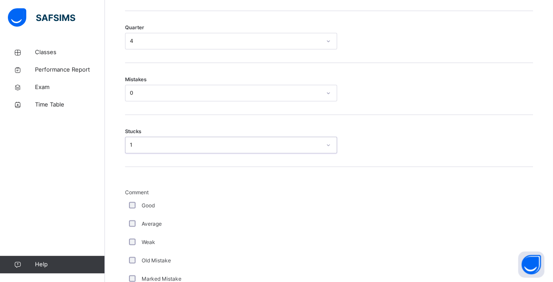
click at [143, 199] on div "Good" at bounding box center [234, 206] width 219 height 18
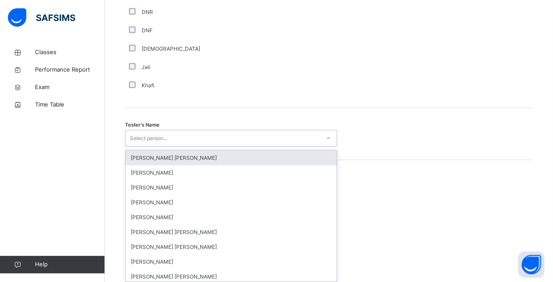
scroll to position [821, 0]
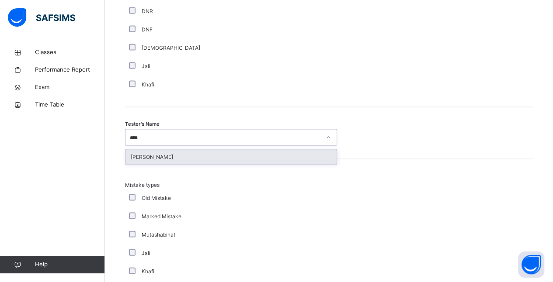
type input "*****"
click at [272, 156] on div "[PERSON_NAME]" at bounding box center [230, 157] width 211 height 15
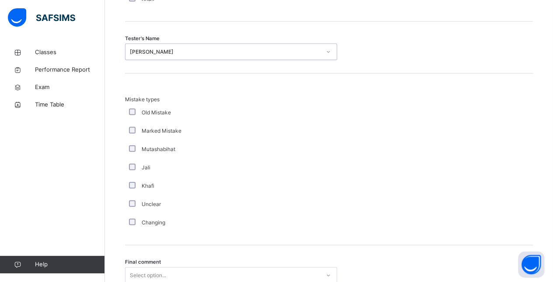
scroll to position [982, 0]
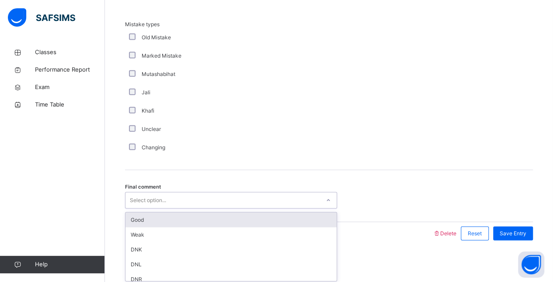
click at [250, 224] on div "Good" at bounding box center [230, 220] width 211 height 15
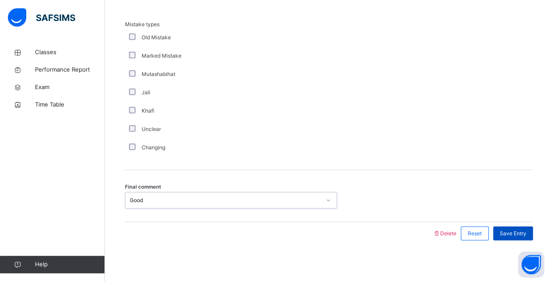
click at [518, 232] on span "Save Entry" at bounding box center [513, 234] width 27 height 8
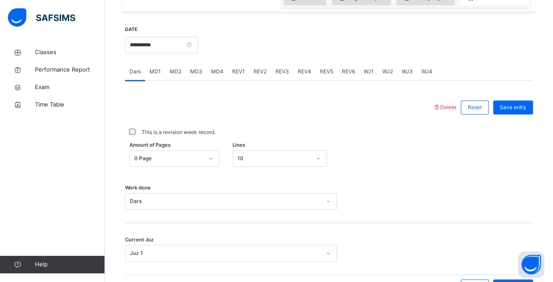
scroll to position [311, 0]
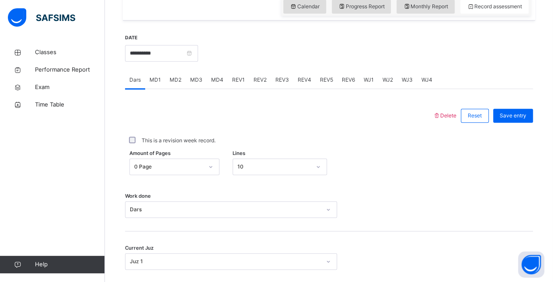
click at [298, 77] on span "REV4" at bounding box center [305, 80] width 14 height 8
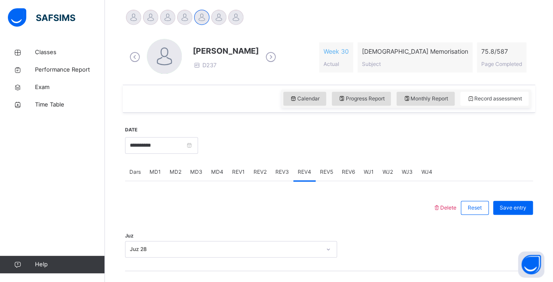
scroll to position [219, 0]
click at [446, 95] on span "Monthly Report" at bounding box center [425, 99] width 45 height 8
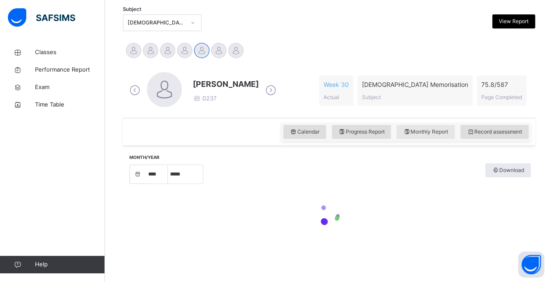
select select "****"
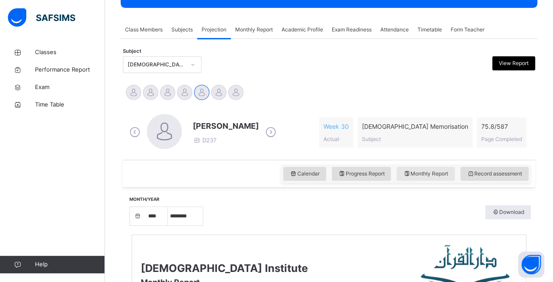
scroll to position [143, 0]
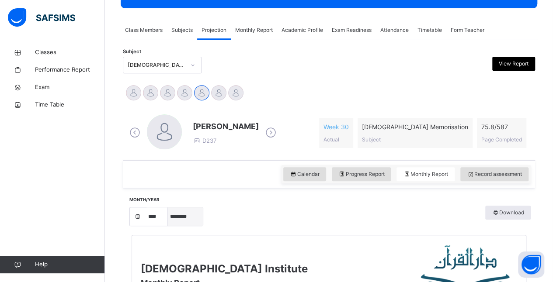
click at [183, 217] on select "***** ******** ***** ***** *** **** **** ****** ********* ******* ******** ****…" at bounding box center [185, 217] width 35 height 18
click at [168, 208] on select "***** ******** ***** ***** *** **** **** ****** ********* ******* ******** ****…" at bounding box center [185, 217] width 35 height 18
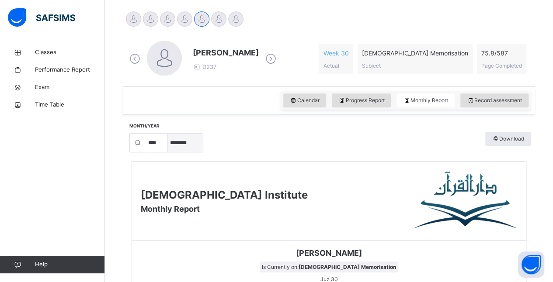
scroll to position [219, 0]
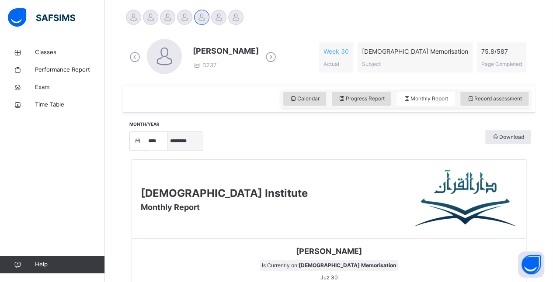
click at [188, 143] on select "***** ******** ***** ***** *** **** **** ****** ********* ******* ******** ****…" at bounding box center [185, 141] width 35 height 18
select select "*"
click at [168, 150] on select "***** ******** ***** ***** *** **** **** ****** ********* ******* ******** ****…" at bounding box center [185, 141] width 35 height 18
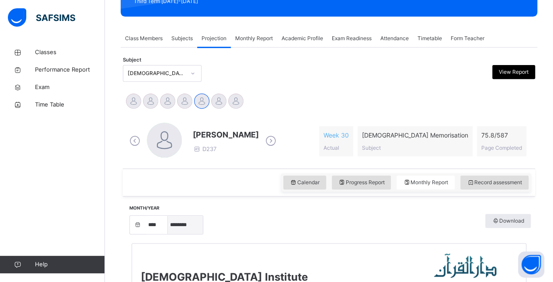
scroll to position [128, 0]
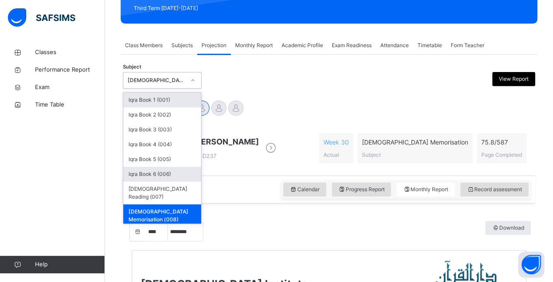
click at [140, 176] on div "Iqra Book 6 (006)" at bounding box center [162, 174] width 78 height 15
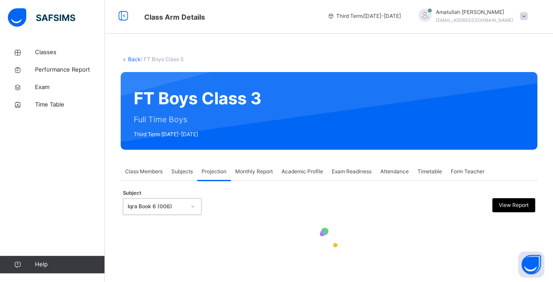
click at [154, 163] on div "Class Members" at bounding box center [144, 171] width 46 height 17
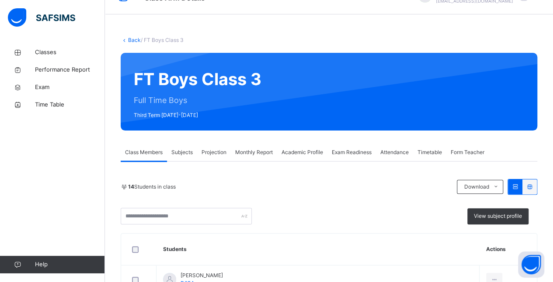
scroll to position [18, 0]
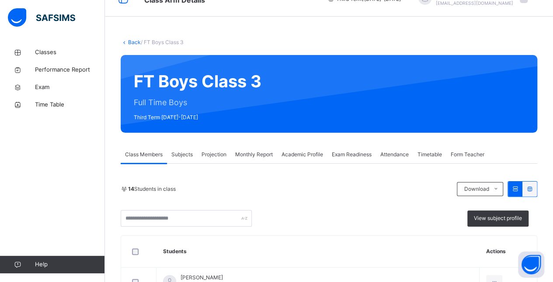
click at [184, 149] on div "Subjects" at bounding box center [182, 154] width 30 height 17
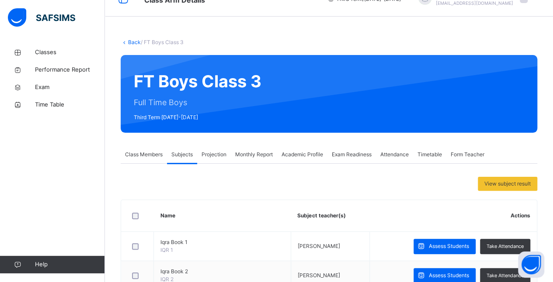
click at [257, 157] on span "Monthly Report" at bounding box center [254, 155] width 38 height 8
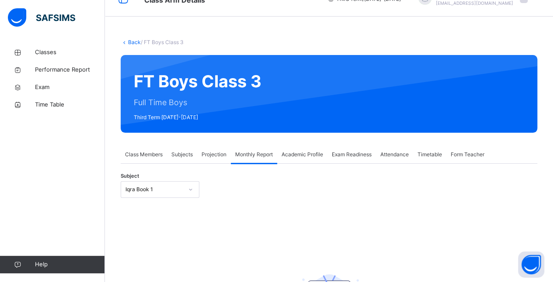
click at [207, 154] on span "Projection" at bounding box center [214, 155] width 25 height 8
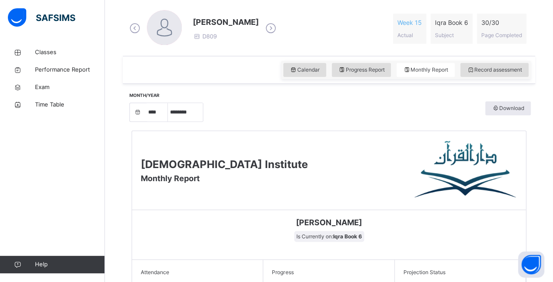
click at [259, 153] on div "Darul Quran Institute Monthly Report" at bounding box center [329, 170] width 394 height 79
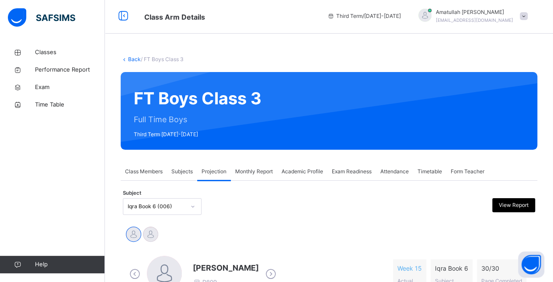
scroll to position [0, 0]
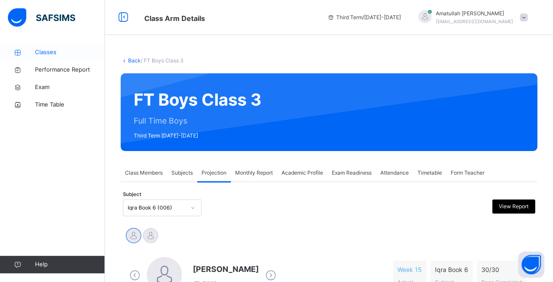
click at [51, 50] on span "Classes" at bounding box center [70, 52] width 70 height 9
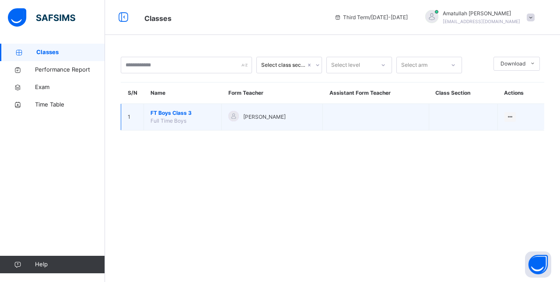
click at [192, 115] on span "FT Boys Class 3" at bounding box center [182, 113] width 64 height 8
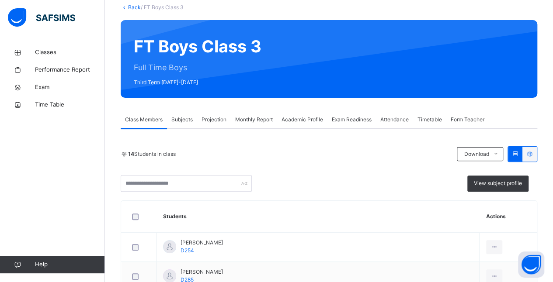
scroll to position [52, 0]
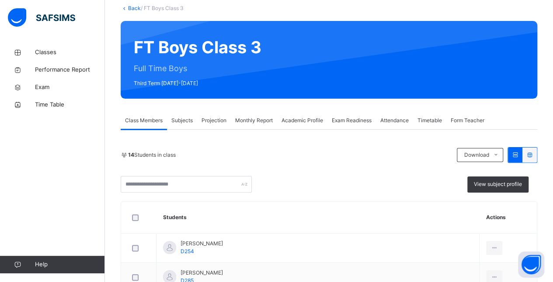
click at [214, 124] on span "Projection" at bounding box center [214, 121] width 25 height 8
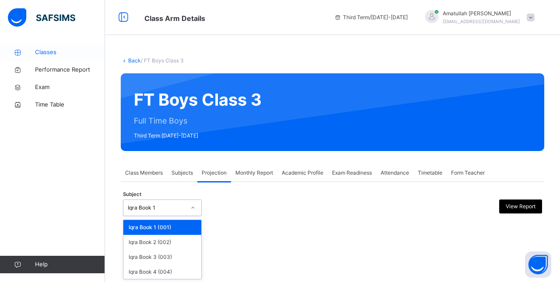
click at [53, 53] on span "Classes" at bounding box center [70, 52] width 70 height 9
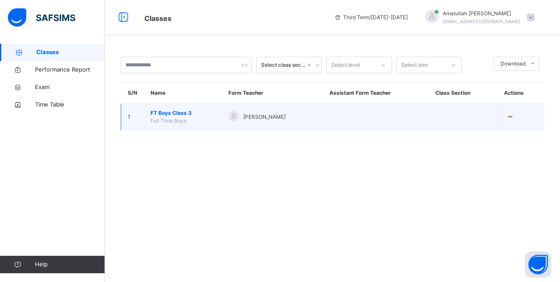
click at [176, 116] on span "FT Boys Class 3" at bounding box center [182, 113] width 64 height 8
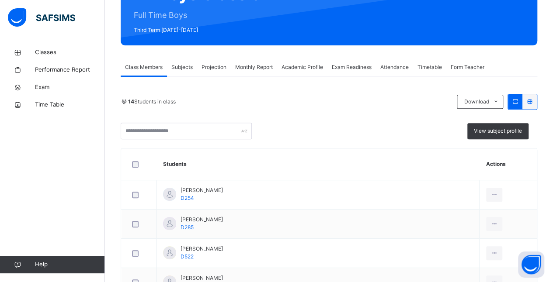
scroll to position [105, 0]
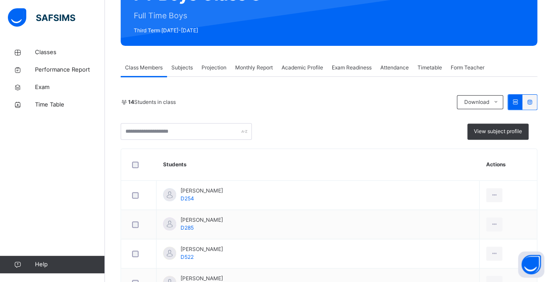
click at [223, 69] on span "Projection" at bounding box center [214, 68] width 25 height 8
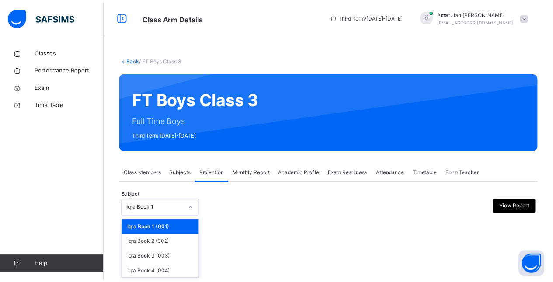
scroll to position [67, 0]
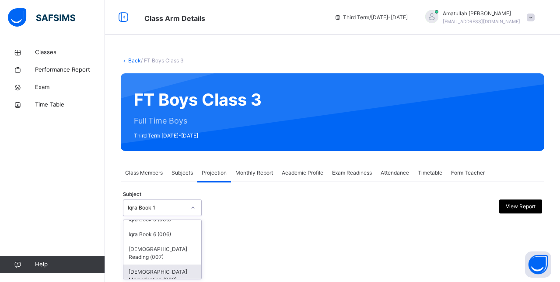
click at [159, 271] on div "[DEMOGRAPHIC_DATA] Memorisation (008)" at bounding box center [162, 276] width 78 height 23
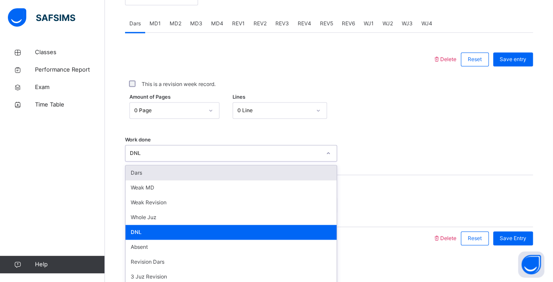
scroll to position [373, 0]
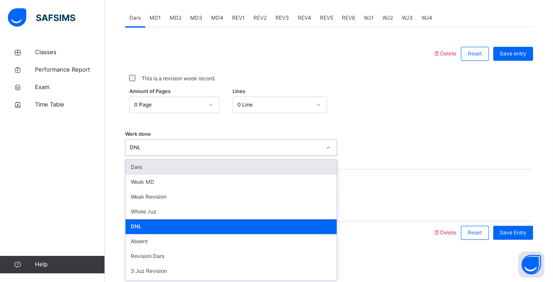
click at [158, 164] on div "Dars" at bounding box center [230, 167] width 211 height 15
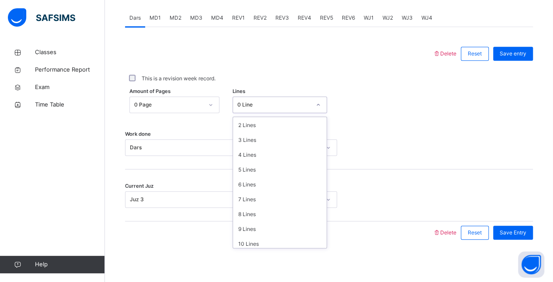
scroll to position [32, 0]
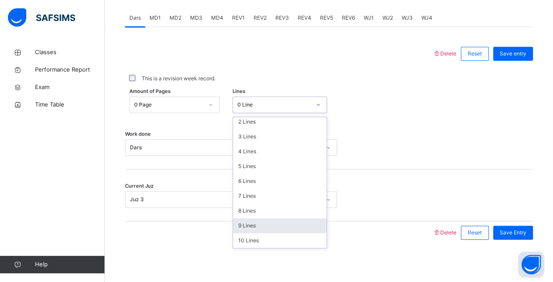
click at [261, 230] on div "9 Lines" at bounding box center [280, 226] width 94 height 15
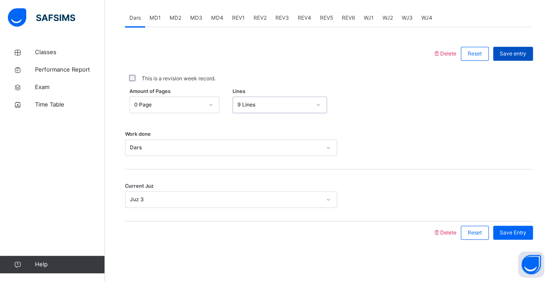
click at [513, 52] on span "Save entry" at bounding box center [513, 54] width 27 height 8
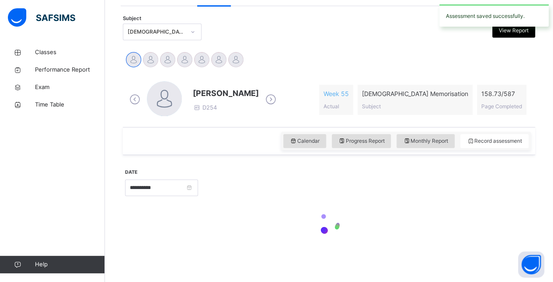
scroll to position [175, 0]
click at [52, 59] on link "Classes" at bounding box center [52, 52] width 105 height 17
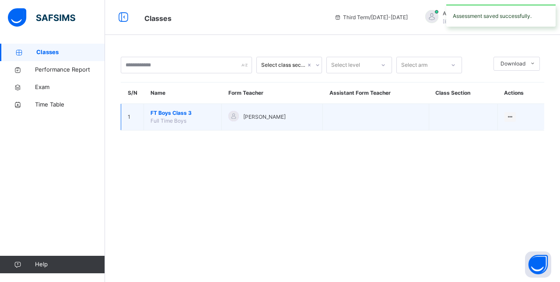
click at [250, 120] on span "[PERSON_NAME]" at bounding box center [264, 117] width 42 height 8
click at [164, 110] on span "FT Boys Class 3" at bounding box center [182, 113] width 64 height 8
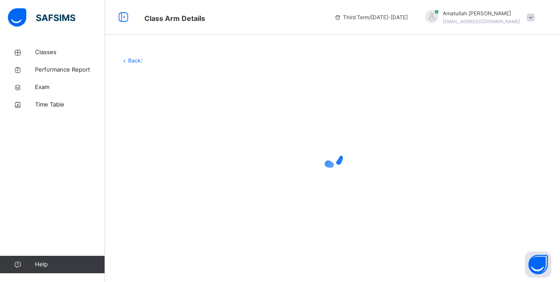
click at [141, 116] on div at bounding box center [332, 156] width 423 height 166
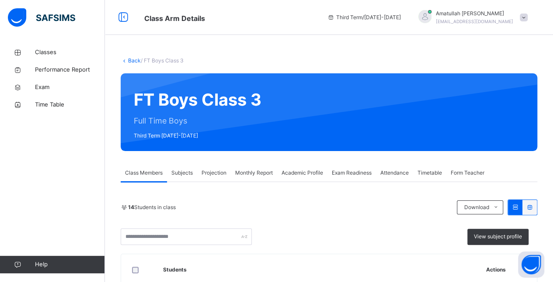
click at [213, 175] on span "Projection" at bounding box center [214, 173] width 25 height 8
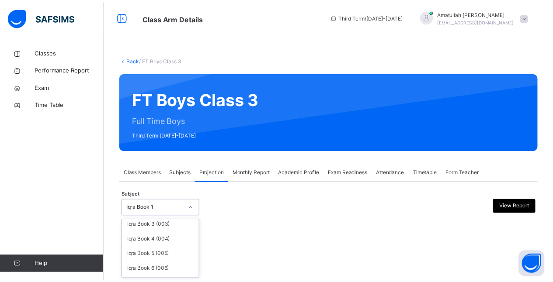
scroll to position [67, 0]
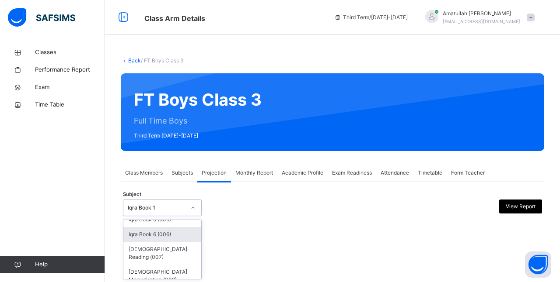
click at [136, 234] on div "Iqra Book 6 (006)" at bounding box center [162, 234] width 78 height 15
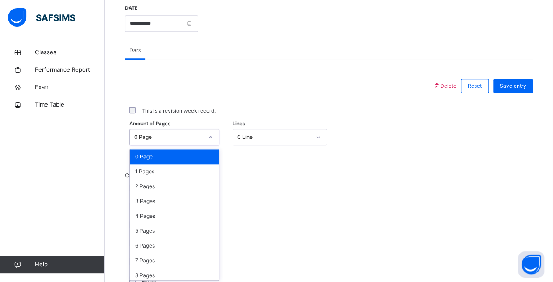
scroll to position [341, 0]
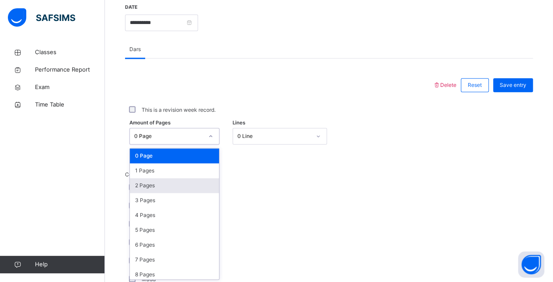
click at [172, 180] on div "2 Pages" at bounding box center [174, 185] width 89 height 15
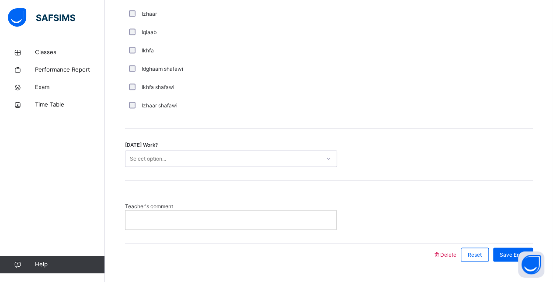
scroll to position [683, 0]
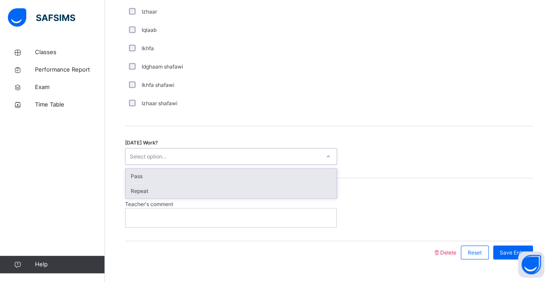
click at [304, 187] on div "Repeat" at bounding box center [230, 191] width 211 height 15
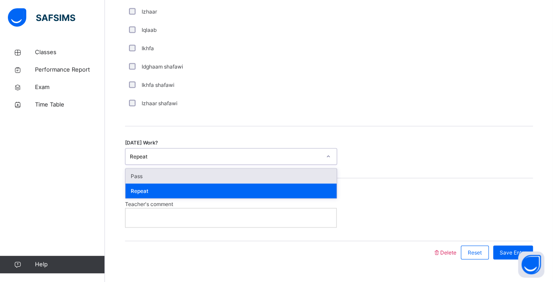
click at [143, 176] on div "Pass" at bounding box center [230, 176] width 211 height 15
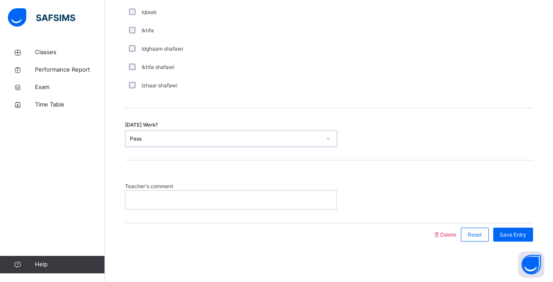
scroll to position [702, 0]
click at [268, 198] on p at bounding box center [231, 199] width 198 height 8
click at [526, 234] on span "Save Entry" at bounding box center [513, 234] width 27 height 8
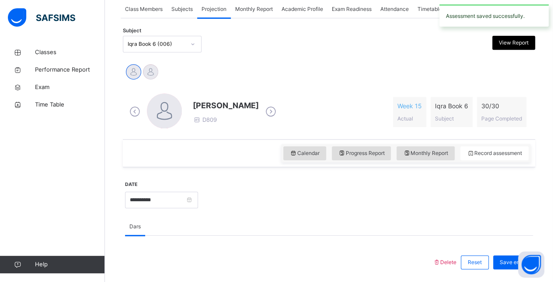
scroll to position [163, 0]
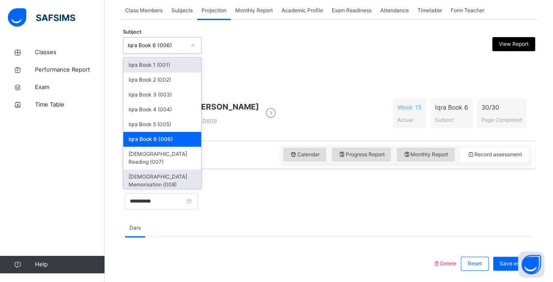
click at [139, 176] on div "[DEMOGRAPHIC_DATA] Memorisation (008)" at bounding box center [162, 181] width 78 height 23
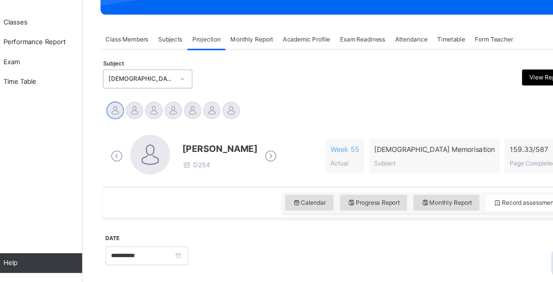
scroll to position [106, 0]
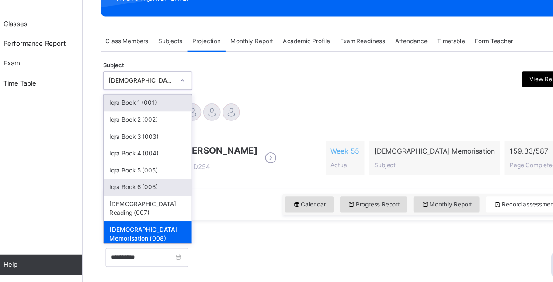
click at [177, 198] on div "Iqra Book 6 (006)" at bounding box center [162, 196] width 78 height 15
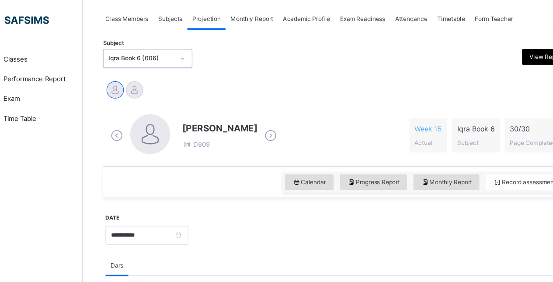
scroll to position [156, 0]
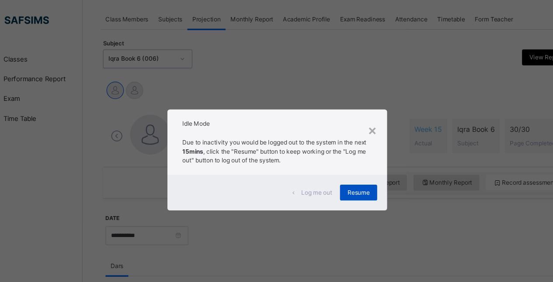
click at [346, 176] on div "Resume" at bounding box center [348, 170] width 33 height 14
